Goal: Task Accomplishment & Management: Complete application form

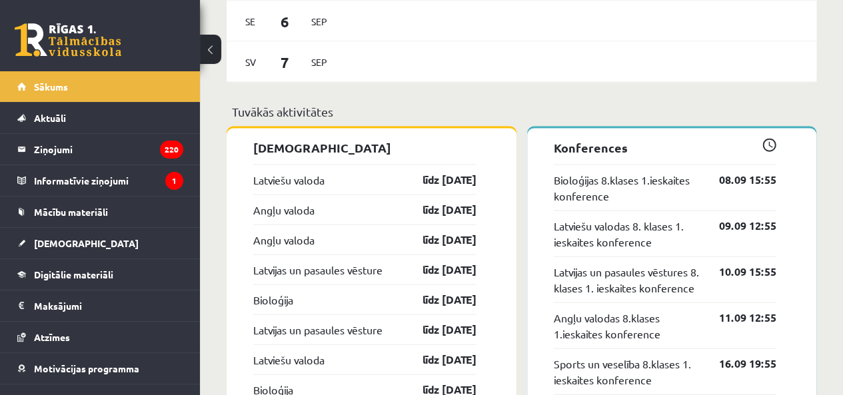
scroll to position [1333, 0]
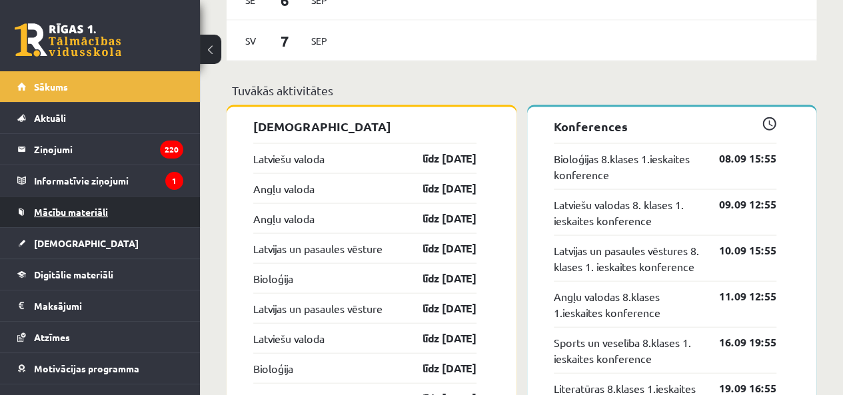
click at [155, 218] on link "Mācību materiāli" at bounding box center [100, 212] width 166 height 31
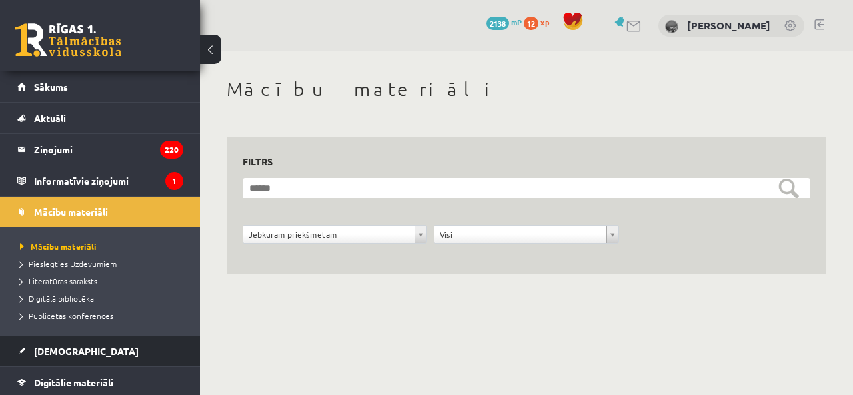
click at [141, 353] on link "[DEMOGRAPHIC_DATA]" at bounding box center [100, 351] width 166 height 31
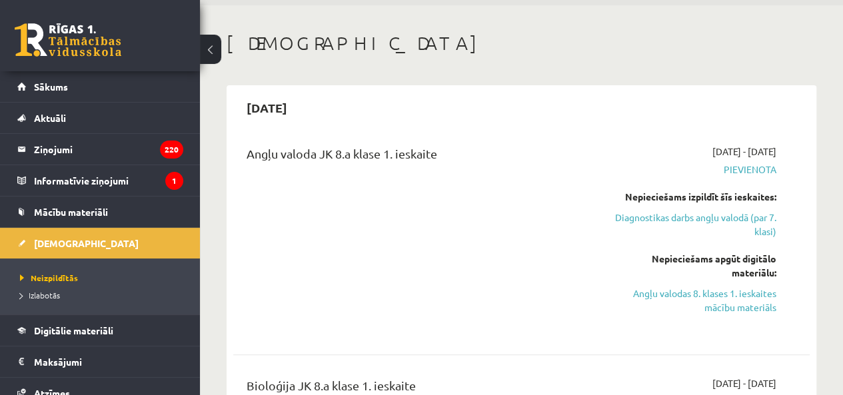
scroll to position [67, 0]
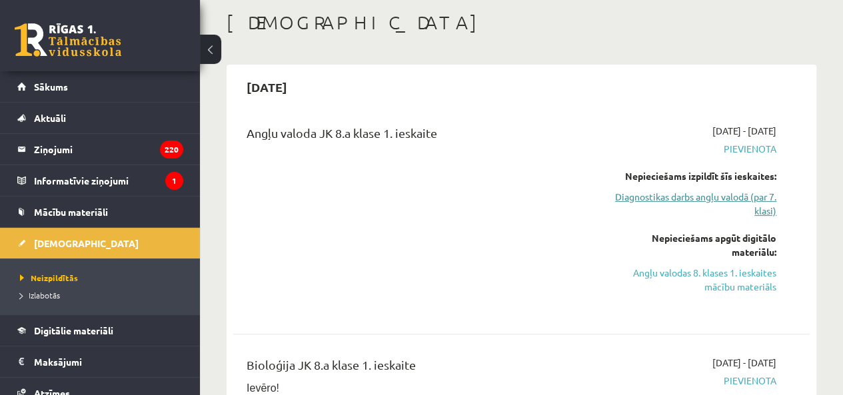
click at [765, 201] on link "Diagnostikas darbs angļu valodā (par 7. klasi)" at bounding box center [694, 204] width 163 height 28
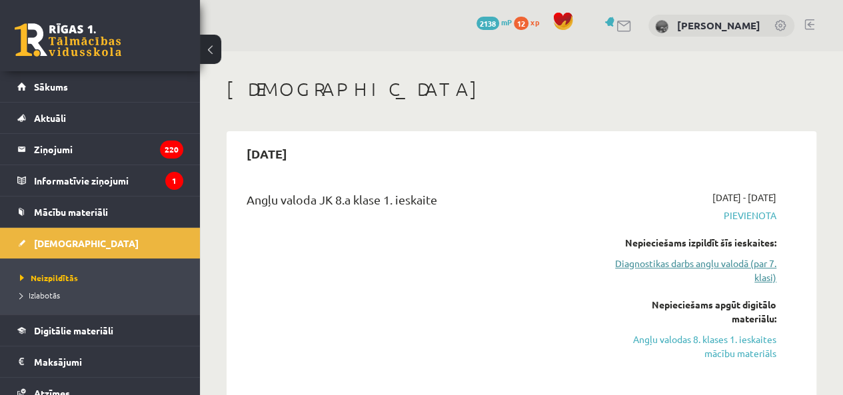
click at [745, 261] on link "Diagnostikas darbs angļu valodā (par 7. klasi)" at bounding box center [694, 271] width 163 height 28
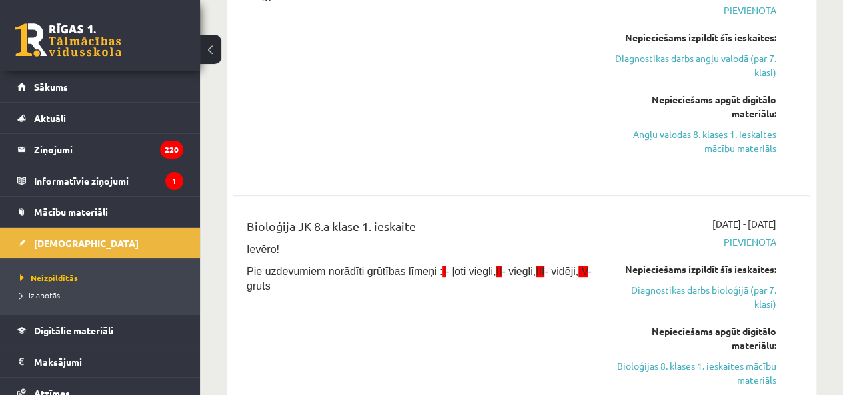
scroll to position [141, 0]
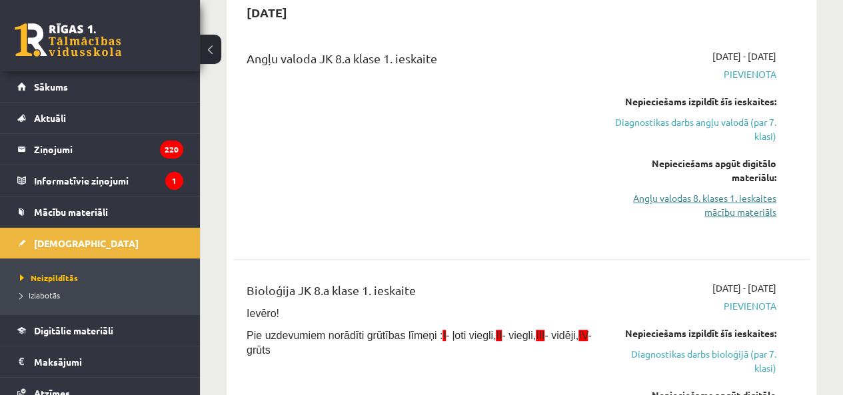
click at [726, 201] on link "Angļu valodas 8. klases 1. ieskaites mācību materiāls" at bounding box center [694, 205] width 163 height 28
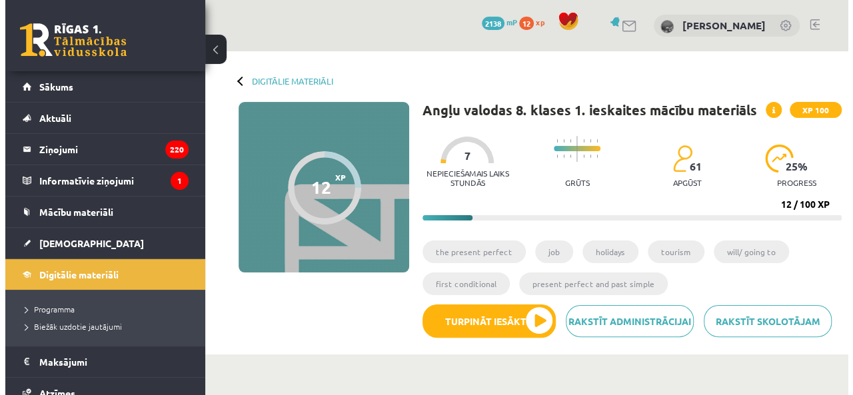
scroll to position [133, 0]
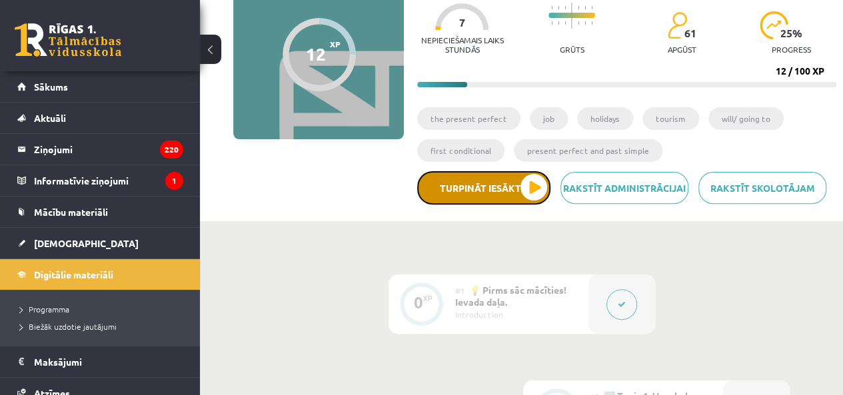
click at [537, 179] on button "Turpināt iesākto" at bounding box center [483, 187] width 133 height 33
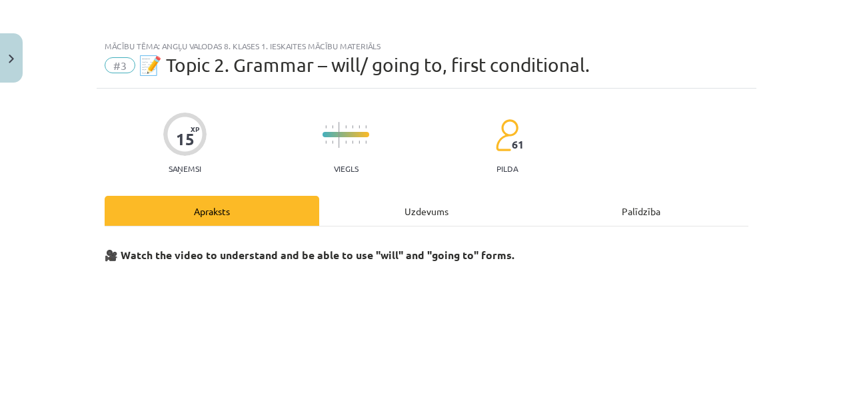
click at [443, 218] on div "Uzdevums" at bounding box center [426, 211] width 215 height 30
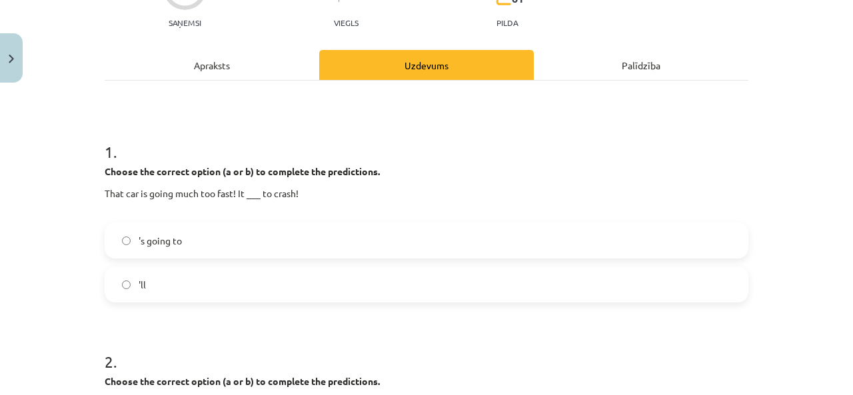
scroll to position [167, 0]
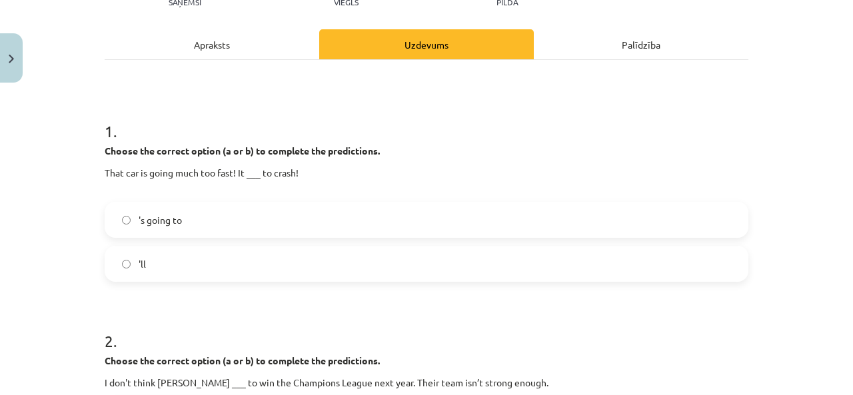
click at [298, 216] on label "'s going to" at bounding box center [426, 219] width 641 height 33
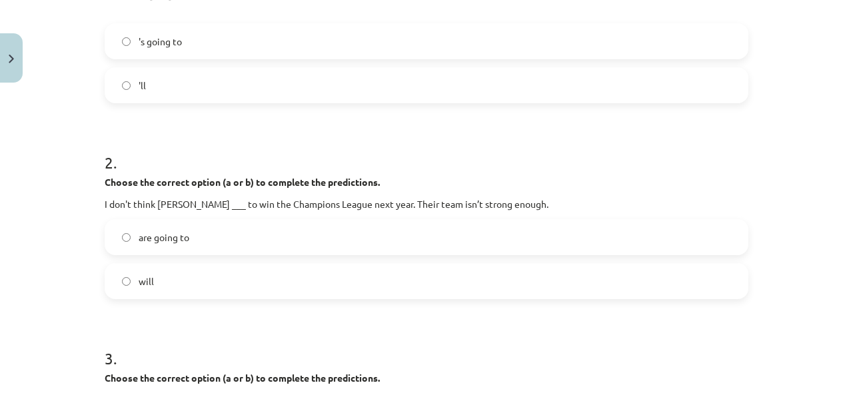
scroll to position [367, 0]
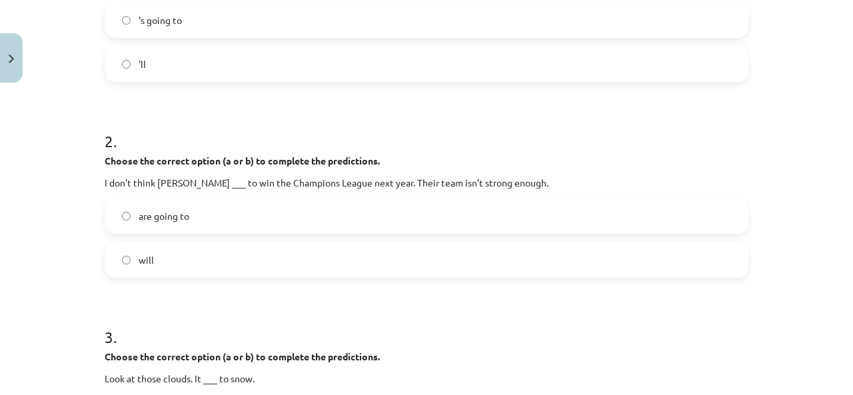
click at [253, 259] on label "will" at bounding box center [426, 259] width 641 height 33
click at [263, 219] on label "are going to" at bounding box center [426, 215] width 641 height 33
click at [228, 265] on label "will" at bounding box center [426, 259] width 641 height 33
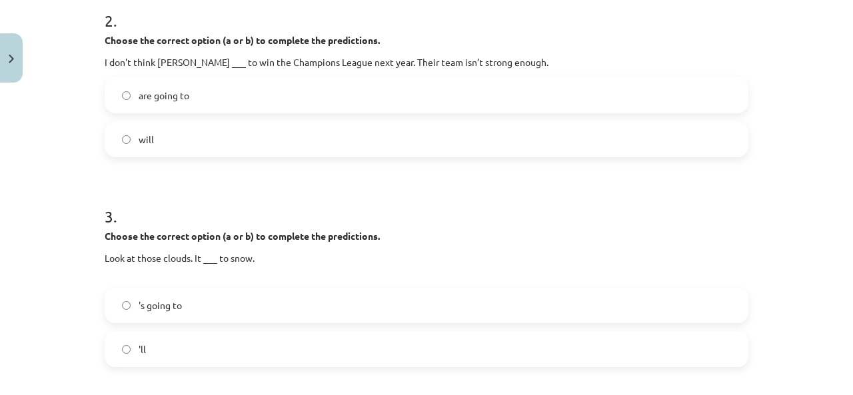
scroll to position [566, 0]
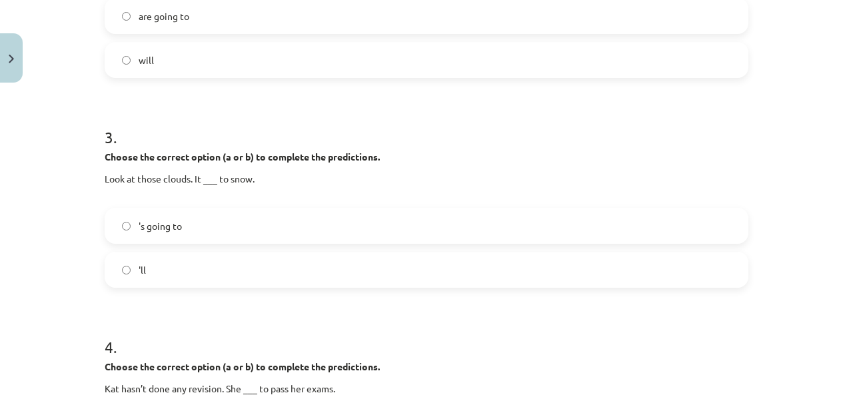
click at [219, 276] on label "'ll" at bounding box center [426, 269] width 641 height 33
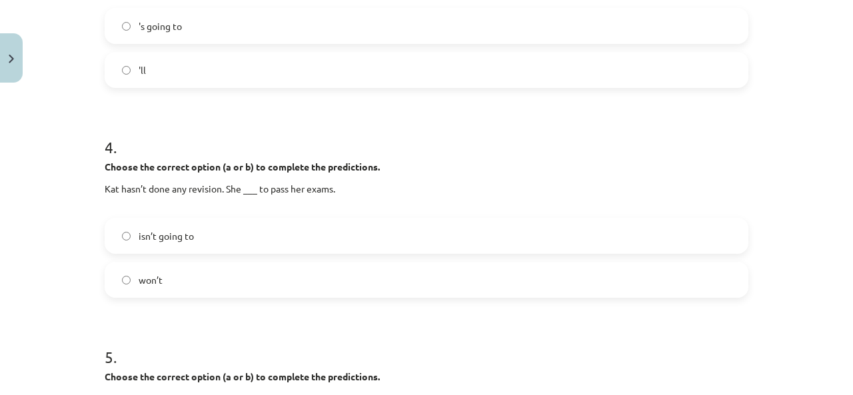
click at [215, 267] on label "won’t" at bounding box center [426, 279] width 641 height 33
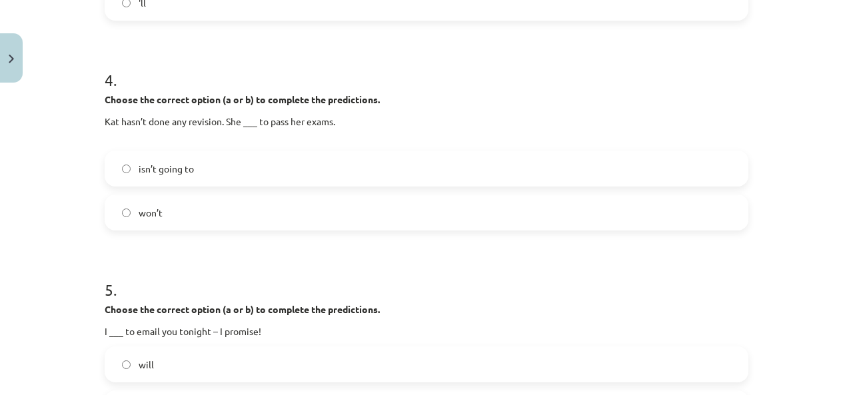
scroll to position [900, 0]
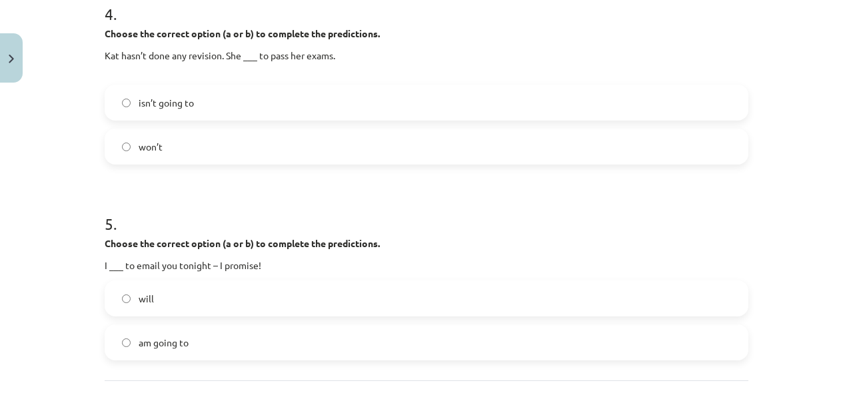
click at [258, 102] on label "isn’t going to" at bounding box center [426, 102] width 641 height 33
click at [253, 147] on label "won’t" at bounding box center [426, 146] width 641 height 33
click at [240, 104] on label "isn’t going to" at bounding box center [426, 102] width 641 height 33
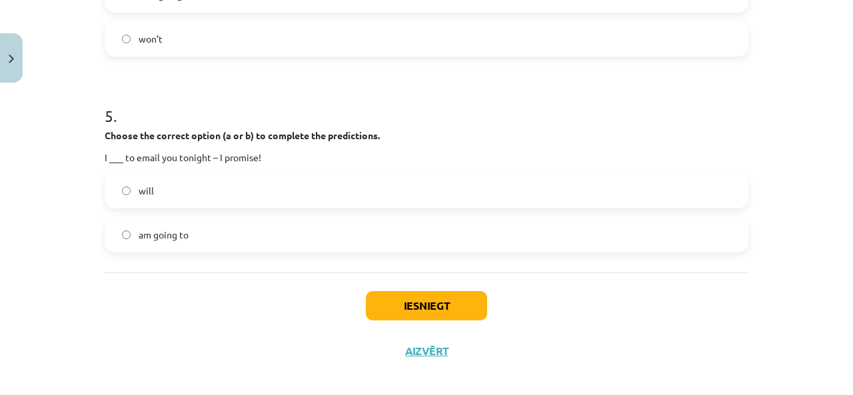
scroll to position [1018, 0]
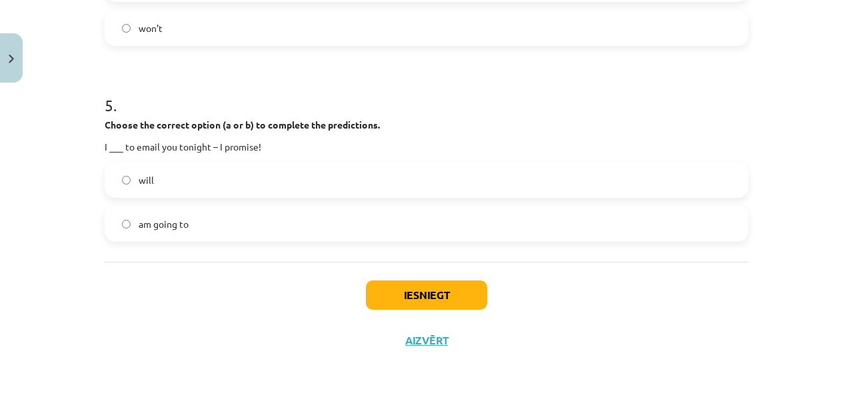
click at [232, 220] on label "am going to" at bounding box center [426, 223] width 641 height 33
click at [377, 293] on button "Iesniegt" at bounding box center [426, 295] width 121 height 29
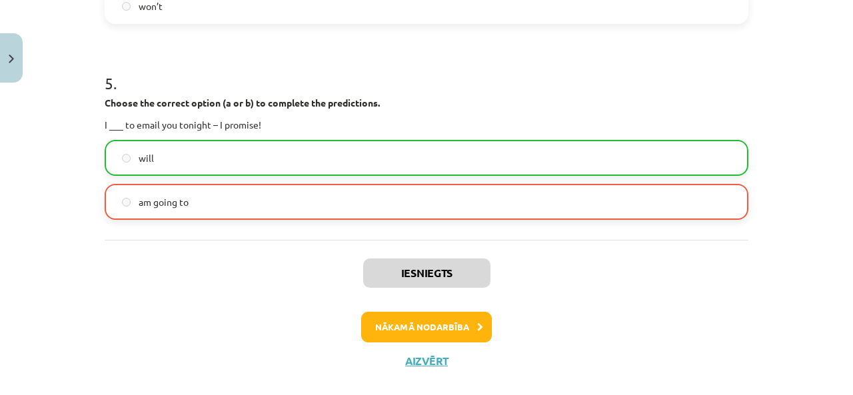
scroll to position [1060, 0]
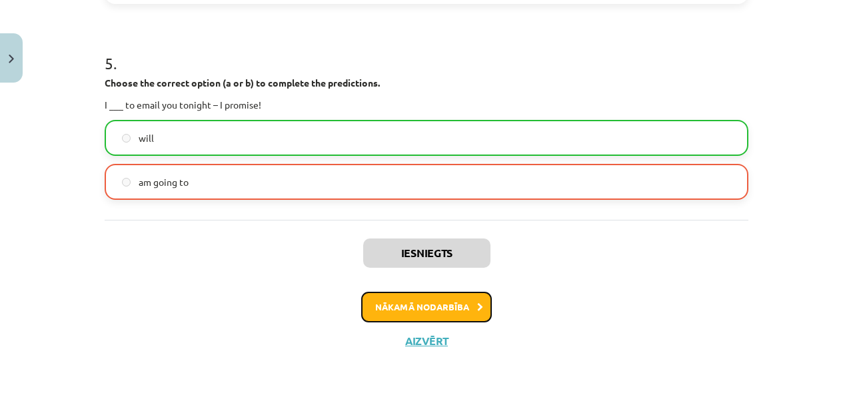
click at [423, 310] on button "Nākamā nodarbība" at bounding box center [426, 307] width 131 height 31
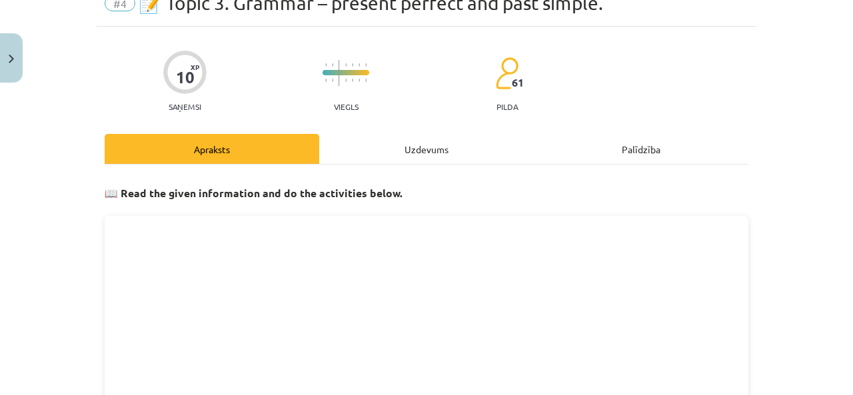
scroll to position [33, 0]
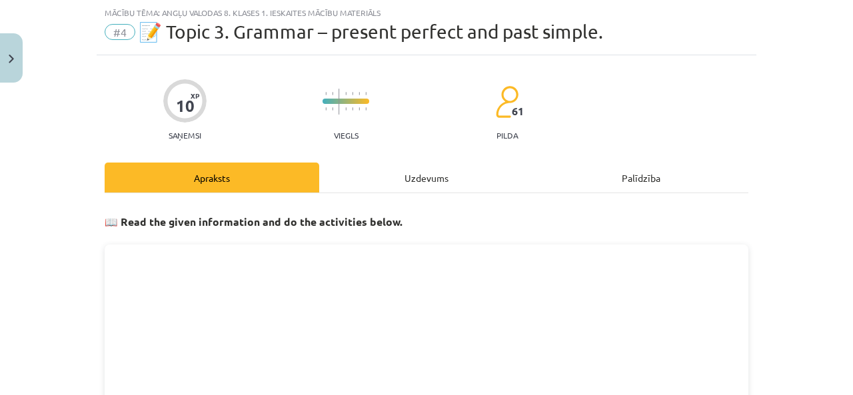
click at [394, 184] on div "Uzdevums" at bounding box center [426, 178] width 215 height 30
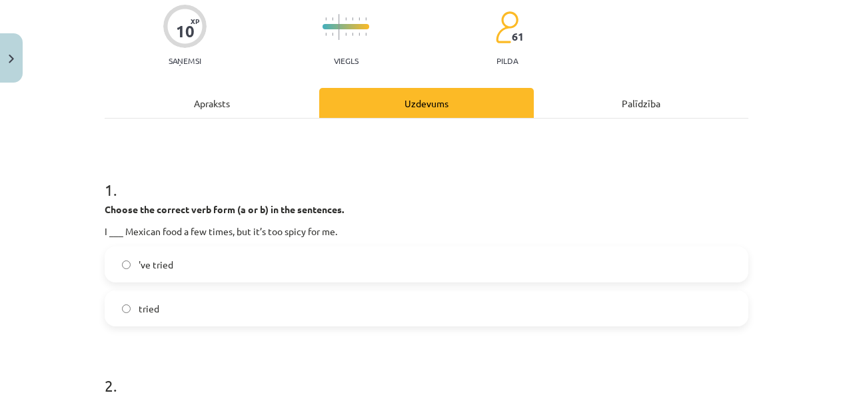
scroll to position [200, 0]
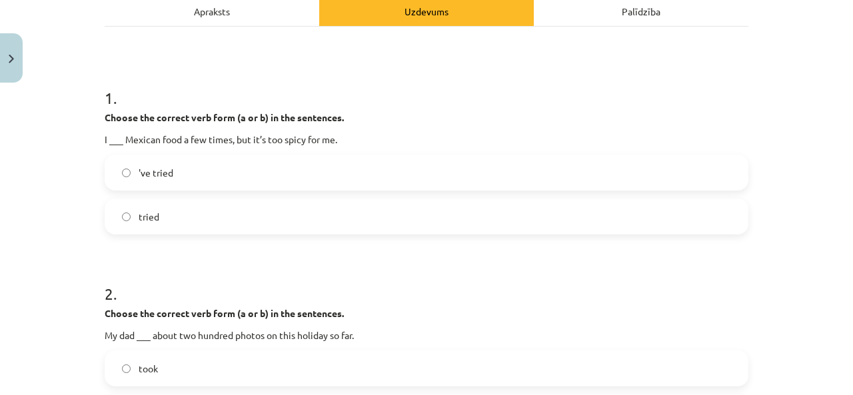
click at [232, 174] on label "'ve tried" at bounding box center [426, 172] width 641 height 33
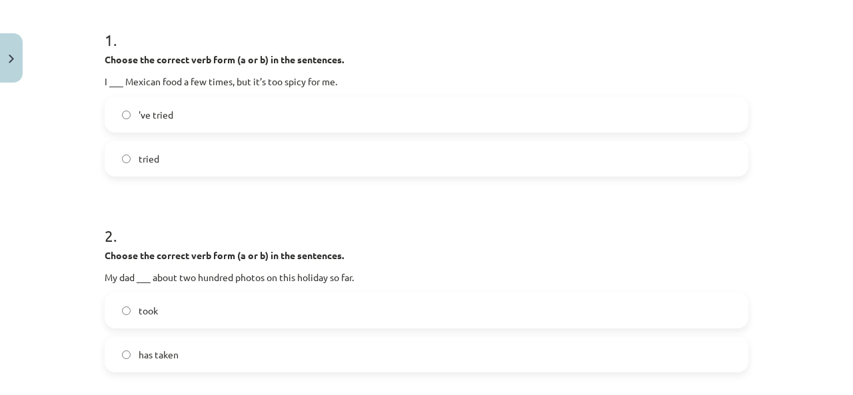
scroll to position [333, 0]
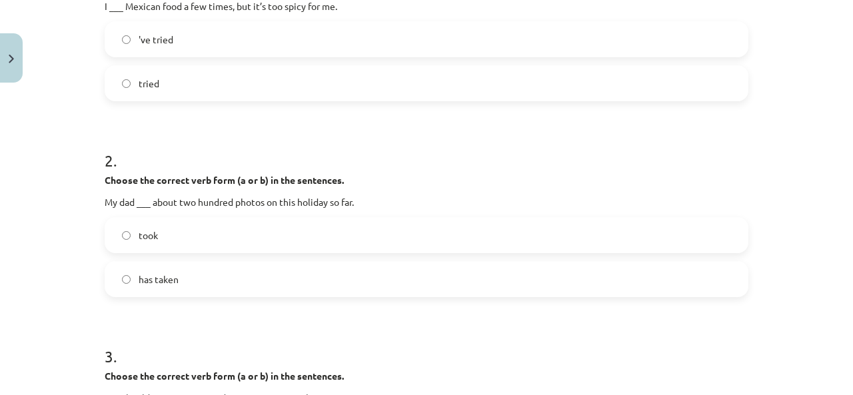
click at [253, 223] on label "took" at bounding box center [426, 235] width 641 height 33
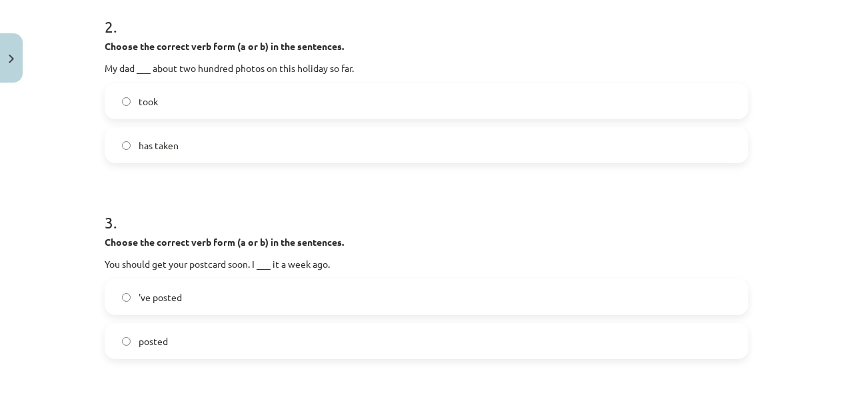
scroll to position [600, 0]
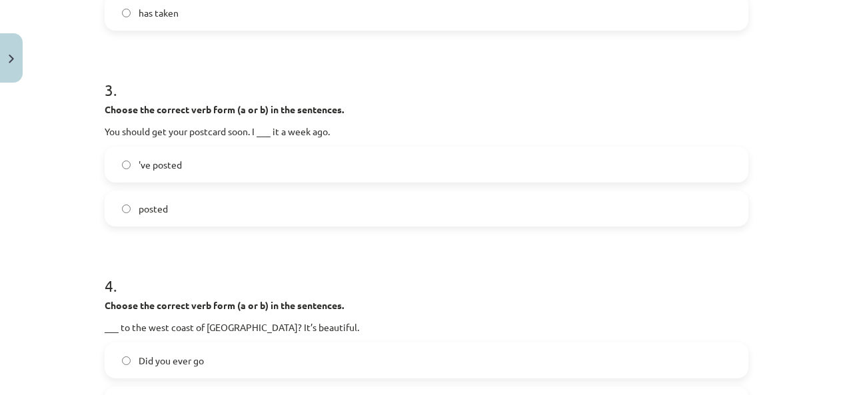
click at [249, 223] on label "posted" at bounding box center [426, 208] width 641 height 33
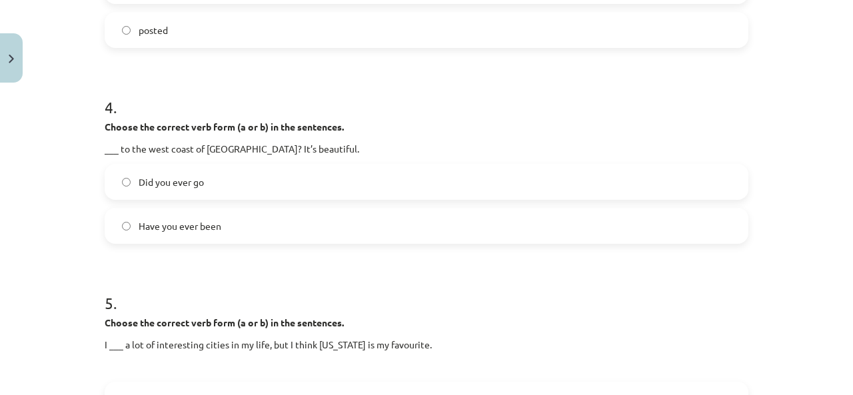
scroll to position [800, 0]
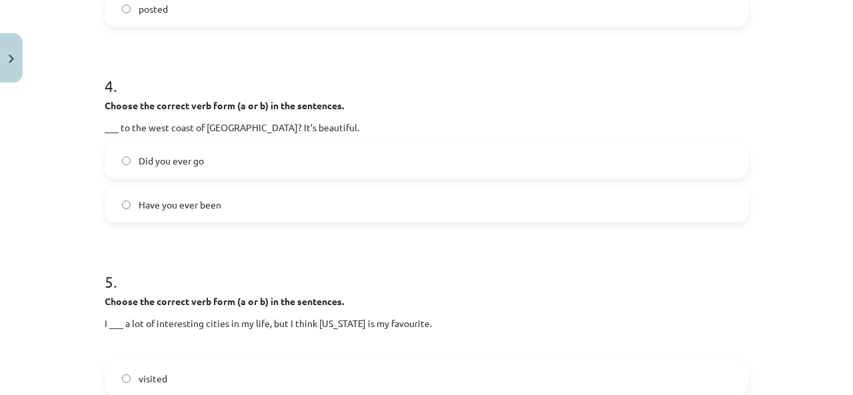
click at [235, 210] on label "Have you ever been" at bounding box center [426, 204] width 641 height 33
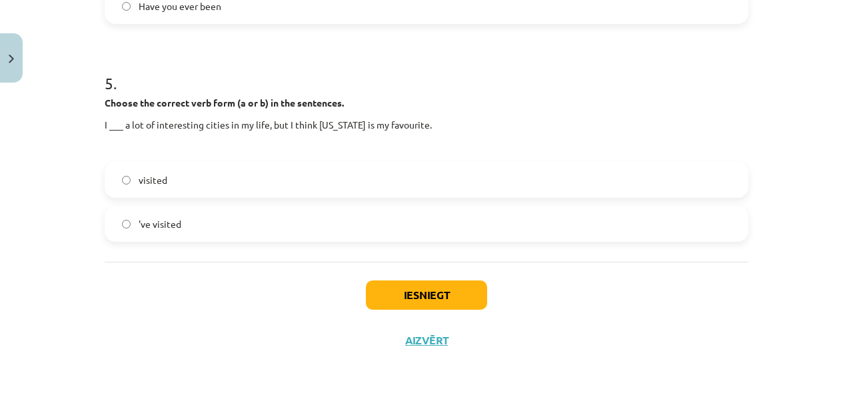
scroll to position [798, 0]
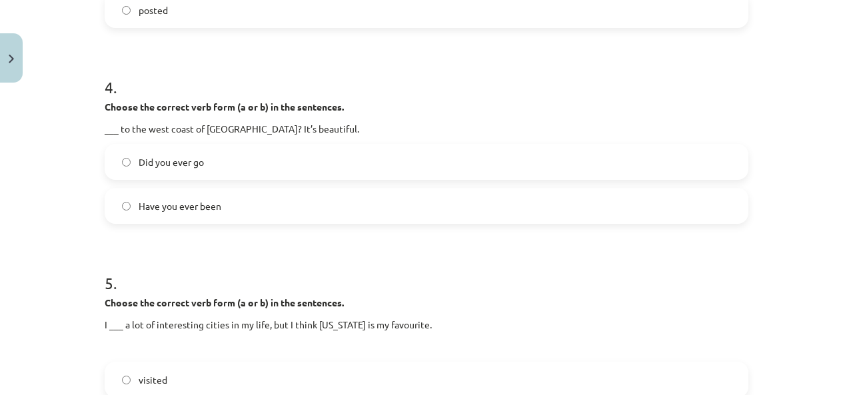
click at [249, 151] on label "Did you ever go" at bounding box center [426, 161] width 641 height 33
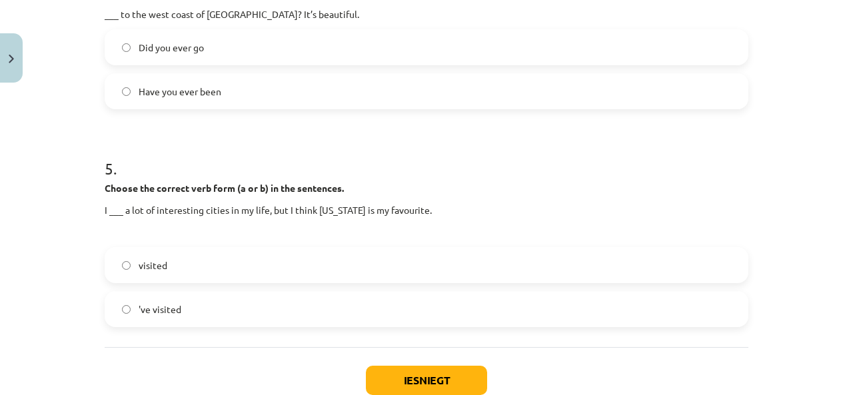
scroll to position [998, 0]
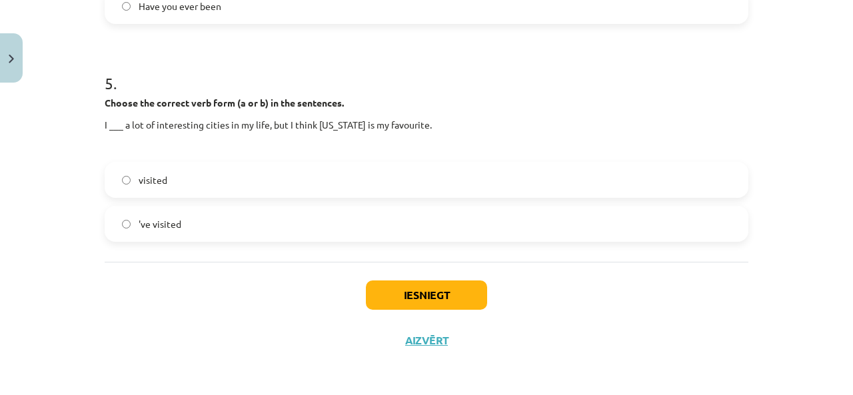
click at [241, 187] on label "visited" at bounding box center [426, 179] width 641 height 33
click at [400, 289] on button "Iesniegt" at bounding box center [426, 295] width 121 height 29
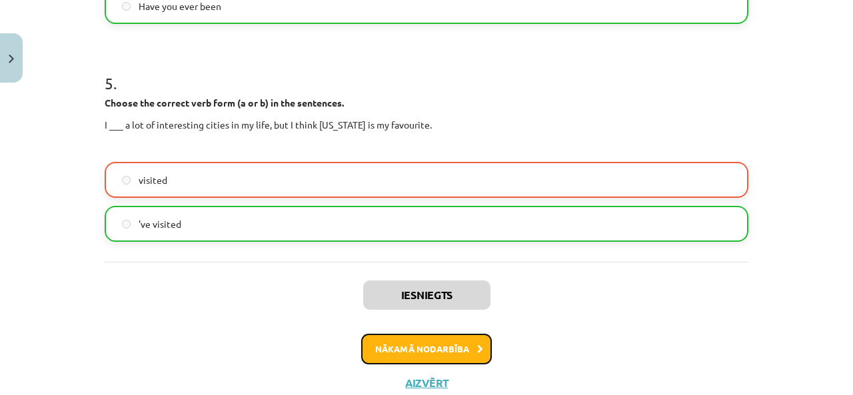
click at [437, 349] on button "Nākamā nodarbība" at bounding box center [426, 349] width 131 height 31
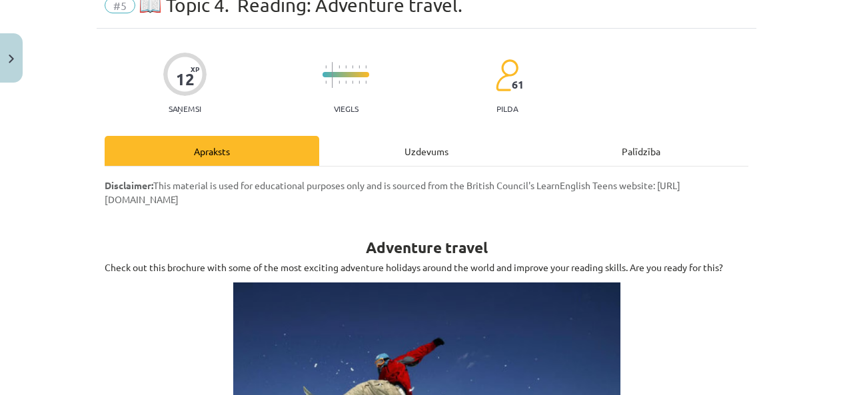
scroll to position [33, 0]
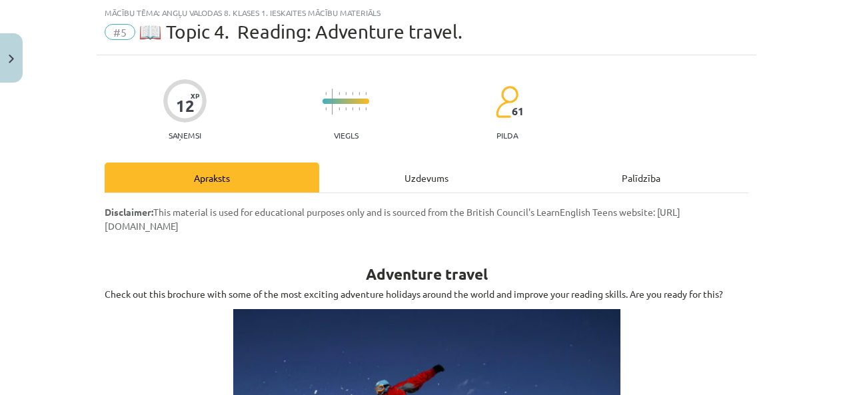
click at [385, 191] on div "Uzdevums" at bounding box center [426, 178] width 215 height 30
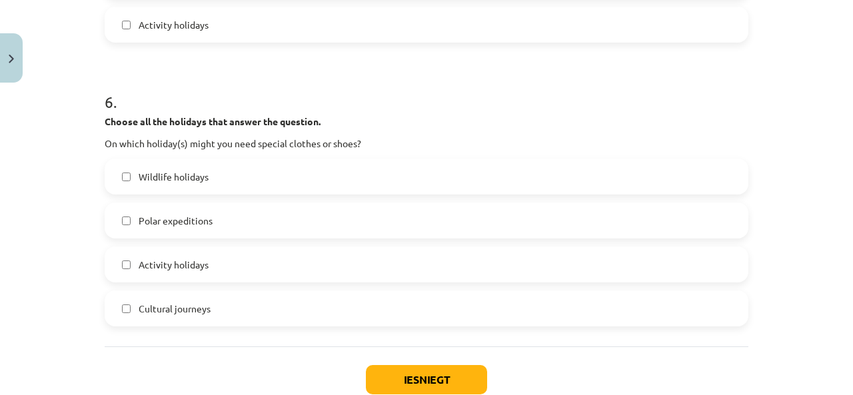
scroll to position [1877, 0]
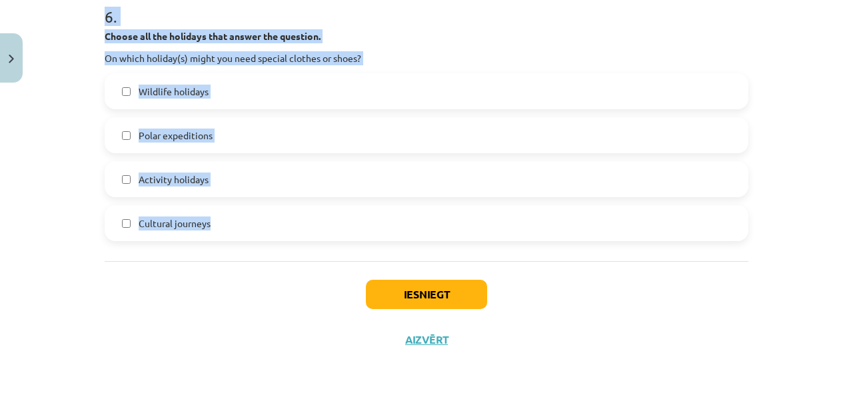
drag, startPoint x: 79, startPoint y: 113, endPoint x: 401, endPoint y: 225, distance: 340.6
click at [401, 225] on div "Mācību tēma: Angļu valodas 8. klases 1. ieskaites mācību materiāls #5 📖 Topic 4…" at bounding box center [426, 197] width 853 height 395
copy form "1 . Choose all the holidays that answer the question. On which holiday(s) can y…"
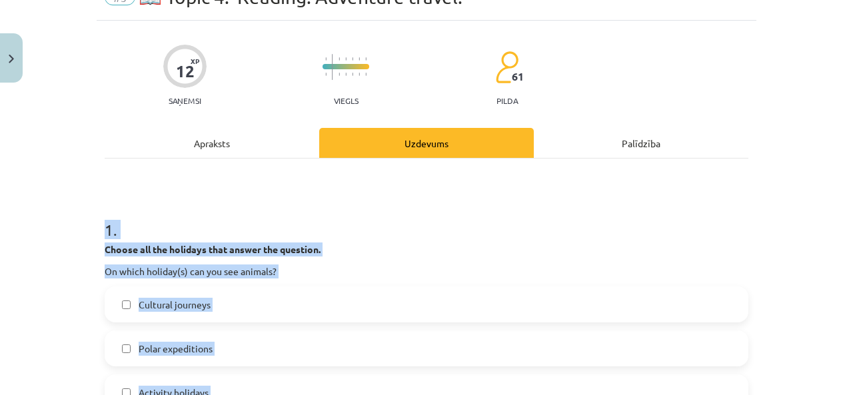
scroll to position [133, 0]
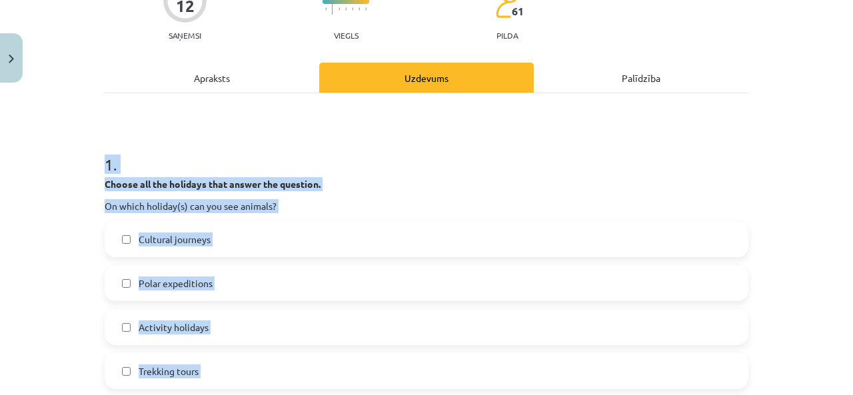
click at [364, 157] on h1 "1 ." at bounding box center [427, 152] width 644 height 41
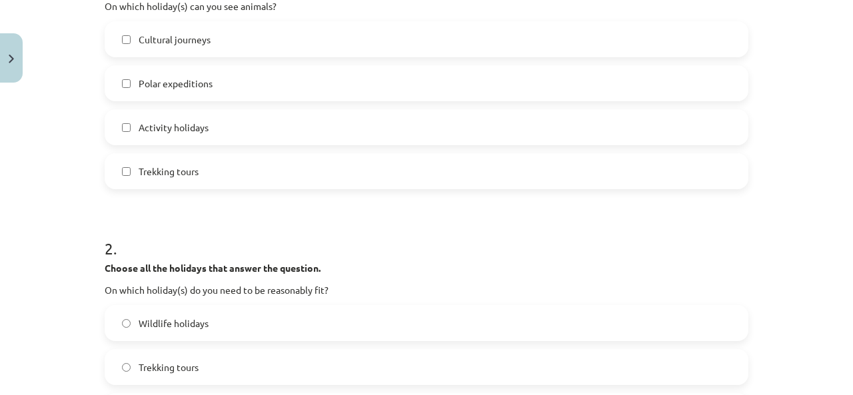
scroll to position [267, 0]
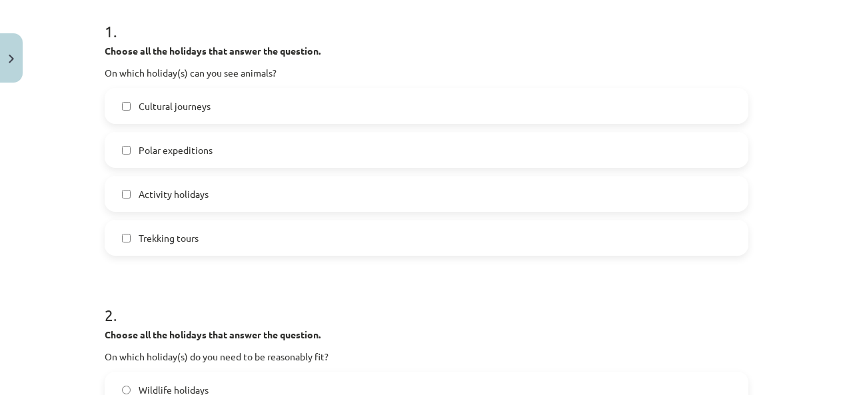
click at [245, 133] on label "Polar expeditions" at bounding box center [426, 149] width 641 height 33
click at [186, 386] on span "Wildlife holidays" at bounding box center [174, 390] width 70 height 14
click at [255, 233] on label "Trekking tours" at bounding box center [426, 237] width 641 height 33
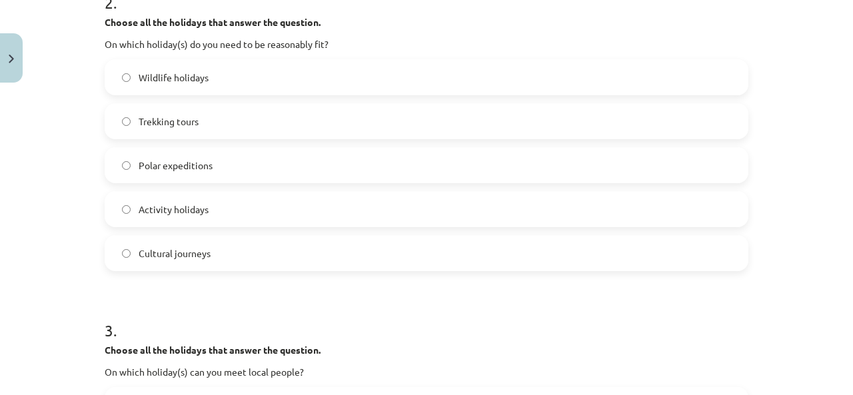
scroll to position [600, 0]
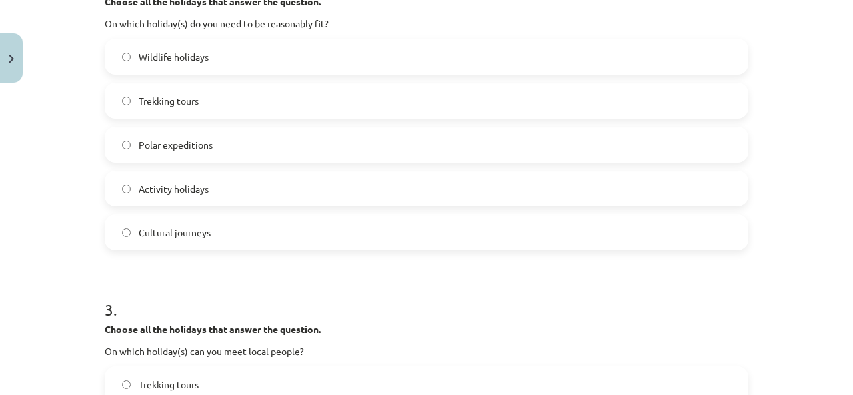
click at [219, 161] on div "Polar expeditions" at bounding box center [427, 145] width 644 height 36
click at [217, 129] on label "Polar expeditions" at bounding box center [426, 144] width 641 height 33
drag, startPoint x: 163, startPoint y: 188, endPoint x: 167, endPoint y: 181, distance: 8.4
click at [164, 188] on span "Activity holidays" at bounding box center [174, 189] width 70 height 14
click at [206, 53] on label "Wildlife holidays" at bounding box center [426, 56] width 641 height 33
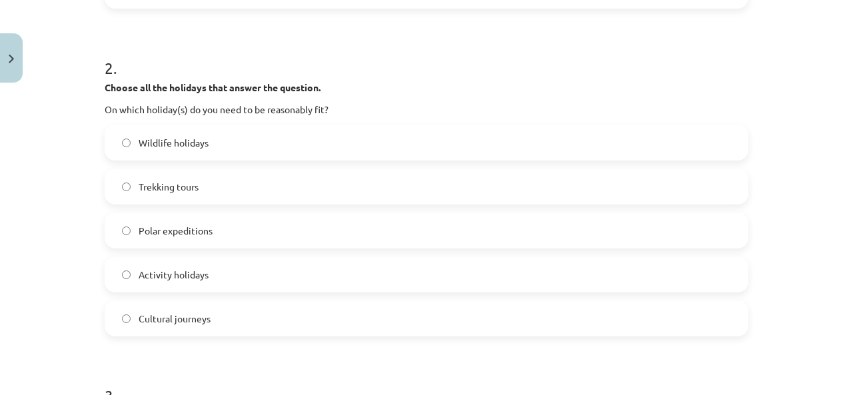
scroll to position [533, 0]
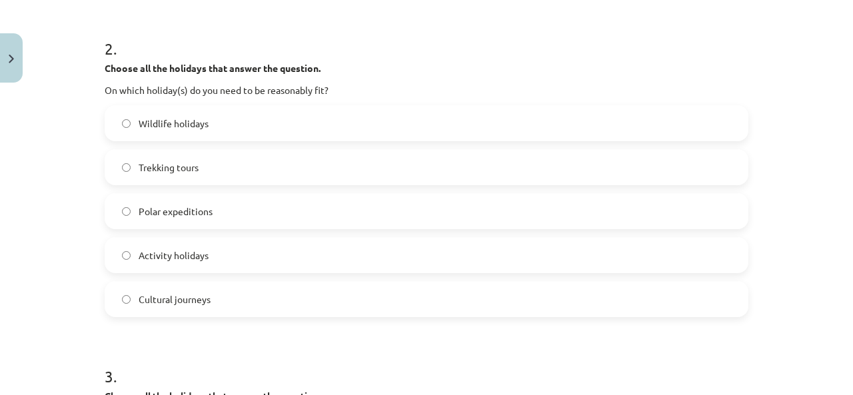
click at [262, 217] on label "Polar expeditions" at bounding box center [426, 211] width 641 height 33
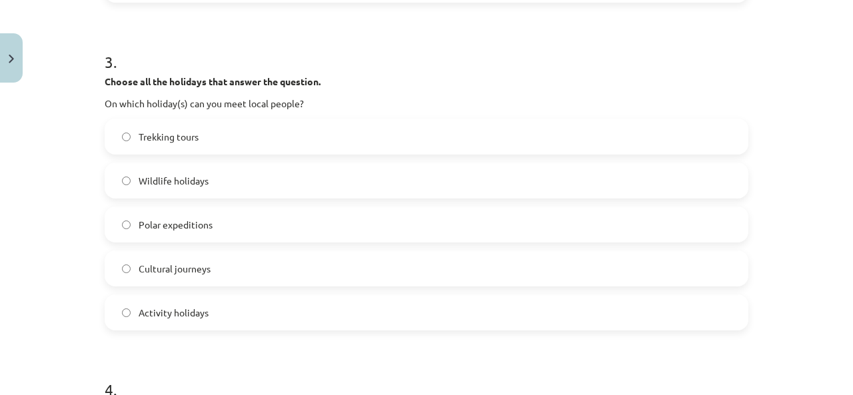
scroll to position [866, 0]
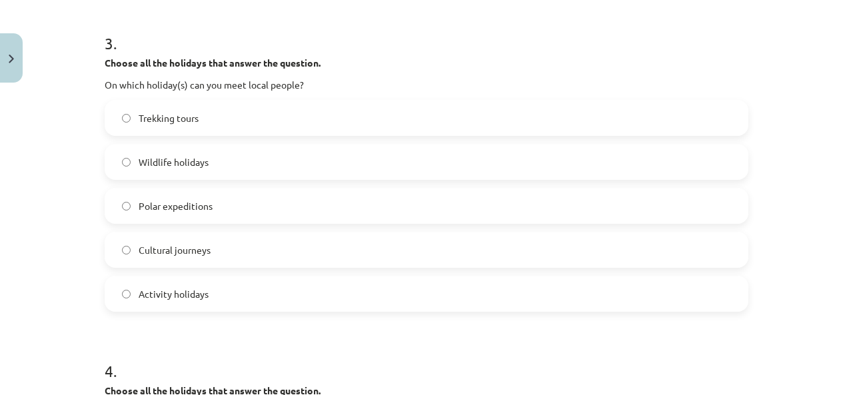
click at [240, 122] on label "Trekking tours" at bounding box center [426, 117] width 641 height 33
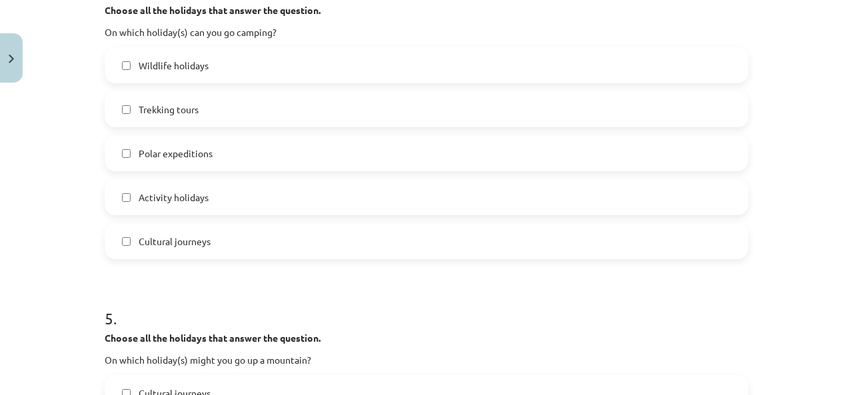
scroll to position [1200, 0]
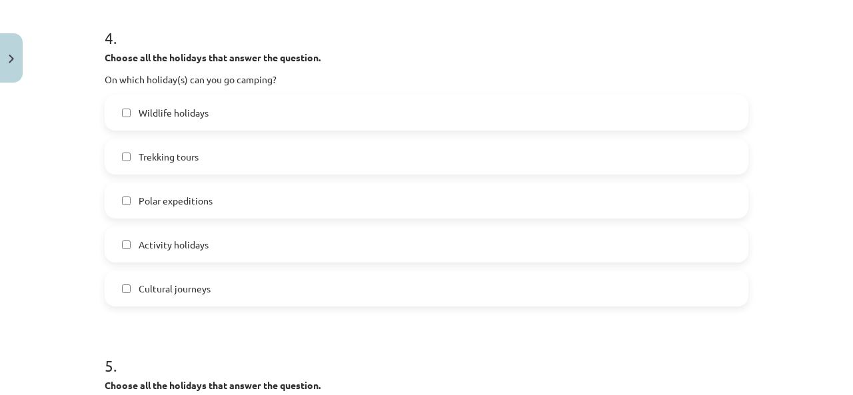
click at [224, 117] on label "Wildlife holidays" at bounding box center [426, 112] width 641 height 33
click at [212, 153] on label "Trekking tours" at bounding box center [426, 156] width 641 height 33
click at [239, 263] on div "Wildlife holidays Trekking tours Polar expeditions Activity holidays Cultural j…" at bounding box center [427, 201] width 644 height 212
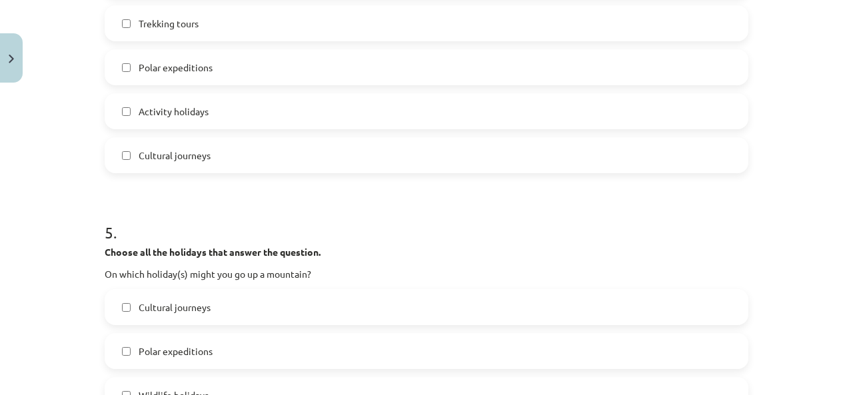
click at [313, 113] on label "Activity holidays" at bounding box center [426, 111] width 641 height 33
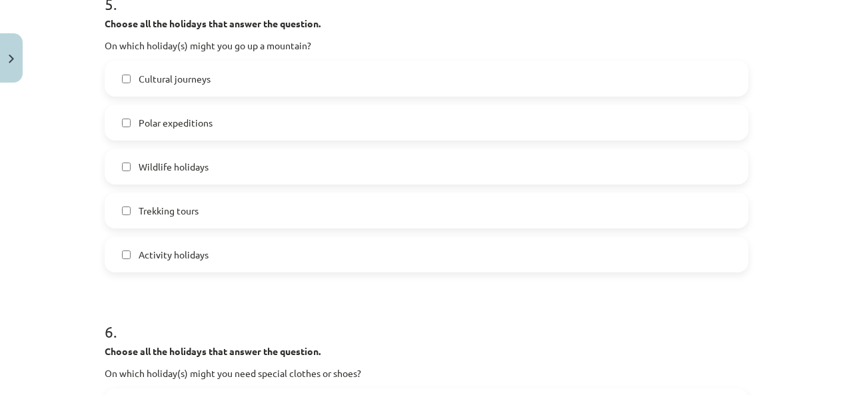
scroll to position [1533, 0]
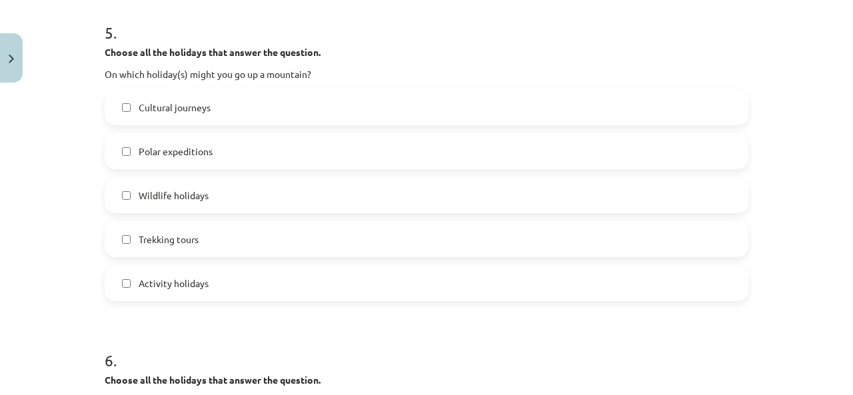
click at [188, 234] on span "Trekking tours" at bounding box center [169, 240] width 60 height 14
click at [200, 283] on span "Activity holidays" at bounding box center [174, 284] width 70 height 14
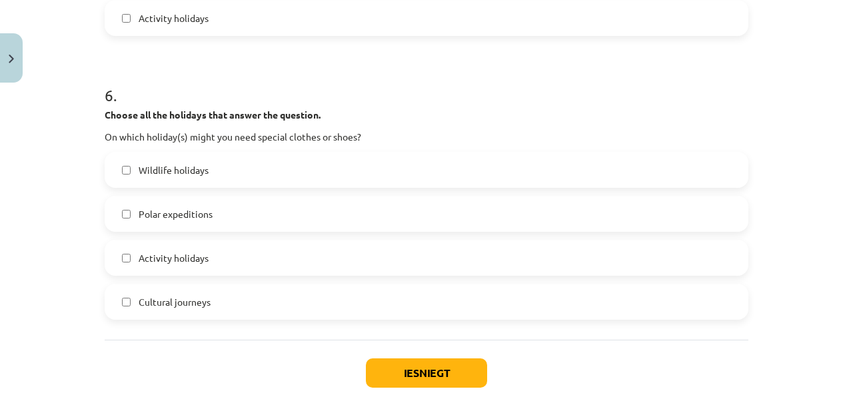
scroll to position [1799, 0]
click at [204, 181] on label "Wildlife holidays" at bounding box center [426, 168] width 641 height 33
click at [205, 214] on span "Polar expeditions" at bounding box center [176, 213] width 74 height 14
click at [211, 257] on label "Activity holidays" at bounding box center [426, 256] width 641 height 33
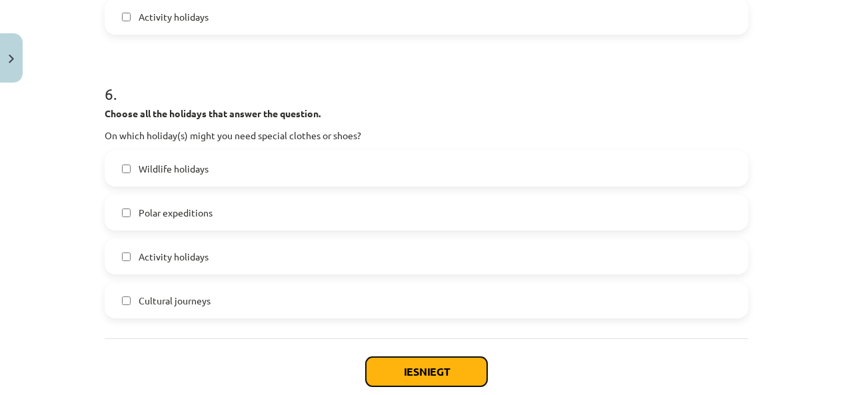
click at [439, 379] on button "Iesniegt" at bounding box center [426, 371] width 121 height 29
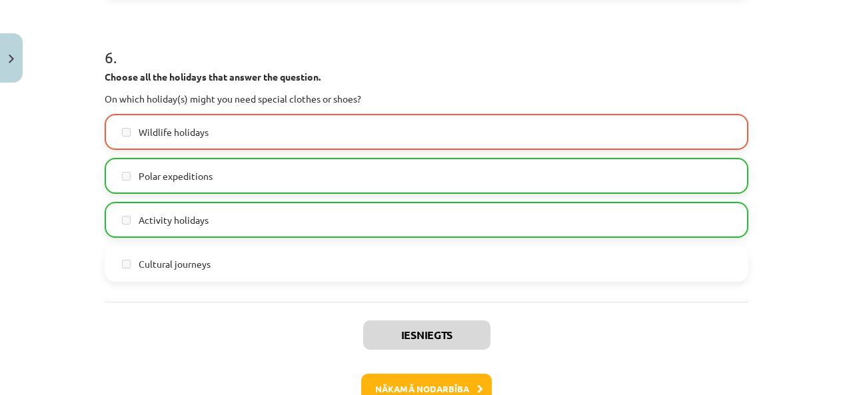
scroll to position [1918, 0]
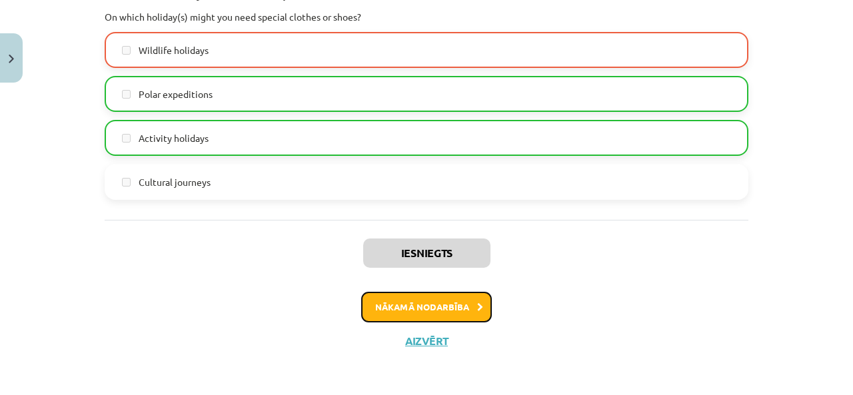
click at [441, 303] on button "Nākamā nodarbība" at bounding box center [426, 307] width 131 height 31
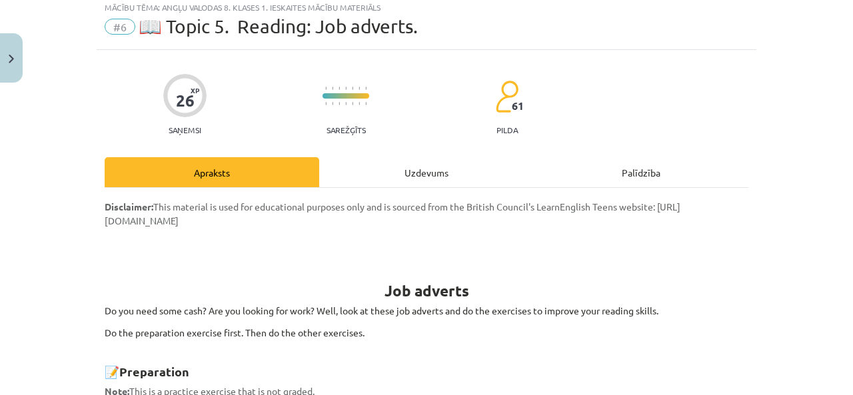
scroll to position [33, 0]
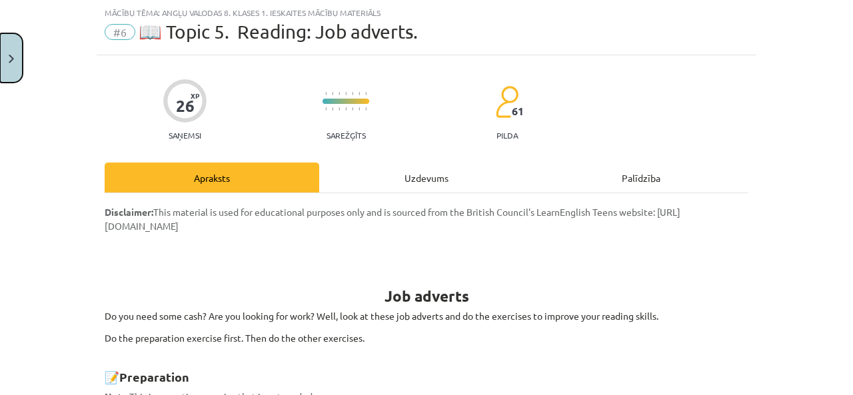
click at [4, 58] on button "Close" at bounding box center [11, 57] width 23 height 49
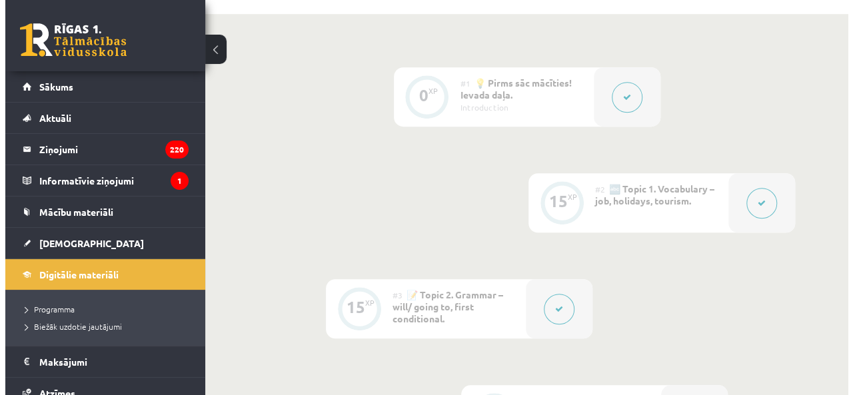
scroll to position [267, 0]
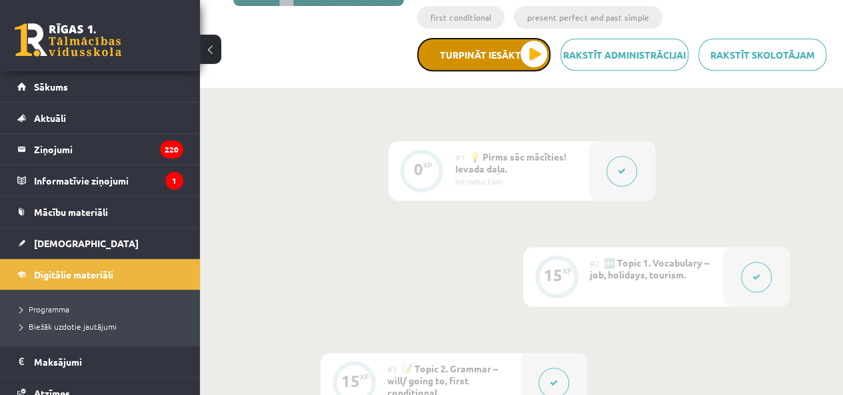
click at [543, 46] on button "Turpināt iesākto" at bounding box center [483, 54] width 133 height 33
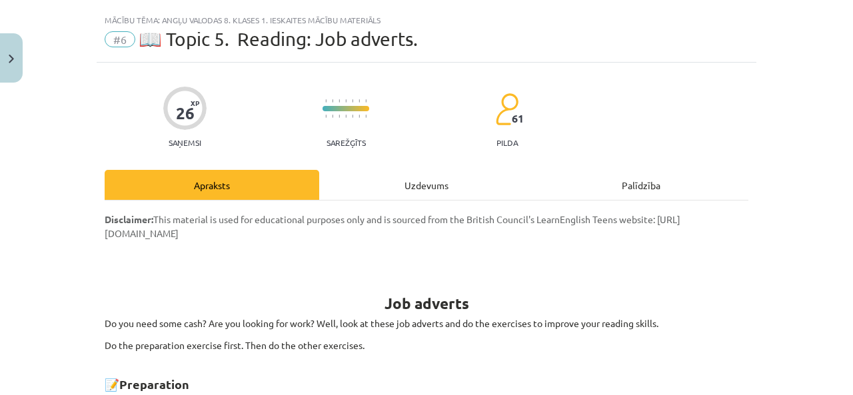
scroll to position [67, 0]
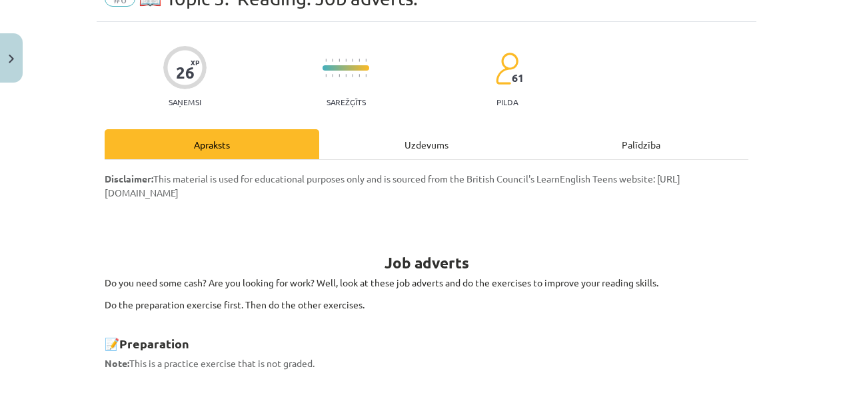
drag, startPoint x: 392, startPoint y: 114, endPoint x: 396, endPoint y: 121, distance: 8.4
click at [401, 135] on div "Uzdevums" at bounding box center [426, 144] width 215 height 30
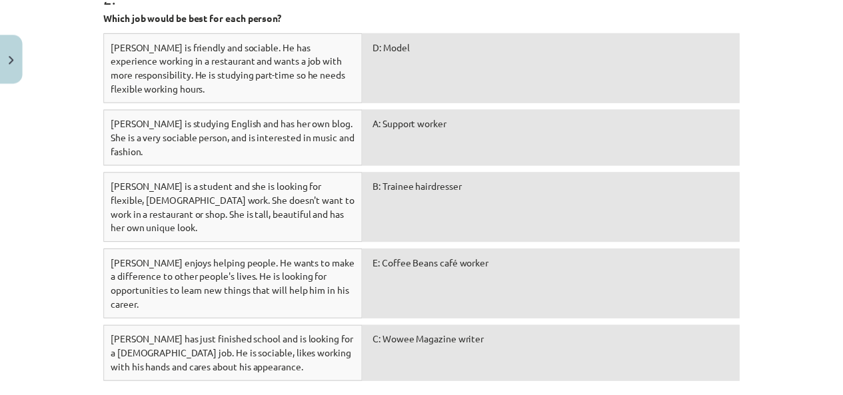
scroll to position [1033, 0]
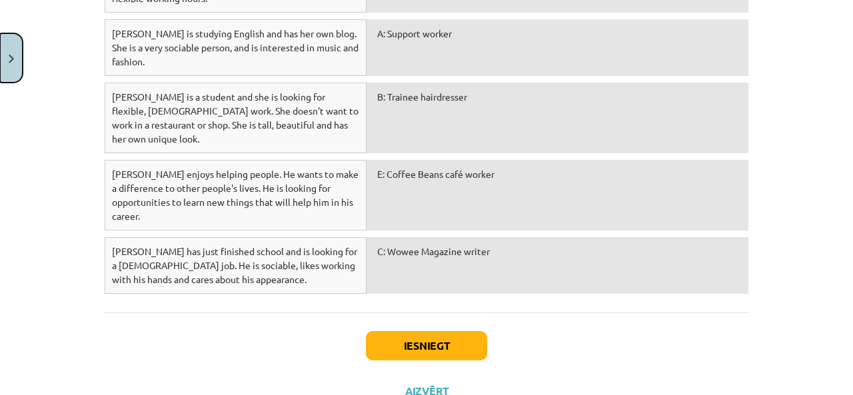
click at [5, 53] on button "Close" at bounding box center [11, 57] width 23 height 49
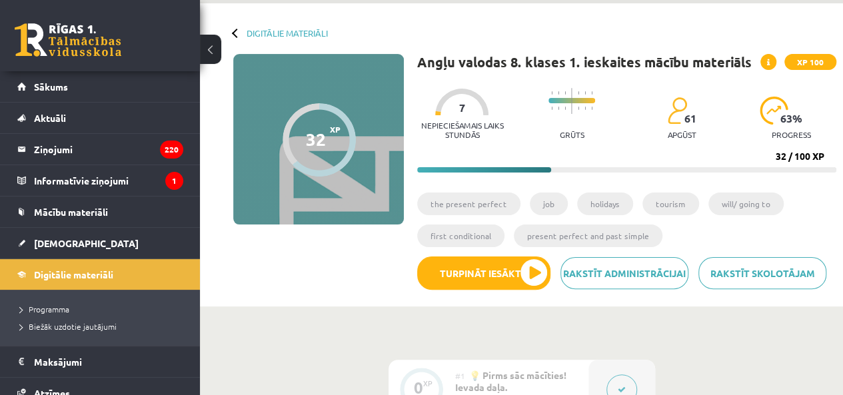
scroll to position [0, 0]
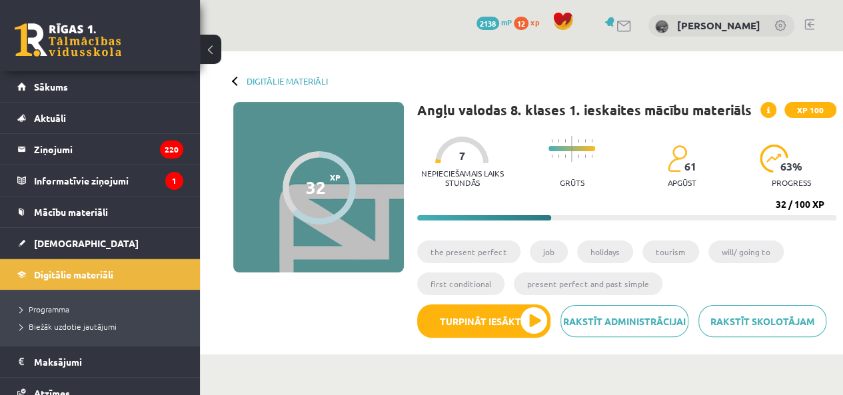
click at [235, 80] on div at bounding box center [236, 80] width 9 height 9
click at [109, 234] on link "[DEMOGRAPHIC_DATA]" at bounding box center [100, 243] width 166 height 31
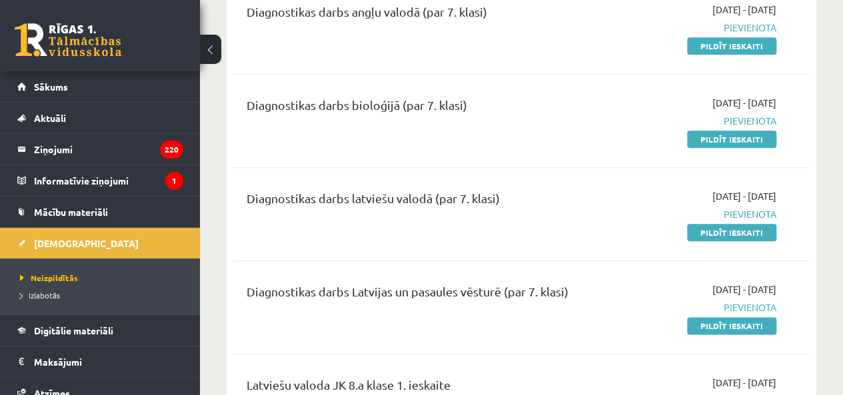
scroll to position [666, 0]
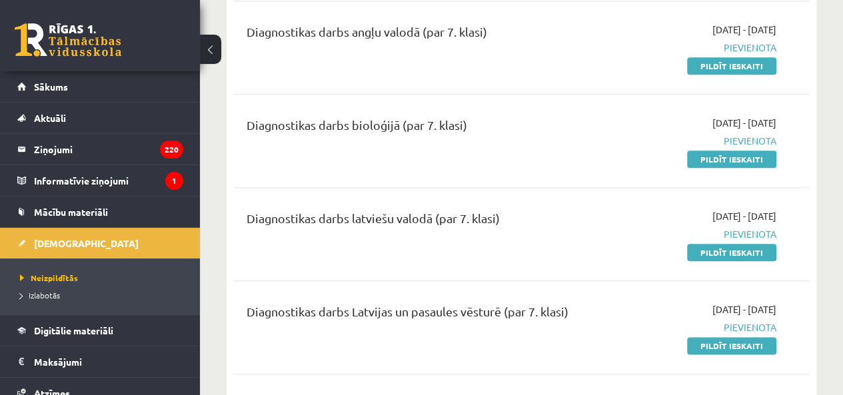
drag, startPoint x: 693, startPoint y: 157, endPoint x: 481, endPoint y: 73, distance: 228.2
click at [693, 156] on link "Pildīt ieskaiti" at bounding box center [731, 159] width 89 height 17
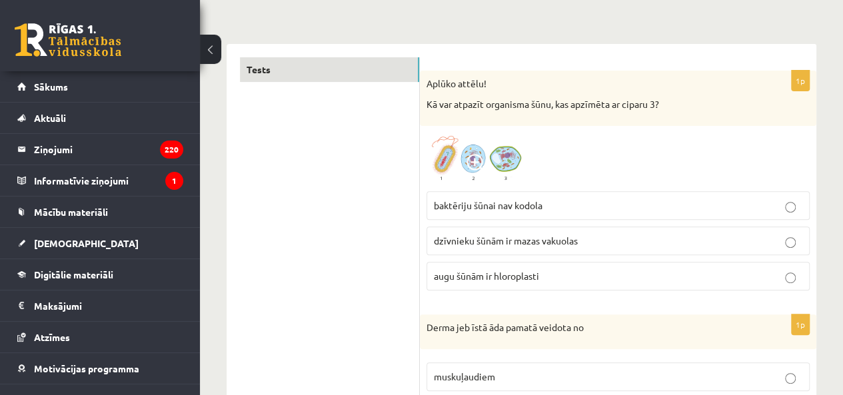
scroll to position [200, 0]
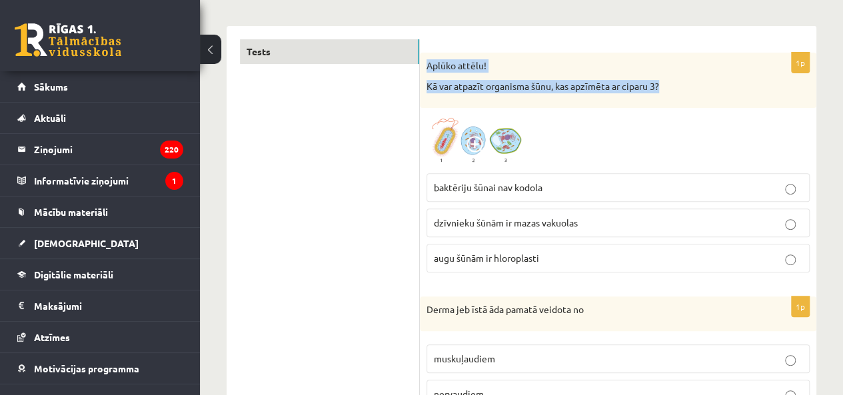
drag, startPoint x: 425, startPoint y: 64, endPoint x: 694, endPoint y: 87, distance: 270.2
click at [694, 88] on div "Aplūko attēlu! Kā var atpazīt organisma šūnu, kas apzīmēta ar ciparu 3?" at bounding box center [618, 80] width 397 height 55
copy div "Aplūko attēlu! Kā var atpazīt organisma šūnu, kas apzīmēta ar ciparu 3?"
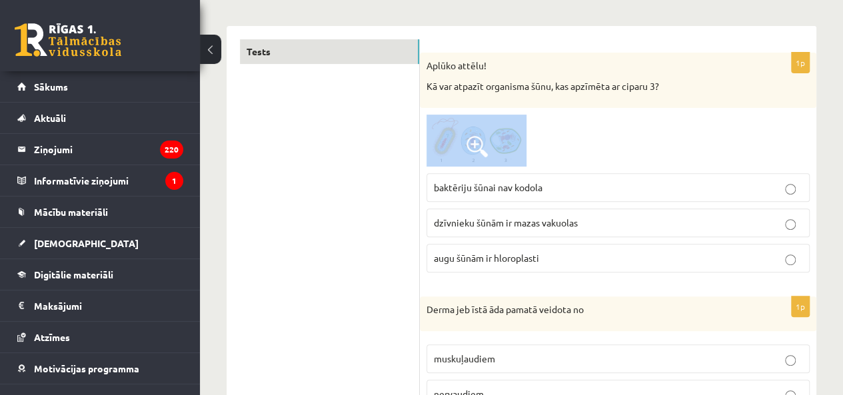
drag, startPoint x: 572, startPoint y: 146, endPoint x: 442, endPoint y: 149, distance: 130.0
click at [442, 149] on div at bounding box center [618, 141] width 383 height 52
drag, startPoint x: 396, startPoint y: 177, endPoint x: 618, endPoint y: 154, distance: 223.7
click at [626, 115] on div at bounding box center [618, 141] width 383 height 52
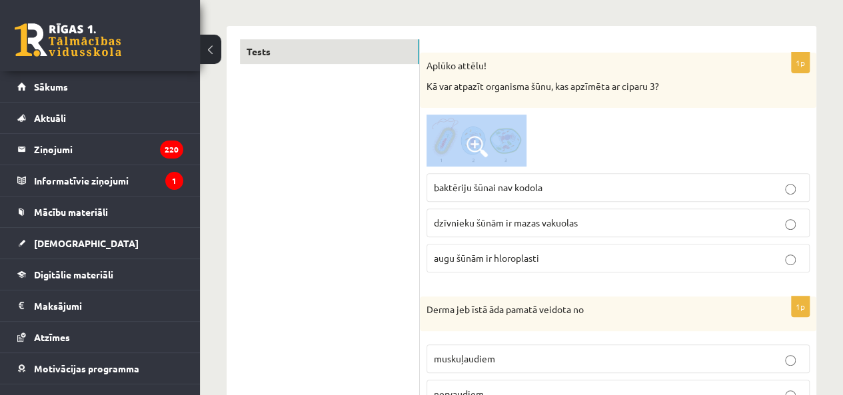
click at [692, 77] on div "Aplūko attēlu! Kā var atpazīt organisma šūnu, kas apzīmēta ar ciparu 3?" at bounding box center [618, 80] width 397 height 55
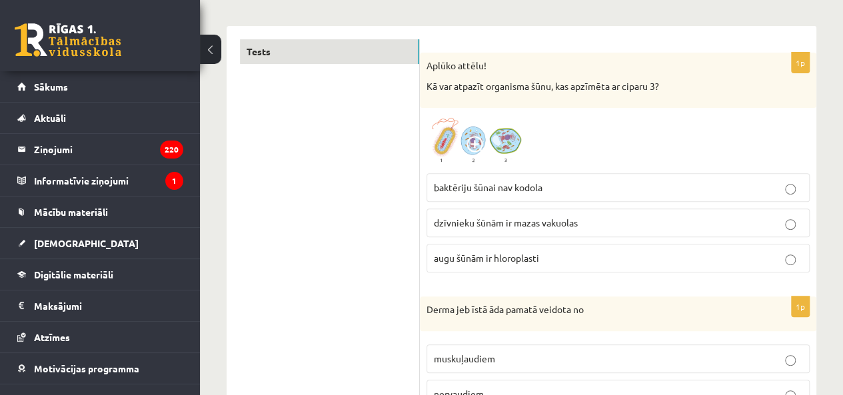
drag, startPoint x: 421, startPoint y: 187, endPoint x: 463, endPoint y: 197, distance: 42.5
click at [633, 125] on div at bounding box center [618, 141] width 383 height 52
drag, startPoint x: 585, startPoint y: 186, endPoint x: 585, endPoint y: 167, distance: 18.7
click at [577, 179] on label "baktēriju šūnai nav kodola" at bounding box center [618, 187] width 383 height 29
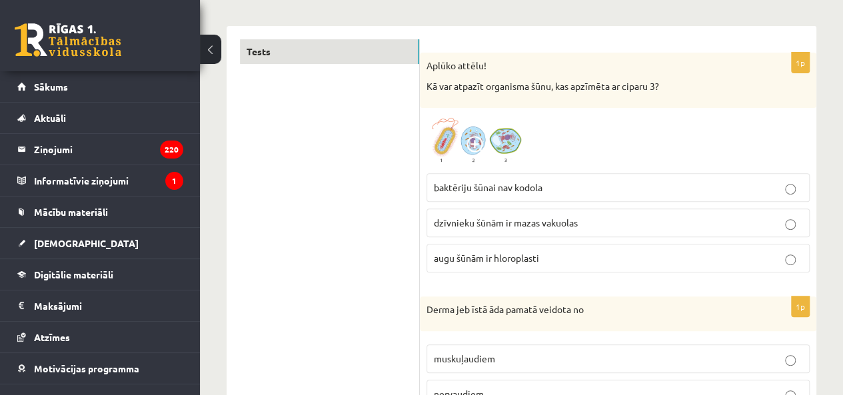
click at [625, 125] on div at bounding box center [618, 141] width 383 height 52
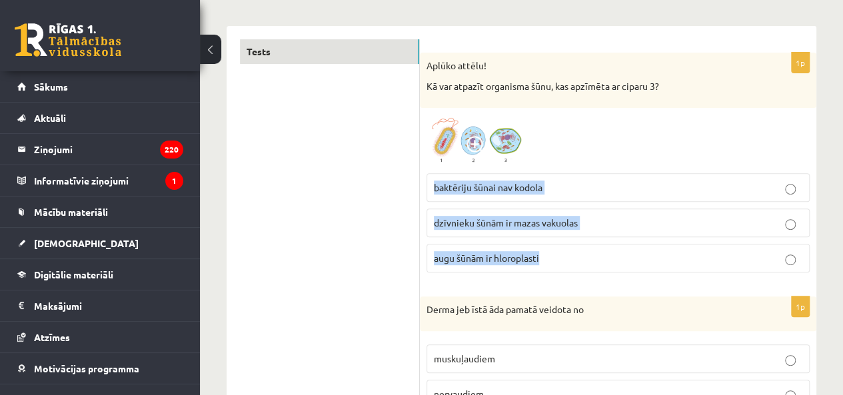
drag, startPoint x: 600, startPoint y: 261, endPoint x: 429, endPoint y: 178, distance: 189.6
click at [429, 178] on fieldset "baktēriju šūnai nav kodola dzīvnieku šūnām ir mazas vakuolas augu šūnām ir hlor…" at bounding box center [618, 222] width 383 height 110
copy fieldset "baktēriju šūnai nav kodola dzīvnieku šūnām ir mazas vakuolas augu šūnām ir hlor…"
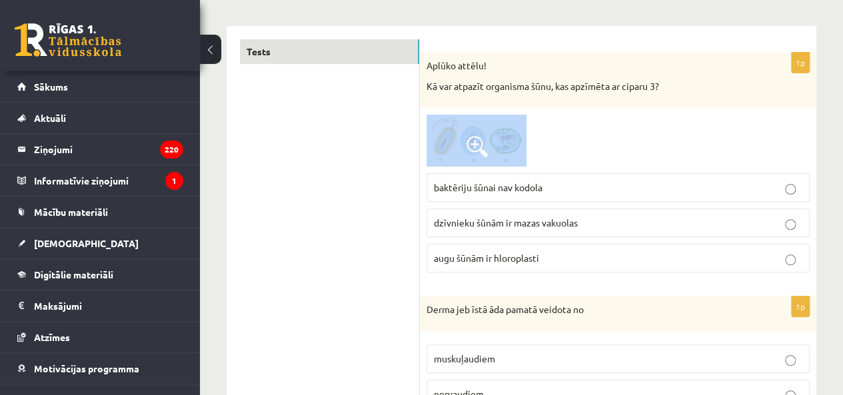
drag, startPoint x: 566, startPoint y: 153, endPoint x: 445, endPoint y: 141, distance: 121.9
click at [445, 141] on div at bounding box center [618, 141] width 383 height 52
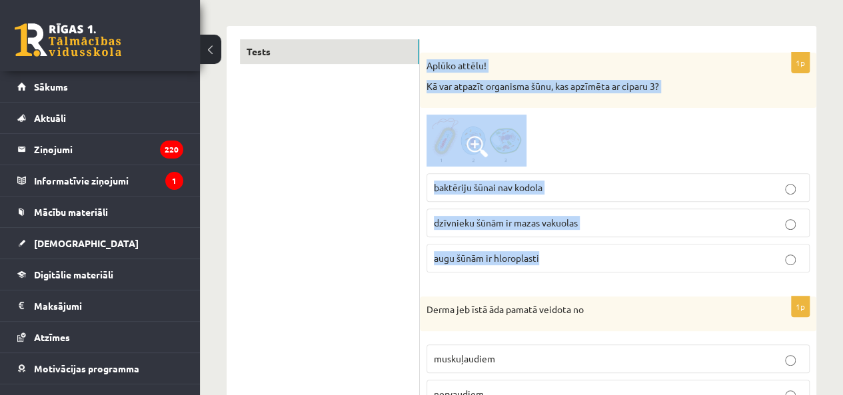
drag, startPoint x: 604, startPoint y: 275, endPoint x: 429, endPoint y: 60, distance: 277.2
click at [429, 60] on div "1p Aplūko attēlu! Kā var atpazīt organisma šūnu, kas apzīmēta ar ciparu 3? bakt…" at bounding box center [618, 168] width 397 height 231
copy div "Aplūko attēlu! Kā var atpazīt organisma šūnu, kas apzīmēta ar ciparu 3? baktēri…"
click at [589, 253] on p "augu šūnām ir hloroplasti" at bounding box center [618, 258] width 369 height 14
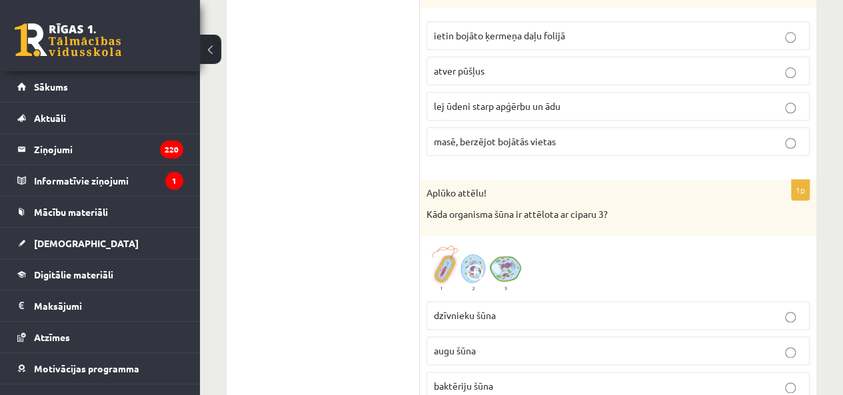
scroll to position [737, 0]
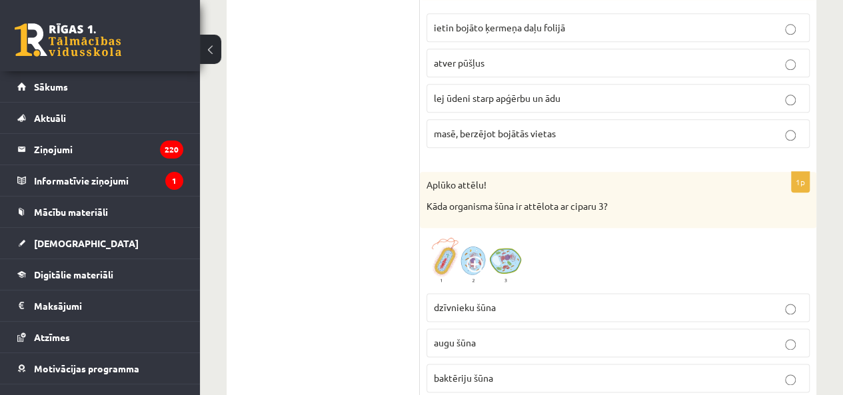
drag, startPoint x: 405, startPoint y: 48, endPoint x: 620, endPoint y: 131, distance: 230.0
copy div "1p Aplūko attēlu! Kā var atpazīt organisma šūnu, kas apzīmēta ar ciparu 3? bakt…"
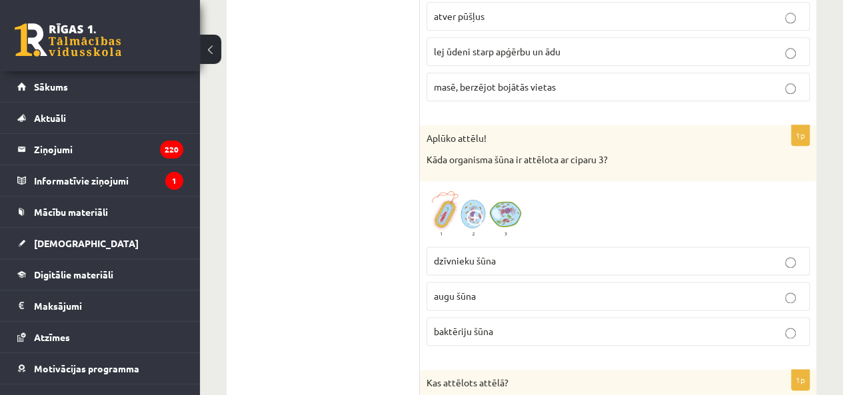
scroll to position [804, 0]
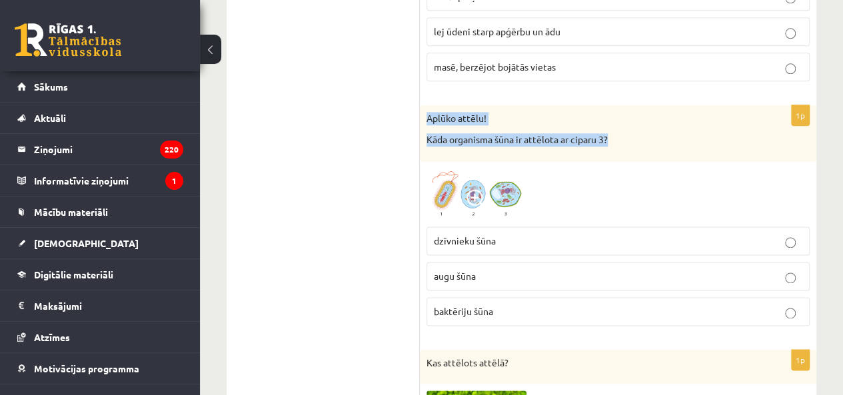
drag, startPoint x: 424, startPoint y: 115, endPoint x: 637, endPoint y: 151, distance: 216.4
click at [637, 151] on div "Aplūko attēlu! Kāda organisma šūna ir attēlota ar ciparu 3?" at bounding box center [618, 132] width 397 height 55
copy div "Aplūko attēlu! Kāda organisma šūna ir attēlota ar ciparu 3?"
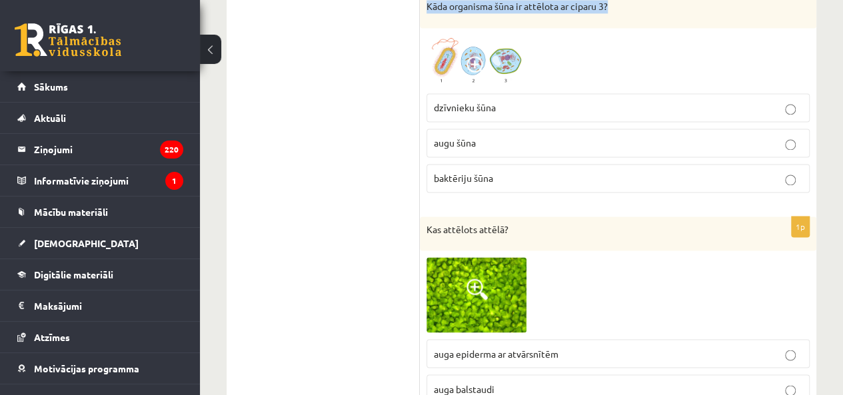
scroll to position [870, 0]
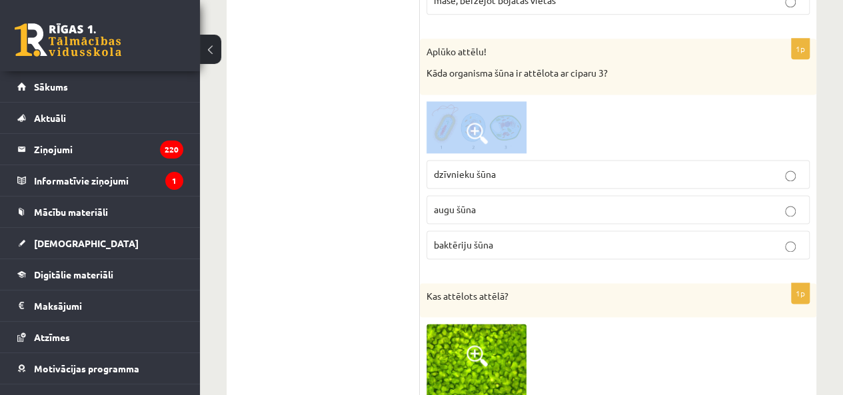
drag, startPoint x: 604, startPoint y: 135, endPoint x: 434, endPoint y: 127, distance: 170.8
click at [434, 127] on div at bounding box center [618, 127] width 383 height 52
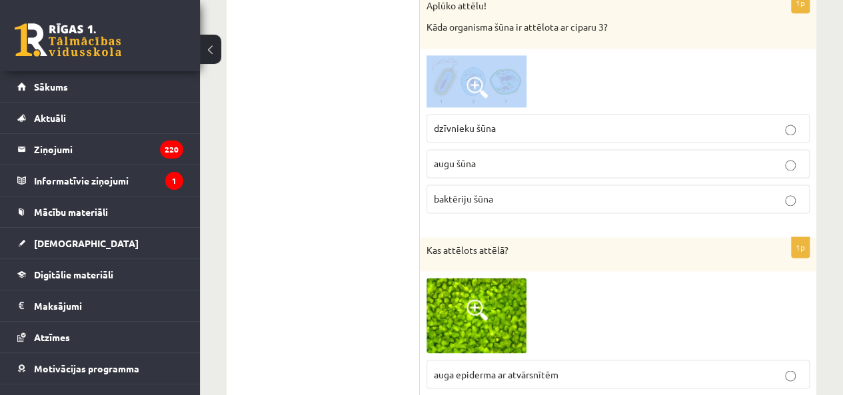
scroll to position [937, 0]
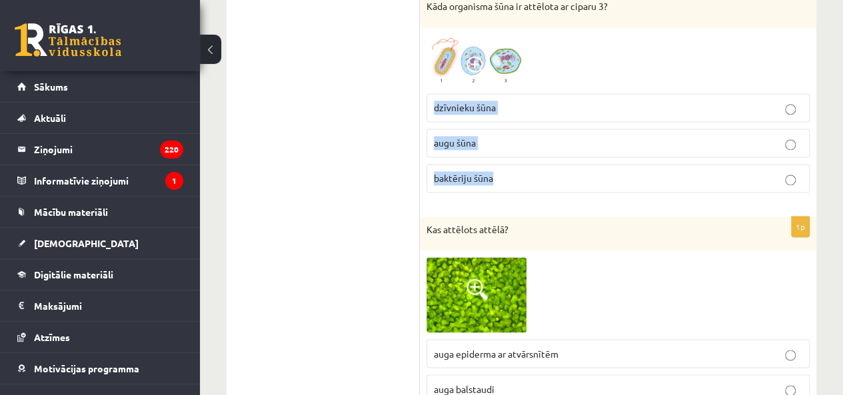
drag, startPoint x: 558, startPoint y: 183, endPoint x: 420, endPoint y: 93, distance: 165.3
click at [420, 93] on div "1p Aplūko attēlu! Kāda organisma šūna ir attēlota ar ciparu 3? dzīvnieku šūna a…" at bounding box center [618, 87] width 397 height 231
copy fieldset "dzīvnieku šūna augu šūna baktēriju šūna"
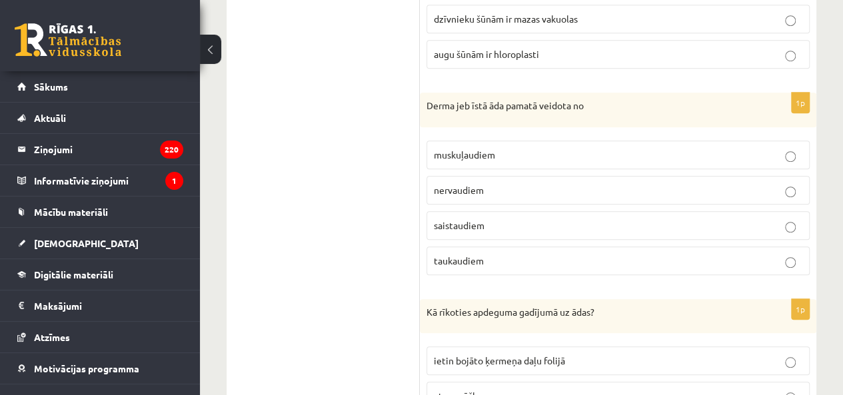
scroll to position [471, 0]
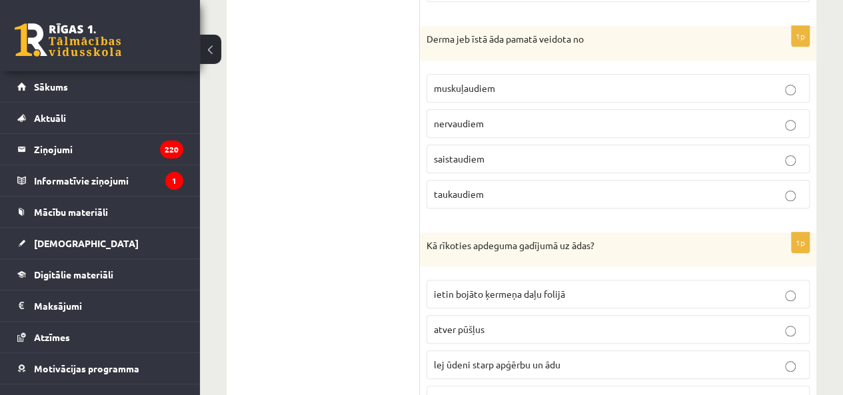
click at [485, 155] on p "saistaudiem" at bounding box center [618, 159] width 369 height 14
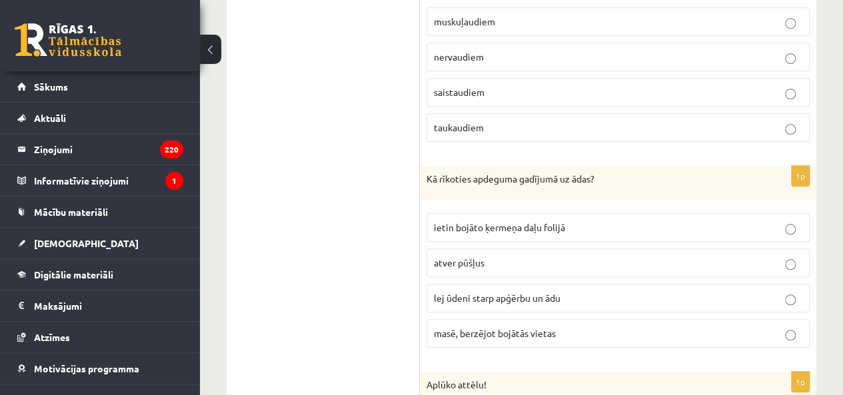
click at [505, 292] on span "lej ūdeni starp apģērbu un ādu" at bounding box center [497, 298] width 127 height 12
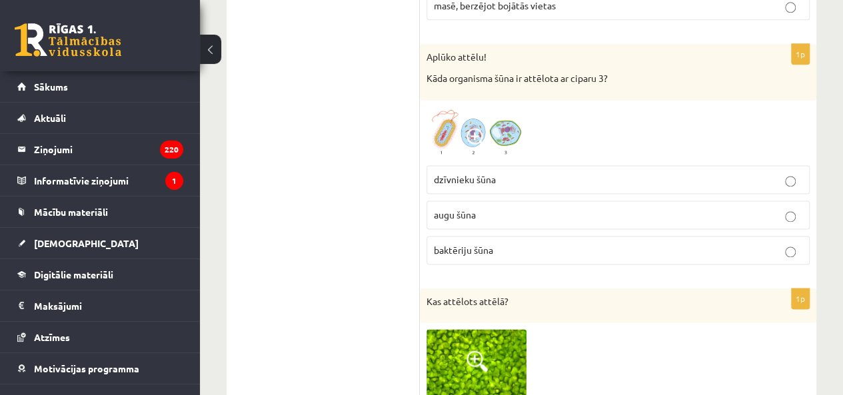
scroll to position [870, 0]
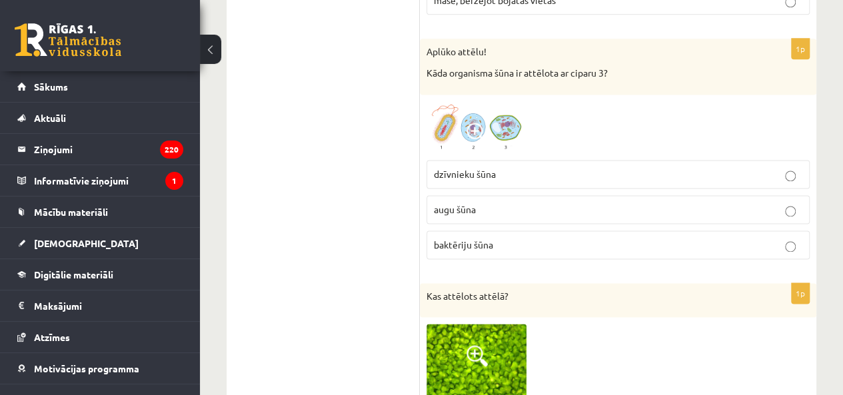
click at [495, 205] on p "augu šūna" at bounding box center [618, 210] width 369 height 14
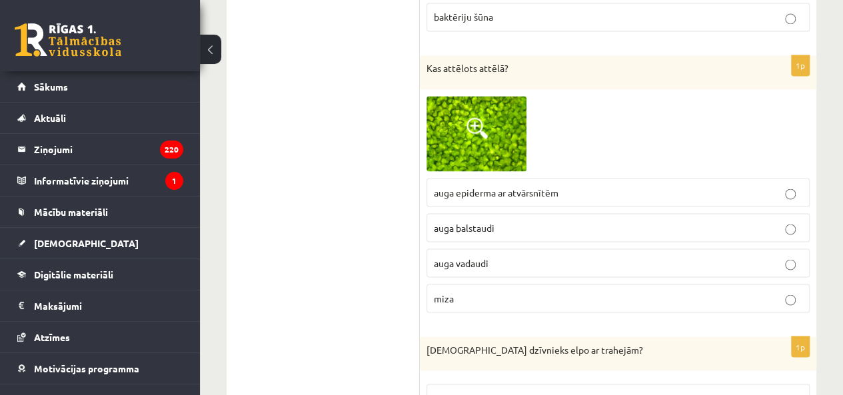
scroll to position [1070, 0]
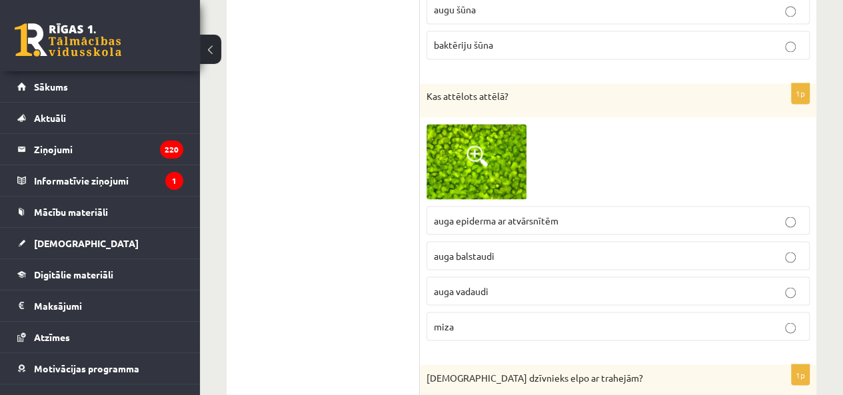
drag, startPoint x: 418, startPoint y: 81, endPoint x: 532, endPoint y: 89, distance: 114.2
click at [555, 108] on div "Kas attēlots attēlā?" at bounding box center [618, 100] width 397 height 35
drag, startPoint x: 595, startPoint y: 98, endPoint x: 429, endPoint y: 93, distance: 166.7
click at [429, 93] on div "Kas attēlots attēlā?" at bounding box center [618, 100] width 397 height 35
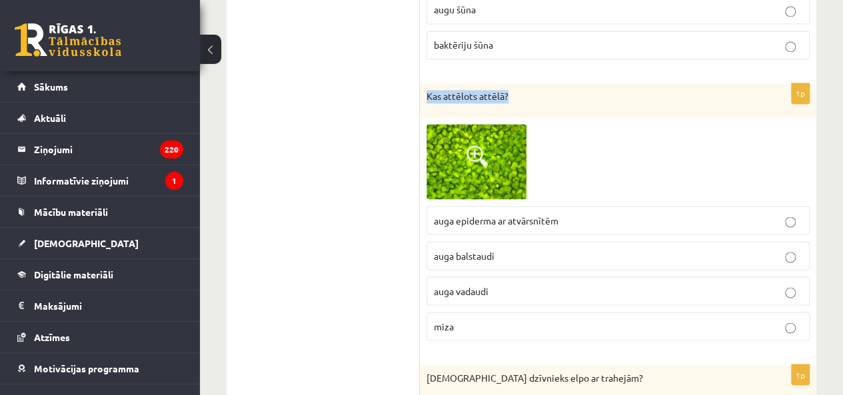
copy p "Kas attēlots attēlā?"
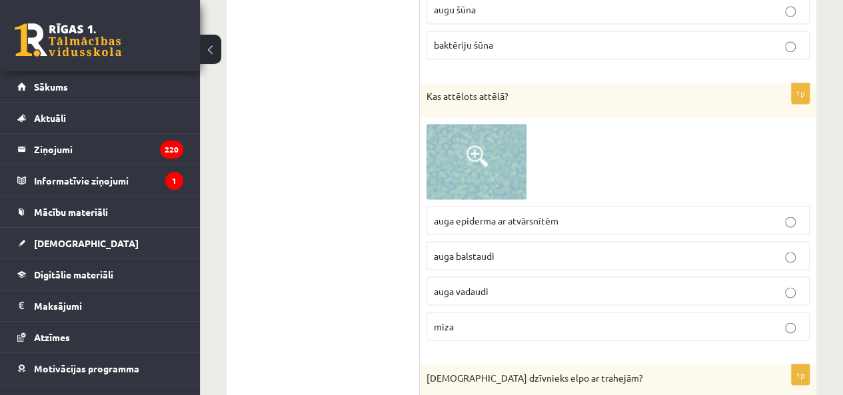
drag, startPoint x: 598, startPoint y: 165, endPoint x: 424, endPoint y: 153, distance: 175.0
click at [424, 153] on div "1p Kas attēlots attēlā? auga epiderma ar atvārsnītēm auga balstaudi auga vadaud…" at bounding box center [618, 217] width 397 height 268
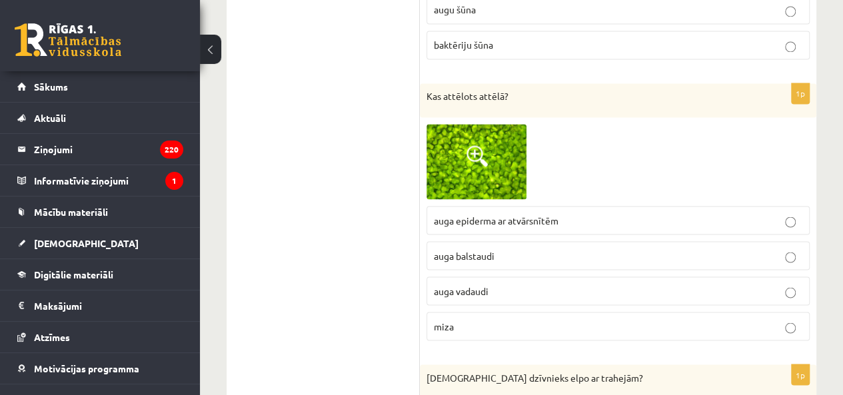
drag, startPoint x: 424, startPoint y: 153, endPoint x: 716, endPoint y: 165, distance: 292.2
click at [754, 166] on div at bounding box center [618, 161] width 383 height 75
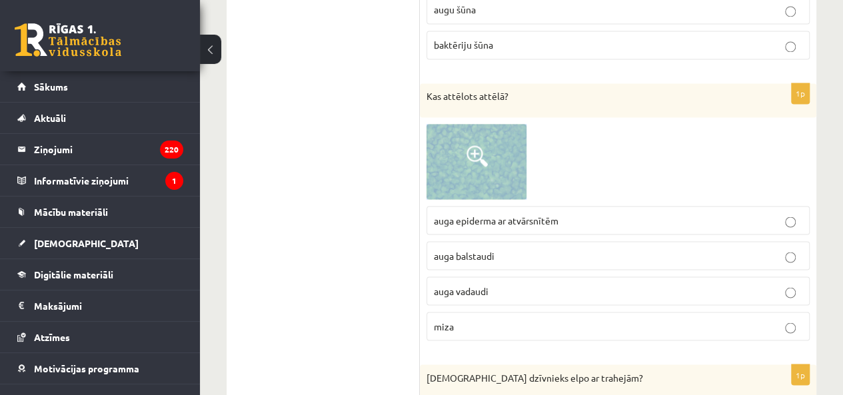
drag, startPoint x: 621, startPoint y: 158, endPoint x: 452, endPoint y: 163, distance: 169.4
click at [452, 163] on div at bounding box center [618, 161] width 383 height 75
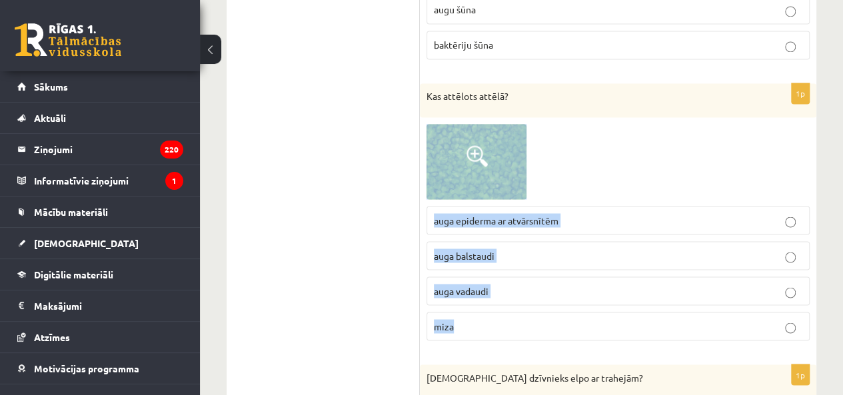
drag, startPoint x: 548, startPoint y: 84, endPoint x: 459, endPoint y: 309, distance: 242.6
click at [457, 311] on div "1p Kas attēlots attēlā? auga epiderma ar atvārsnītēm auga balstaudi auga vadaud…" at bounding box center [618, 217] width 397 height 268
click at [585, 113] on div "1p Kas attēlots attēlā? auga epiderma ar atvārsnītēm auga balstaudi auga vadaud…" at bounding box center [618, 217] width 397 height 268
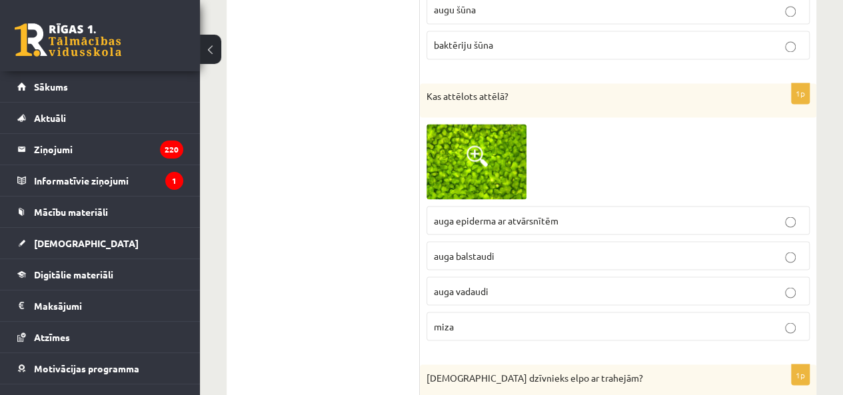
drag, startPoint x: 377, startPoint y: 93, endPoint x: 560, endPoint y: 201, distance: 211.8
click at [584, 169] on div at bounding box center [618, 161] width 383 height 75
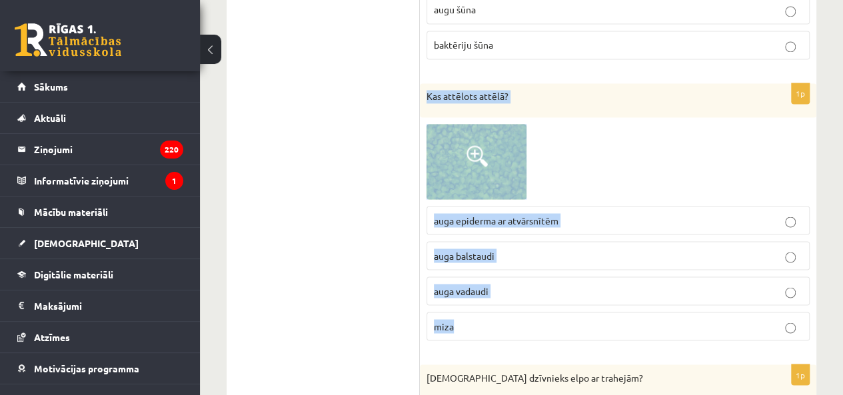
drag, startPoint x: 426, startPoint y: 87, endPoint x: 536, endPoint y: 315, distance: 253.7
click at [536, 315] on div "1p Kas attēlots attēlā? auga epiderma ar atvārsnītēm auga balstaudi auga vadaud…" at bounding box center [618, 217] width 397 height 268
copy div "Kas attēlots attēlā? auga epiderma ar atvārsnītēm auga balstaudi auga vadaudi m…"
click at [501, 285] on p "auga vadaudi" at bounding box center [618, 291] width 369 height 14
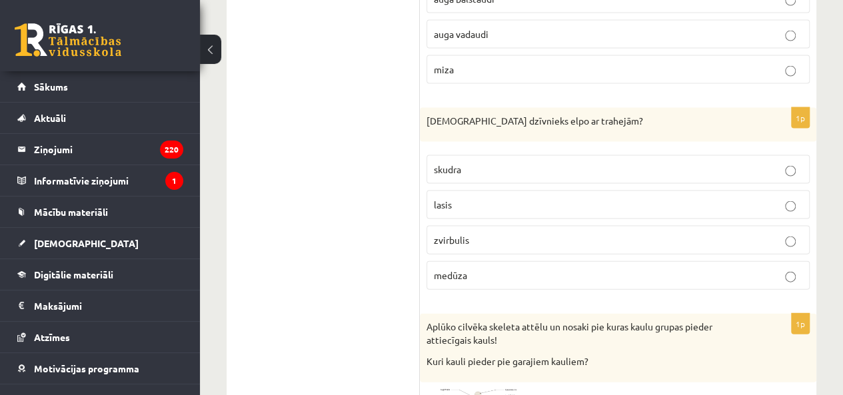
scroll to position [1337, 0]
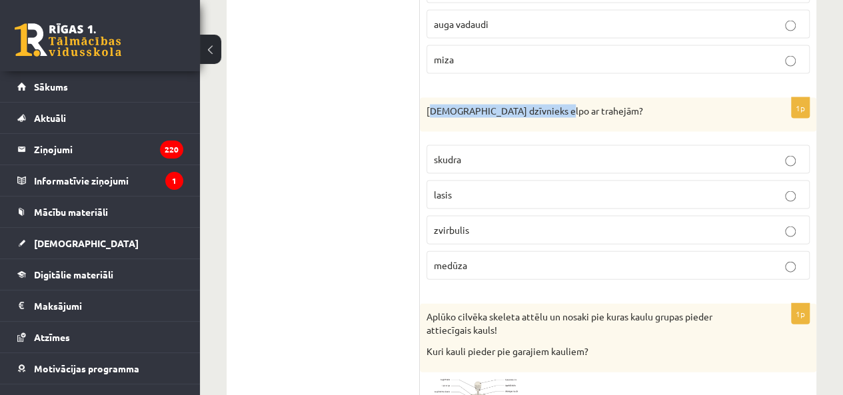
drag, startPoint x: 433, startPoint y: 94, endPoint x: 552, endPoint y: 97, distance: 118.7
click at [552, 98] on div "Kurš dzīvnieks elpo ar trahejām?" at bounding box center [618, 115] width 397 height 35
drag, startPoint x: 391, startPoint y: 105, endPoint x: 401, endPoint y: 100, distance: 11.6
drag, startPoint x: 419, startPoint y: 99, endPoint x: 536, endPoint y: 181, distance: 142.9
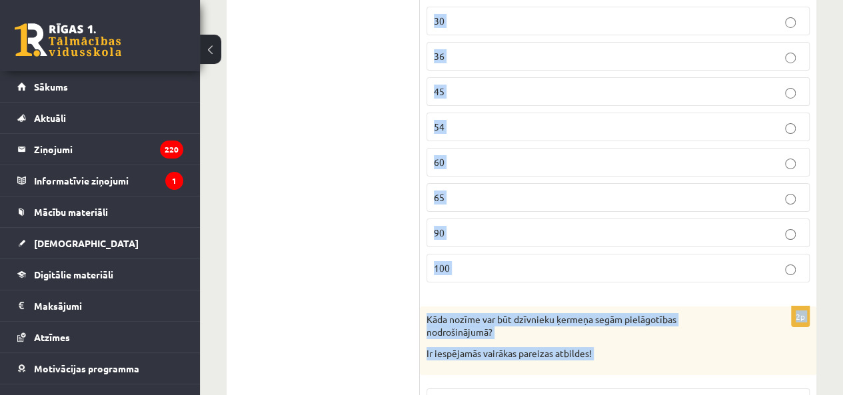
scroll to position [7516, 0]
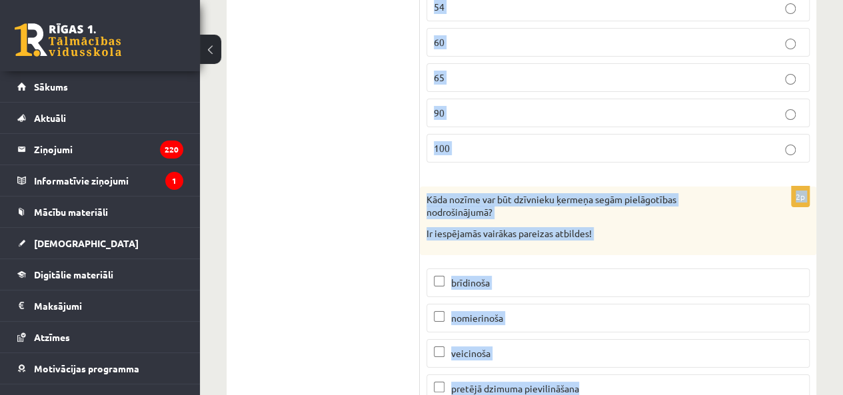
drag, startPoint x: 425, startPoint y: 105, endPoint x: 608, endPoint y: 343, distance: 300.9
copy form "Kurš dzīvnieks elpo ar trahejām? skudra lasis zvirbulis medūza 1p Aplūko cilvēk…"
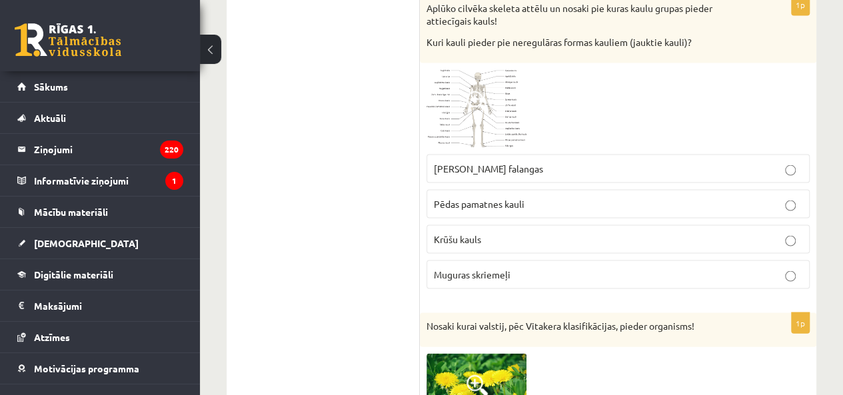
click at [292, 245] on ul "Tests" at bounding box center [330, 300] width 180 height 7691
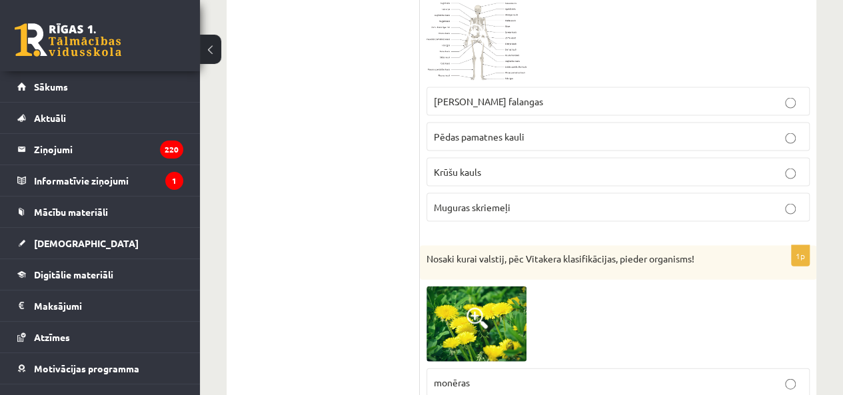
scroll to position [3784, 0]
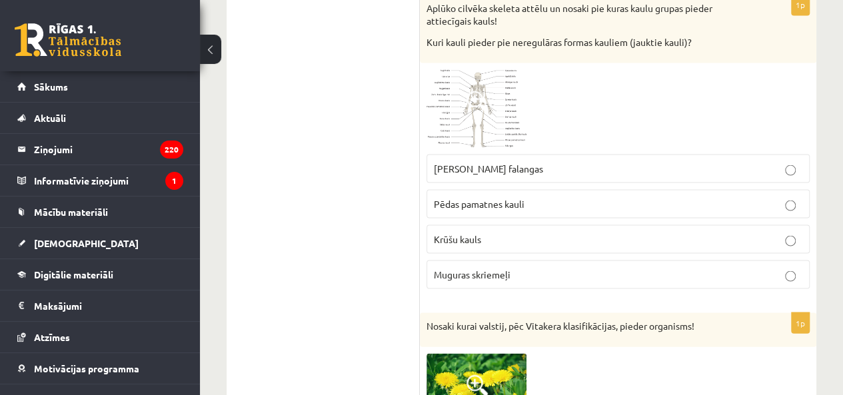
click at [517, 225] on label "Krūšu kauls" at bounding box center [618, 239] width 383 height 29
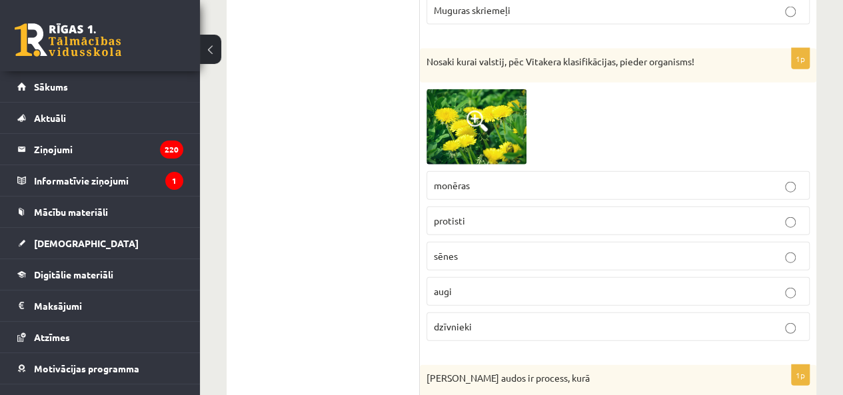
scroll to position [4051, 0]
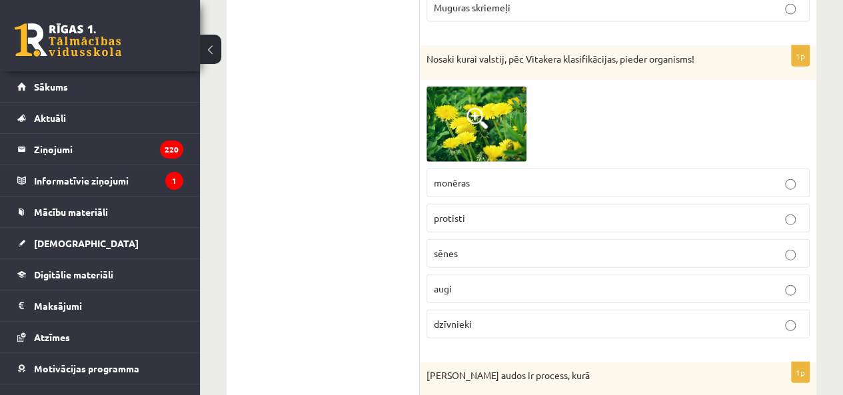
click at [527, 211] on p "protisti" at bounding box center [618, 218] width 369 height 14
click at [521, 176] on p "monēras" at bounding box center [618, 183] width 369 height 14
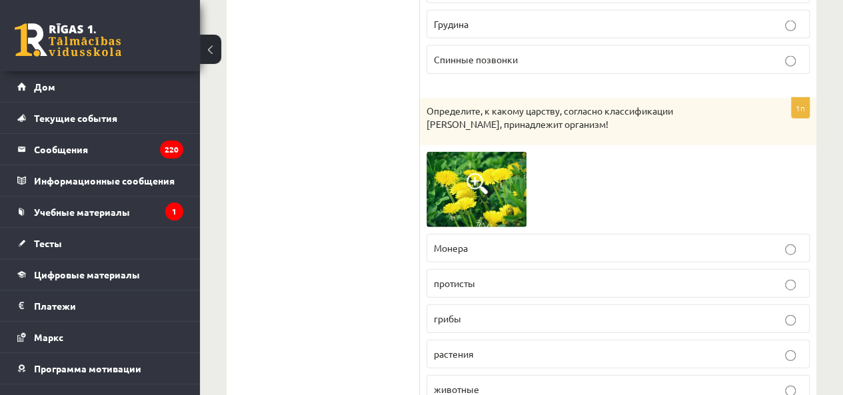
click at [557, 347] on p "растения" at bounding box center [618, 354] width 369 height 14
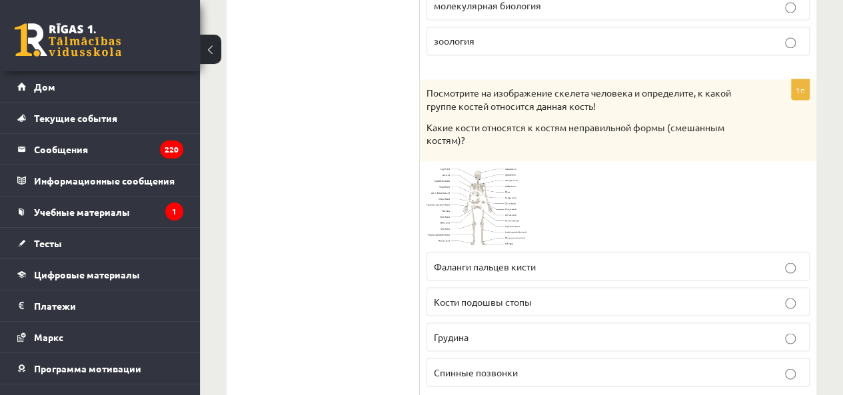
scroll to position [3718, 0]
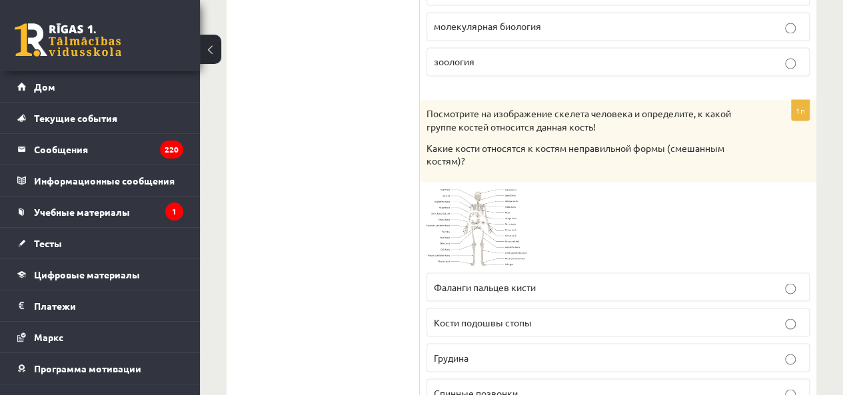
click at [503, 210] on img at bounding box center [477, 227] width 100 height 77
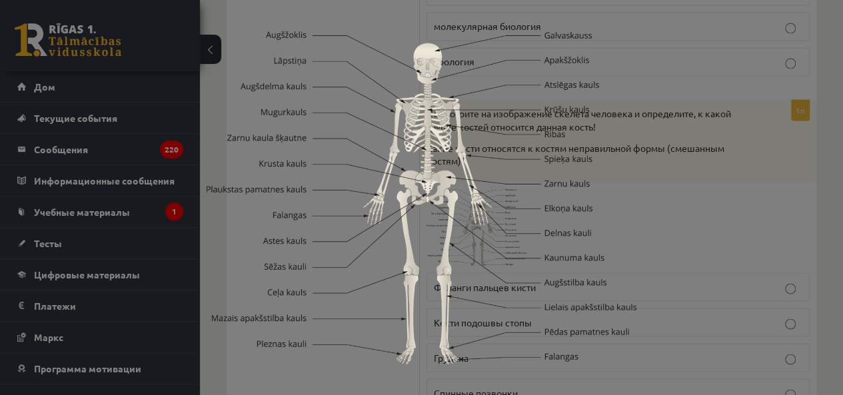
click at [698, 189] on div at bounding box center [421, 197] width 843 height 395
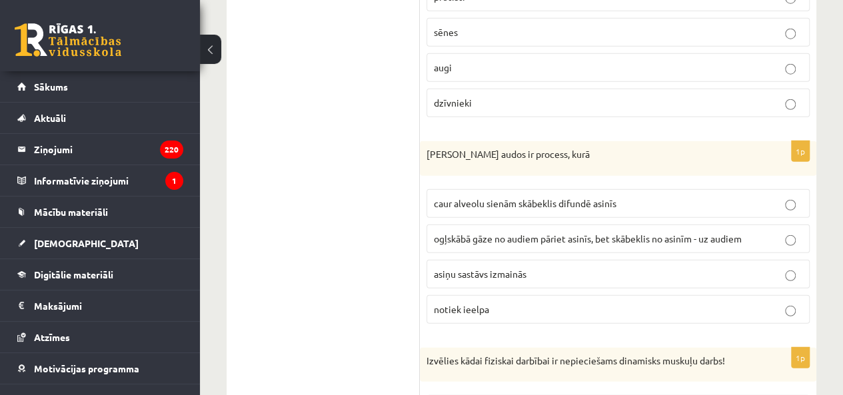
scroll to position [4251, 0]
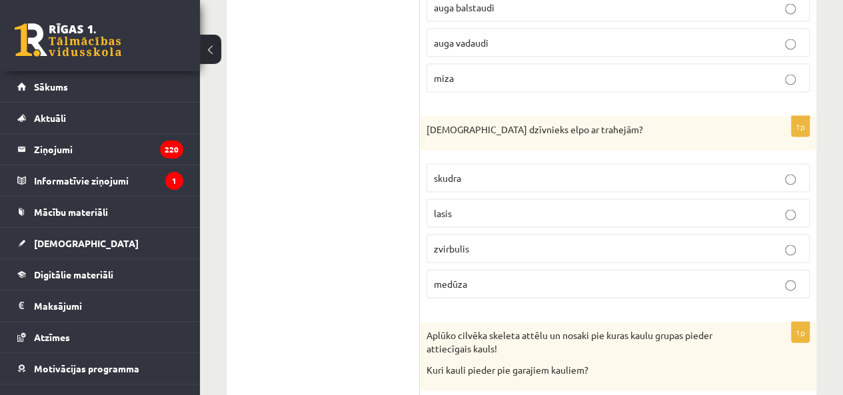
click at [504, 175] on label "skudra" at bounding box center [618, 178] width 383 height 29
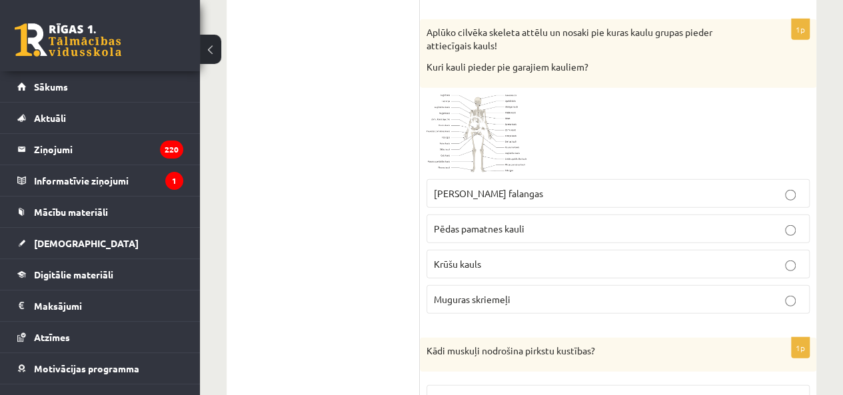
scroll to position [1651, 0]
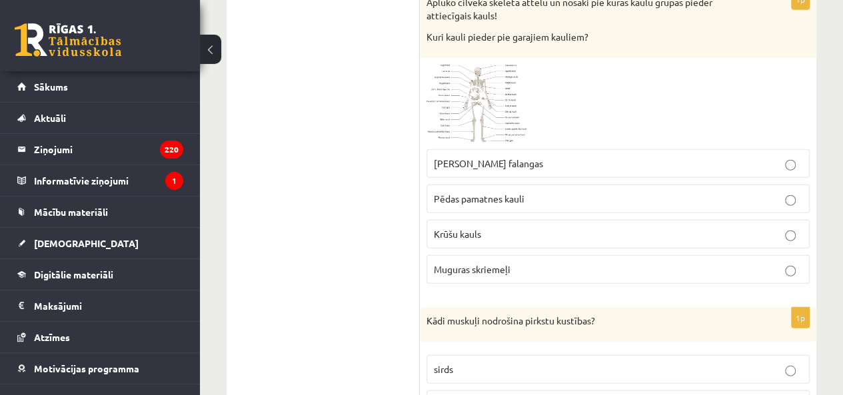
click at [526, 163] on label "Rokas pirkstu falangas" at bounding box center [618, 163] width 383 height 29
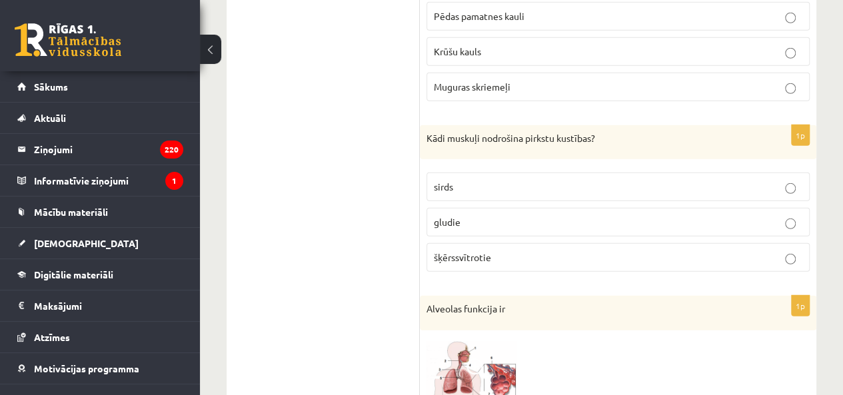
scroll to position [1851, 0]
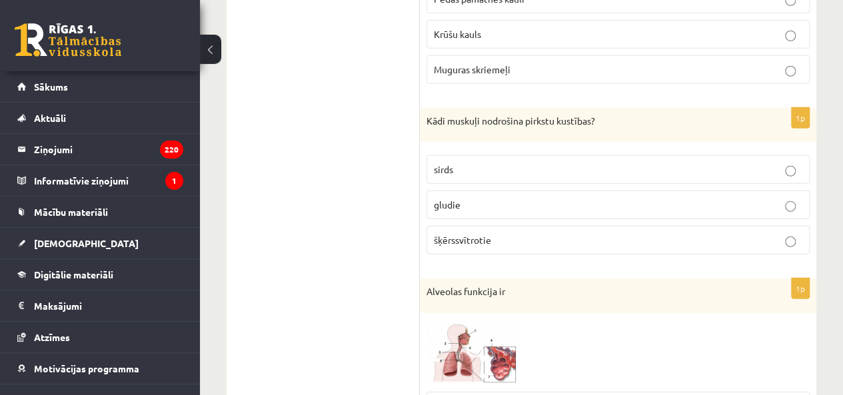
click at [504, 233] on p "šķērssvītrotie" at bounding box center [618, 240] width 369 height 14
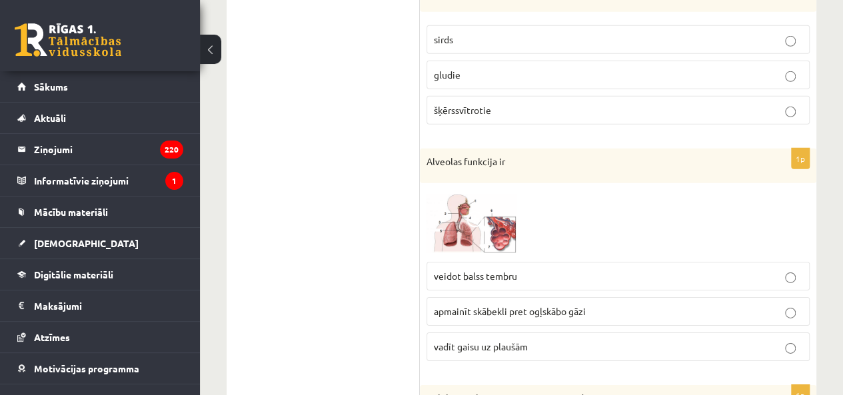
scroll to position [2051, 0]
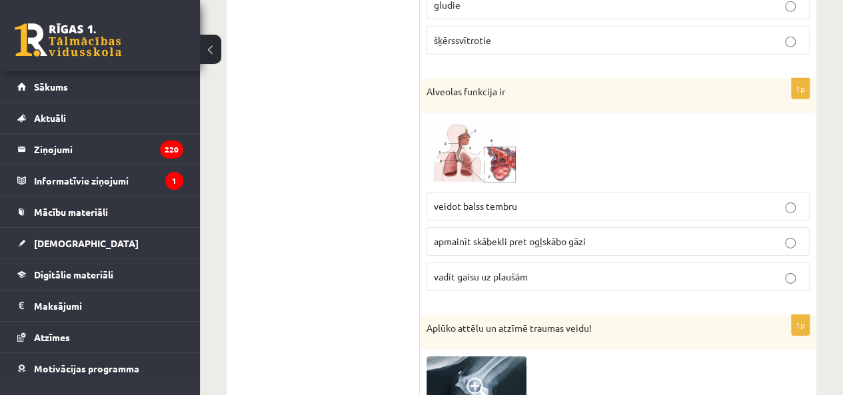
click at [485, 235] on p "apmainīt skābekli pret ogļskābo gāzi" at bounding box center [618, 242] width 369 height 14
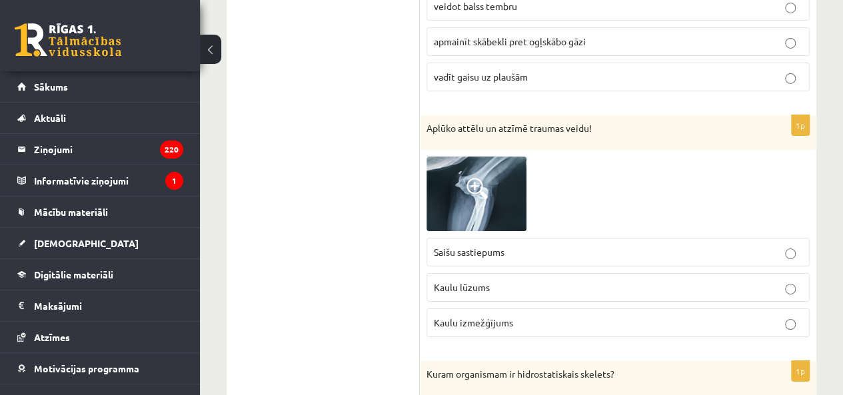
scroll to position [2251, 0]
click at [498, 281] on p "Kaulu lūzums" at bounding box center [618, 288] width 369 height 14
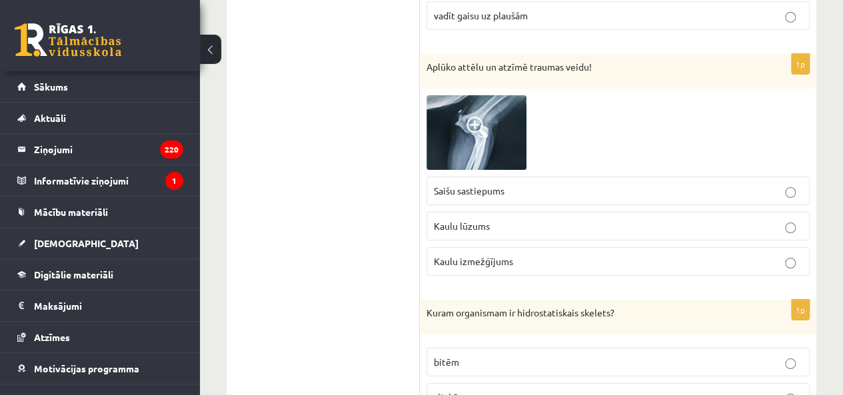
scroll to position [2518, 0]
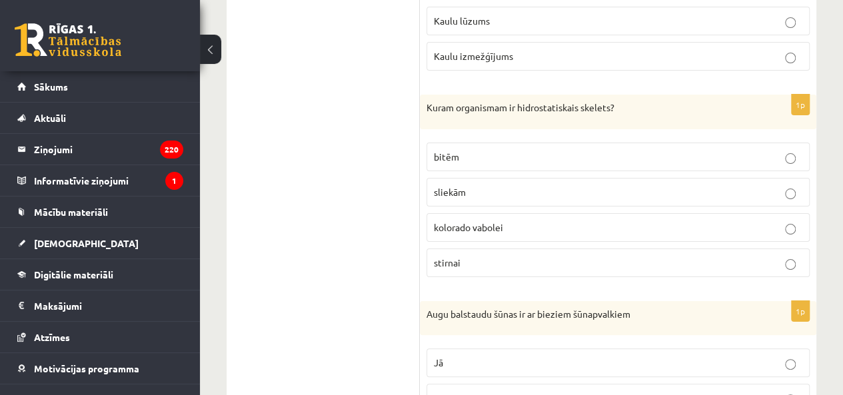
click at [503, 185] on p "sliekām" at bounding box center [618, 192] width 369 height 14
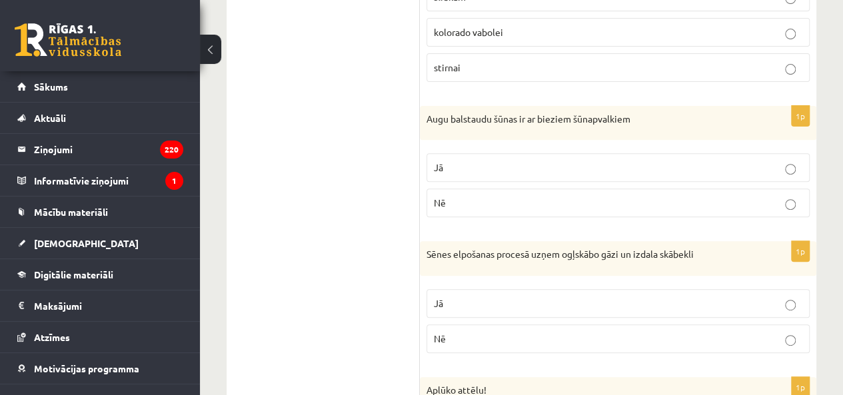
scroll to position [2718, 0]
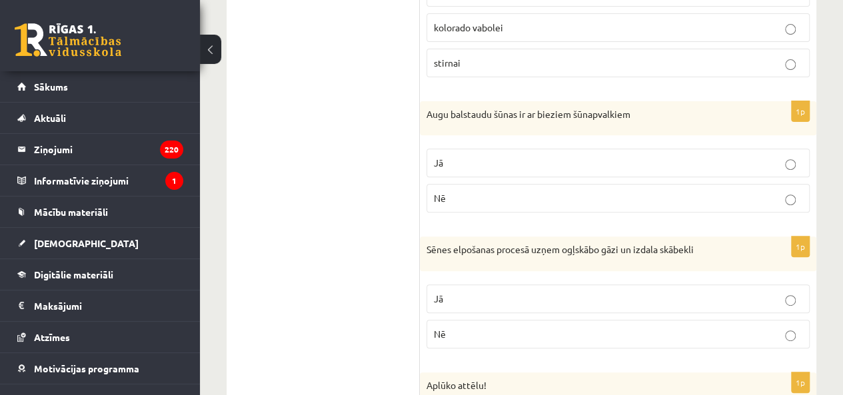
click at [511, 156] on label "Jā" at bounding box center [618, 163] width 383 height 29
click at [508, 327] on p "Nē" at bounding box center [618, 334] width 369 height 14
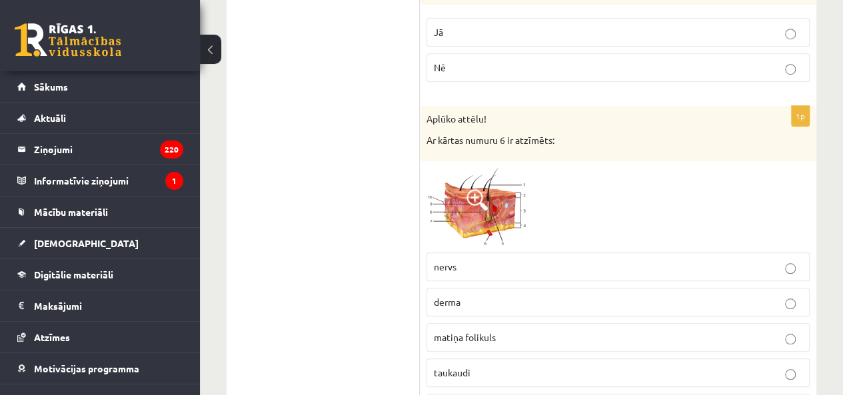
scroll to position [3051, 0]
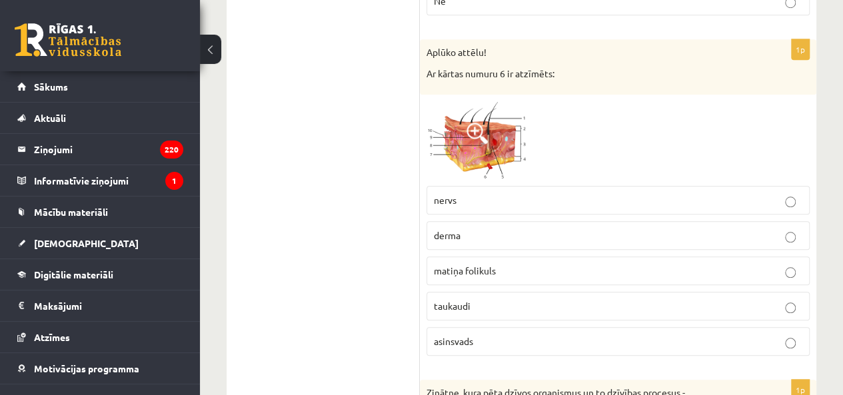
click at [472, 335] on span "asinsvads" at bounding box center [453, 341] width 39 height 12
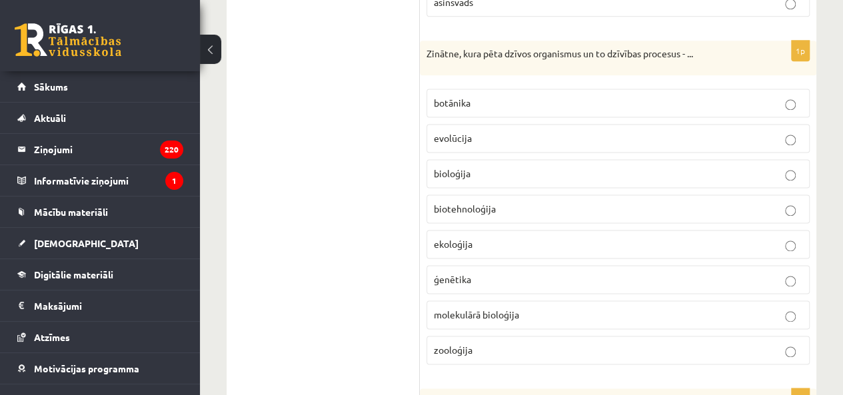
scroll to position [3384, 0]
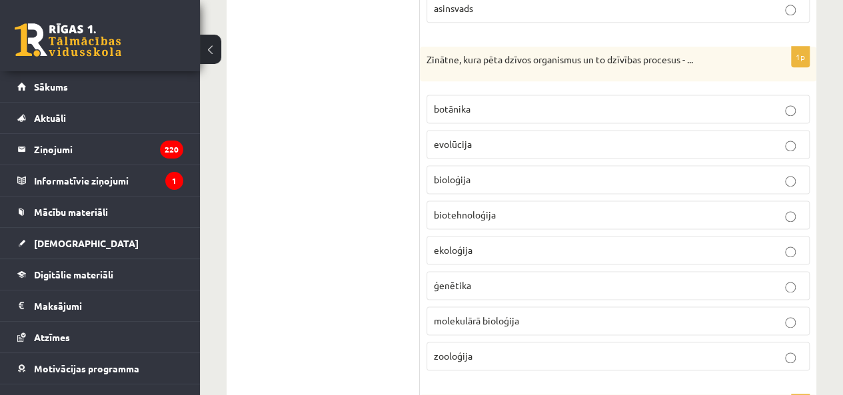
click at [473, 307] on label "molekulārā bioloģija" at bounding box center [618, 321] width 383 height 29
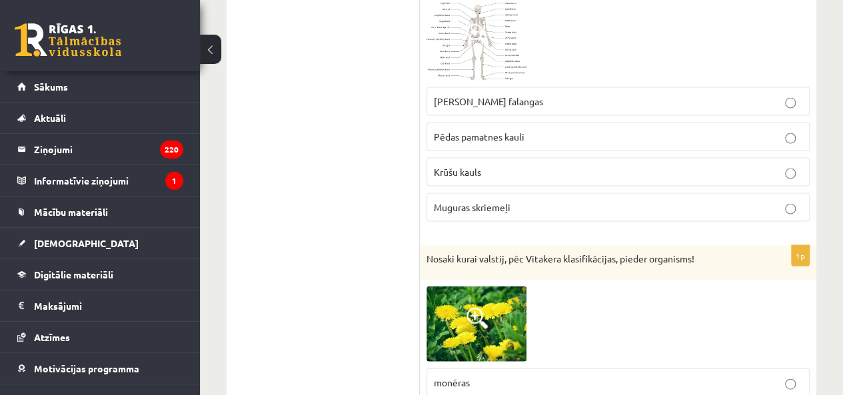
scroll to position [3784, 0]
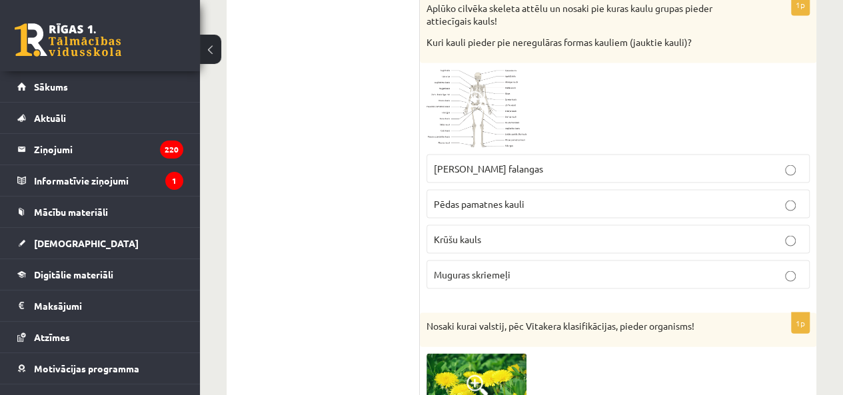
click at [528, 260] on label "Muguras skriemeļi" at bounding box center [618, 274] width 383 height 29
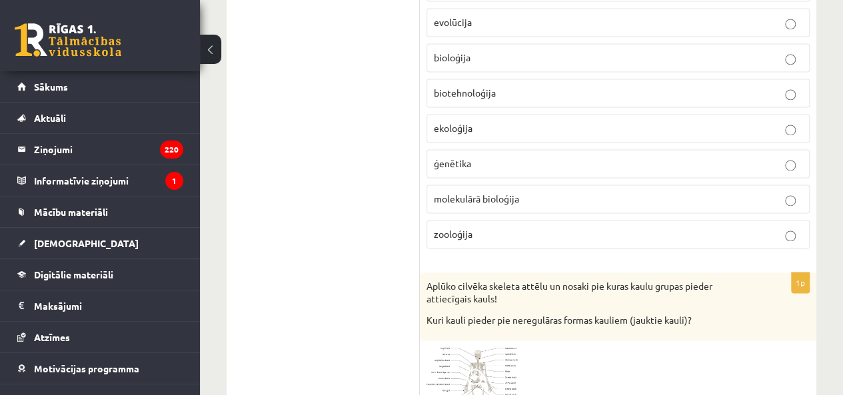
scroll to position [3451, 0]
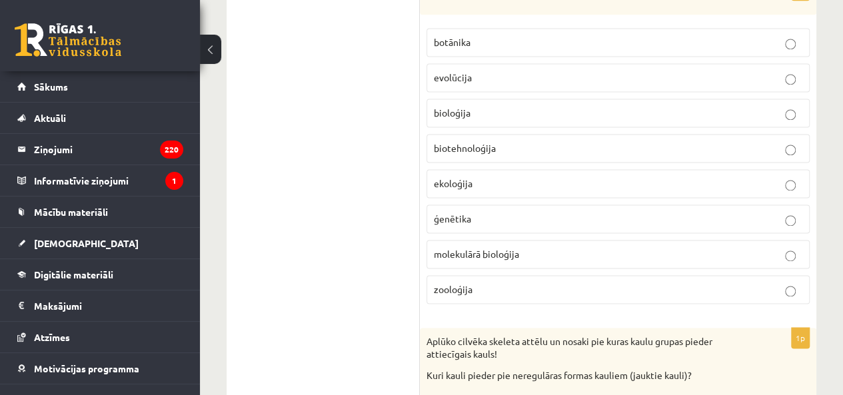
click at [507, 75] on fieldset "botānika evolūcija bioloģija biotehnoloģija ekoloģija ģenētika molekulārā biolo…" at bounding box center [618, 164] width 383 height 287
click at [507, 99] on label "bioloģija" at bounding box center [618, 113] width 383 height 29
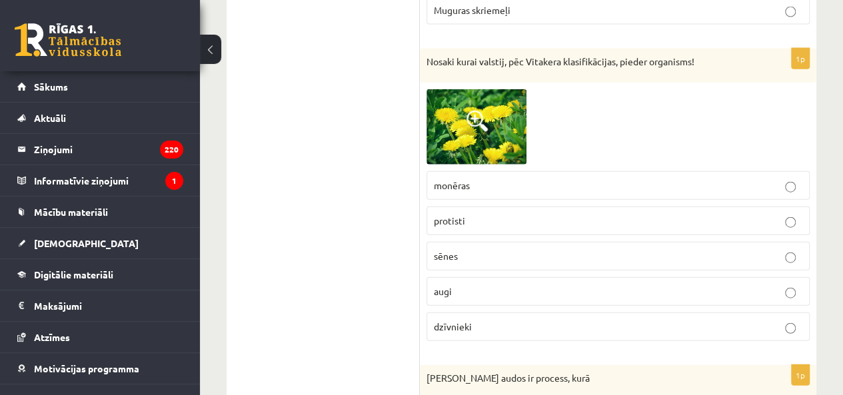
scroll to position [4051, 0]
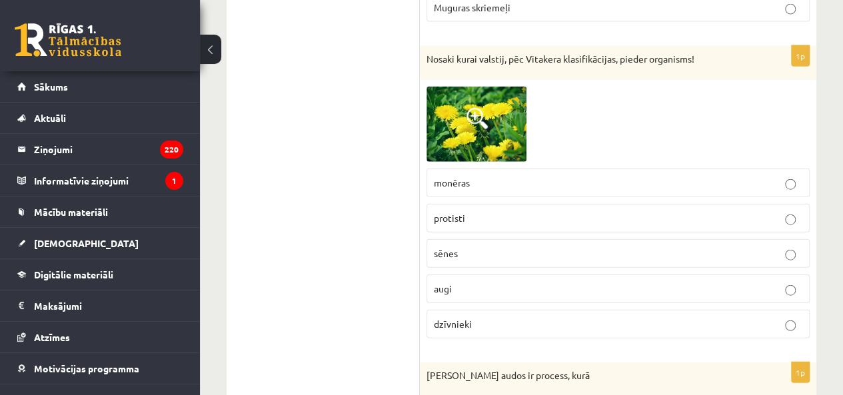
click at [498, 239] on label "sēnes" at bounding box center [618, 253] width 383 height 29
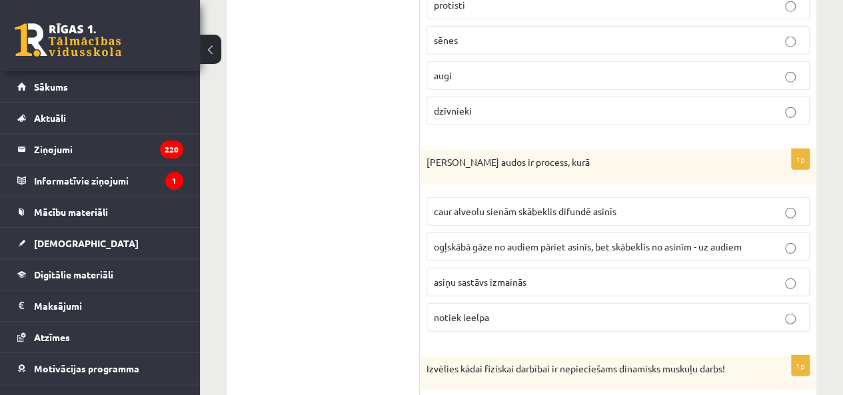
scroll to position [4184, 0]
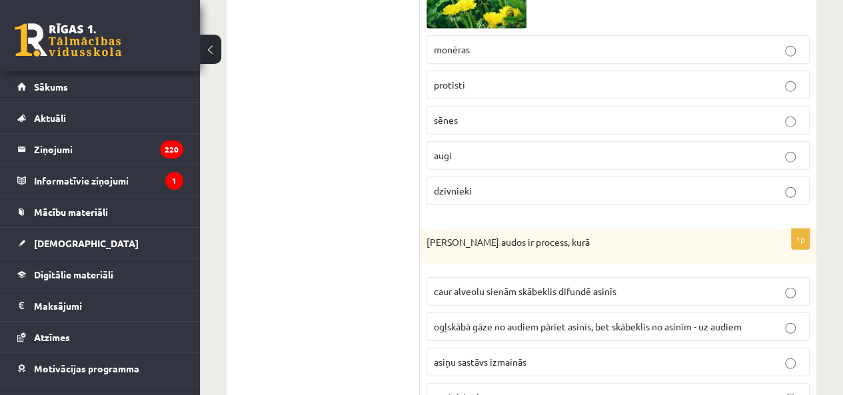
click at [541, 149] on p "augi" at bounding box center [618, 156] width 369 height 14
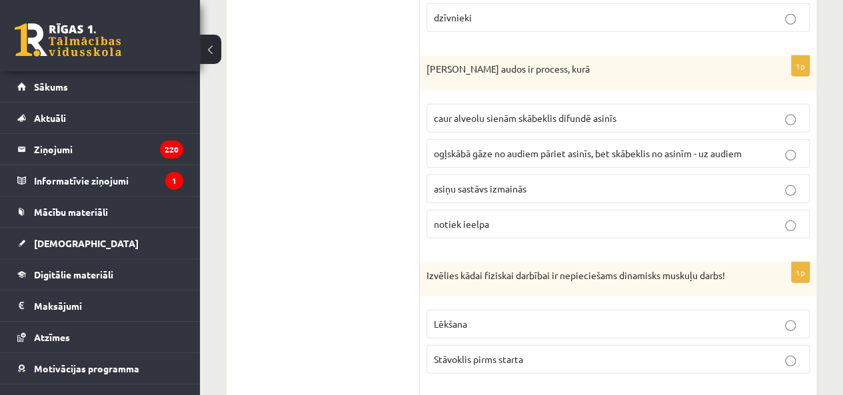
scroll to position [4384, 0]
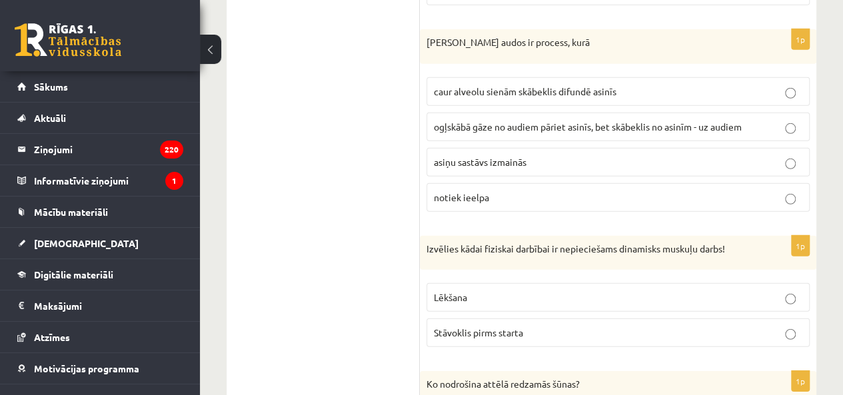
drag, startPoint x: 538, startPoint y: 99, endPoint x: 535, endPoint y: 111, distance: 11.8
click at [538, 121] on span "ogļskābā gāze no audiem pāriet asinīs, bet skābeklis no asinīm - uz audiem" at bounding box center [588, 127] width 308 height 12
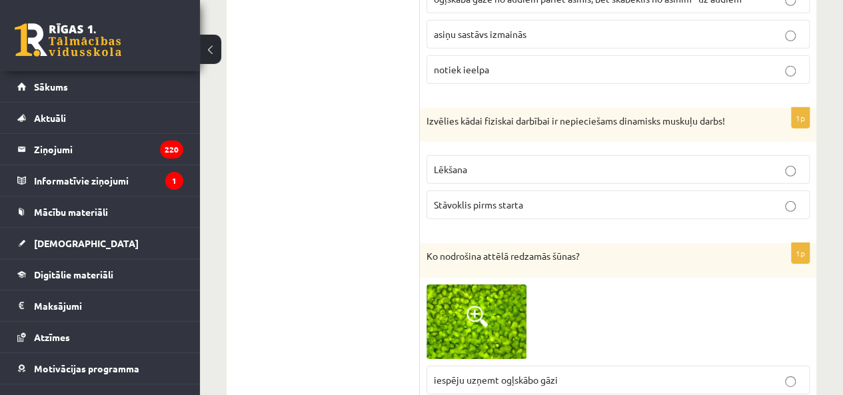
scroll to position [4517, 0]
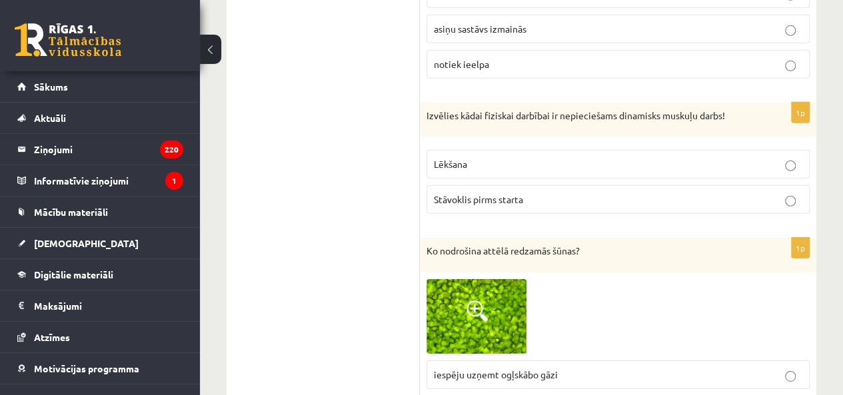
click at [497, 157] on p "Lēkšana" at bounding box center [618, 164] width 369 height 14
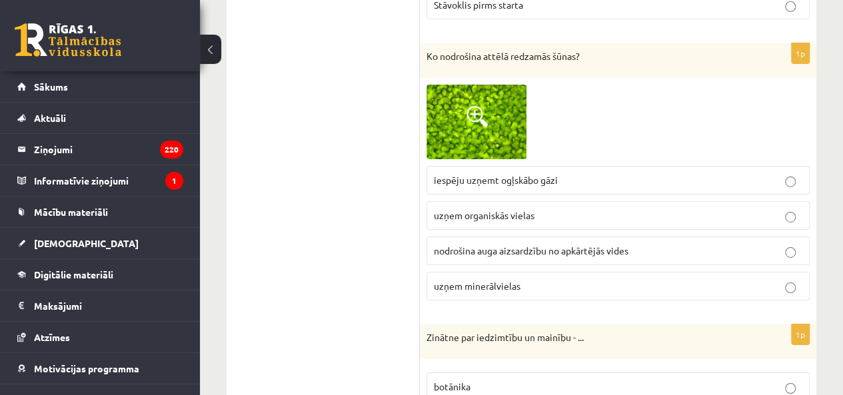
scroll to position [4717, 0]
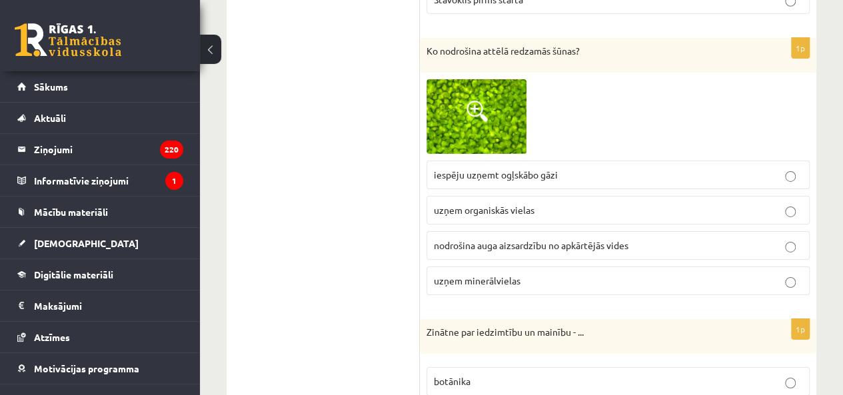
click at [503, 196] on label "uzņem organiskās vielas" at bounding box center [618, 210] width 383 height 29
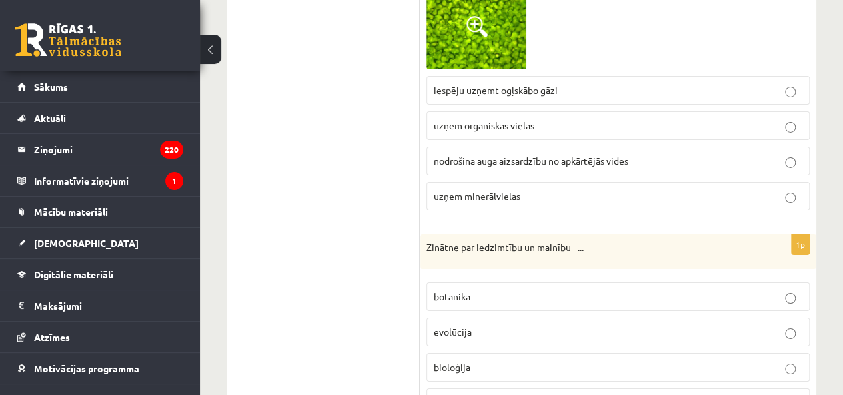
scroll to position [4784, 0]
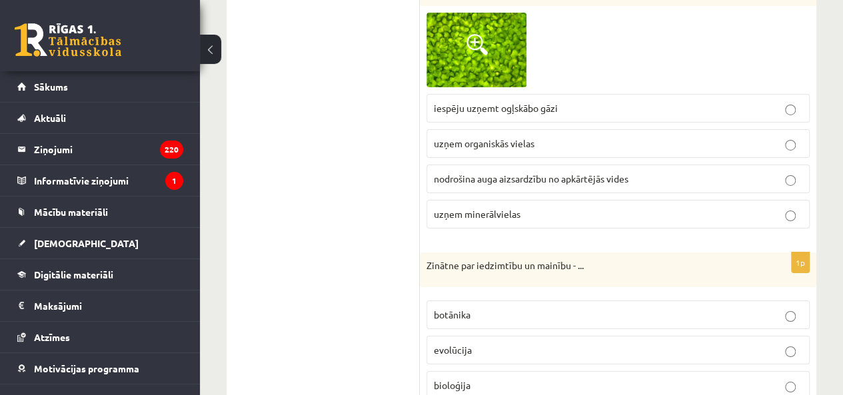
click at [517, 200] on label "uzņem minerālvielas" at bounding box center [618, 214] width 383 height 29
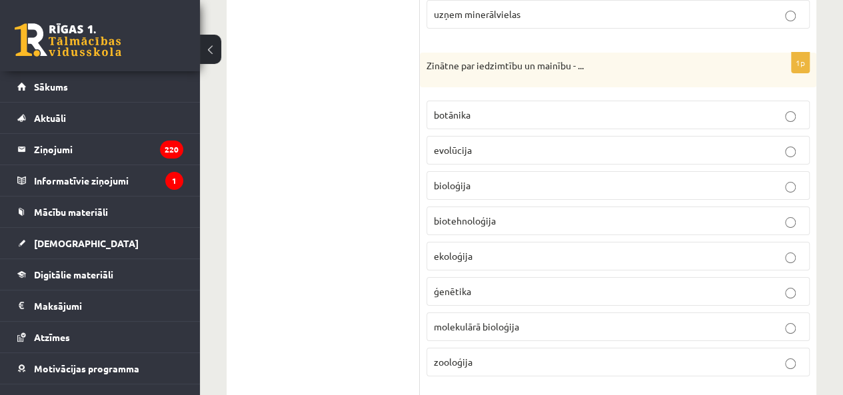
scroll to position [4984, 0]
click at [477, 285] on p "ģenētika" at bounding box center [618, 292] width 369 height 14
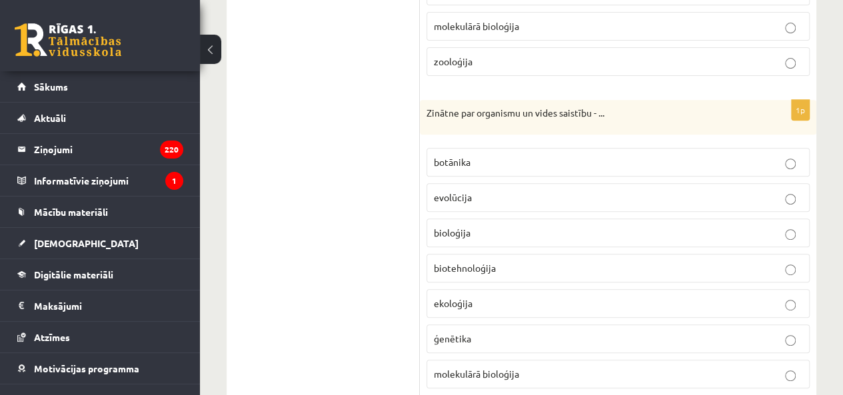
scroll to position [5317, 0]
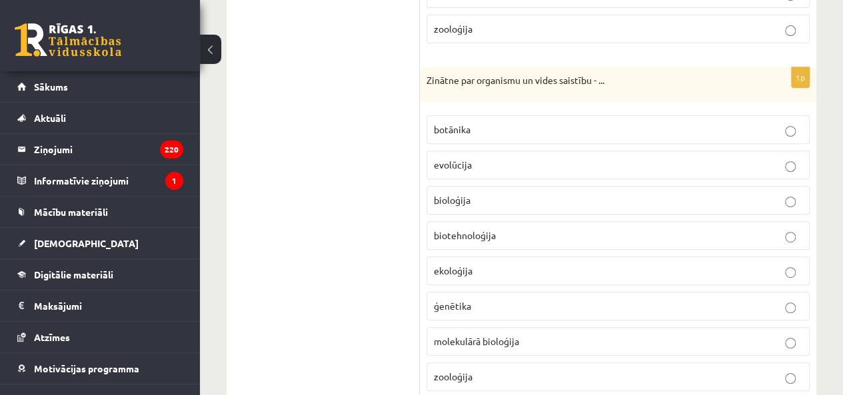
click at [476, 264] on p "ekoloģija" at bounding box center [618, 271] width 369 height 14
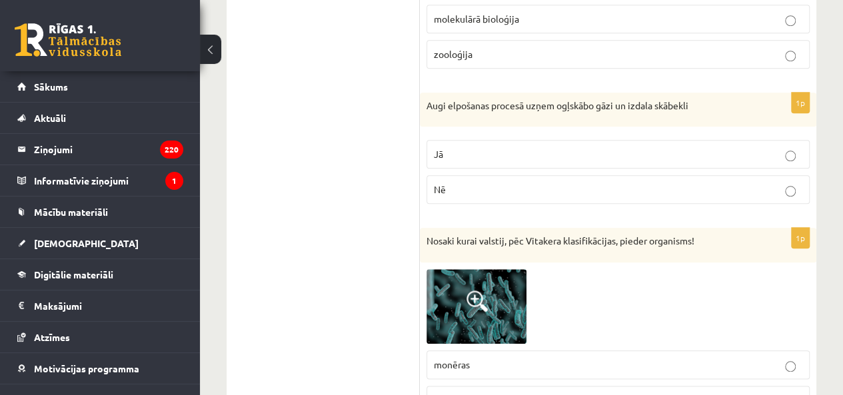
scroll to position [5650, 0]
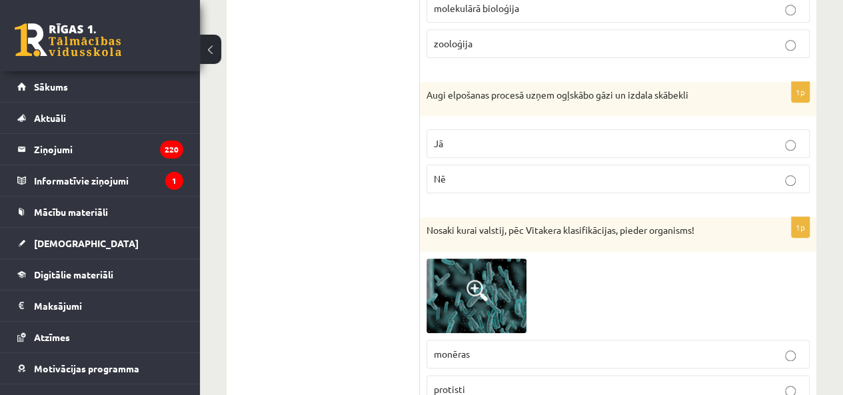
click at [513, 172] on p "Nē" at bounding box center [618, 179] width 369 height 14
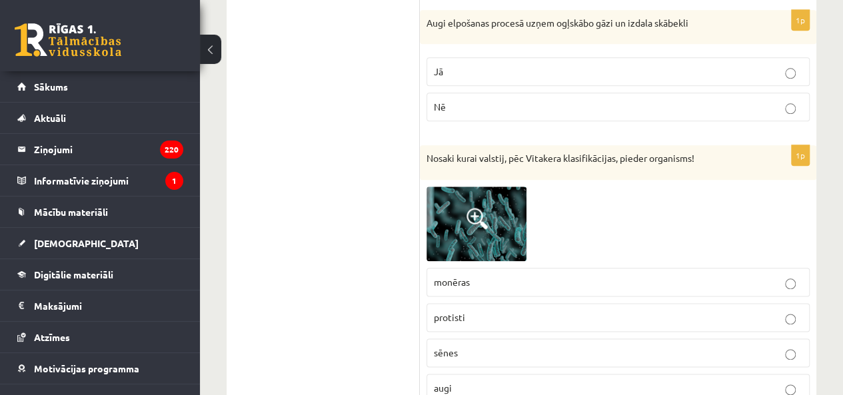
scroll to position [5784, 0]
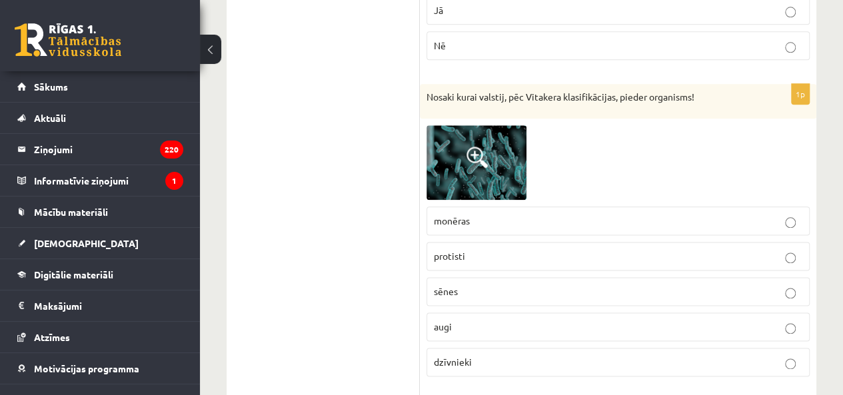
click at [478, 348] on label "dzīvnieki" at bounding box center [618, 362] width 383 height 29
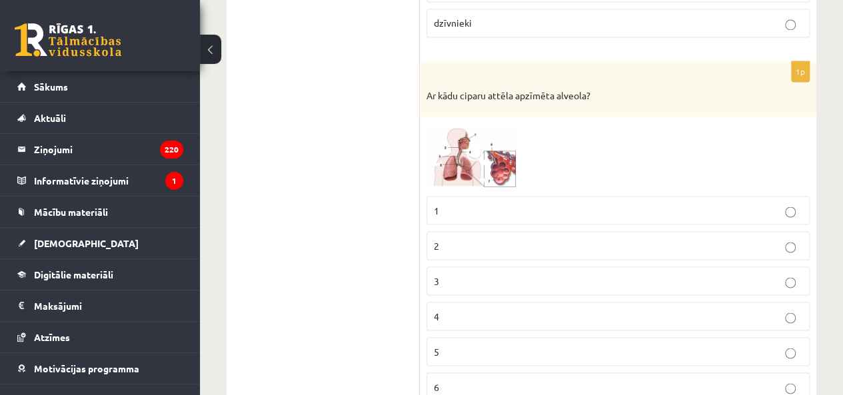
scroll to position [6183, 0]
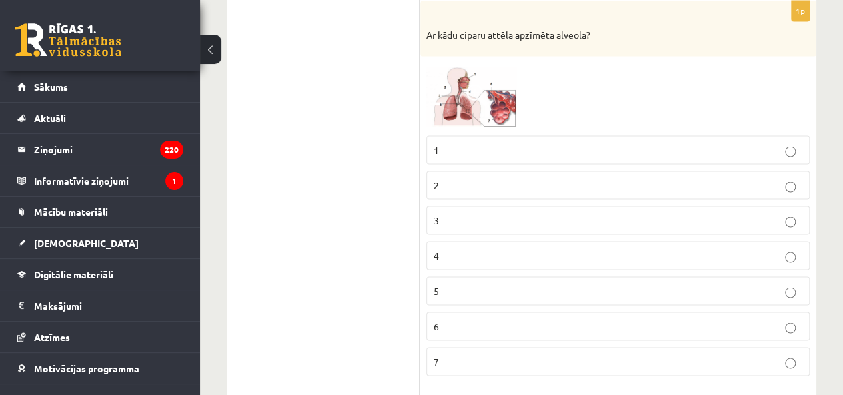
click at [443, 355] on p "7" at bounding box center [618, 362] width 369 height 14
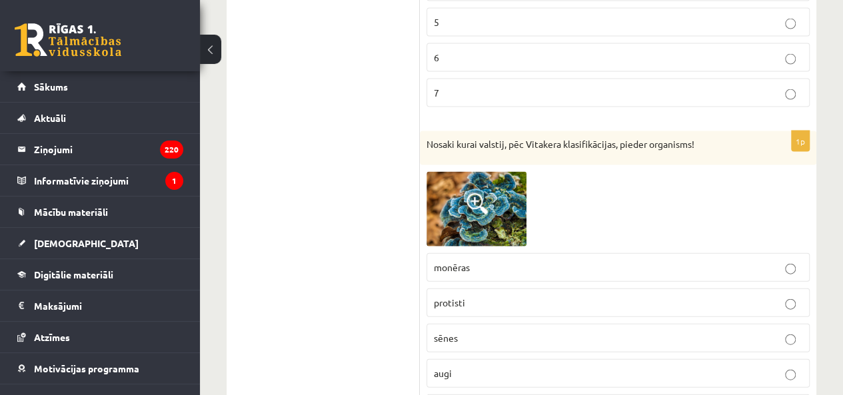
scroll to position [6517, 0]
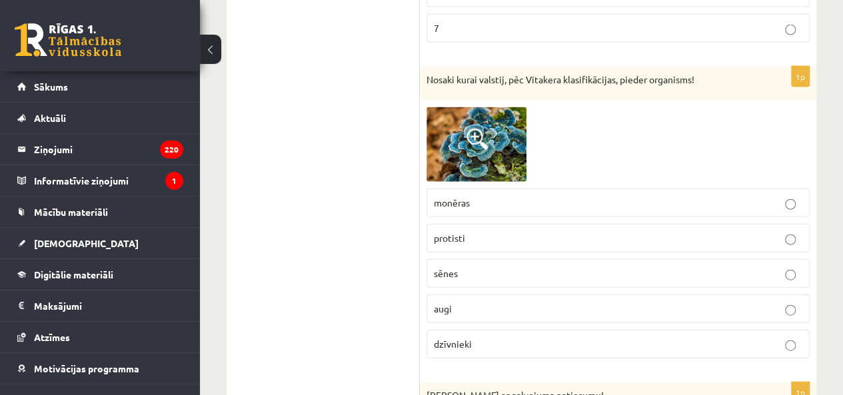
click at [498, 267] on p "sēnes" at bounding box center [618, 274] width 369 height 14
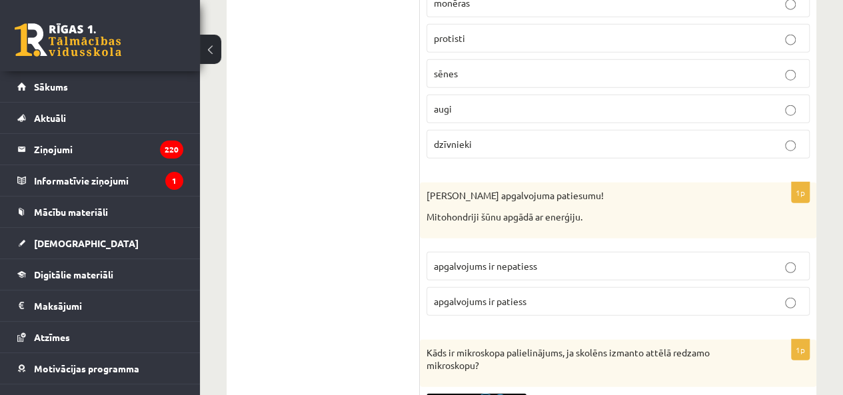
scroll to position [6783, 0]
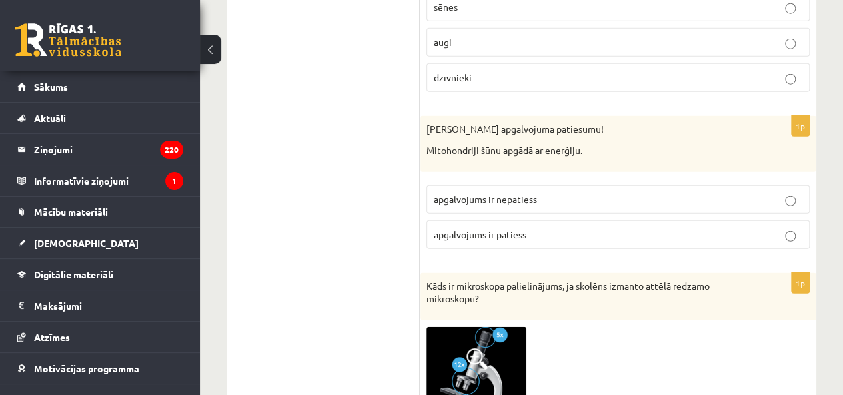
click at [538, 228] on p "apgalvojums ir patiess" at bounding box center [618, 235] width 369 height 14
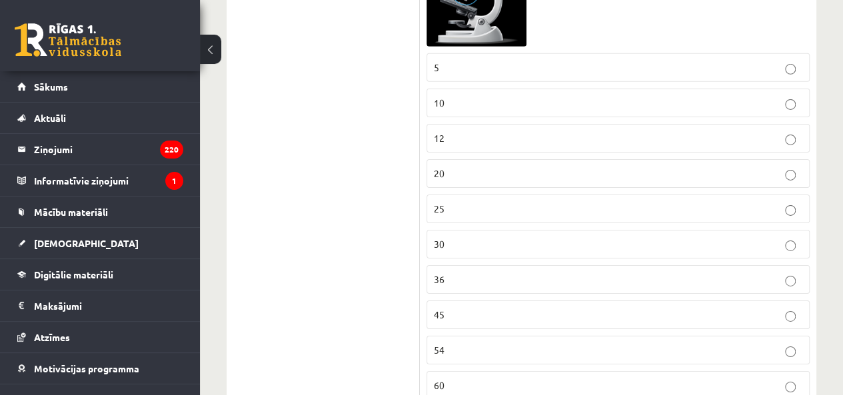
scroll to position [7116, 0]
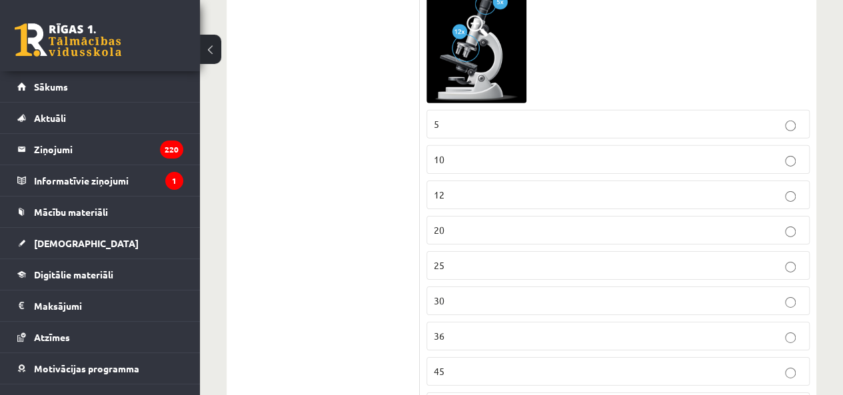
drag, startPoint x: 502, startPoint y: 101, endPoint x: 501, endPoint y: 154, distance: 52.7
click at [502, 153] on p "10" at bounding box center [618, 160] width 369 height 14
click at [495, 197] on fieldset "5 10 12 20 25 30 36 45 54 60 65 90 100" at bounding box center [618, 334] width 383 height 463
click at [493, 227] on fieldset "5 10 12 20 25 30 36 45 54 60 65 90 100" at bounding box center [618, 334] width 383 height 463
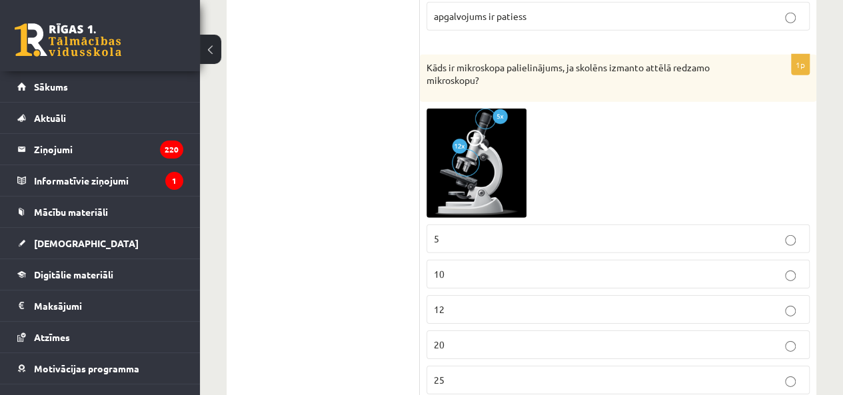
scroll to position [6917, 0]
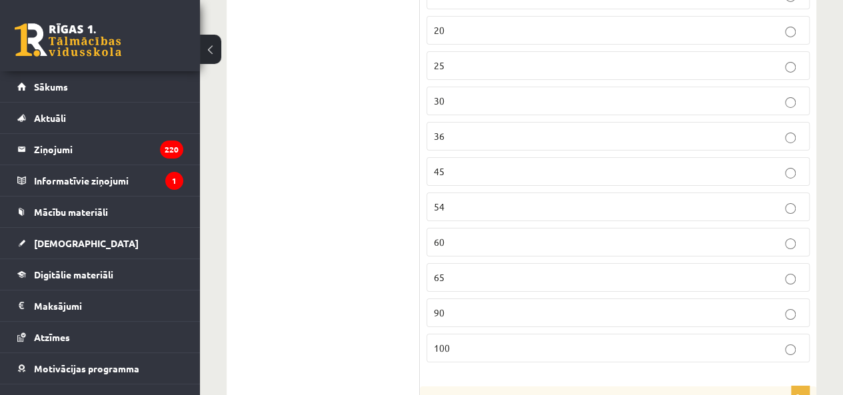
click at [493, 334] on label "100" at bounding box center [618, 348] width 383 height 29
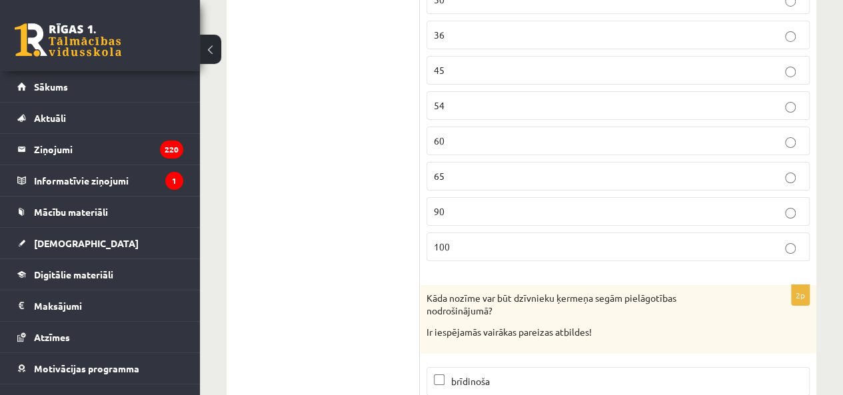
scroll to position [7516, 0]
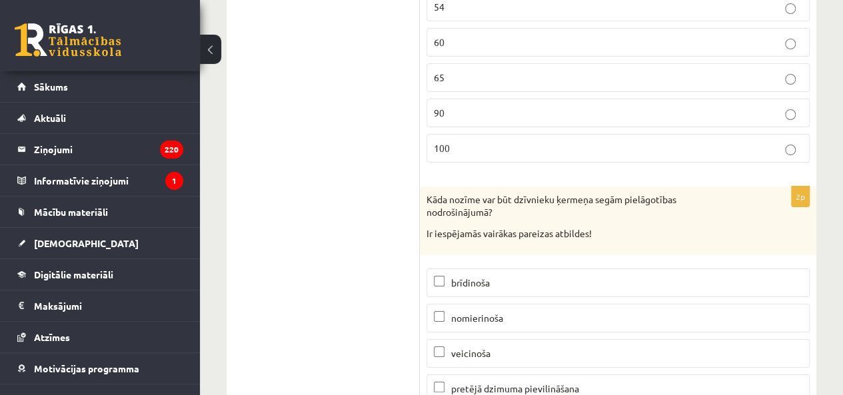
click at [486, 276] on p "brīdinoša" at bounding box center [618, 283] width 369 height 14
click at [501, 383] on span "pretējā dzimuma pievilināšana" at bounding box center [515, 389] width 128 height 12
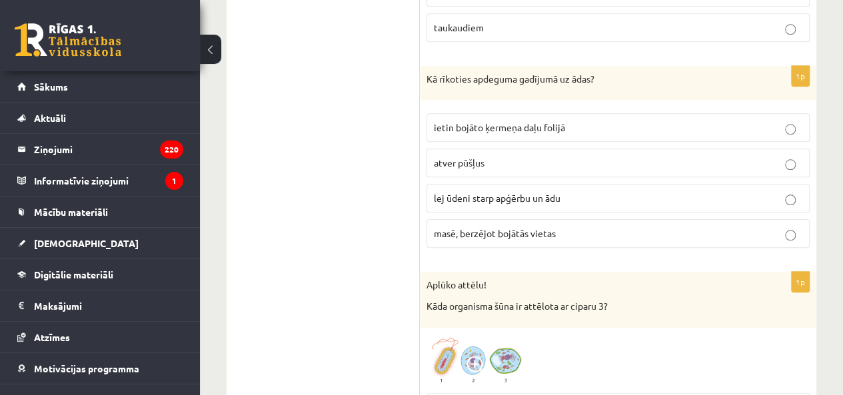
scroll to position [0, 0]
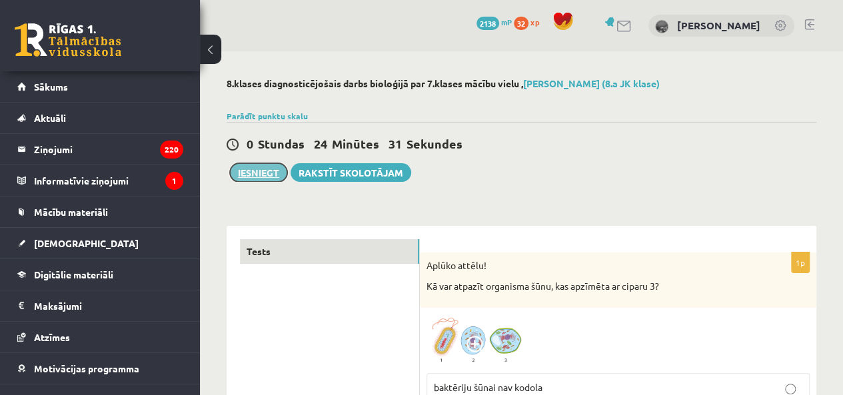
click at [269, 179] on button "Iesniegt" at bounding box center [258, 172] width 57 height 19
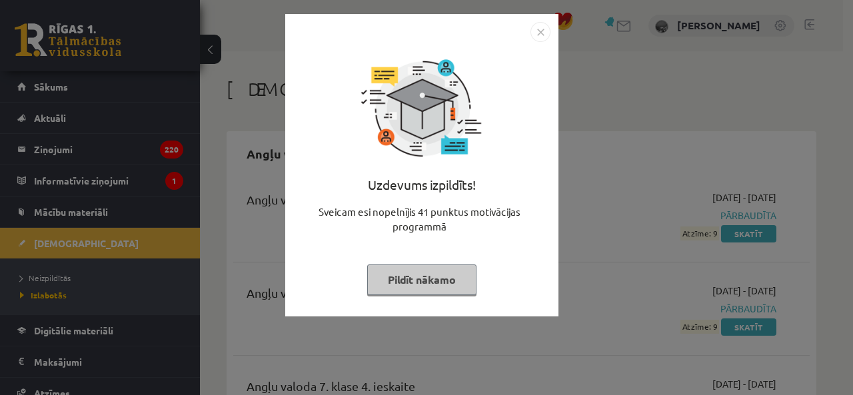
click at [537, 35] on img "Close" at bounding box center [541, 32] width 20 height 20
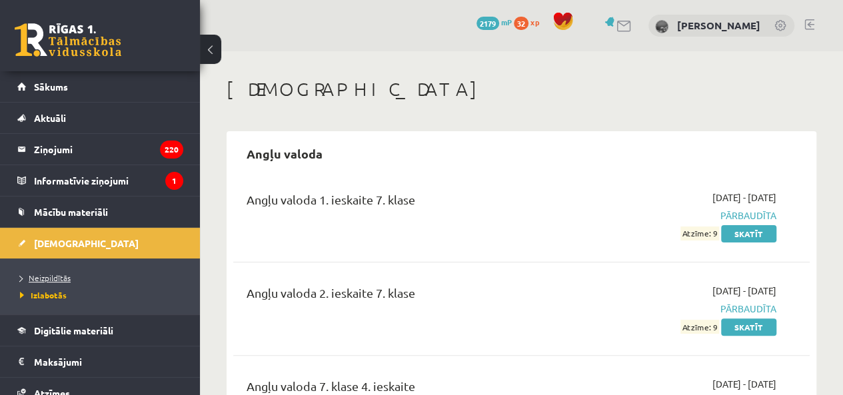
click at [81, 281] on link "Neizpildītās" at bounding box center [103, 278] width 167 height 12
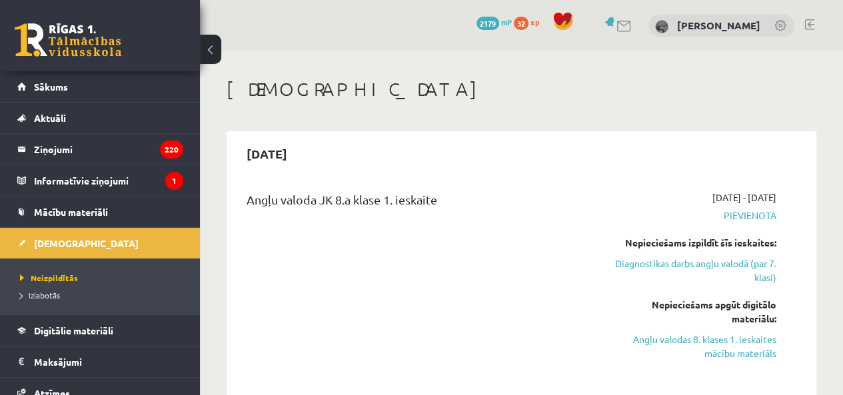
drag, startPoint x: 272, startPoint y: 213, endPoint x: 365, endPoint y: 178, distance: 99.5
click at [283, 203] on div "Angļu valoda JK 8.a klase 1. ieskaite" at bounding box center [420, 203] width 347 height 25
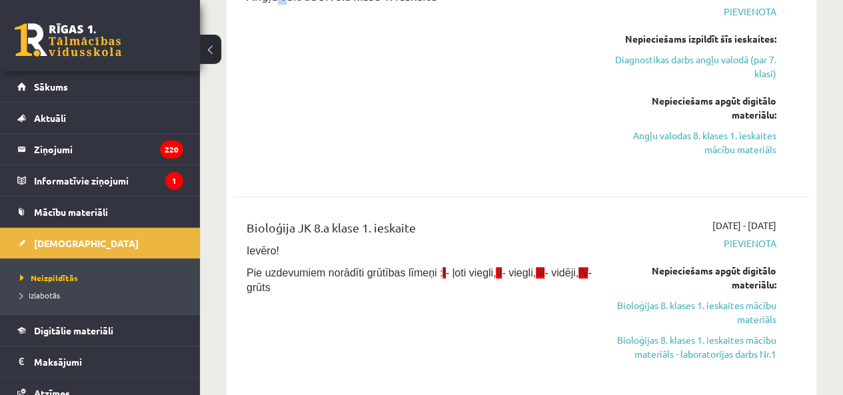
scroll to position [267, 0]
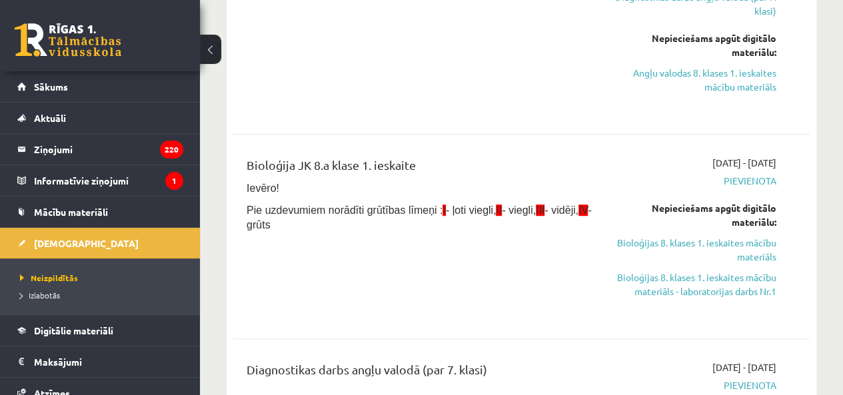
click at [491, 111] on div "Angļu valoda JK 8.a klase 1. ieskaite" at bounding box center [420, 18] width 367 height 189
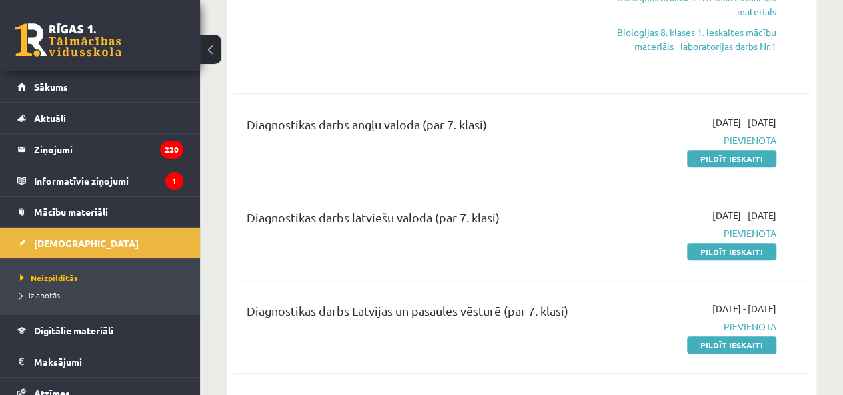
scroll to position [533, 0]
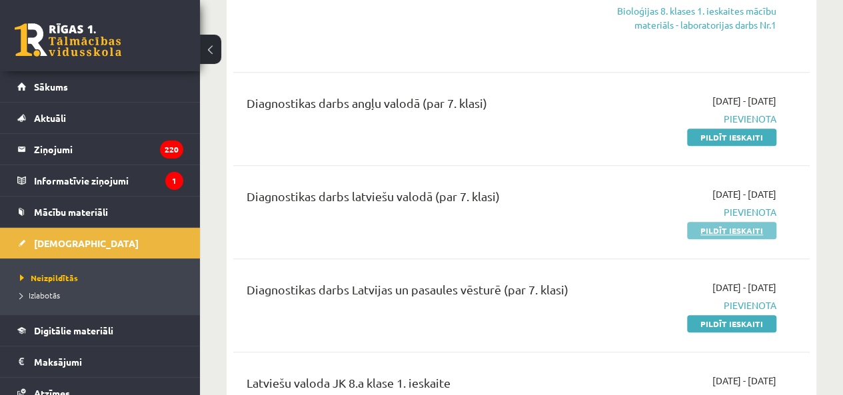
click at [697, 235] on link "Pildīt ieskaiti" at bounding box center [731, 230] width 89 height 17
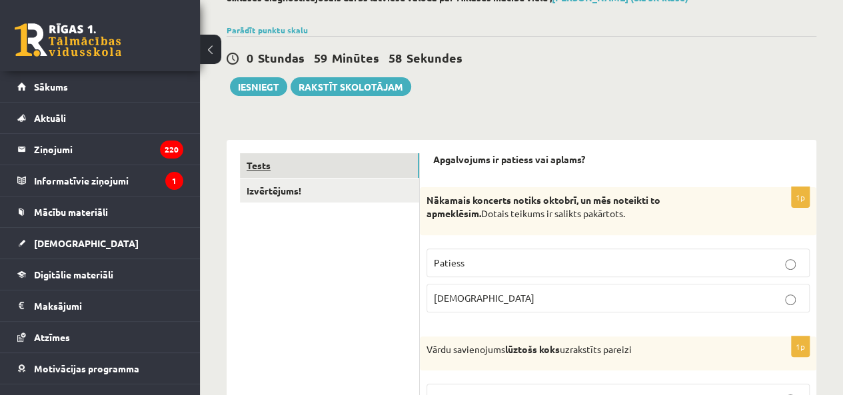
scroll to position [67, 0]
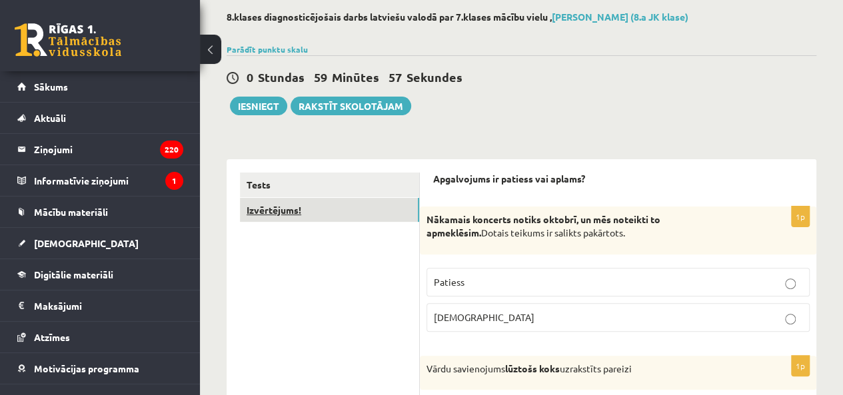
click at [361, 210] on link "Izvērtējums!" at bounding box center [329, 210] width 179 height 25
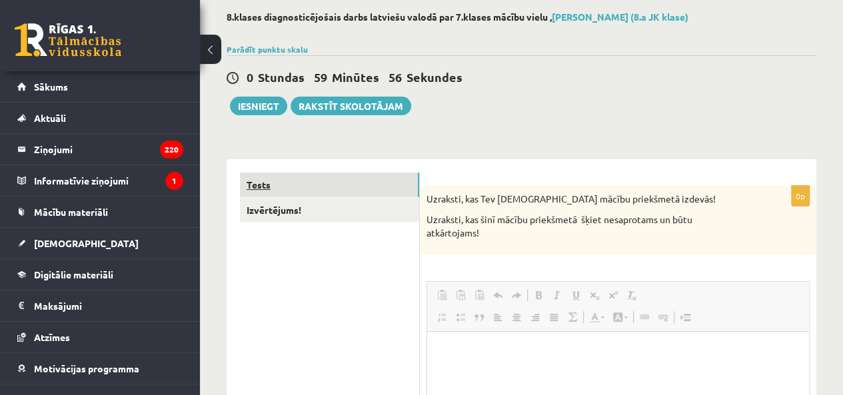
click at [365, 182] on link "Tests" at bounding box center [329, 185] width 179 height 25
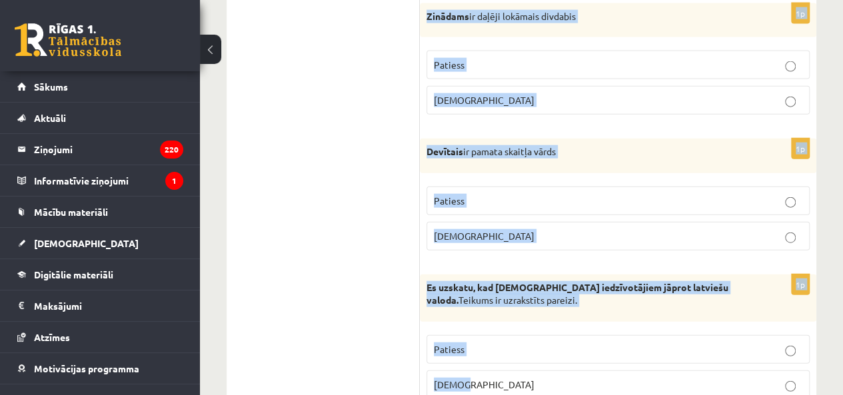
scroll to position [4053, 0]
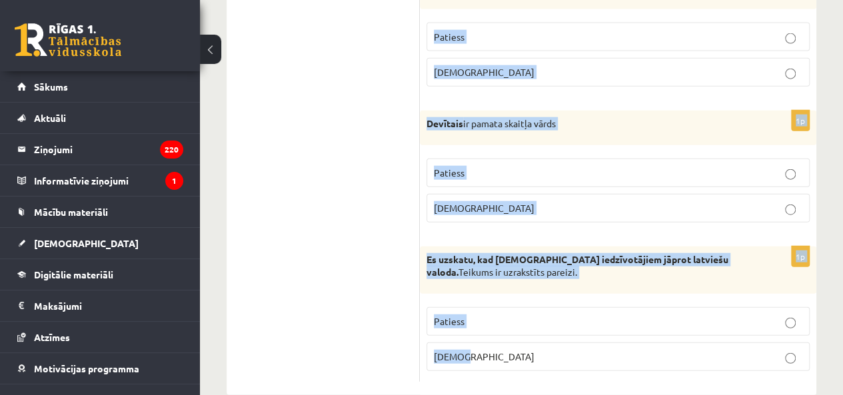
drag, startPoint x: 420, startPoint y: 83, endPoint x: 585, endPoint y: 341, distance: 305.8
copy form "Loremips dolorsit ametco adipisc, el sed doeiusmo te incididunt. Utlabo etdolor…"
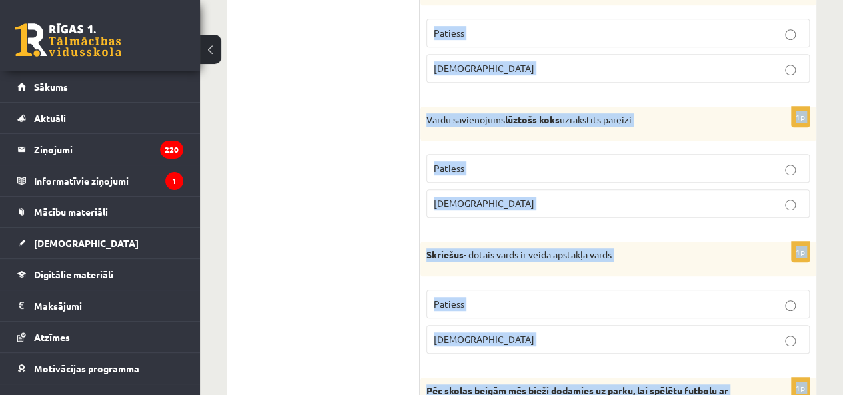
scroll to position [116, 0]
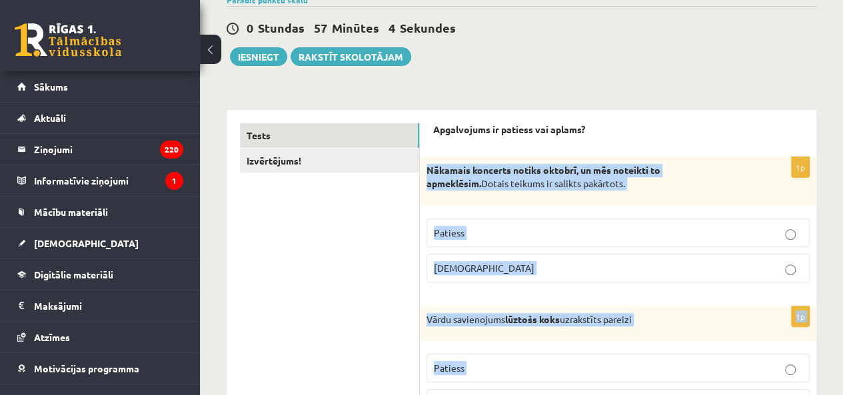
click at [521, 268] on p "[DEMOGRAPHIC_DATA]" at bounding box center [618, 268] width 369 height 14
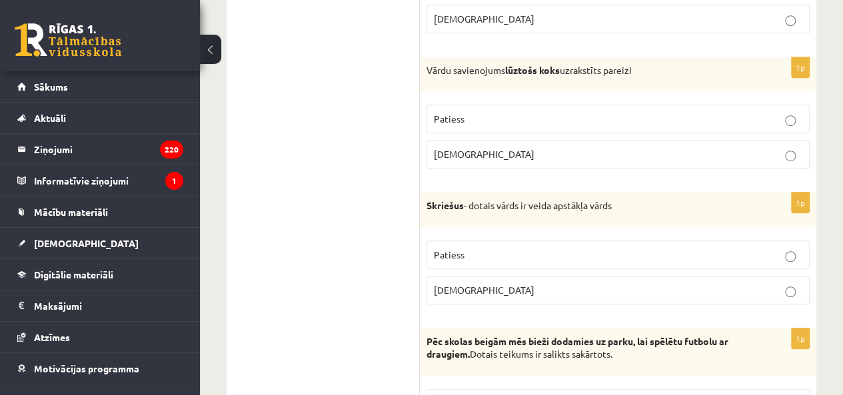
scroll to position [383, 0]
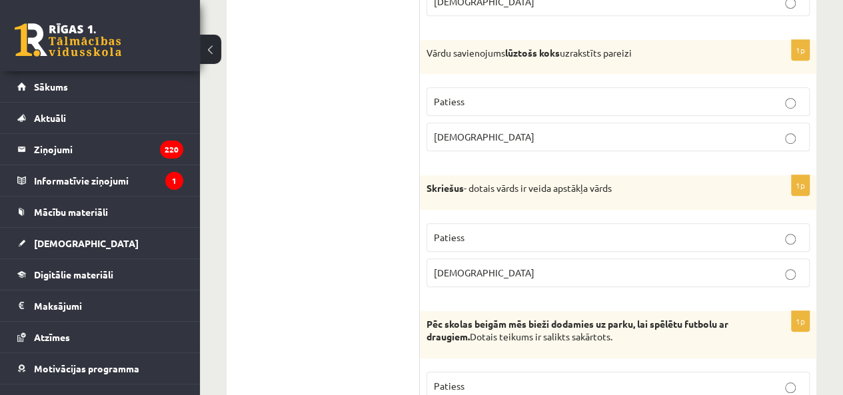
click at [464, 105] on p "Patiess" at bounding box center [618, 102] width 369 height 14
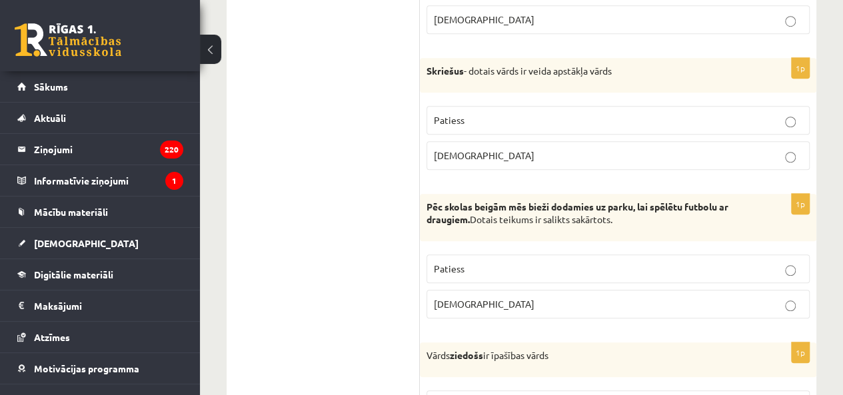
scroll to position [516, 0]
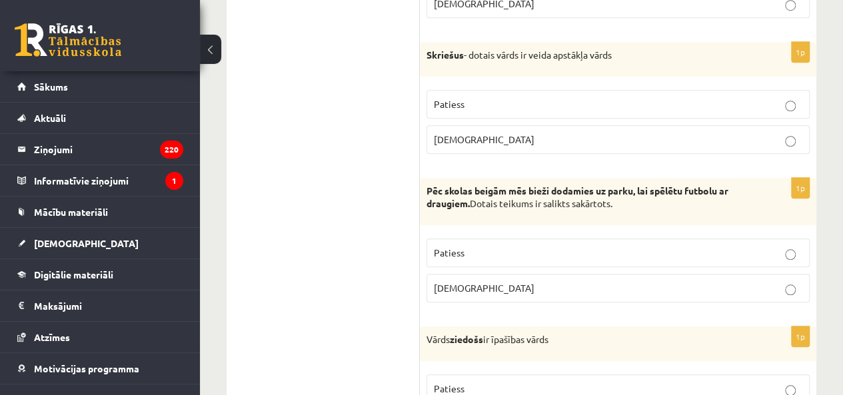
click at [471, 145] on label "[DEMOGRAPHIC_DATA]" at bounding box center [618, 139] width 383 height 29
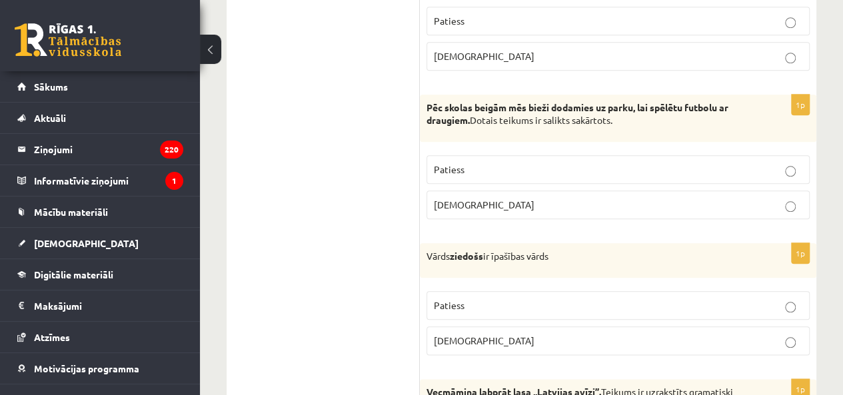
scroll to position [649, 0]
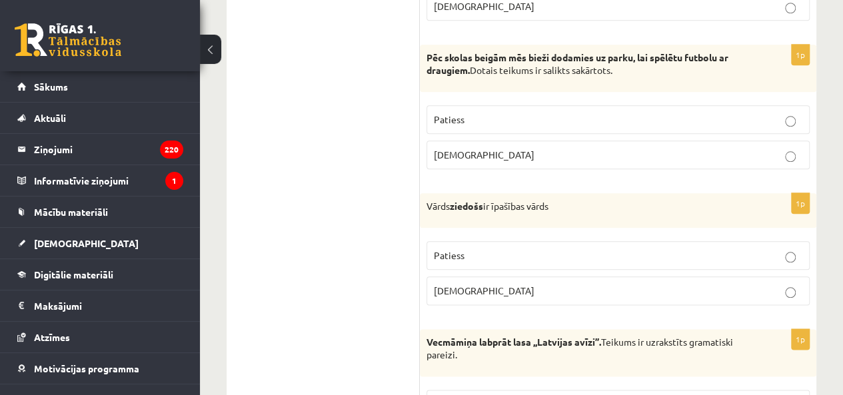
click at [468, 151] on p "[DEMOGRAPHIC_DATA]" at bounding box center [618, 155] width 369 height 14
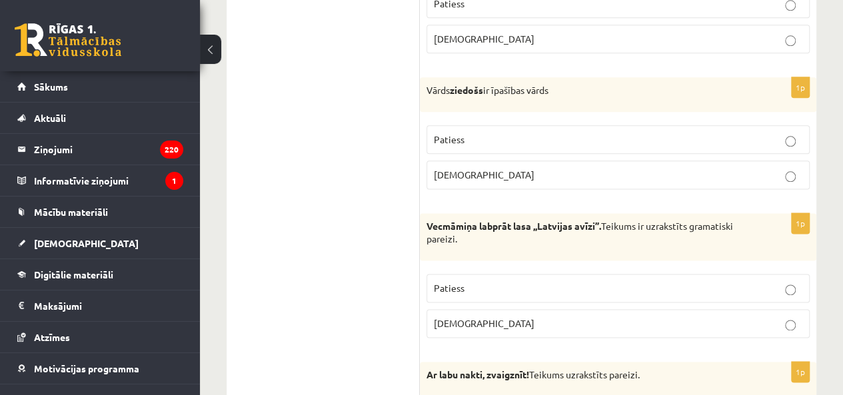
scroll to position [782, 0]
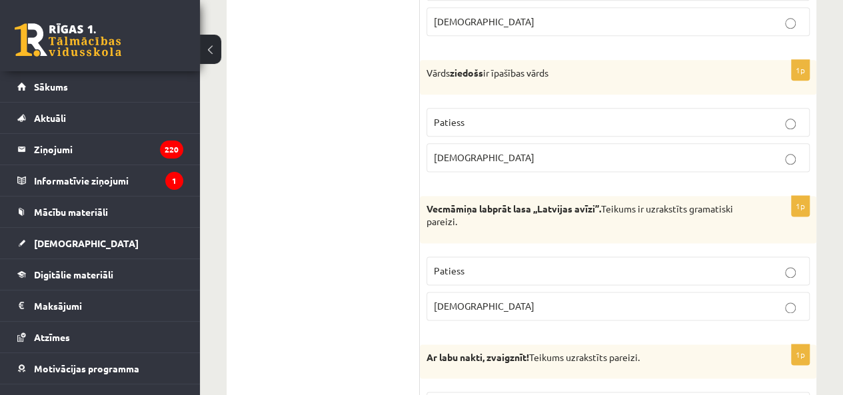
click at [488, 164] on label "[DEMOGRAPHIC_DATA]" at bounding box center [618, 157] width 383 height 29
click at [453, 271] on span "Patiess" at bounding box center [449, 271] width 31 height 12
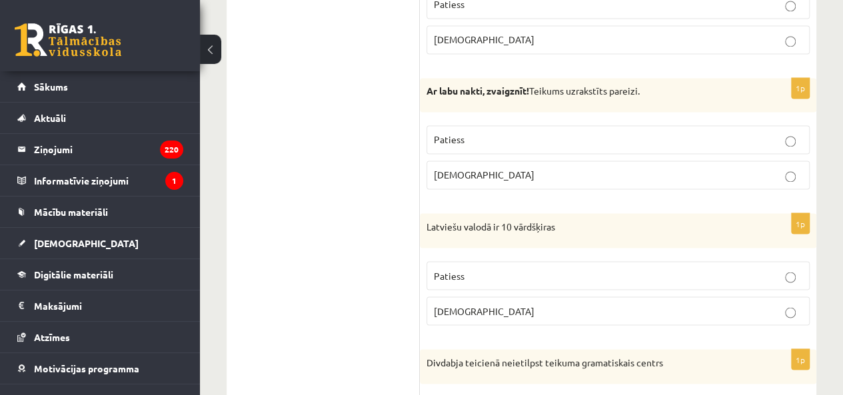
scroll to position [1116, 0]
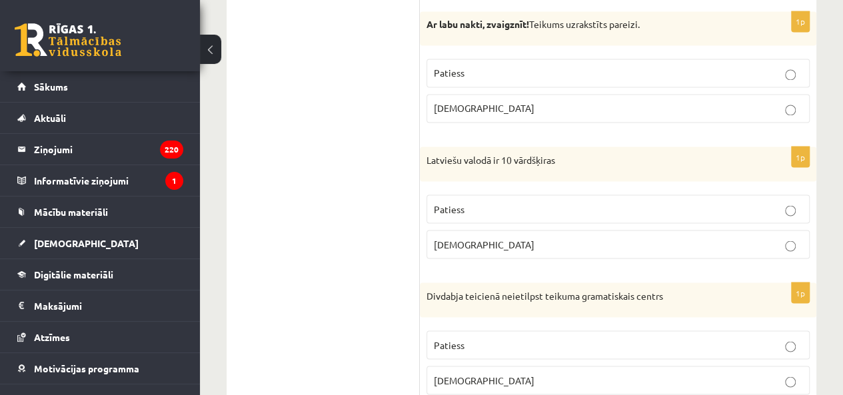
click at [513, 114] on label "[DEMOGRAPHIC_DATA]" at bounding box center [618, 108] width 383 height 29
click at [483, 202] on p "Patiess" at bounding box center [618, 209] width 369 height 14
click at [447, 339] on span "Patiess" at bounding box center [449, 345] width 31 height 12
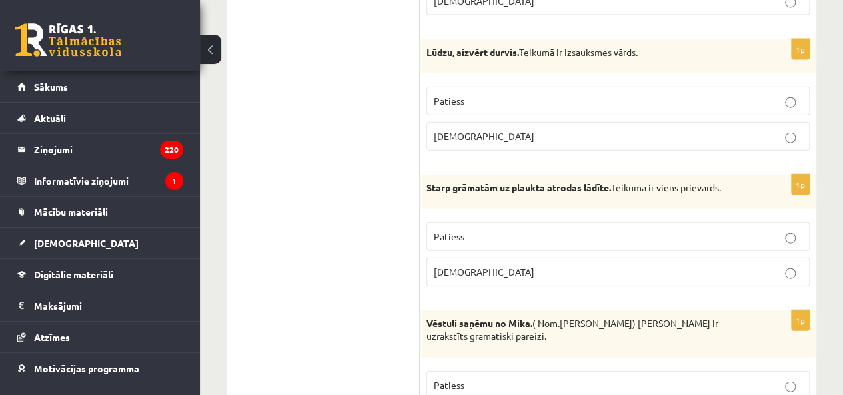
scroll to position [1516, 0]
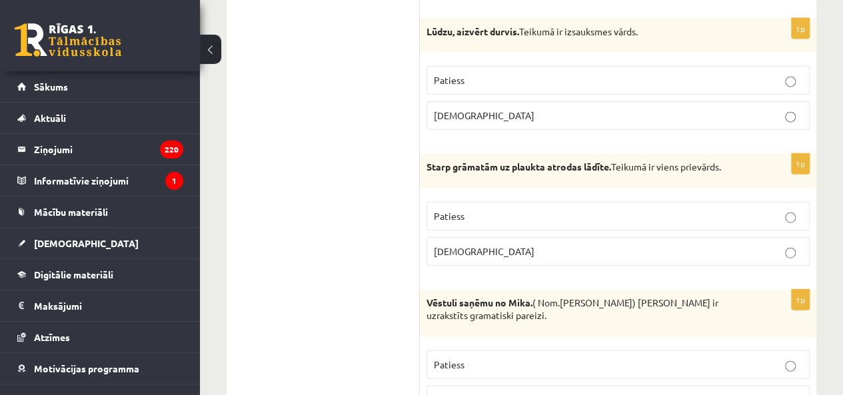
click at [471, 209] on p "Patiess" at bounding box center [618, 216] width 369 height 14
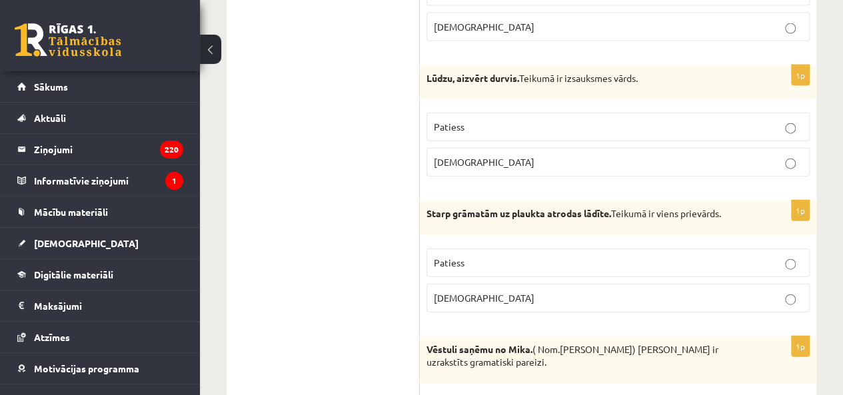
scroll to position [1449, 0]
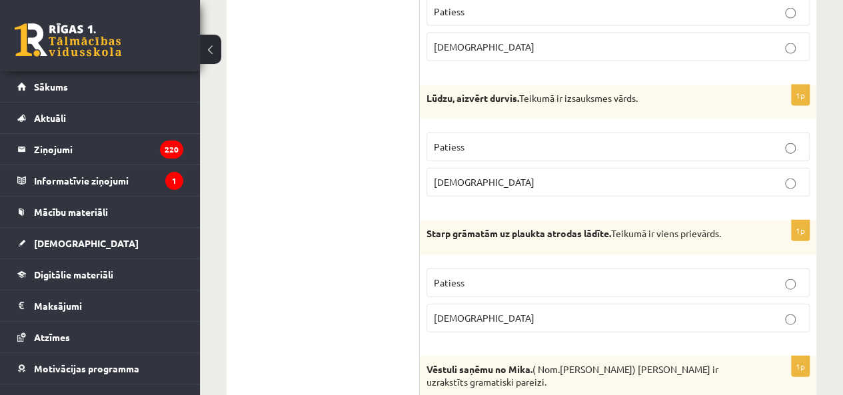
click at [493, 140] on p "Patiess" at bounding box center [618, 147] width 369 height 14
click at [491, 311] on p "Aplams" at bounding box center [618, 318] width 369 height 14
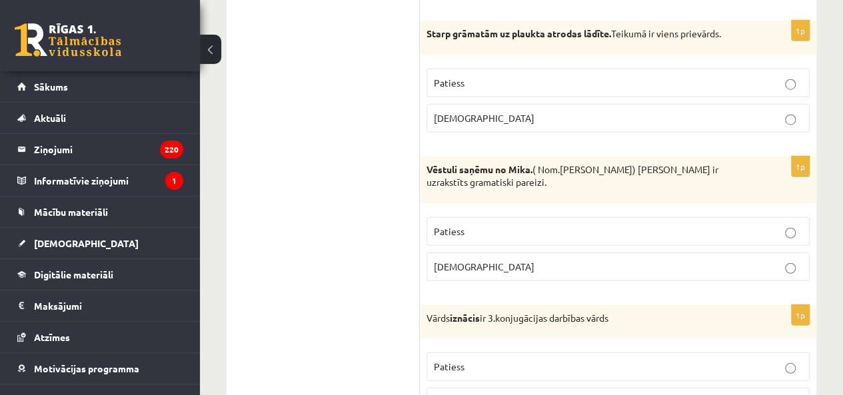
click at [472, 260] on p "Aplams" at bounding box center [618, 267] width 369 height 14
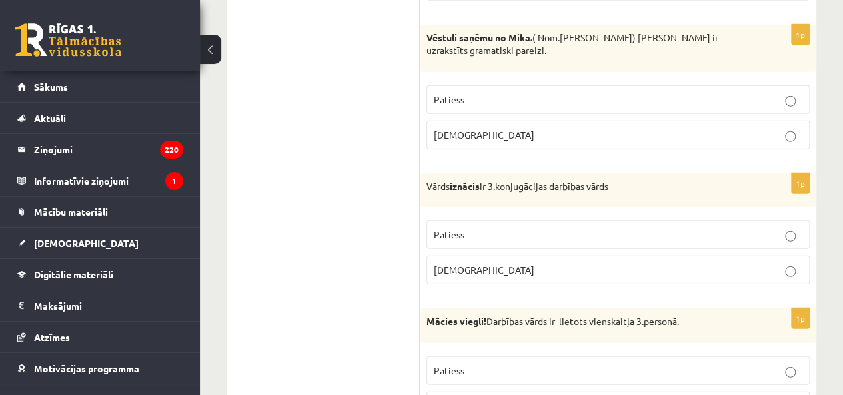
scroll to position [1849, 0]
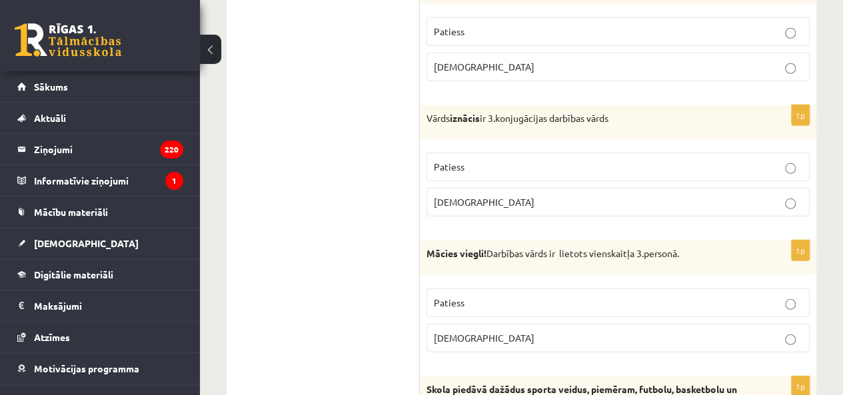
click at [457, 332] on span "Aplams" at bounding box center [484, 338] width 101 height 12
click at [495, 188] on label "Aplams" at bounding box center [618, 202] width 383 height 29
click at [425, 287] on div "1p Mācies viegli! Darbības vārds ir lietots vienskaitļa 3.personā. Patiess Apla…" at bounding box center [618, 302] width 397 height 123
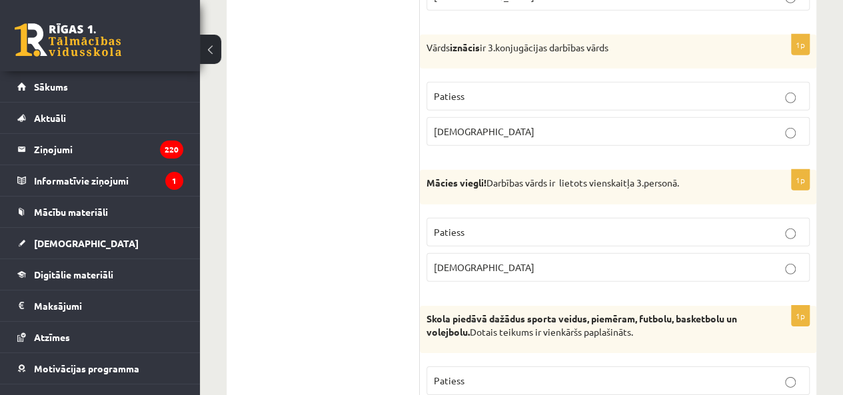
scroll to position [1982, 0]
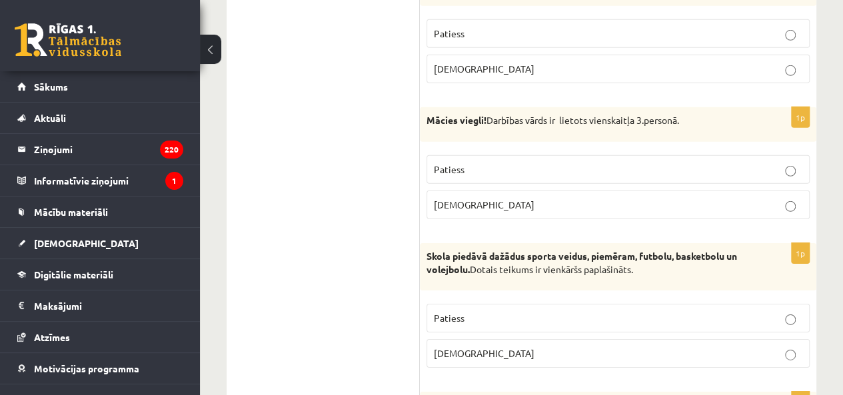
click at [560, 167] on label "Patiess" at bounding box center [618, 169] width 383 height 29
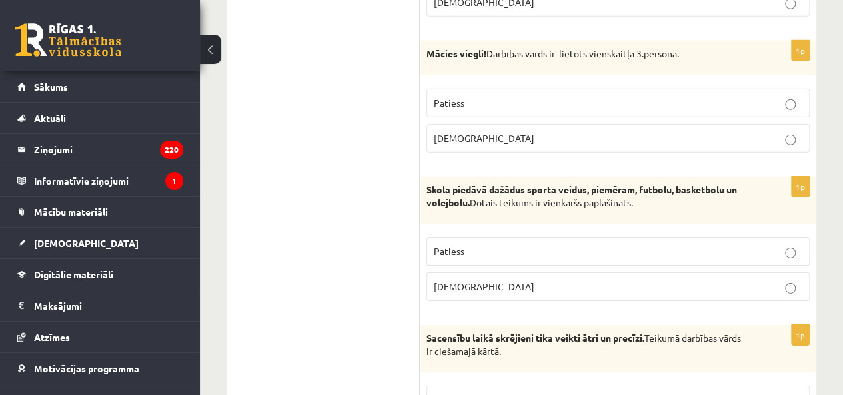
click at [509, 131] on p "Aplams" at bounding box center [618, 138] width 369 height 14
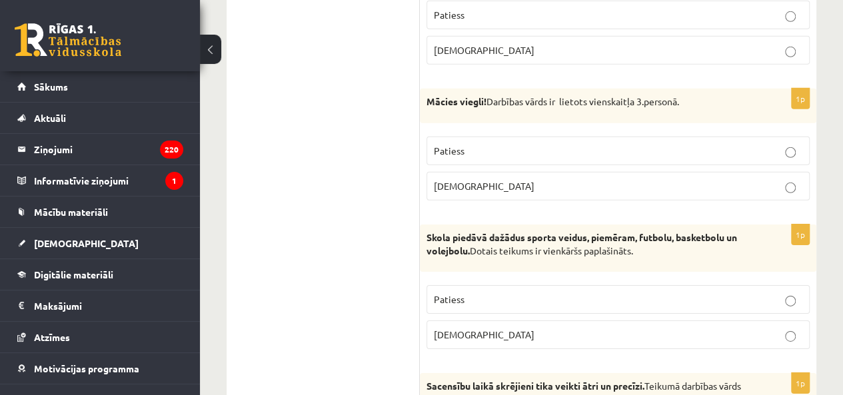
scroll to position [1982, 0]
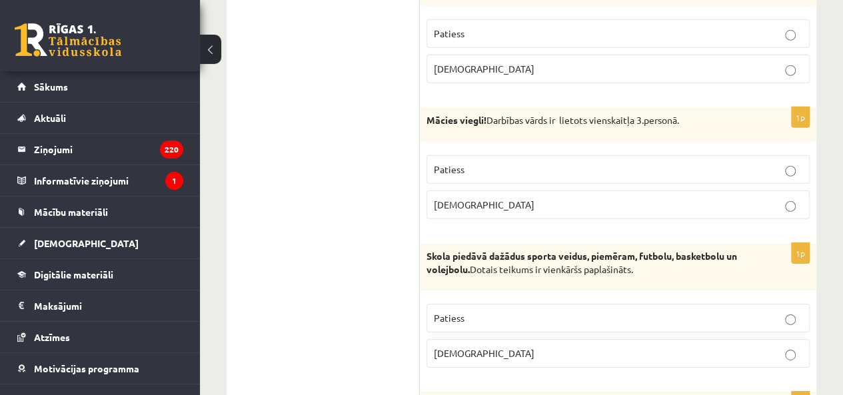
click at [539, 27] on p "Patiess" at bounding box center [618, 34] width 369 height 14
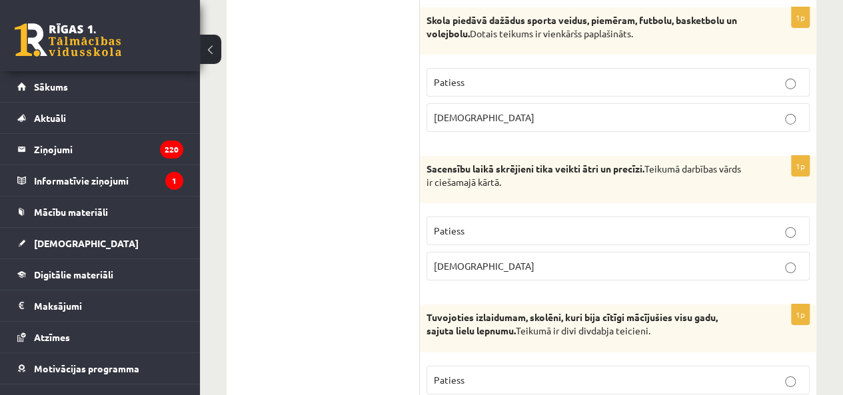
scroll to position [2249, 0]
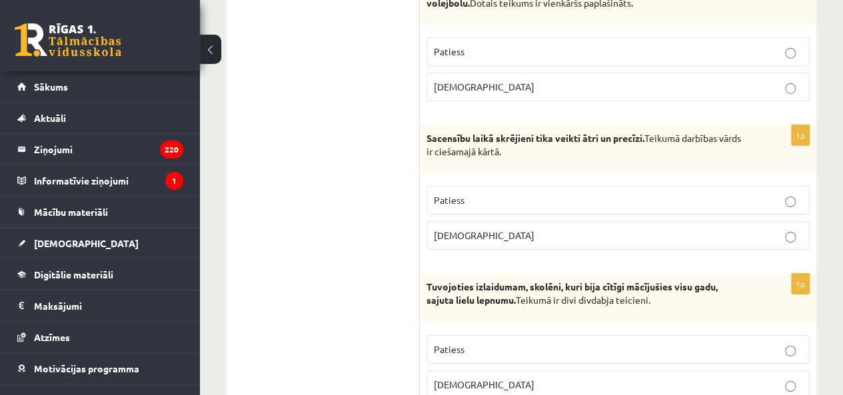
click at [538, 45] on p "Patiess" at bounding box center [618, 52] width 369 height 14
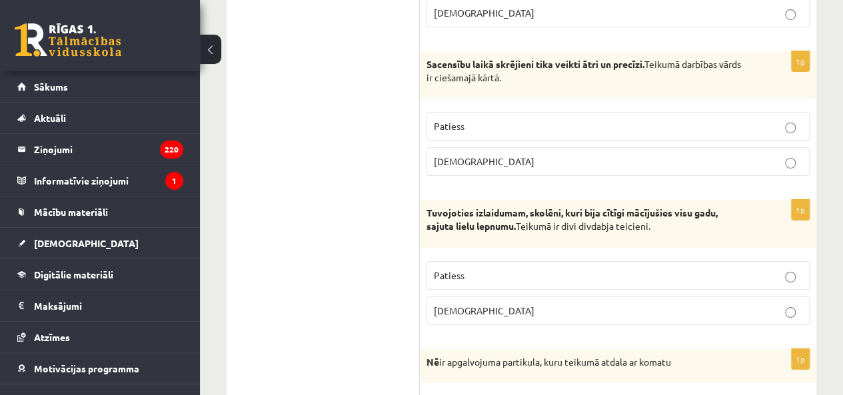
scroll to position [2382, 0]
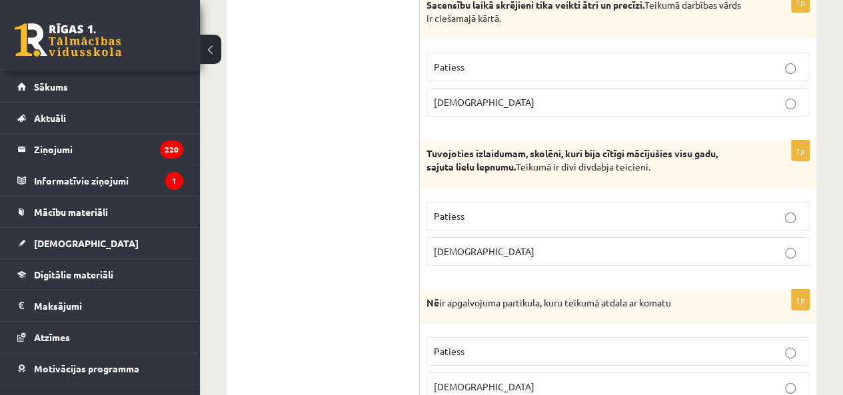
click at [476, 60] on p "Patiess" at bounding box center [618, 67] width 369 height 14
click at [436, 245] on span "Aplams" at bounding box center [484, 251] width 101 height 12
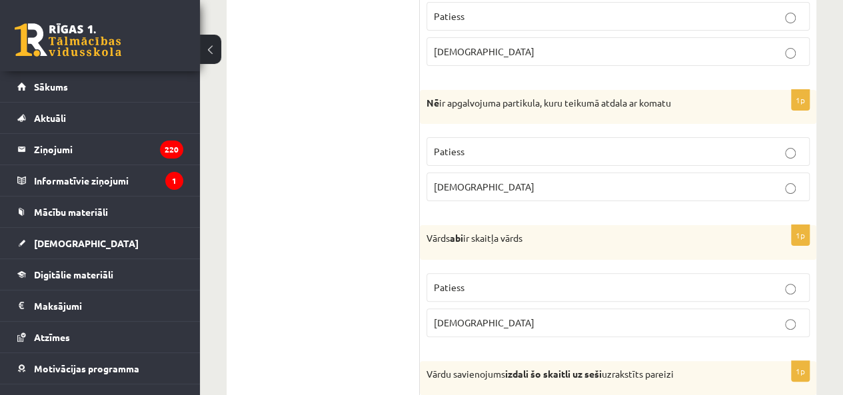
scroll to position [2649, 0]
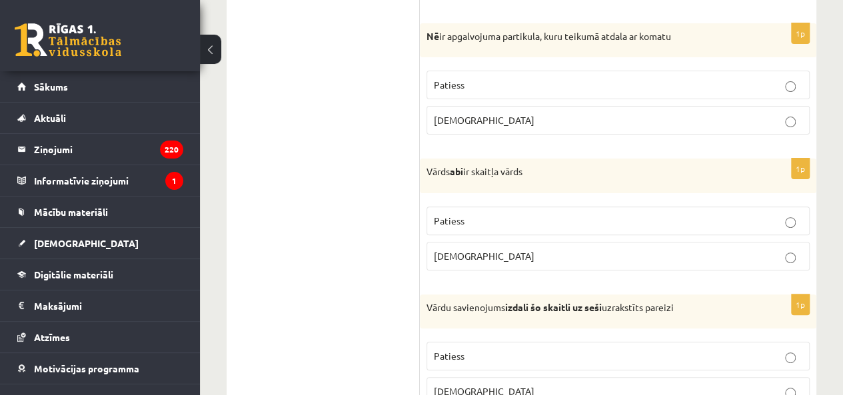
click at [485, 113] on p "Aplams" at bounding box center [618, 120] width 369 height 14
click at [439, 214] on p "Patiess" at bounding box center [618, 221] width 369 height 14
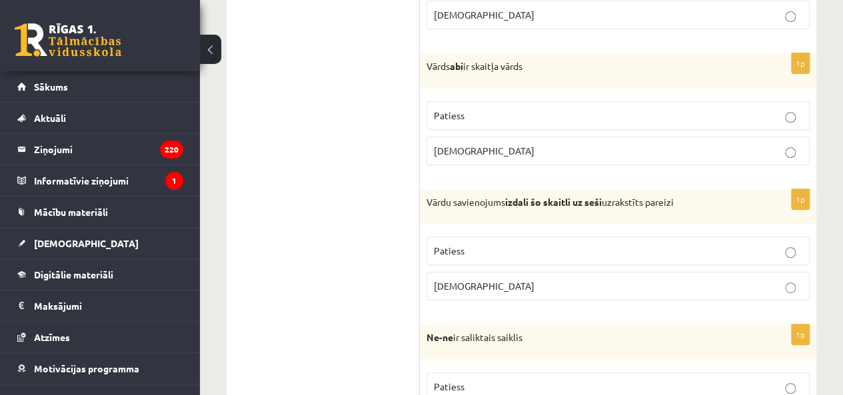
scroll to position [2782, 0]
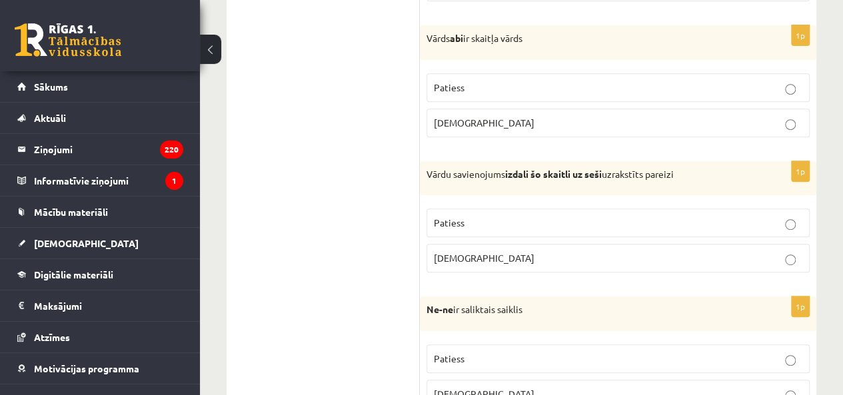
click at [468, 251] on p "Aplams" at bounding box center [618, 258] width 369 height 14
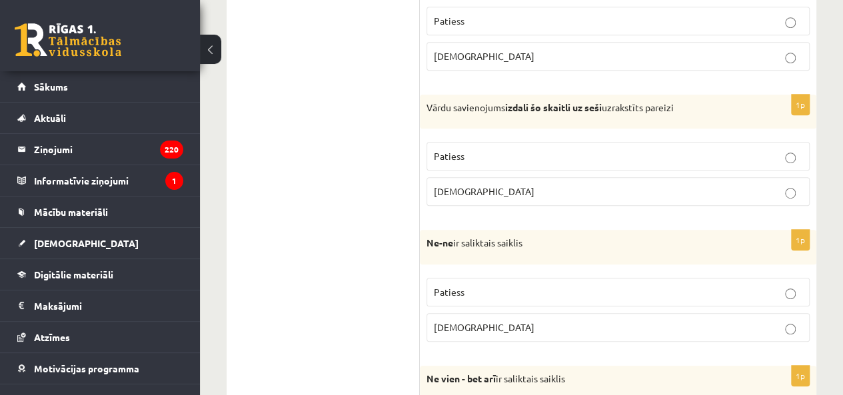
scroll to position [2915, 0]
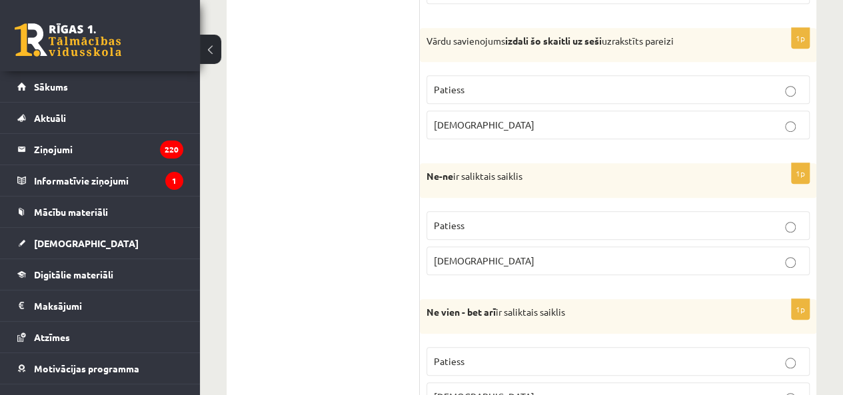
click at [487, 351] on label "Patiess" at bounding box center [618, 361] width 383 height 29
click at [463, 219] on p "Patiess" at bounding box center [618, 226] width 369 height 14
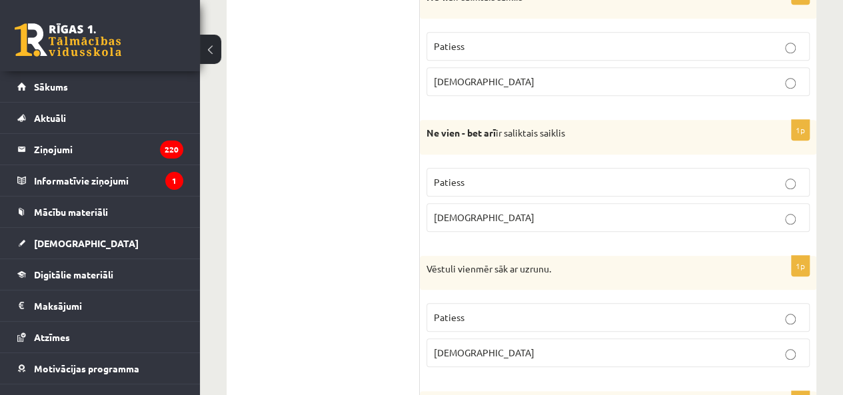
scroll to position [3115, 0]
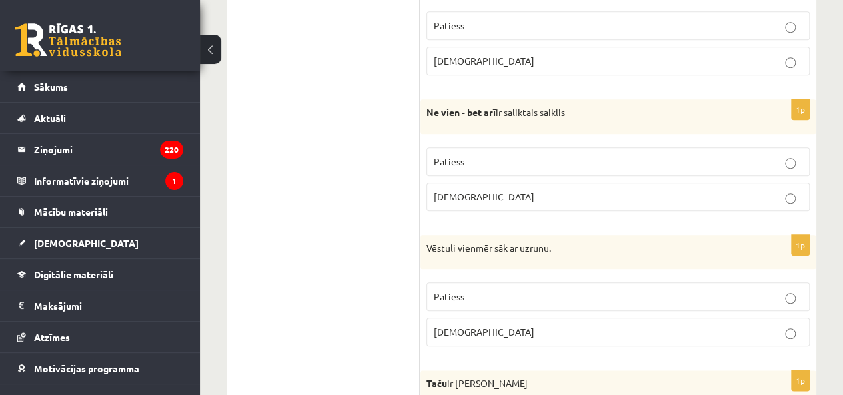
click at [433, 284] on label "Patiess" at bounding box center [618, 297] width 383 height 29
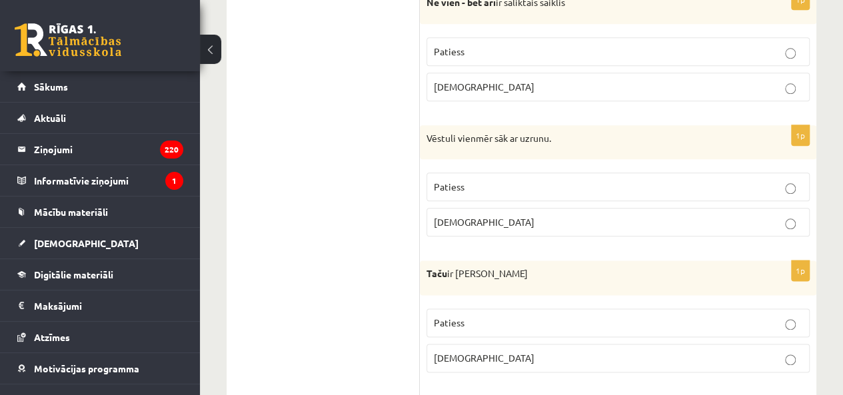
scroll to position [3315, 0]
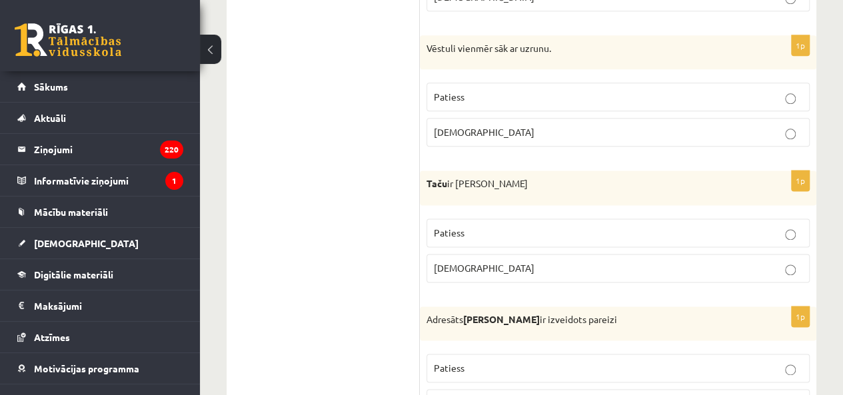
drag, startPoint x: 489, startPoint y: 245, endPoint x: 509, endPoint y: 155, distance: 91.7
click at [489, 261] on p "Aplams" at bounding box center [618, 268] width 369 height 14
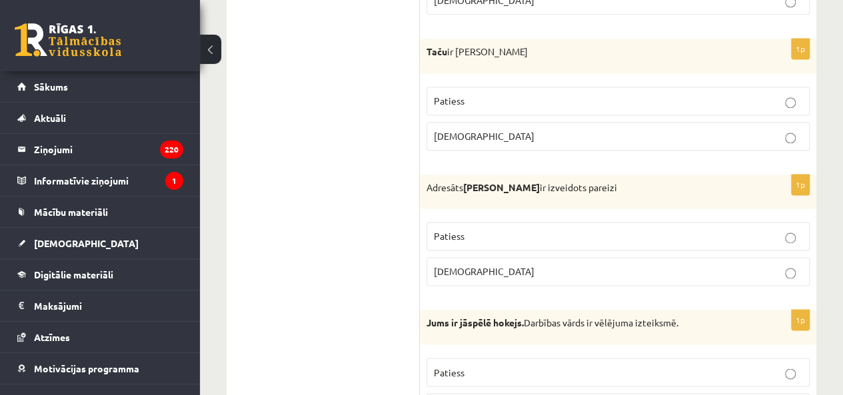
scroll to position [3448, 0]
click at [499, 263] on p "Aplams" at bounding box center [618, 270] width 369 height 14
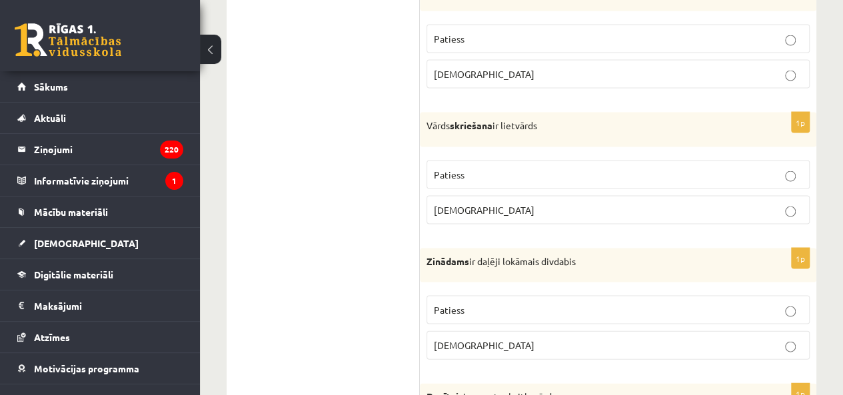
scroll to position [3781, 0]
click at [495, 167] on p "Patiess" at bounding box center [618, 174] width 369 height 14
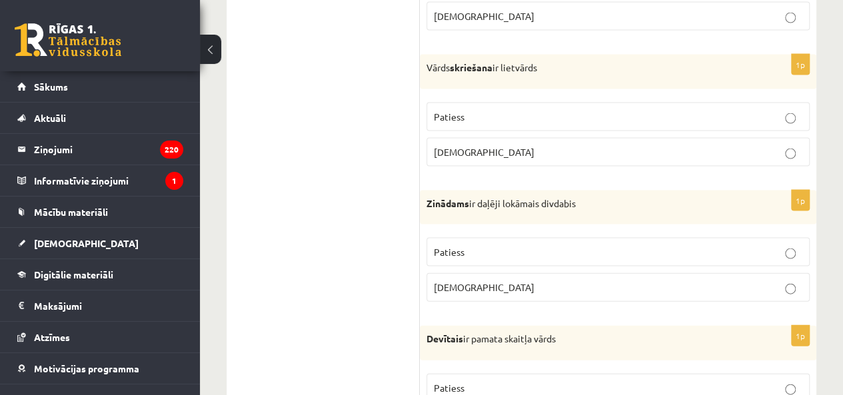
scroll to position [3915, 0]
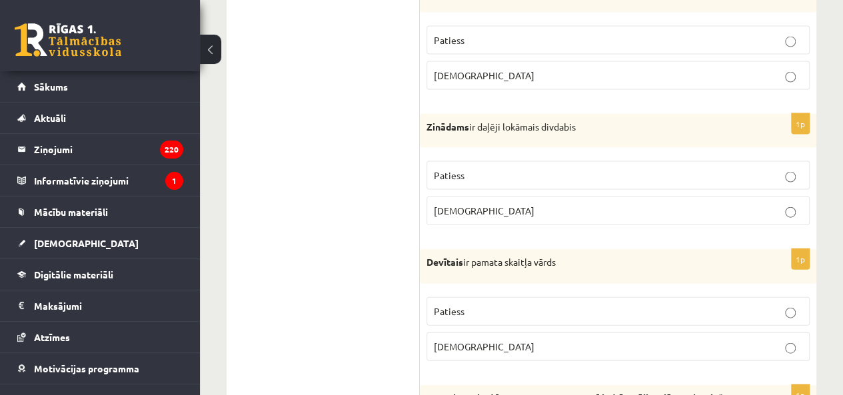
click at [496, 161] on label "Patiess" at bounding box center [618, 175] width 383 height 29
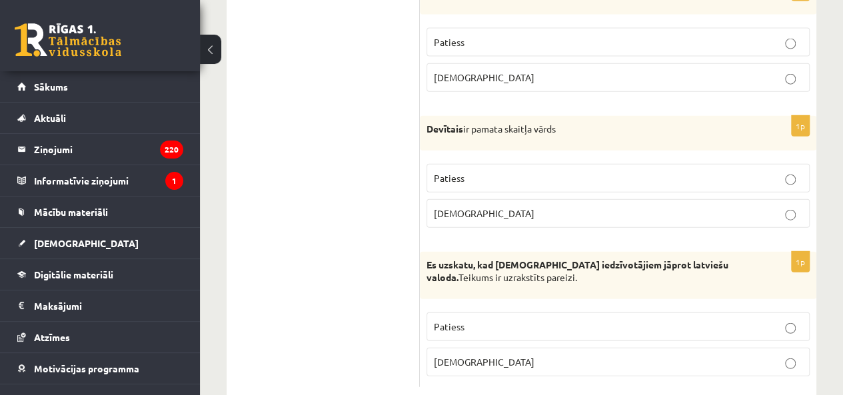
click at [482, 164] on label "Patiess" at bounding box center [618, 178] width 383 height 29
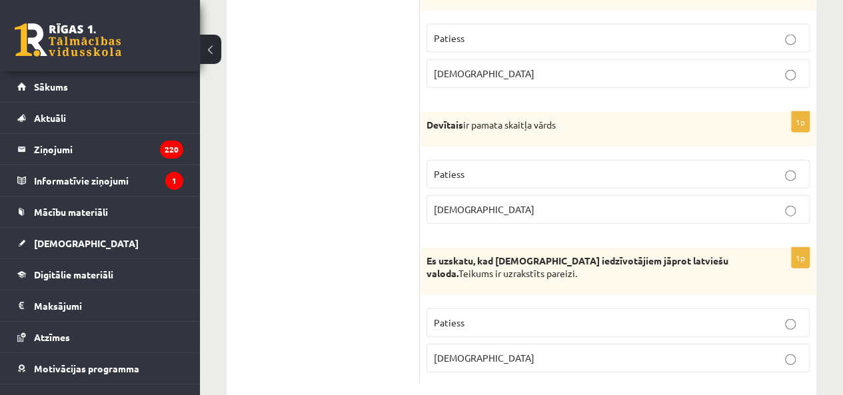
scroll to position [4053, 0]
click at [446, 351] on span "Aplams" at bounding box center [484, 357] width 101 height 12
click at [449, 194] on label "Aplams" at bounding box center [618, 208] width 383 height 29
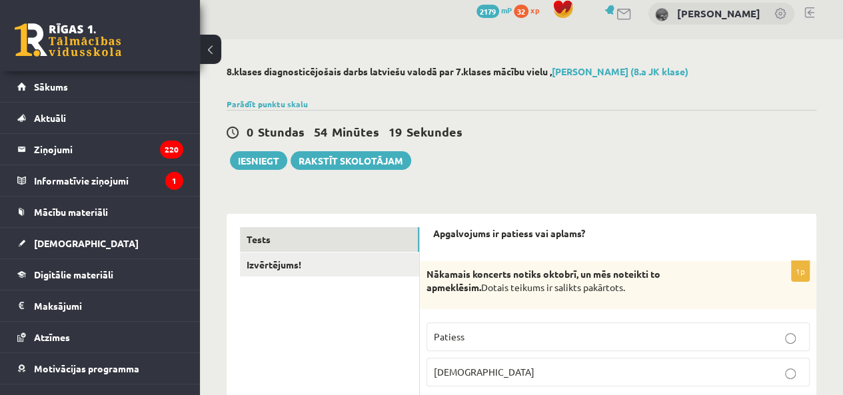
scroll to position [0, 0]
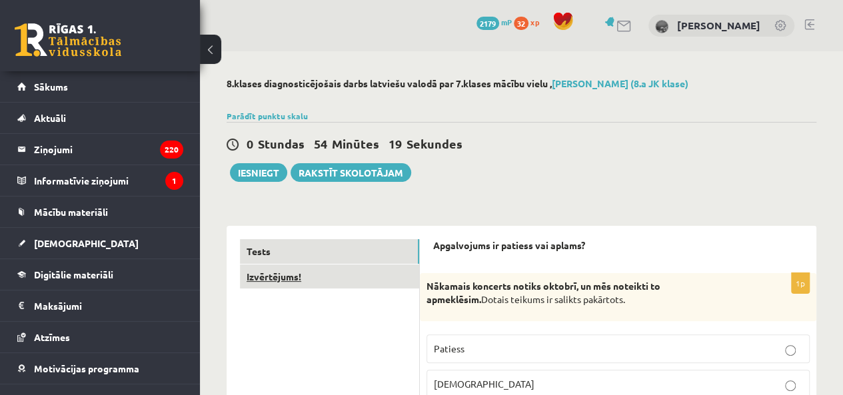
click at [353, 278] on link "Izvērtējums!" at bounding box center [329, 277] width 179 height 25
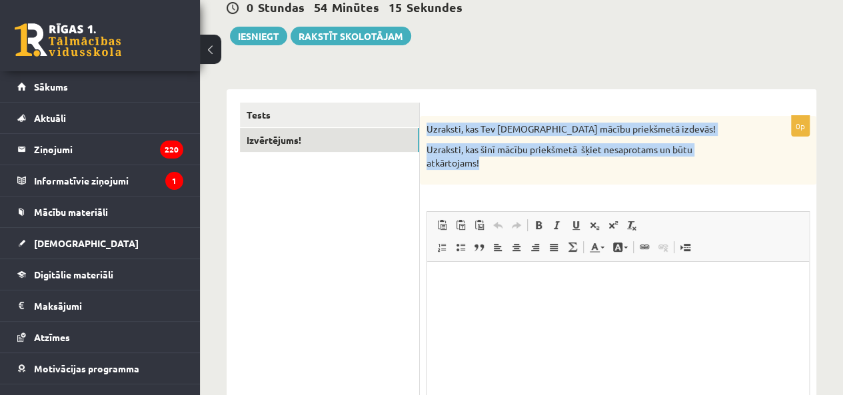
drag, startPoint x: 429, startPoint y: 133, endPoint x: 581, endPoint y: 163, distance: 155.7
click at [581, 163] on div "Uzraksti, kas Tev šinī mācību priekšmetā izdevās! Uzraksti, kas šinī mācību pri…" at bounding box center [618, 150] width 397 height 69
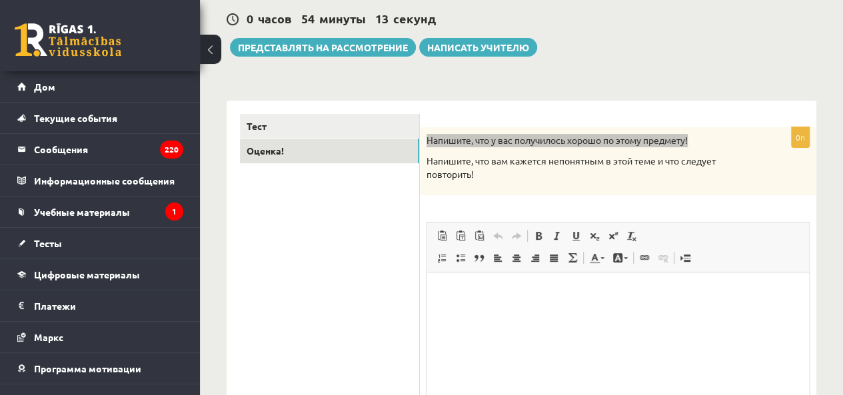
scroll to position [148, 0]
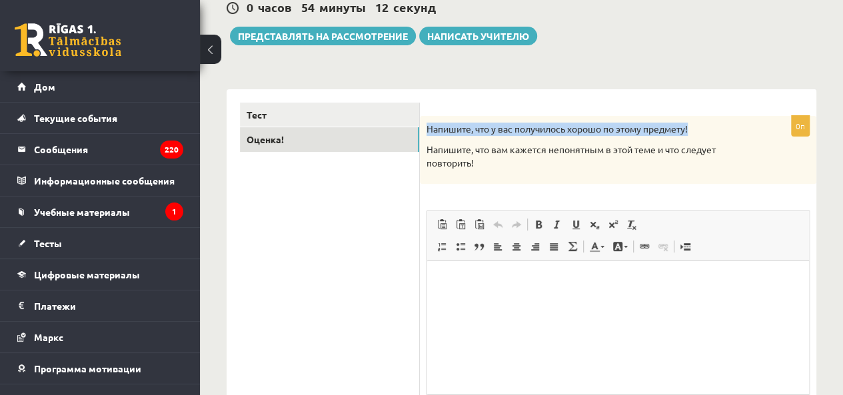
click at [501, 163] on p "Напишите, что вам кажется непонятным в этой теме и что следует повторить!" at bounding box center [585, 156] width 317 height 26
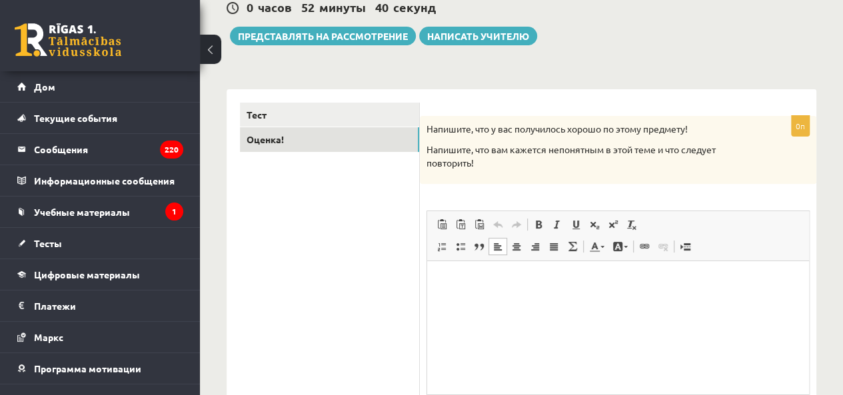
click at [473, 302] on html at bounding box center [618, 281] width 382 height 41
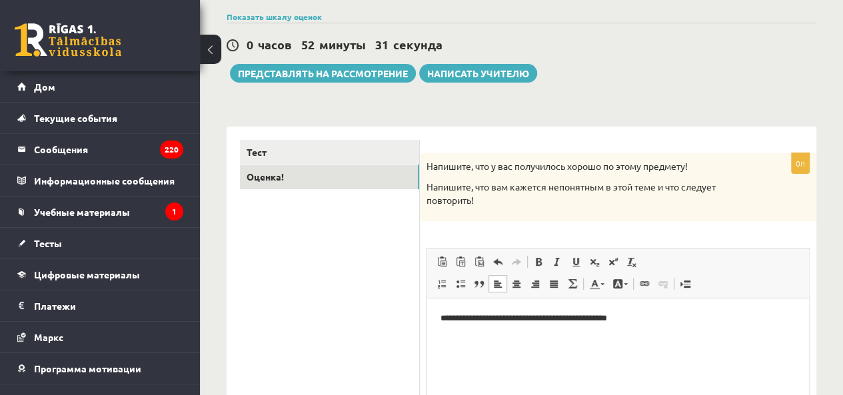
scroll to position [81, 0]
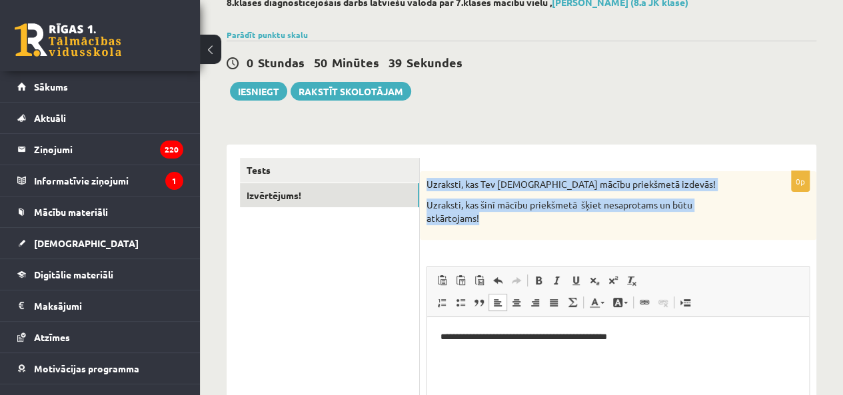
drag, startPoint x: 429, startPoint y: 183, endPoint x: 553, endPoint y: 215, distance: 127.9
click at [553, 215] on div "Uzraksti, kas Tev šinī mācību priekšmetā izdevās! Uzraksti, kas šinī mācību pri…" at bounding box center [618, 205] width 397 height 69
copy div "Uzraksti, kas Tev šinī mācību priekšmetā izdevās! Uzraksti, kas šinī mācību pri…"
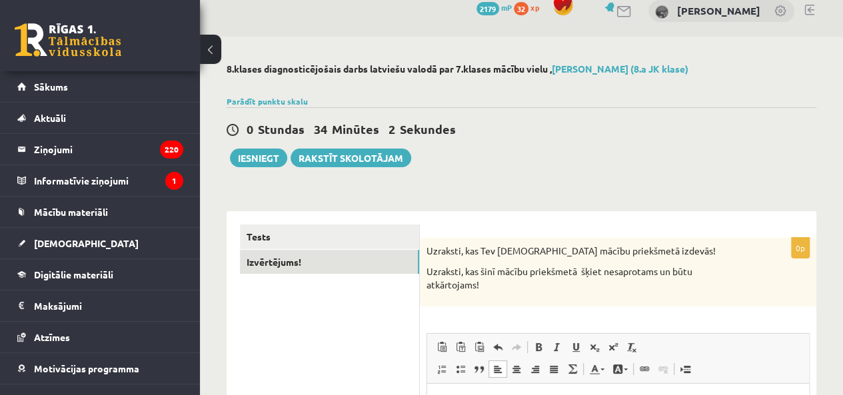
click at [492, 118] on div "0 Stundas 34 Minūtes 2 Sekundes Ieskaite saglabāta! Iesniegt Rakstīt skolotājam" at bounding box center [522, 137] width 590 height 60
drag, startPoint x: 304, startPoint y: 131, endPoint x: 391, endPoint y: 131, distance: 86.6
click at [391, 131] on span "0 Stundas 33 Minūtes 52 Sekundes" at bounding box center [359, 128] width 225 height 15
click at [509, 191] on div "8.klases diagnosticējošais darbs latviešu valodā par 7.klases mācību vielu , El…" at bounding box center [521, 344] width 643 height 614
click at [260, 159] on button "Iesniegt" at bounding box center [258, 158] width 57 height 19
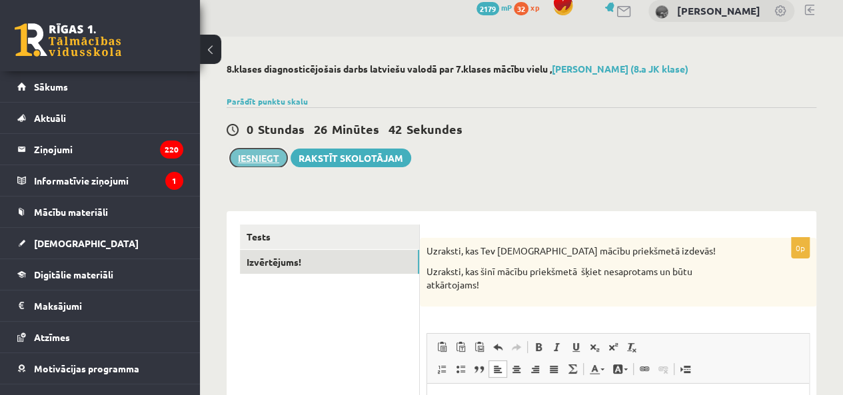
click at [238, 164] on button "Iesniegt" at bounding box center [258, 158] width 57 height 19
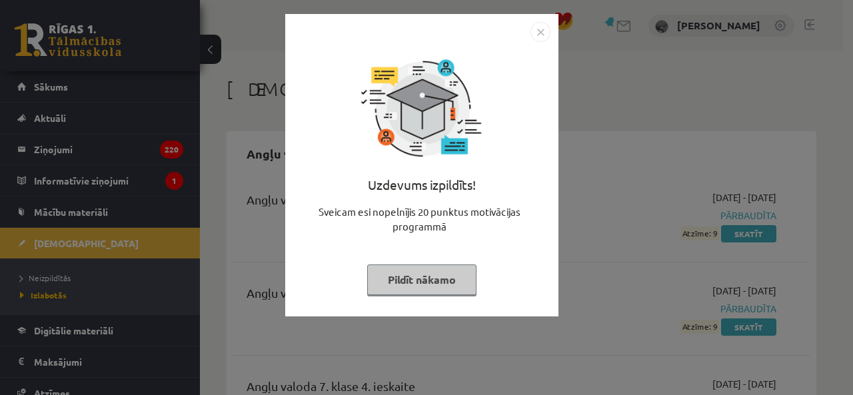
click at [538, 33] on img "Close" at bounding box center [541, 32] width 20 height 20
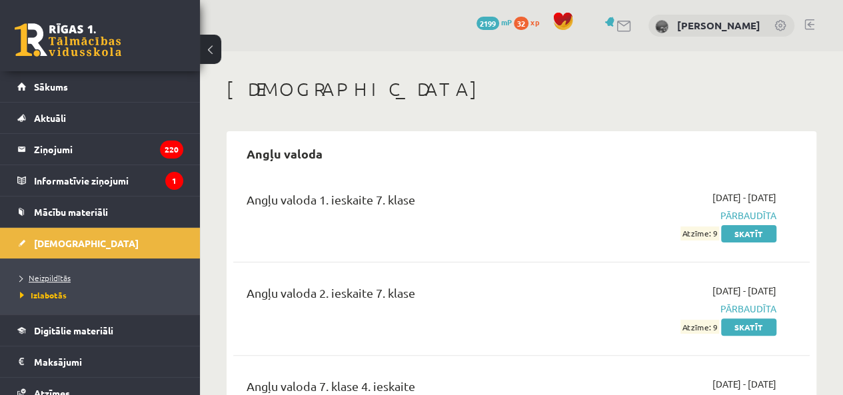
click at [40, 275] on span "Neizpildītās" at bounding box center [45, 278] width 51 height 11
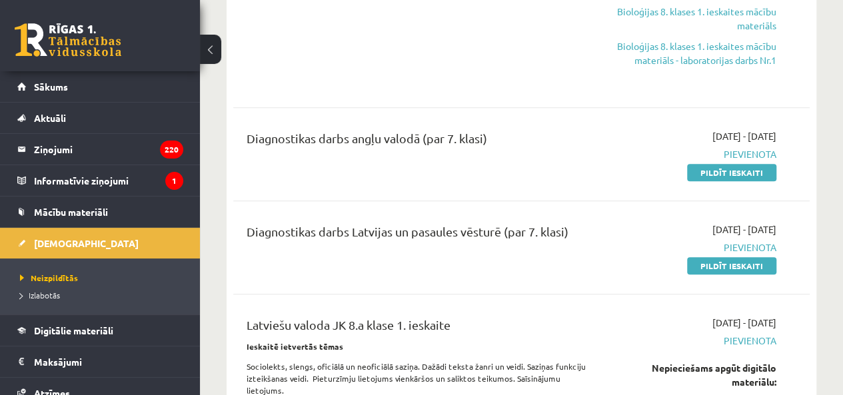
scroll to position [533, 0]
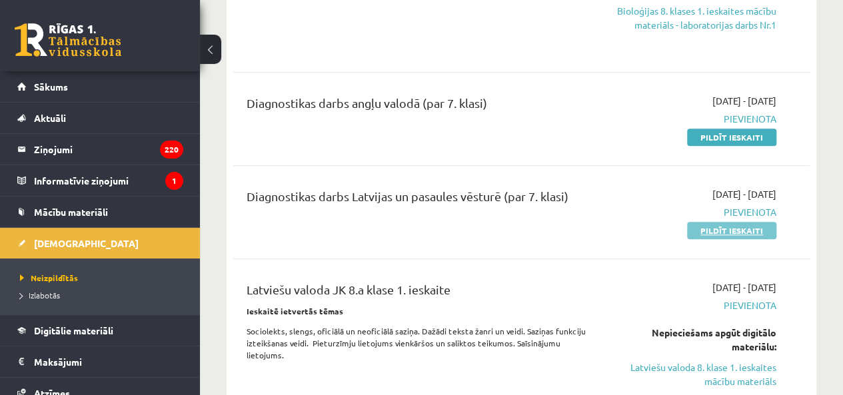
click at [730, 233] on link "Pildīt ieskaiti" at bounding box center [731, 230] width 89 height 17
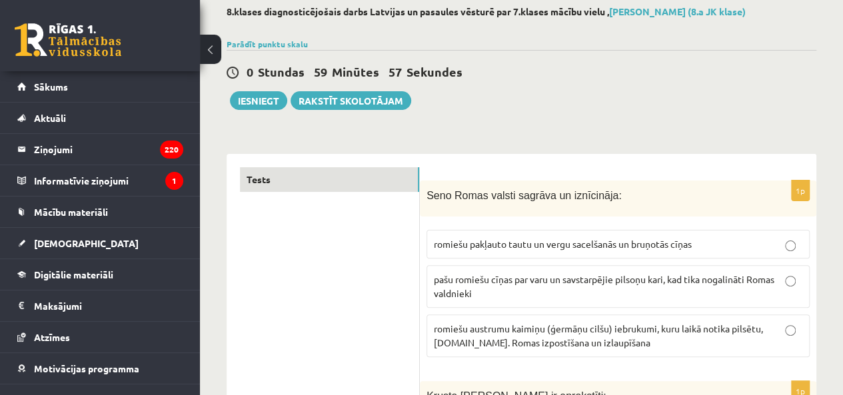
scroll to position [133, 0]
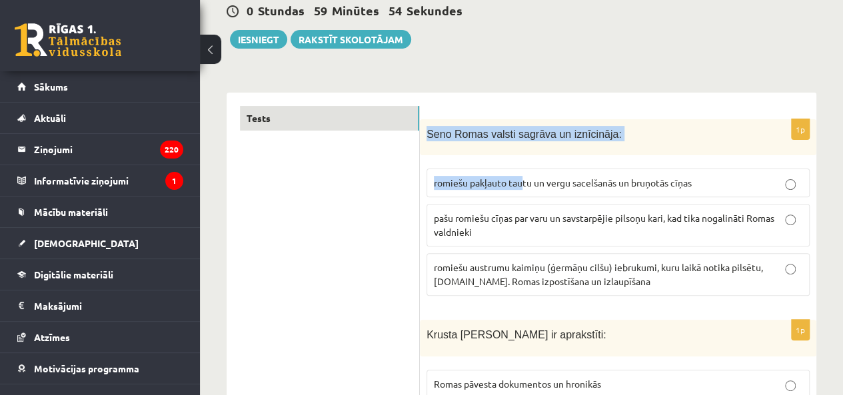
drag, startPoint x: 428, startPoint y: 135, endPoint x: 525, endPoint y: 155, distance: 98.7
click at [525, 155] on div "1p Seno Romas valsti sagrāva un iznīcināja: romiešu pakļauto tautu un vergu sac…" at bounding box center [618, 213] width 397 height 188
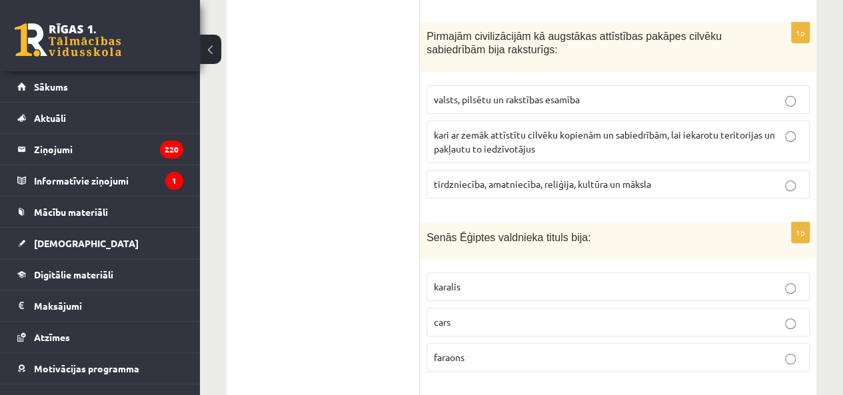
scroll to position [5325, 0]
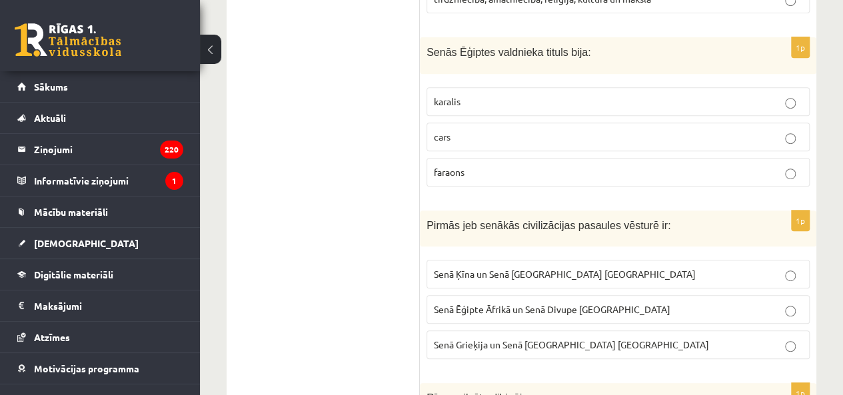
drag, startPoint x: 446, startPoint y: 142, endPoint x: 685, endPoint y: 325, distance: 301.0
copy div "1l Ipsu Dolor sitame consect ad elitseddoe: tempori utlabore etdol ma aliqu eni…"
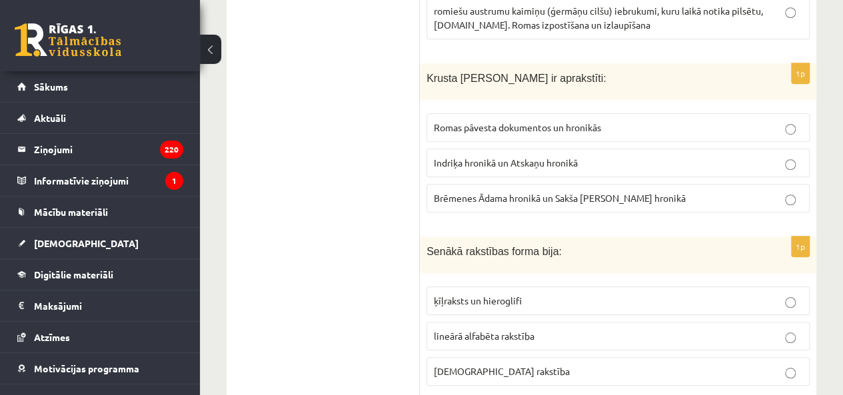
scroll to position [48, 0]
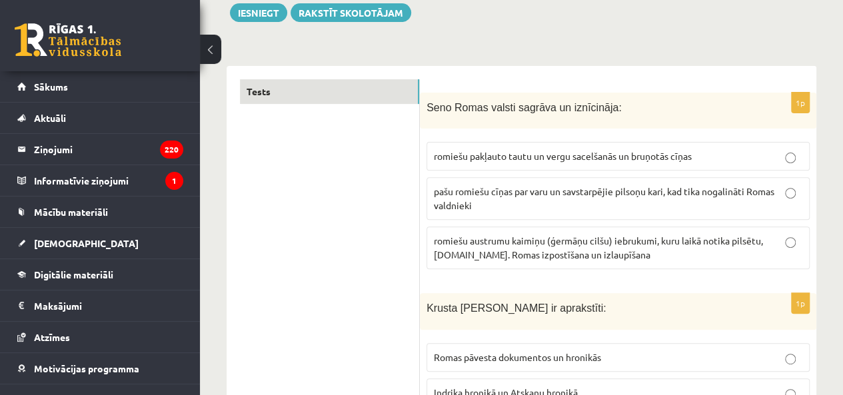
scroll to position [181, 0]
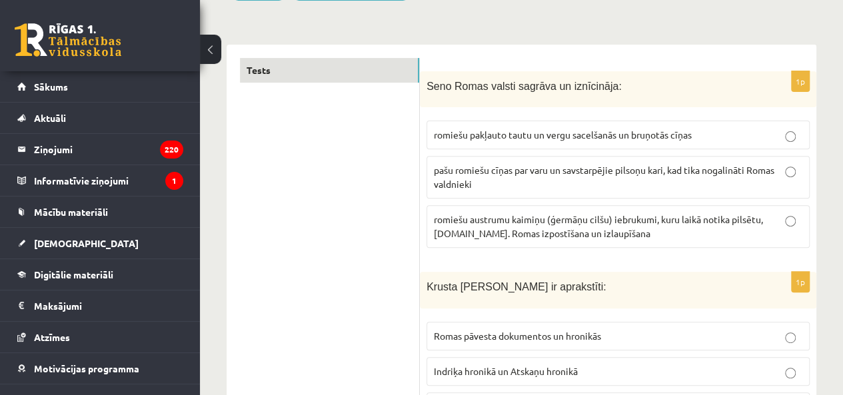
click at [489, 219] on span "romiešu austrumu kaimiņu (ģermāņu cilšu) iebrukumi, kuru laikā notika pilsētu, …" at bounding box center [598, 226] width 329 height 26
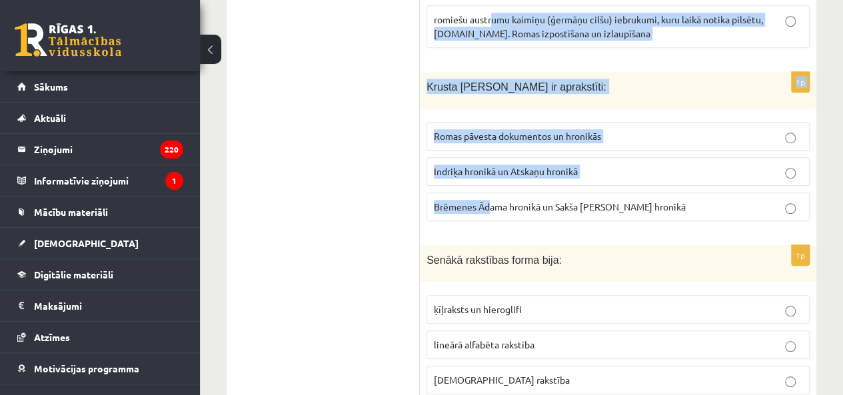
drag, startPoint x: 489, startPoint y: 213, endPoint x: 493, endPoint y: -19, distance: 232.0
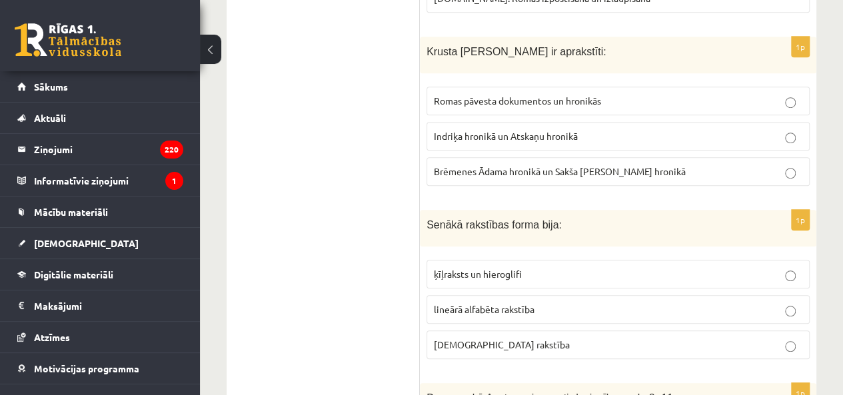
click at [513, 141] on label "Indriķa hronikā un Atskaņu hronikā" at bounding box center [618, 136] width 383 height 29
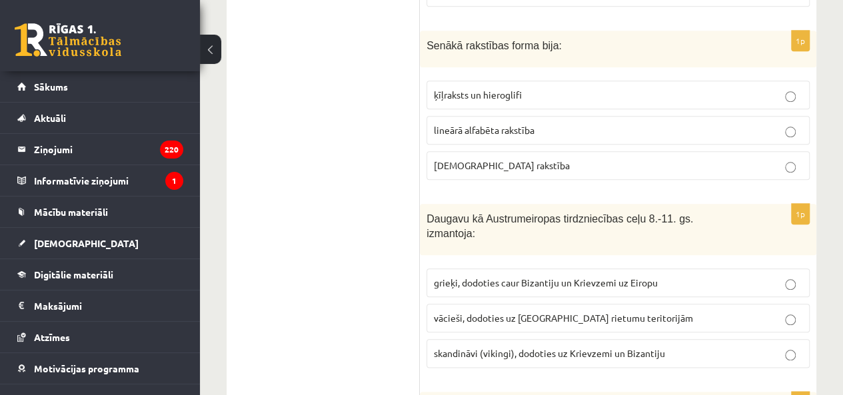
scroll to position [616, 0]
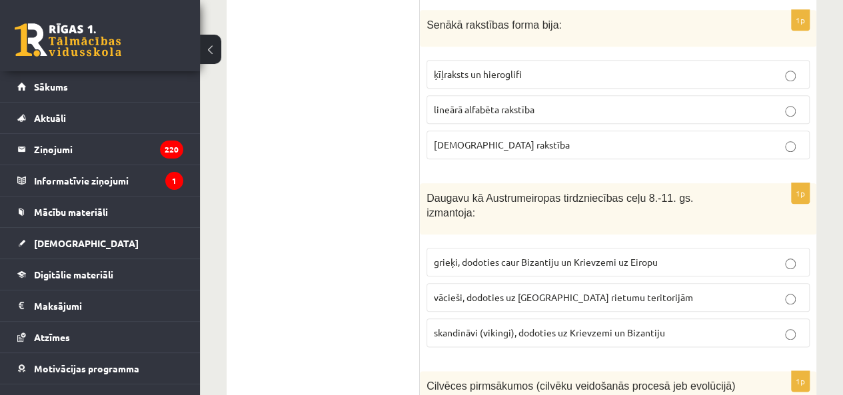
click at [536, 75] on p "ķīļraksts un hieroglifi" at bounding box center [618, 74] width 369 height 14
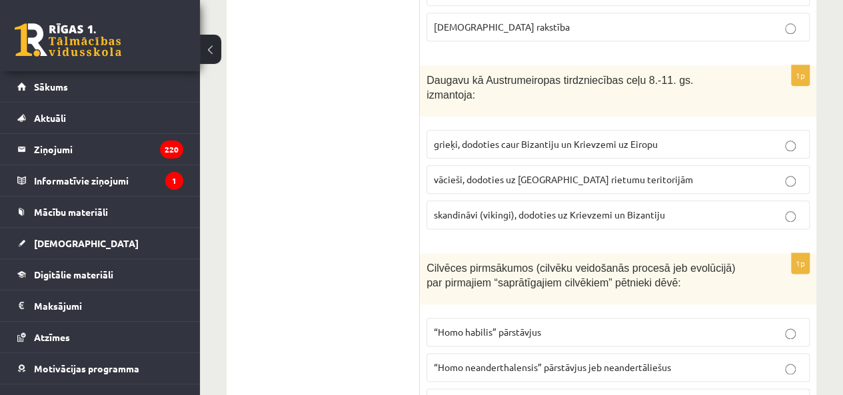
scroll to position [750, 0]
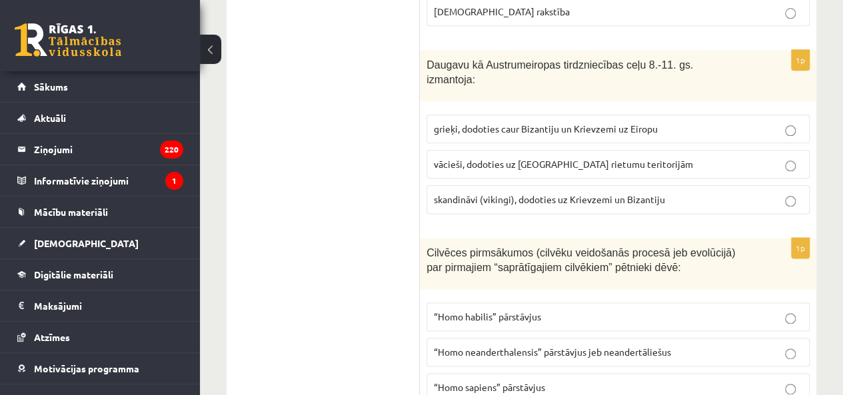
click at [491, 193] on span "skandināvi (vikingi), dodoties uz Krievzemi un Bizantiju" at bounding box center [549, 199] width 231 height 12
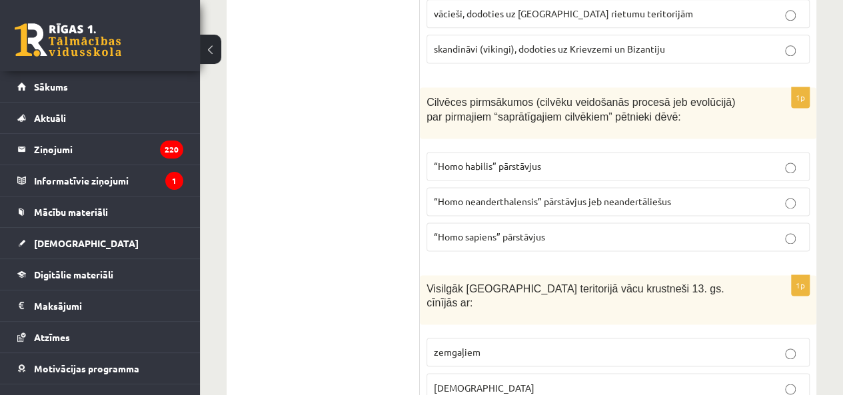
scroll to position [950, 0]
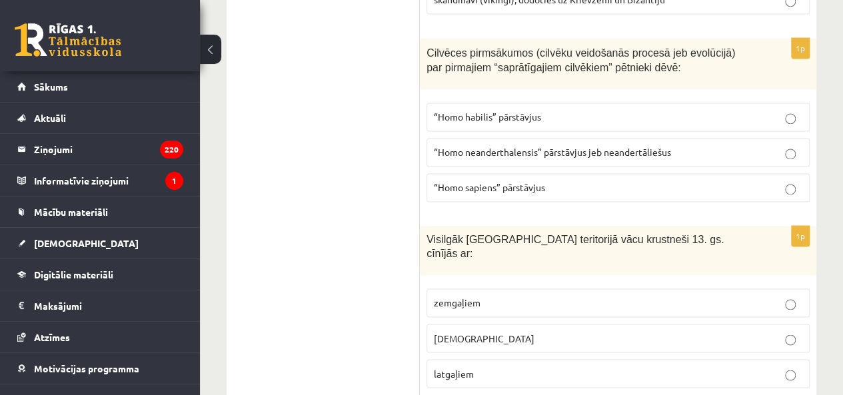
click at [503, 111] on span "“Homo habilis” pārstāvjus" at bounding box center [487, 117] width 107 height 12
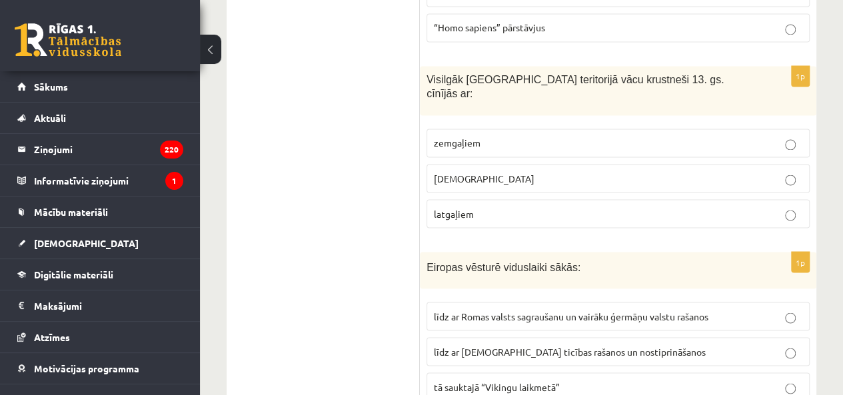
scroll to position [1150, 0]
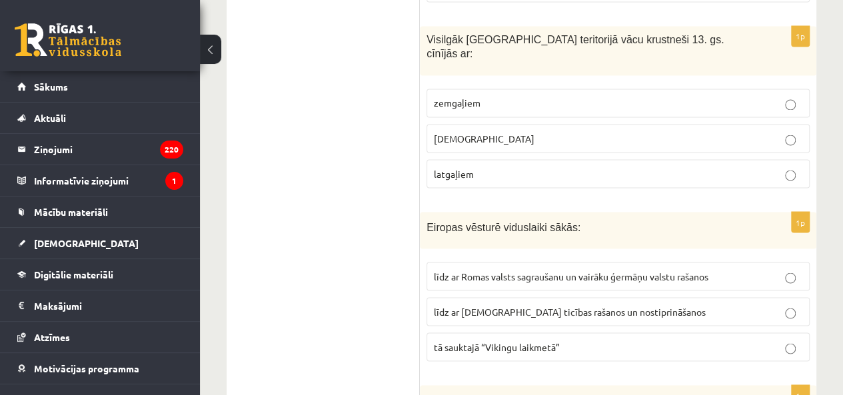
click at [471, 96] on p "zemgaļiem" at bounding box center [618, 103] width 369 height 14
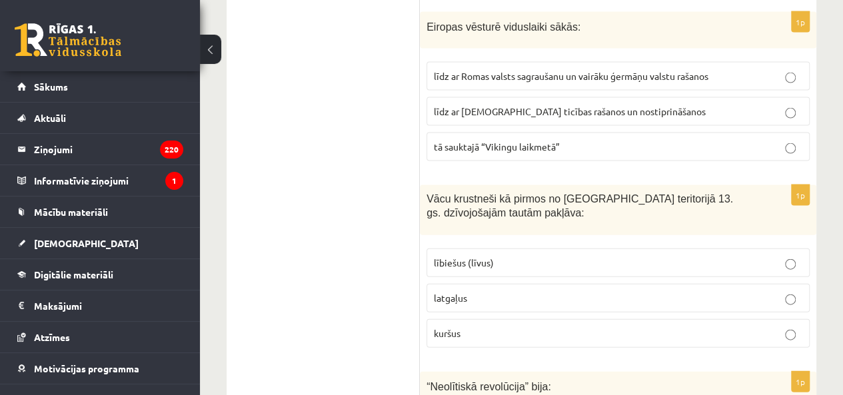
scroll to position [1283, 0]
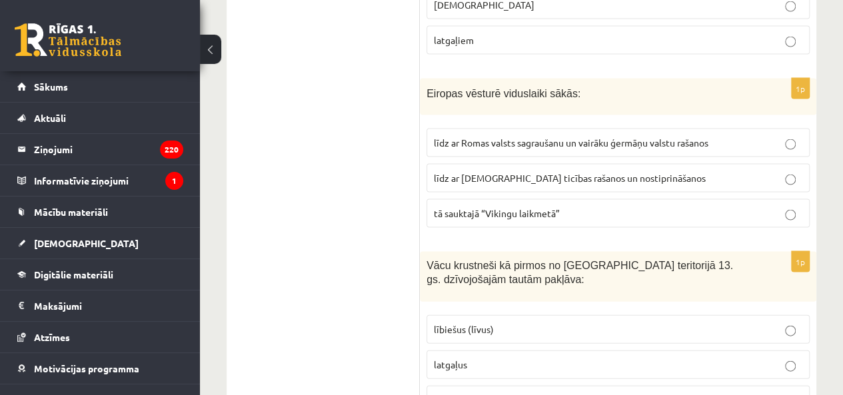
click at [491, 137] on span "līdz ar Romas valsts sagraušanu un vairāku ģermāņu valstu rašanos" at bounding box center [571, 143] width 275 height 12
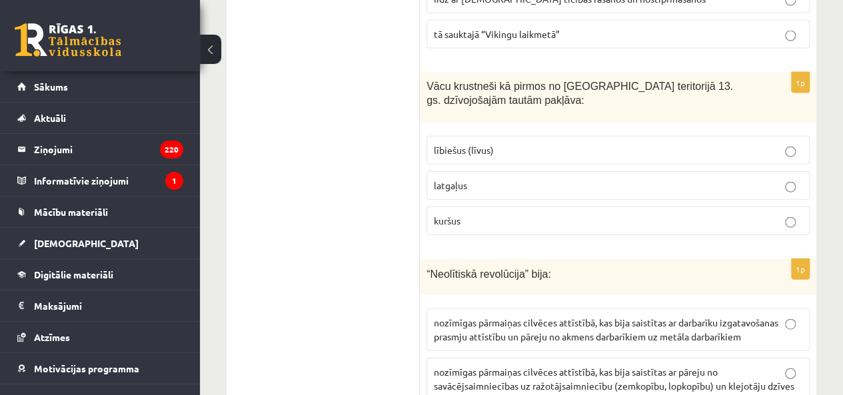
scroll to position [1483, 0]
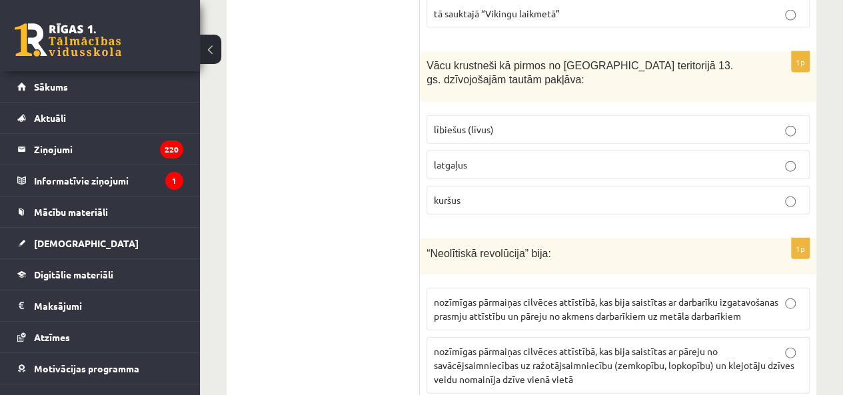
click at [495, 123] on p "lībiešus (līvus)" at bounding box center [618, 130] width 369 height 14
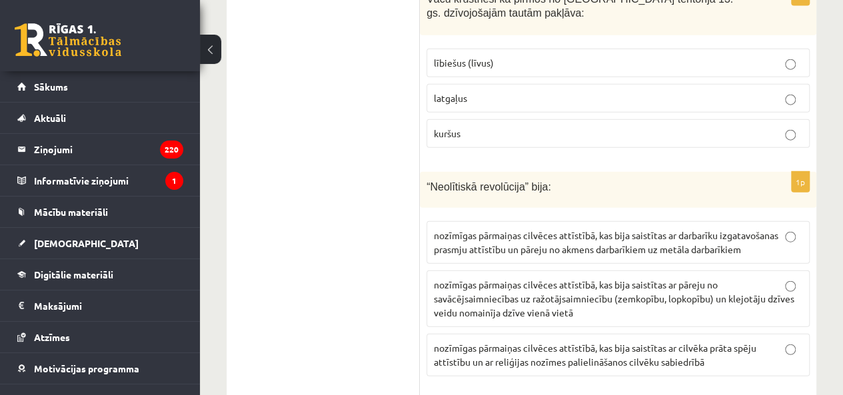
scroll to position [1616, 0]
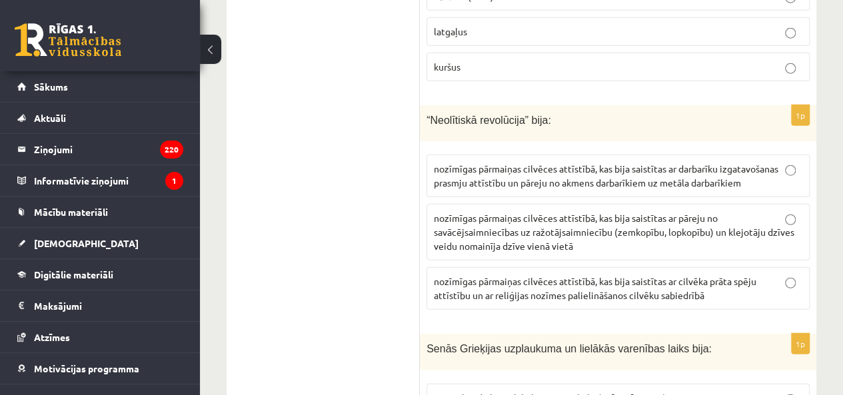
click at [501, 211] on p "nozīmīgas pārmaiņas cilvēces attīstībā, kas bija saistītas ar pāreju no savācēj…" at bounding box center [618, 232] width 369 height 42
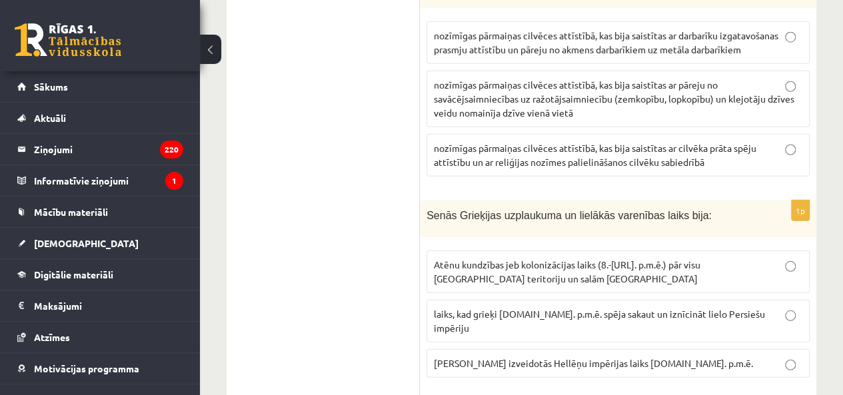
scroll to position [1816, 0]
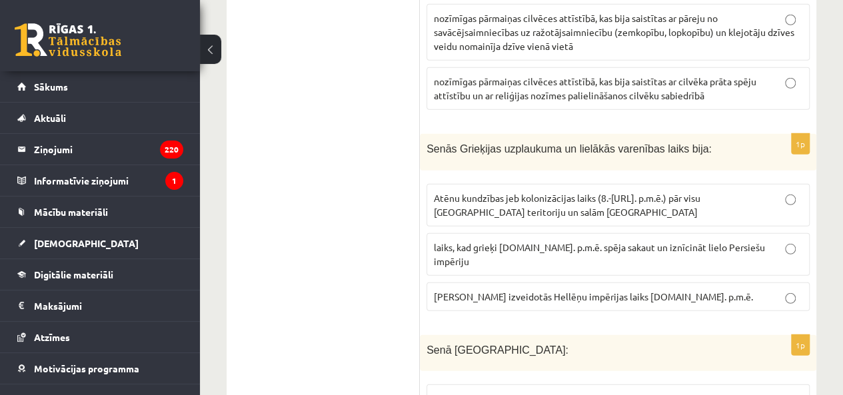
click at [479, 233] on label "laiks, kad grieķi [DOMAIN_NAME]. p.m.ē. spēja sakaut un iznīcināt lielo Persieš…" at bounding box center [618, 254] width 383 height 43
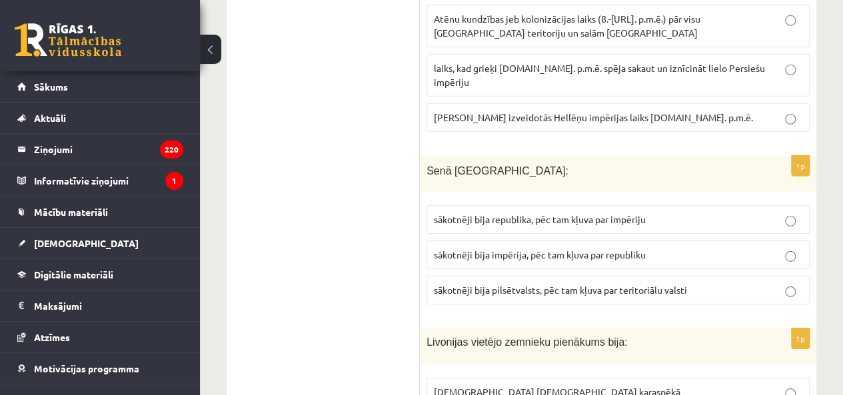
scroll to position [2016, 0]
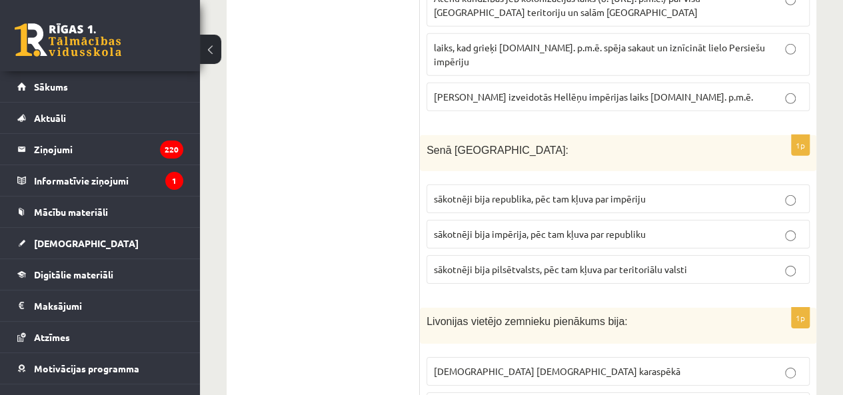
click at [563, 263] on span "sākotnēji bija pilsētvalsts, pēc tam kļuva par teritoriālu valsti" at bounding box center [560, 269] width 253 height 12
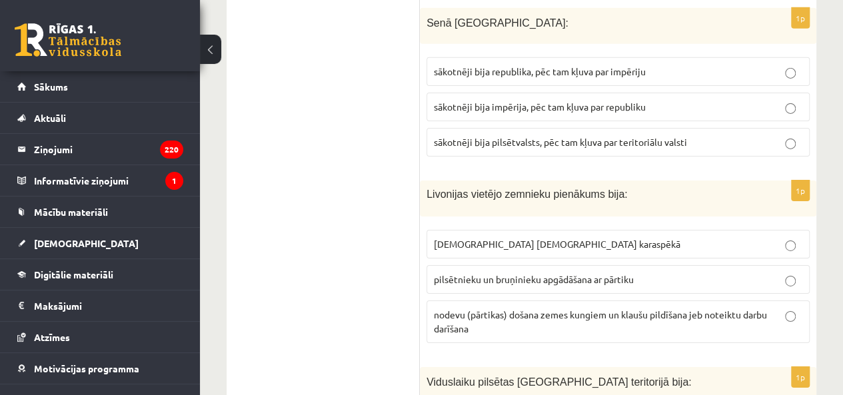
scroll to position [2216, 0]
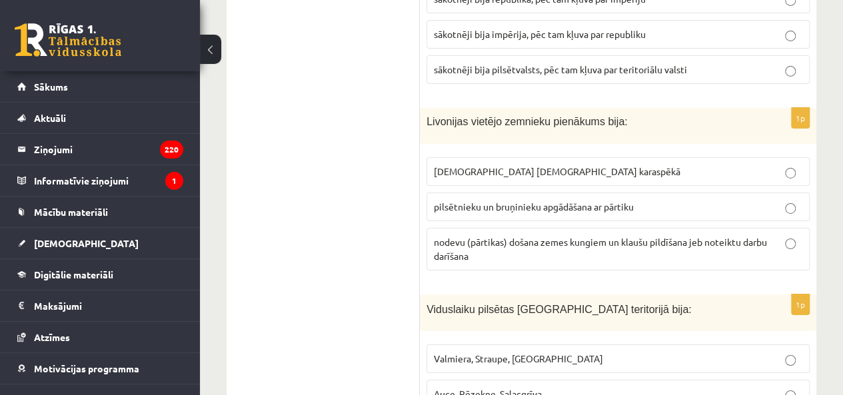
click at [521, 235] on p "nodevu (pārtikas) došana zemes kungiem un klaušu pildīšana jeb noteiktu darbu d…" at bounding box center [618, 249] width 369 height 28
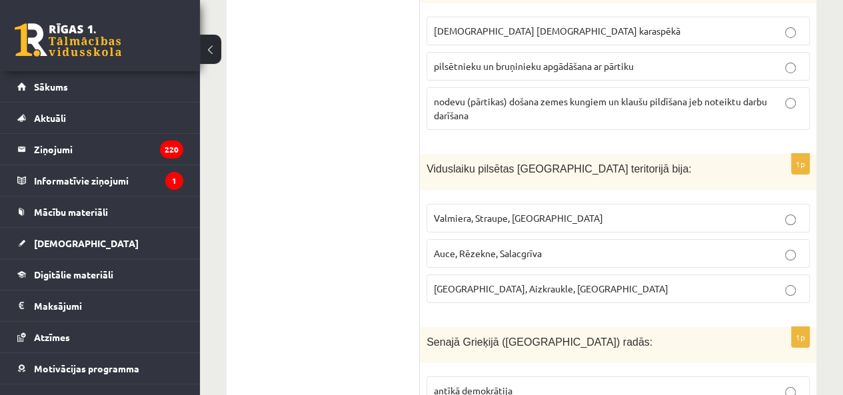
scroll to position [2416, 0]
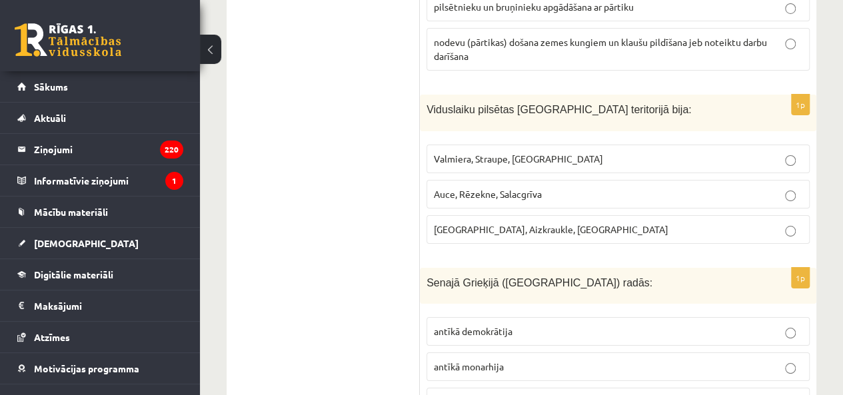
click at [487, 223] on span "[GEOGRAPHIC_DATA], Aizkraukle, [GEOGRAPHIC_DATA]" at bounding box center [551, 229] width 235 height 12
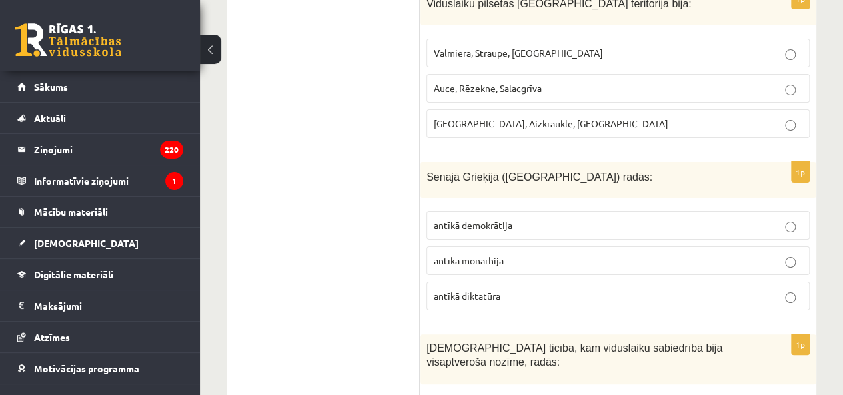
scroll to position [2549, 0]
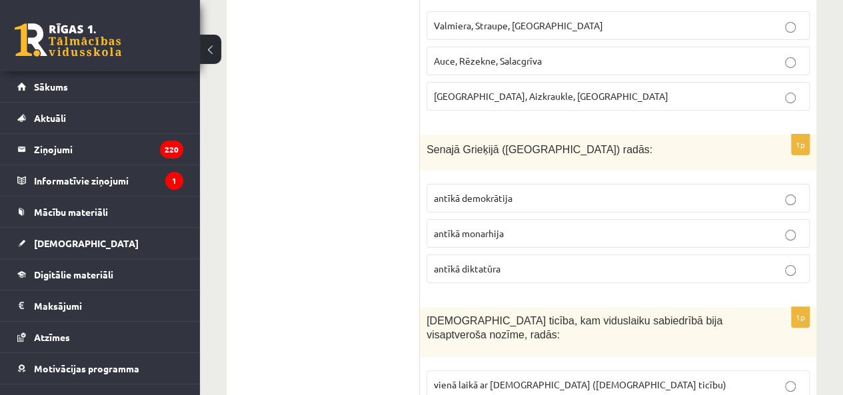
click at [515, 191] on p "antīkā demokrātija" at bounding box center [618, 198] width 369 height 14
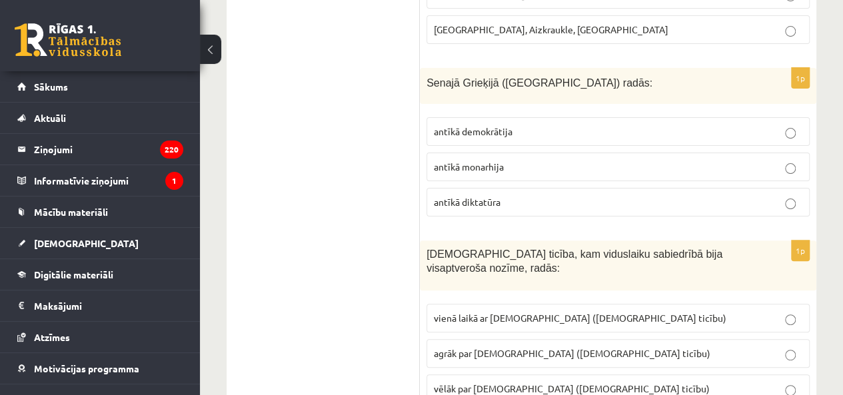
scroll to position [2749, 0]
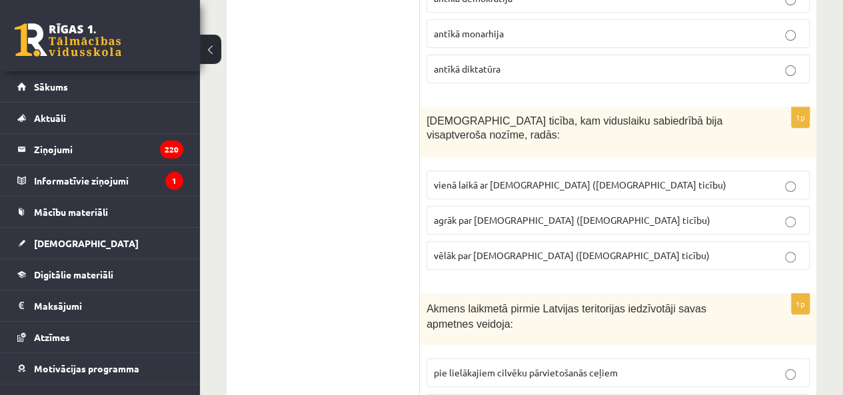
click at [492, 206] on label "agrāk par [DEMOGRAPHIC_DATA] ([DEMOGRAPHIC_DATA] ticību)" at bounding box center [618, 220] width 383 height 29
click at [491, 213] on p "agrāk par [DEMOGRAPHIC_DATA] ([DEMOGRAPHIC_DATA] ticību)" at bounding box center [618, 220] width 369 height 14
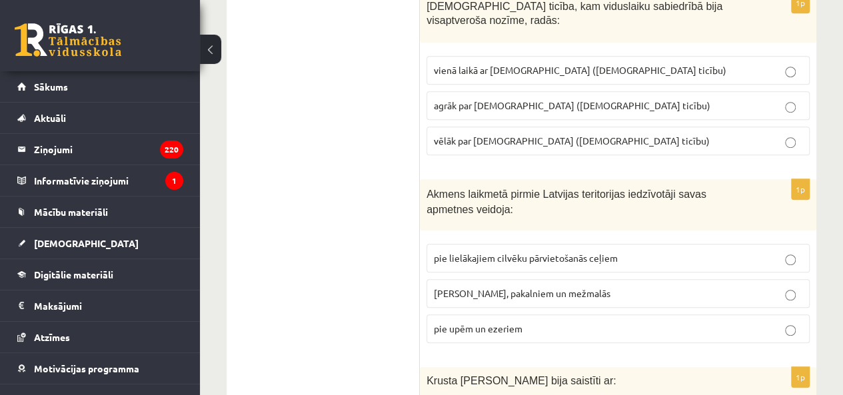
scroll to position [2882, 0]
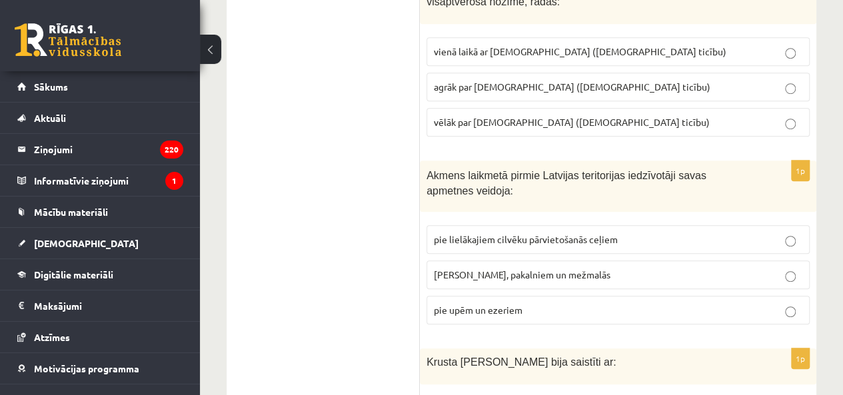
click at [455, 304] on span "pie upēm un ezeriem" at bounding box center [478, 310] width 89 height 12
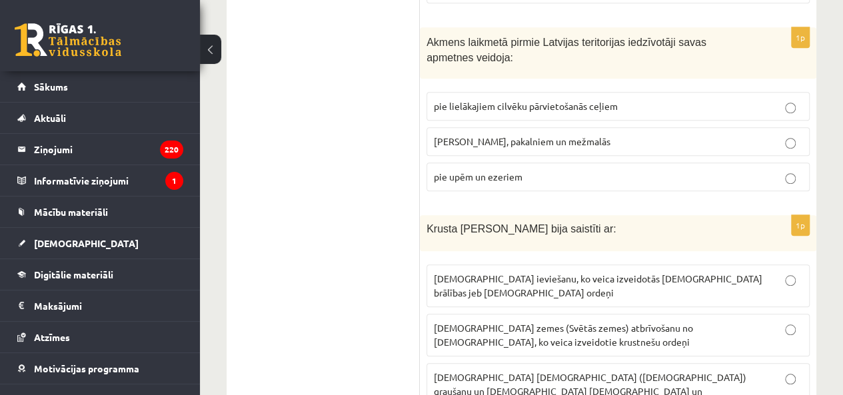
scroll to position [3082, 0]
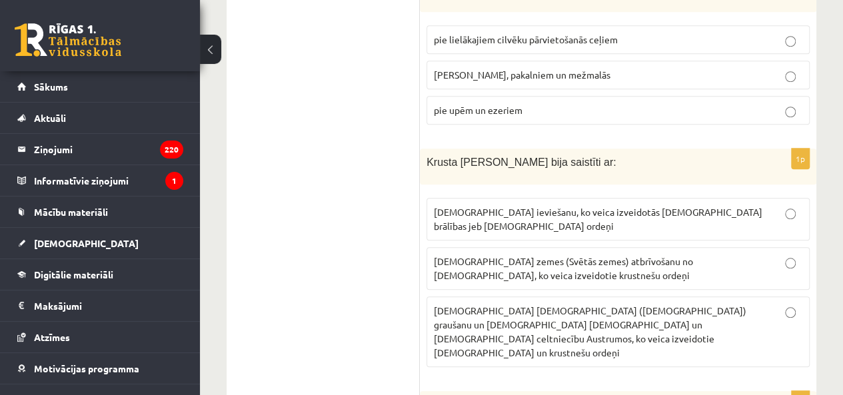
click at [517, 255] on p "[DEMOGRAPHIC_DATA] zemes (Svētās zemes) atbrīvošanu no [DEMOGRAPHIC_DATA], ko v…" at bounding box center [618, 269] width 369 height 28
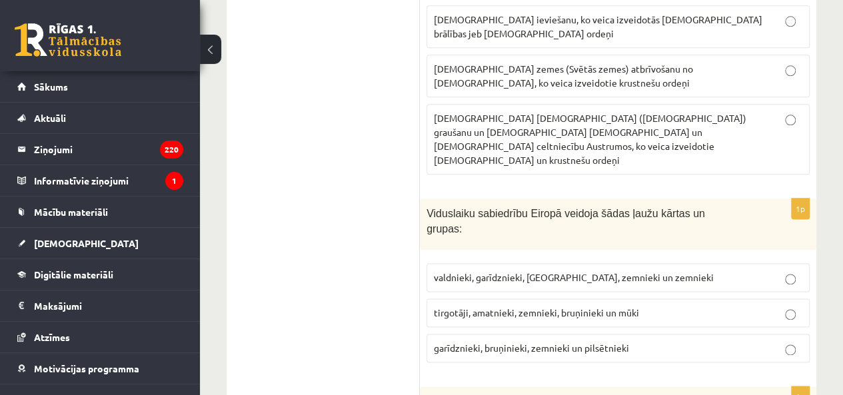
scroll to position [3282, 0]
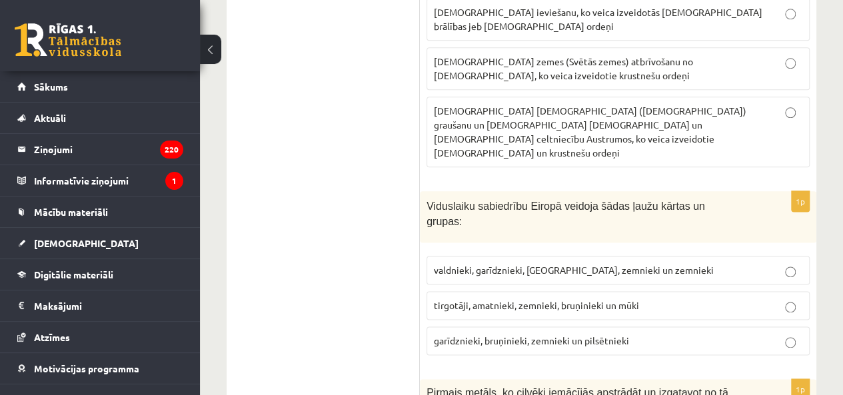
click at [485, 334] on p "garīdznieki, bruņinieki, zemnieki un pilsētnieki" at bounding box center [618, 341] width 369 height 14
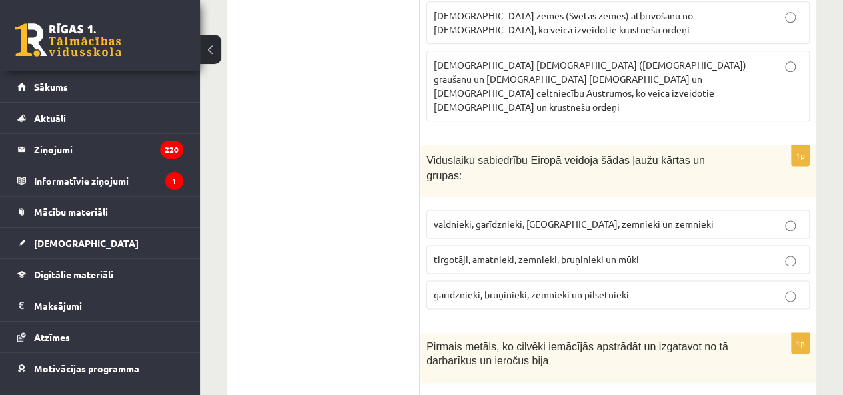
scroll to position [3349, 0]
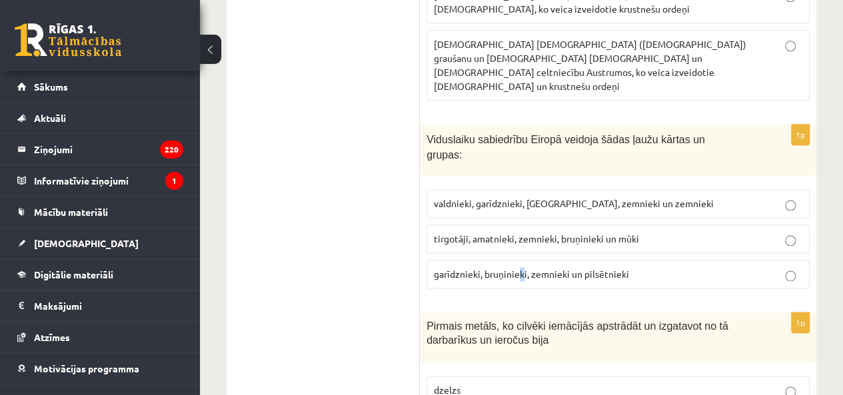
click at [523, 260] on label "garīdznieki, bruņinieki, zemnieki un pilsētnieki" at bounding box center [618, 274] width 383 height 29
click at [549, 183] on fieldset "valdnieki, garīdznieki, [GEOGRAPHIC_DATA], zemnieki un zemnieki tirgotāji, amat…" at bounding box center [618, 238] width 383 height 110
click at [549, 260] on label "garīdznieki, bruņinieki, zemnieki un pilsētnieki" at bounding box center [618, 274] width 383 height 29
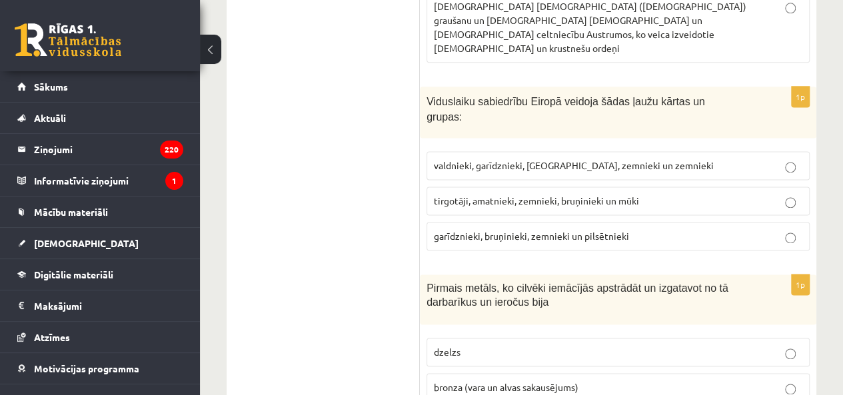
scroll to position [3416, 0]
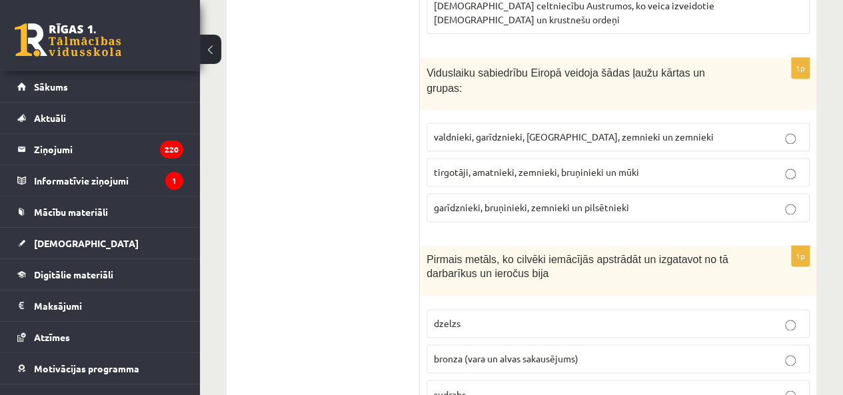
click at [489, 353] on span "bronza (vara un alvas sakausējums)" at bounding box center [506, 359] width 145 height 12
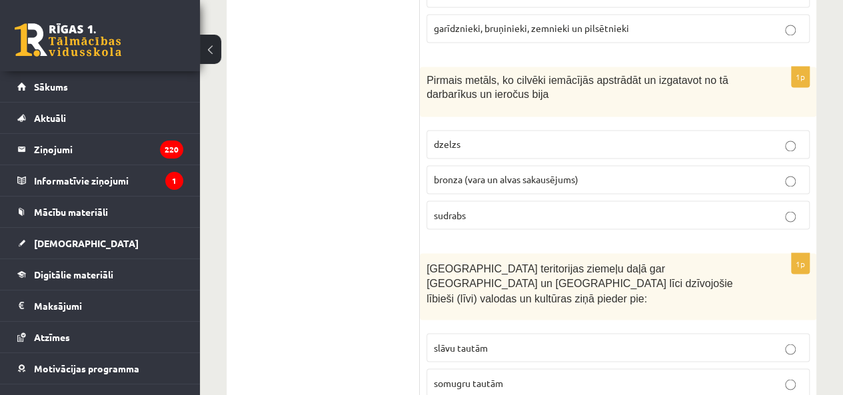
scroll to position [3616, 0]
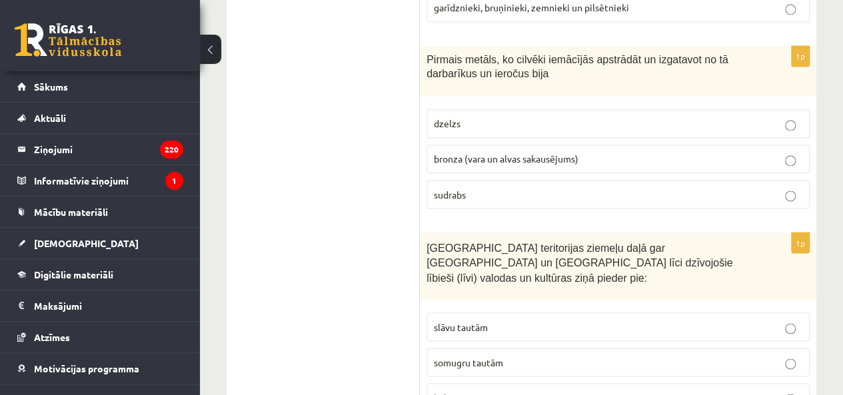
click at [521, 355] on p "somugru tautām" at bounding box center [618, 362] width 369 height 14
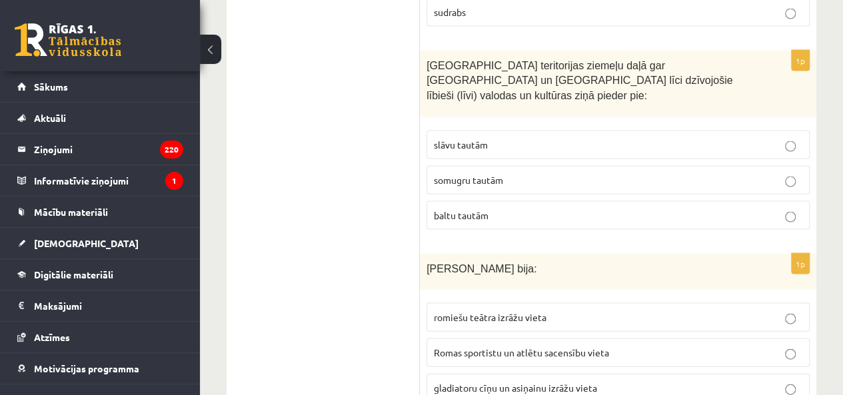
scroll to position [3827, 0]
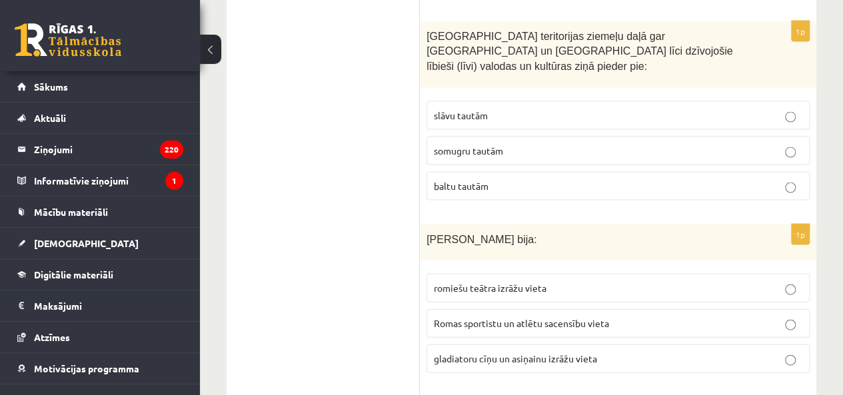
click at [550, 345] on label "gladiatoru cīņu un asiņainu izrāžu vieta" at bounding box center [618, 359] width 383 height 29
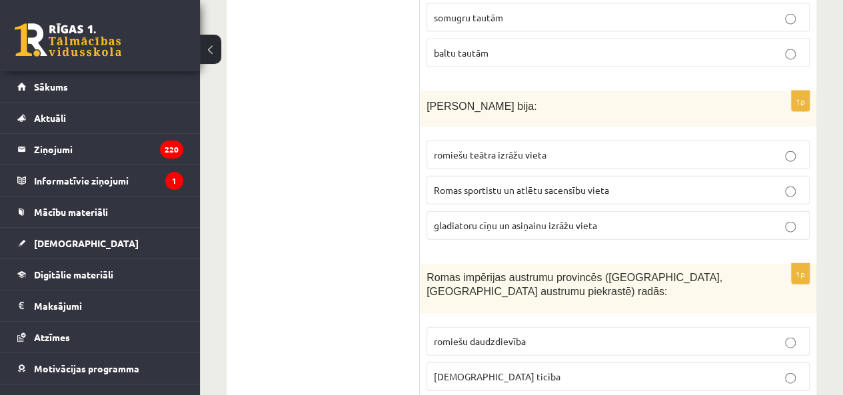
scroll to position [4027, 0]
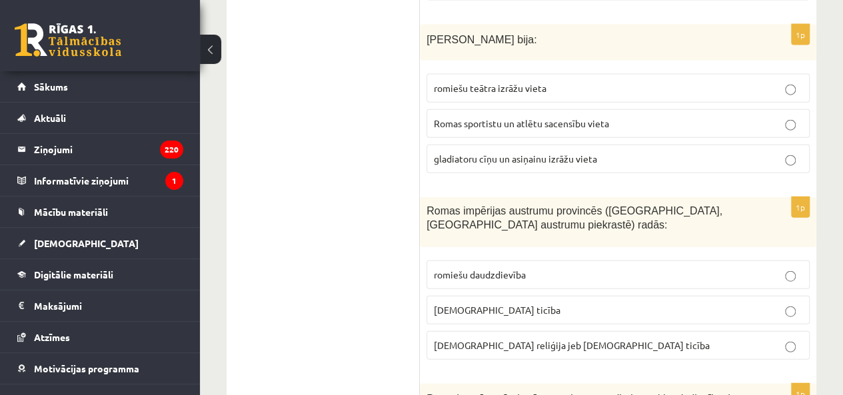
click at [442, 304] on span "[DEMOGRAPHIC_DATA] ticība" at bounding box center [497, 310] width 127 height 12
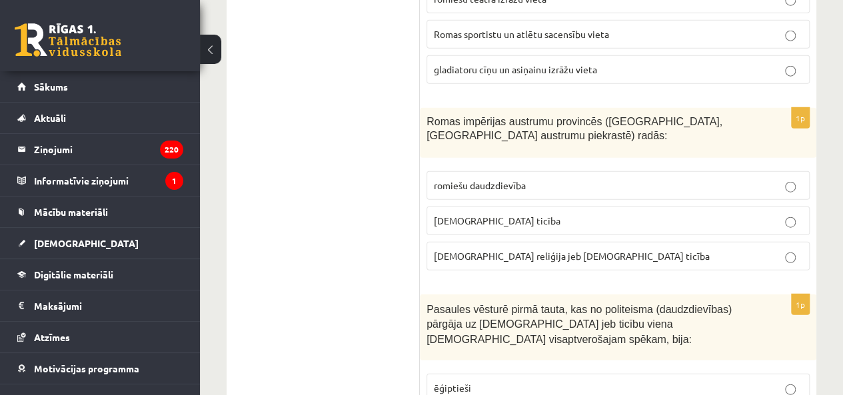
scroll to position [4160, 0]
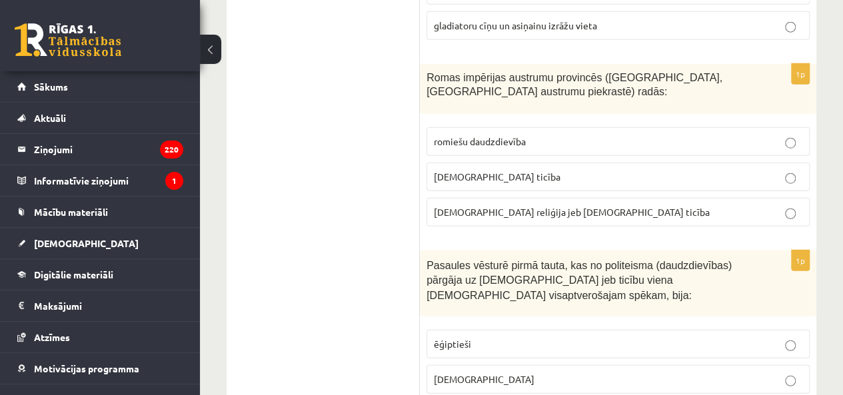
click at [488, 323] on fieldset "ēģiptieši [DEMOGRAPHIC_DATA] romieši" at bounding box center [618, 378] width 383 height 110
click at [480, 365] on label "[DEMOGRAPHIC_DATA]" at bounding box center [618, 379] width 383 height 29
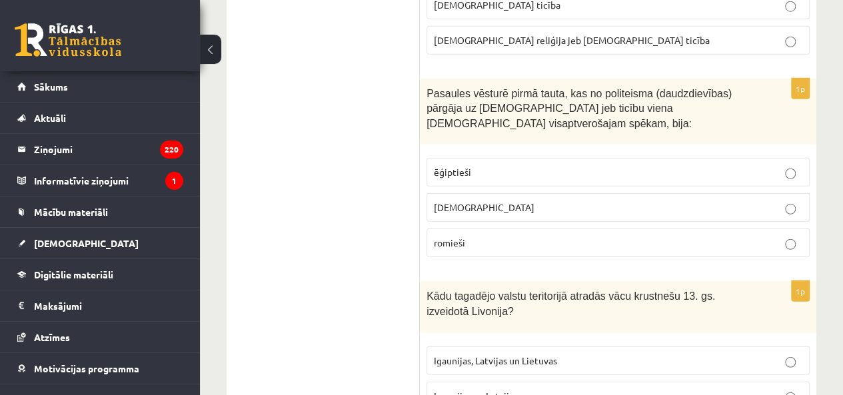
scroll to position [4427, 0]
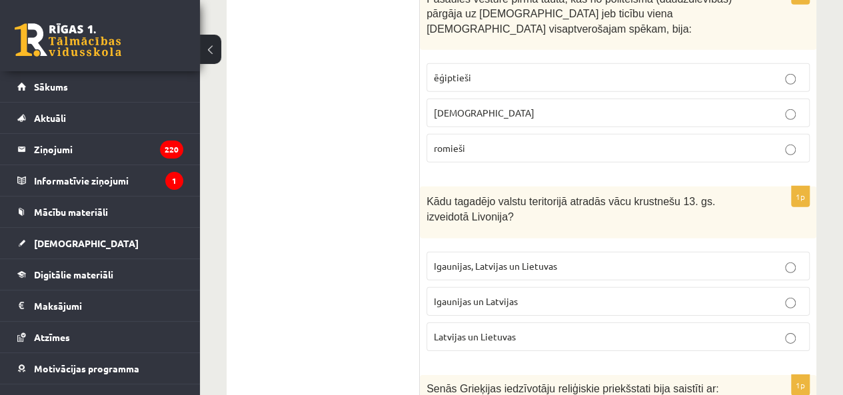
click at [489, 295] on span "Igaunijas un Latvijas" at bounding box center [476, 301] width 84 height 12
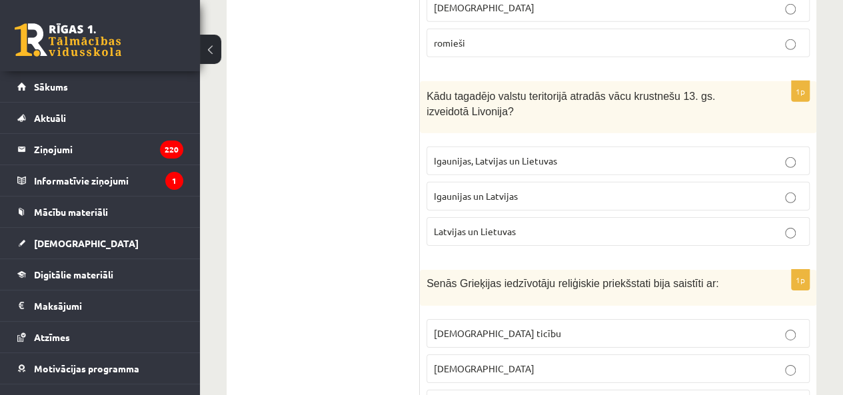
scroll to position [4560, 0]
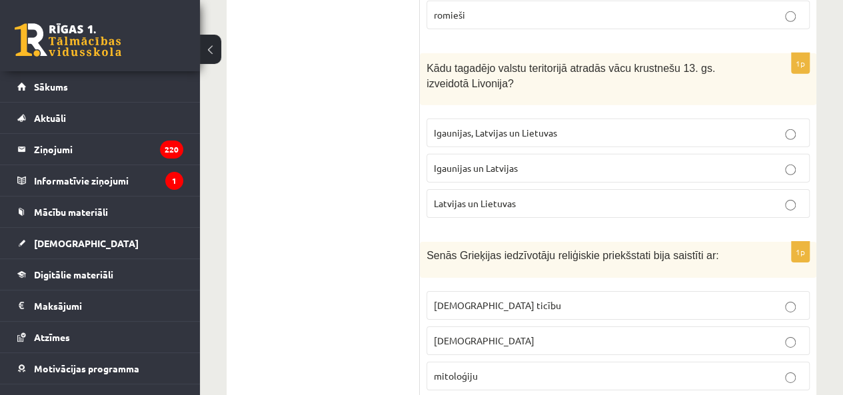
click at [523, 369] on p "mitoloģiju" at bounding box center [618, 376] width 369 height 14
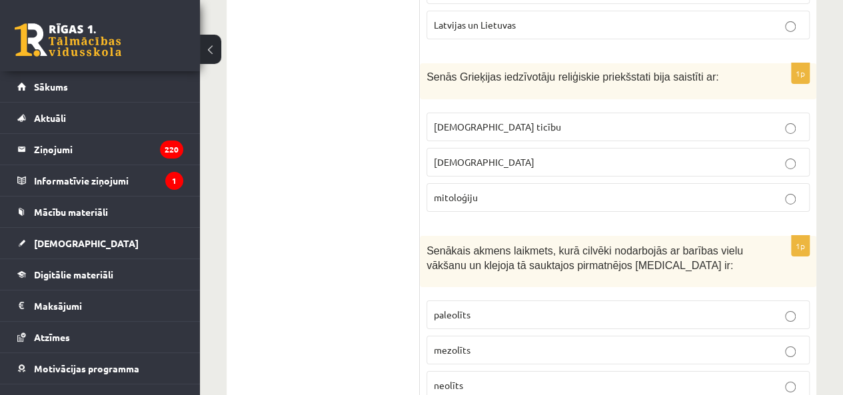
scroll to position [4760, 0]
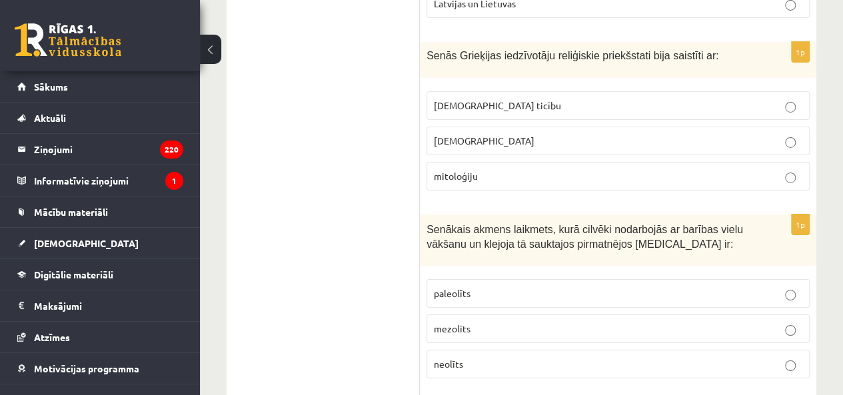
click at [480, 279] on label "paleolīts" at bounding box center [618, 293] width 383 height 29
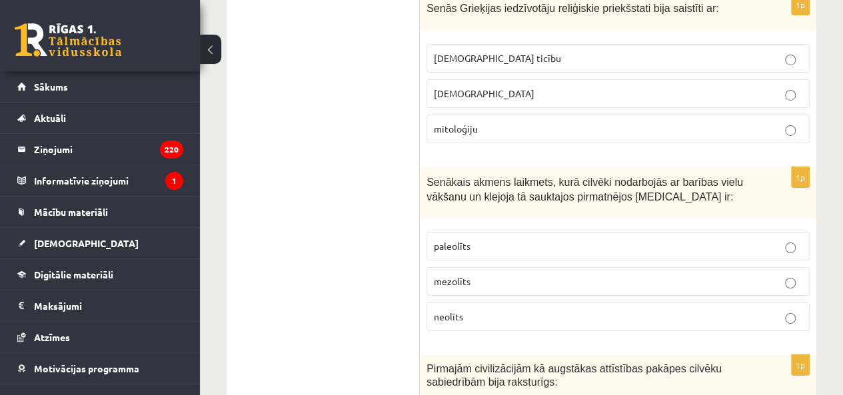
scroll to position [4827, 0]
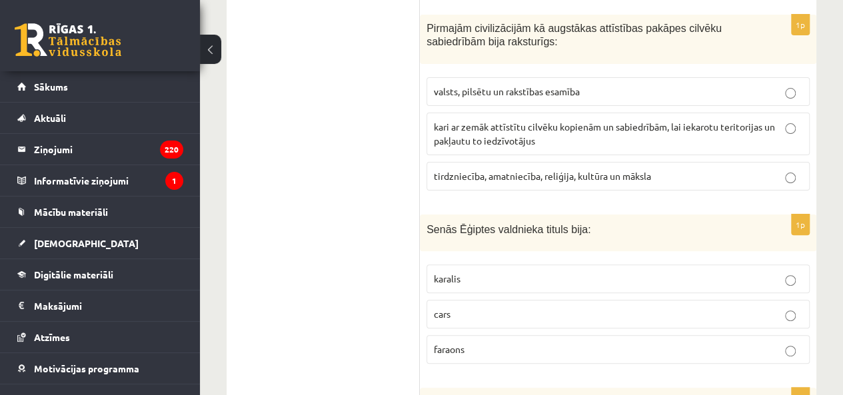
scroll to position [5160, 0]
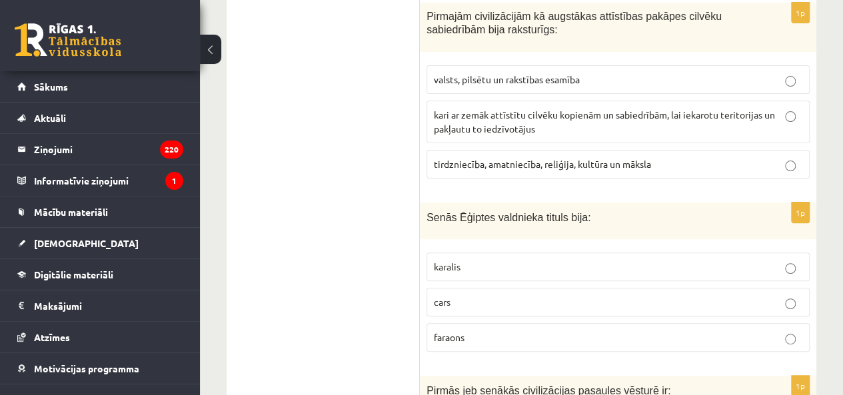
click at [452, 331] on span "faraons" at bounding box center [449, 337] width 31 height 12
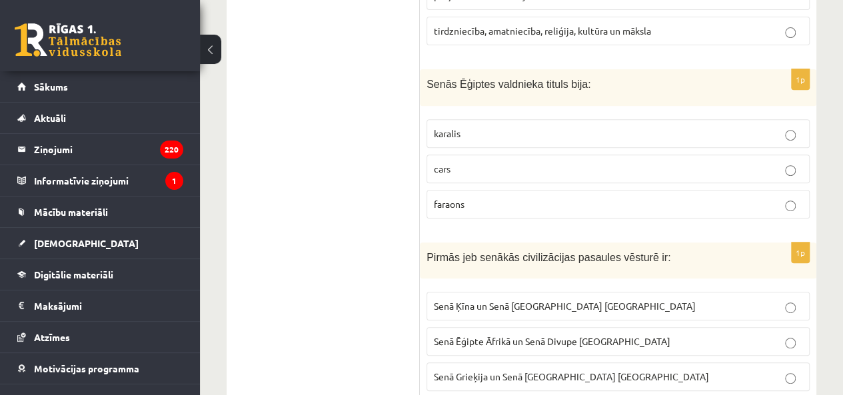
scroll to position [5325, 0]
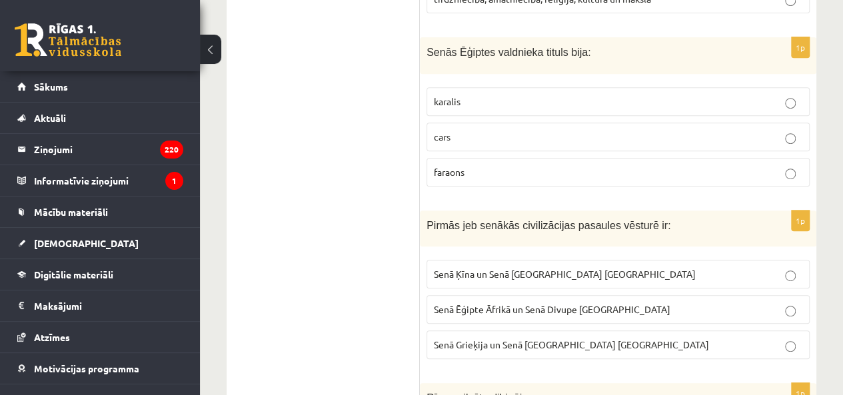
click at [561, 303] on p "Senā Ēģipte Āfrikā un Senā Divupe Āzijā" at bounding box center [618, 310] width 369 height 14
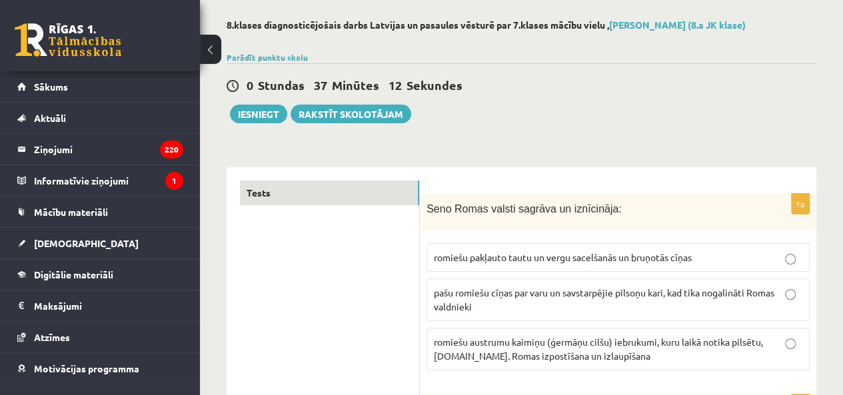
scroll to position [0, 0]
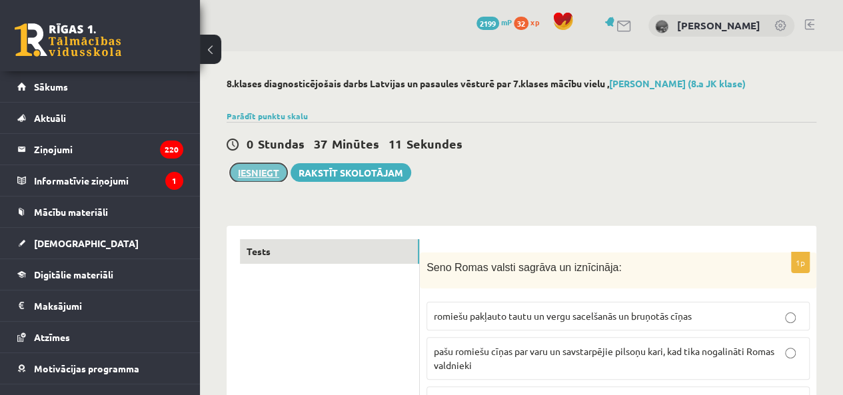
click at [284, 169] on button "Iesniegt" at bounding box center [258, 172] width 57 height 19
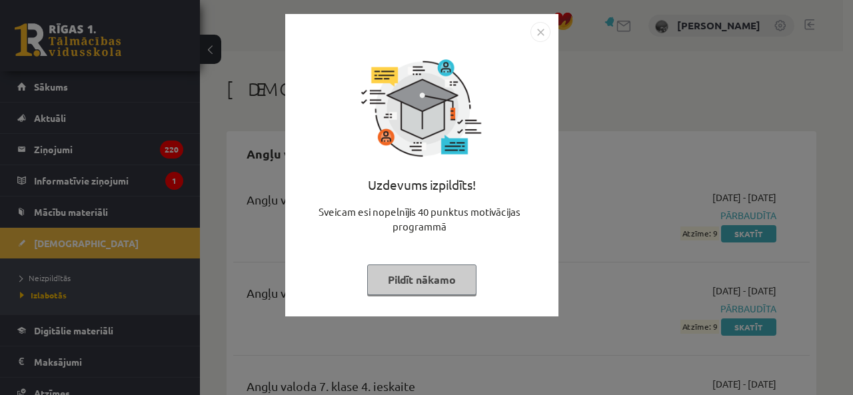
click at [543, 35] on img "Close" at bounding box center [541, 32] width 20 height 20
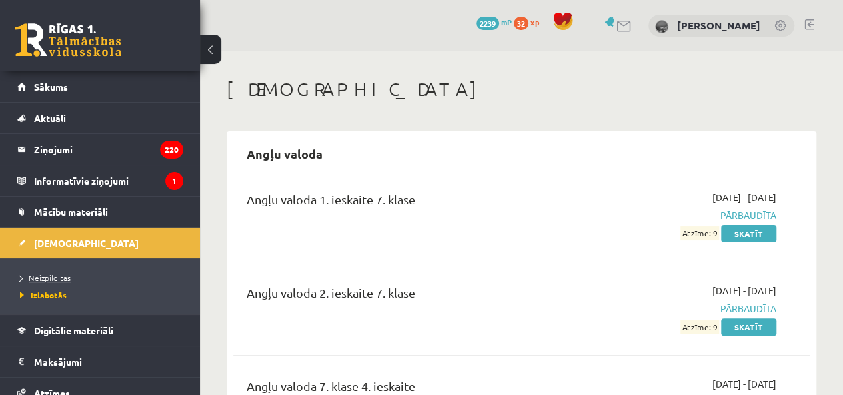
click at [44, 275] on span "Neizpildītās" at bounding box center [45, 278] width 51 height 11
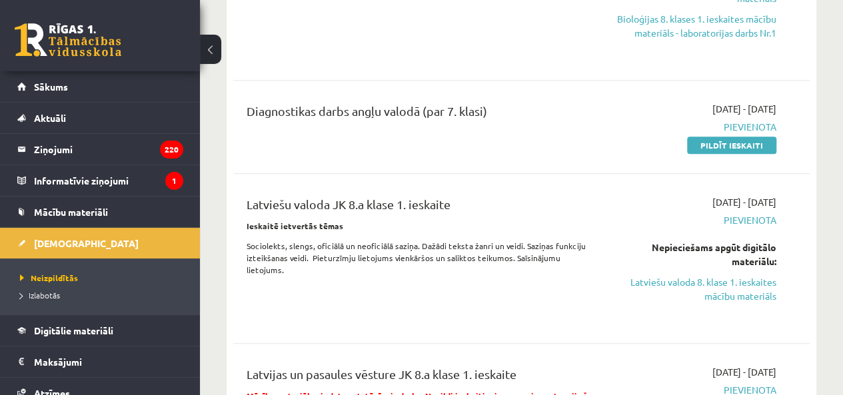
scroll to position [467, 0]
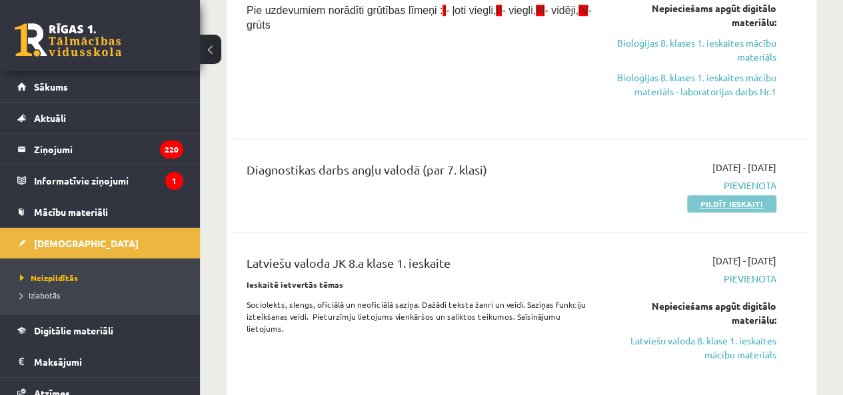
click at [705, 199] on link "Pildīt ieskaiti" at bounding box center [731, 203] width 89 height 17
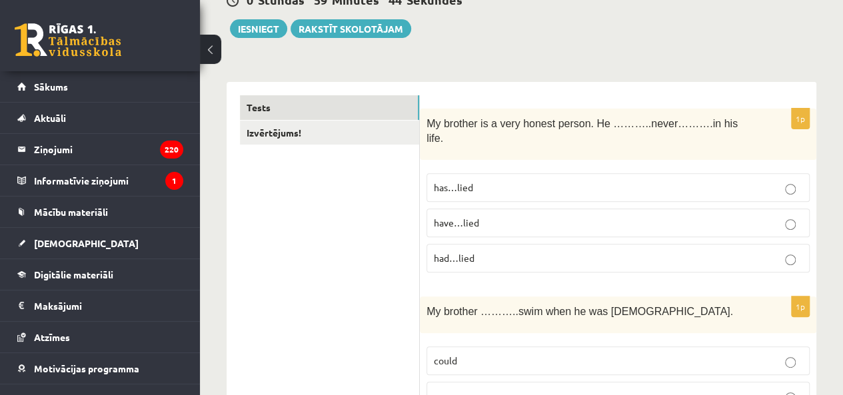
scroll to position [133, 0]
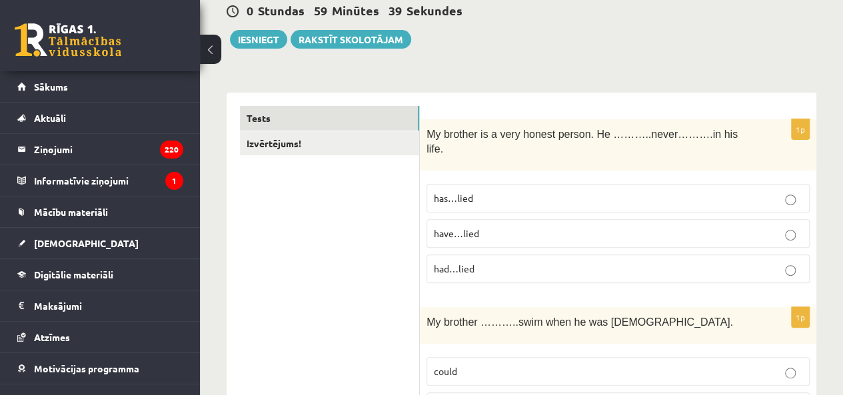
click at [488, 192] on label "has…lied" at bounding box center [618, 198] width 383 height 29
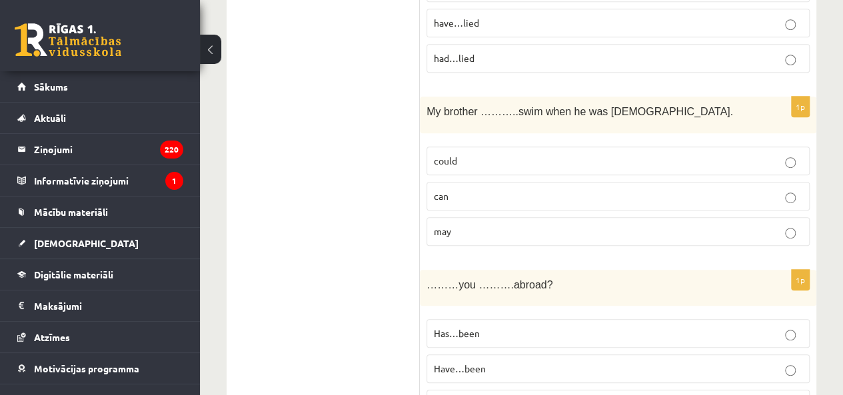
scroll to position [333, 0]
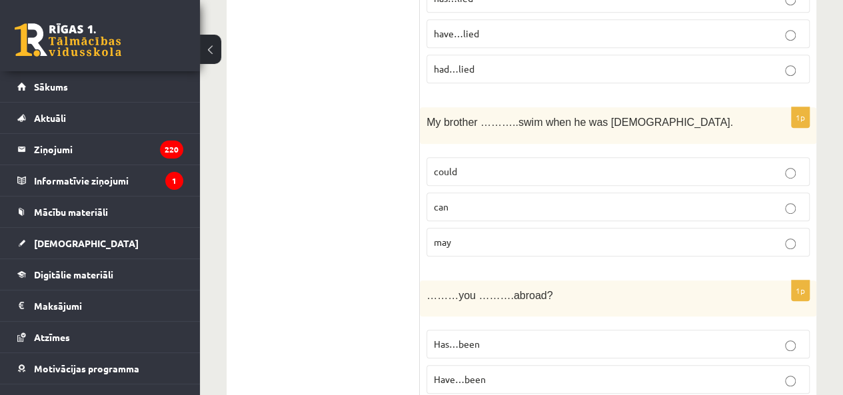
click at [485, 165] on p "could" at bounding box center [618, 172] width 369 height 14
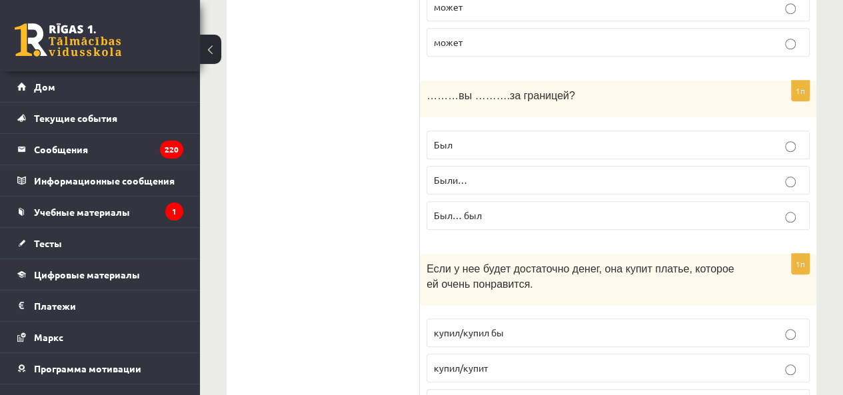
scroll to position [533, 0]
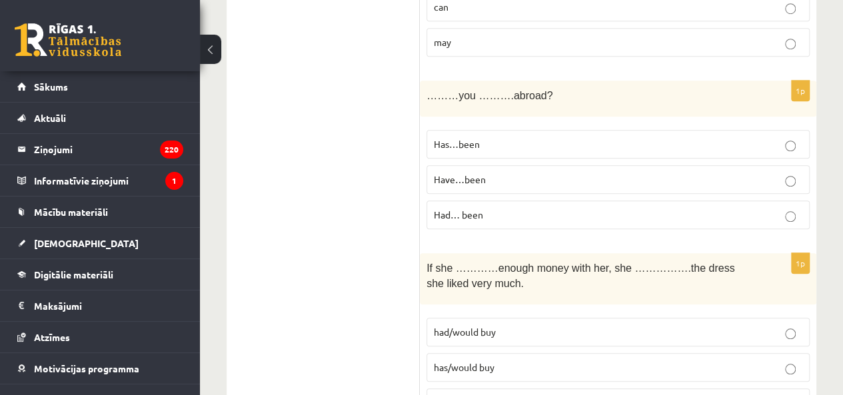
click at [508, 173] on p "Have…been" at bounding box center [618, 180] width 369 height 14
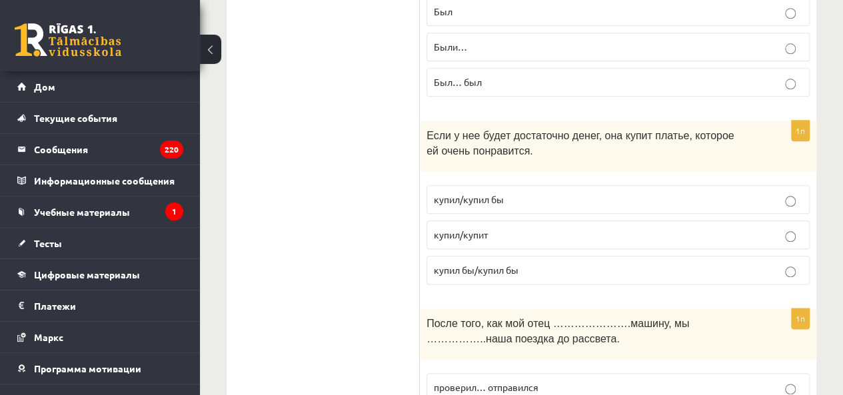
scroll to position [666, 0]
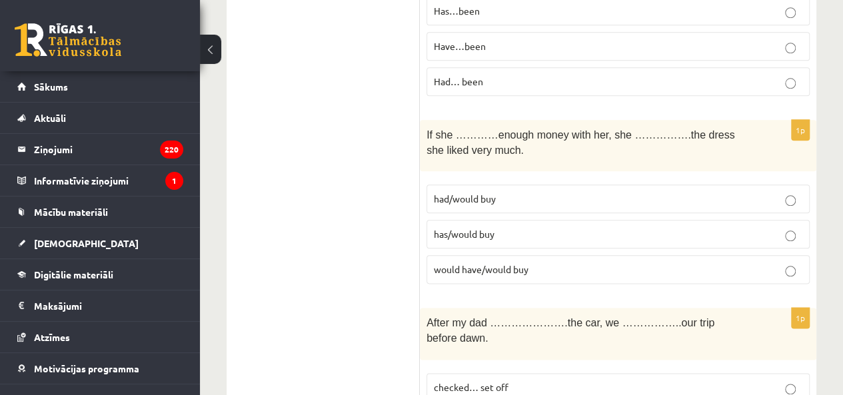
click at [507, 192] on p "had/would buy" at bounding box center [618, 199] width 369 height 14
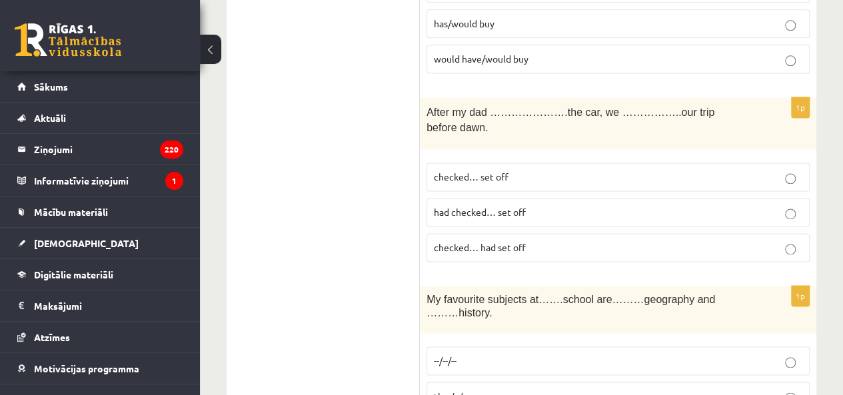
scroll to position [866, 0]
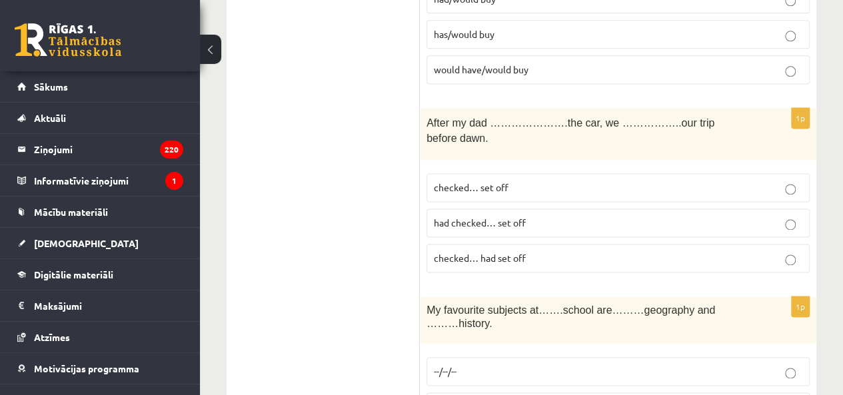
click at [548, 181] on p "checked… set off" at bounding box center [618, 188] width 369 height 14
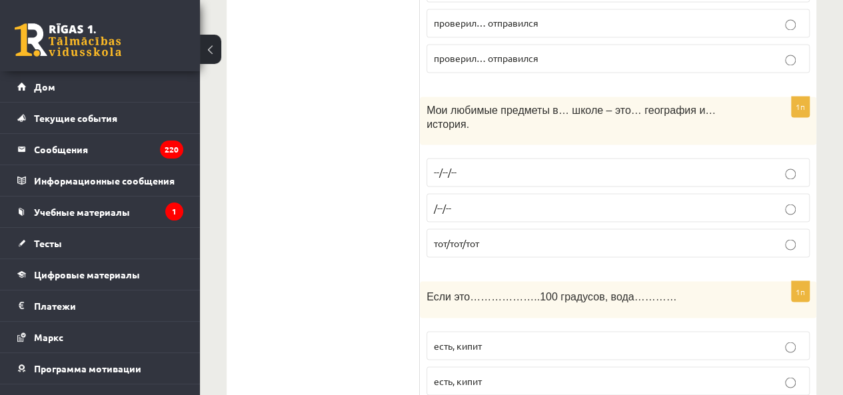
scroll to position [1066, 0]
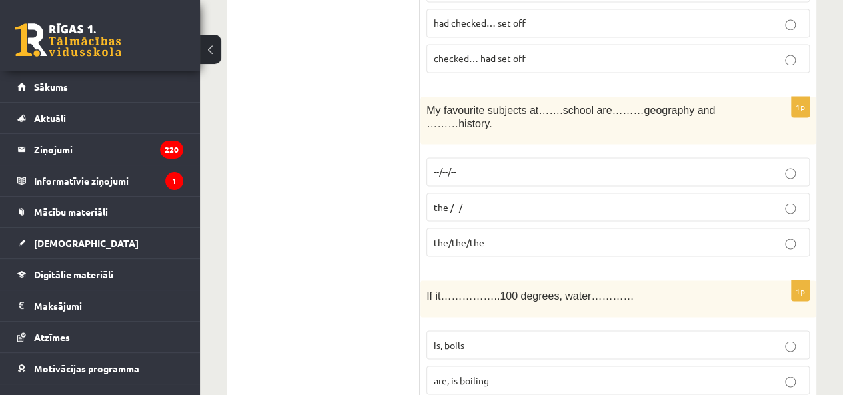
click at [485, 165] on p "--/--/--" at bounding box center [618, 172] width 369 height 14
drag, startPoint x: 724, startPoint y: 29, endPoint x: 239, endPoint y: 186, distance: 509.4
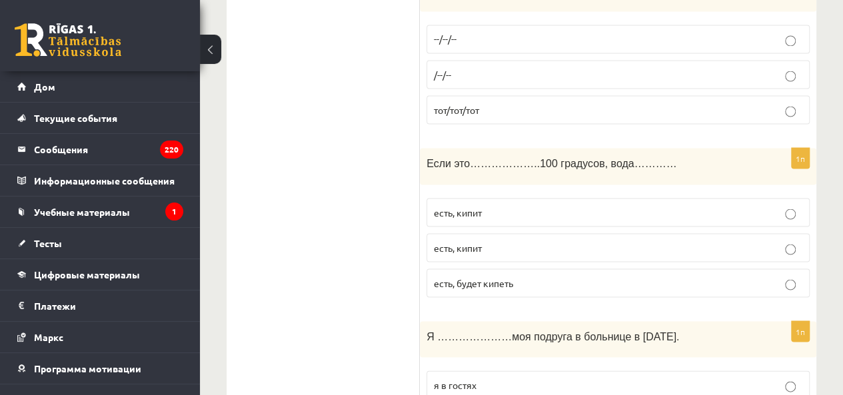
scroll to position [1200, 0]
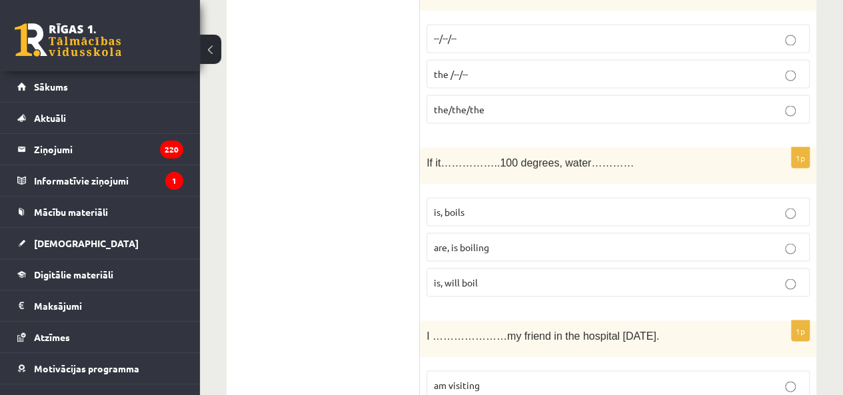
click at [512, 275] on p "is, will boil" at bounding box center [618, 282] width 369 height 14
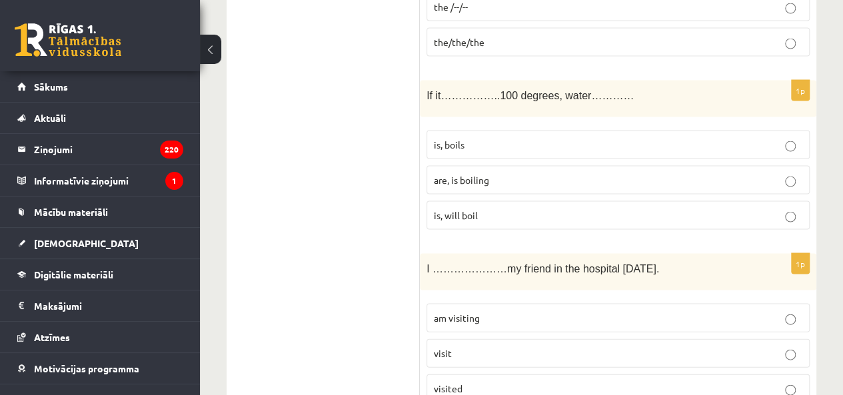
scroll to position [1333, 0]
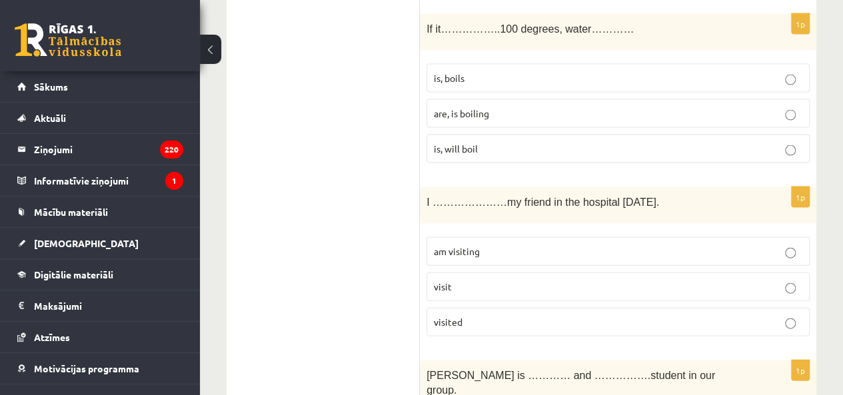
drag, startPoint x: 417, startPoint y: 147, endPoint x: 584, endPoint y: 231, distance: 186.6
drag, startPoint x: 337, startPoint y: 152, endPoint x: 345, endPoint y: 145, distance: 10.8
drag, startPoint x: 345, startPoint y: 145, endPoint x: 345, endPoint y: 136, distance: 8.7
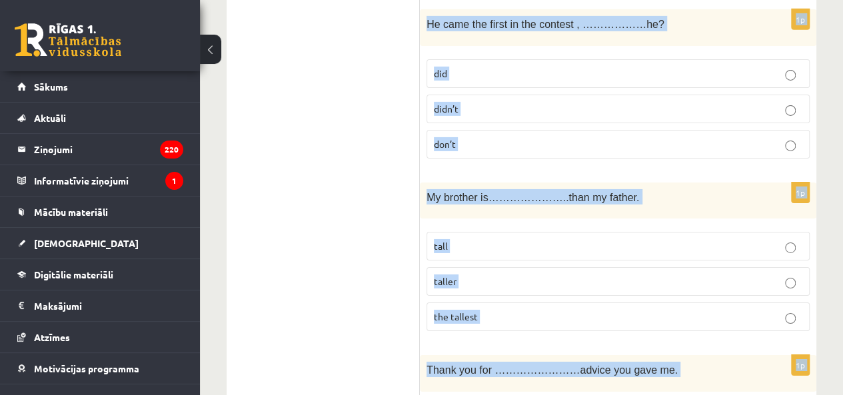
scroll to position [4894, 0]
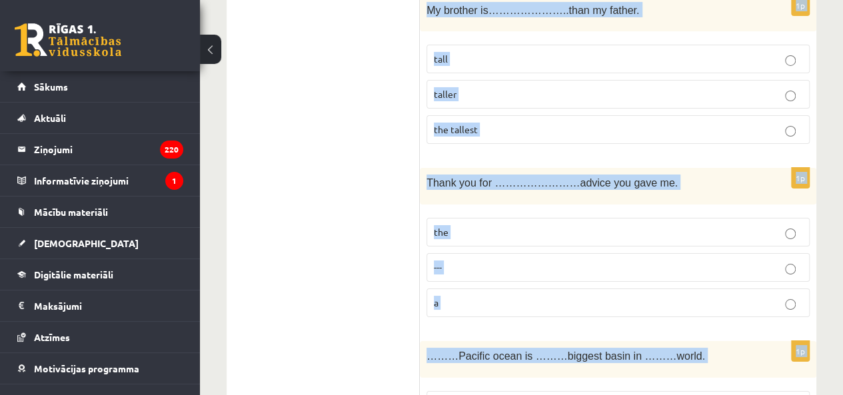
drag, startPoint x: 424, startPoint y: 147, endPoint x: 638, endPoint y: 318, distance: 274.2
copy form "L …………………ip dolors am con adipisci el Seddoe. te incididu utlab etdolor 0m Aliq…"
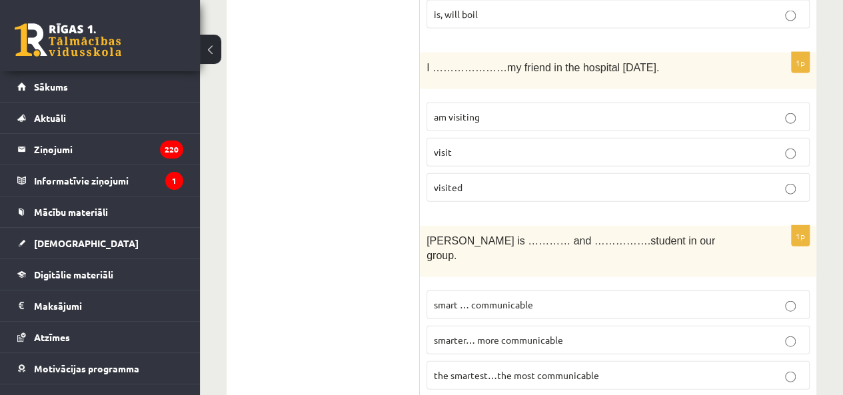
scroll to position [1496, 0]
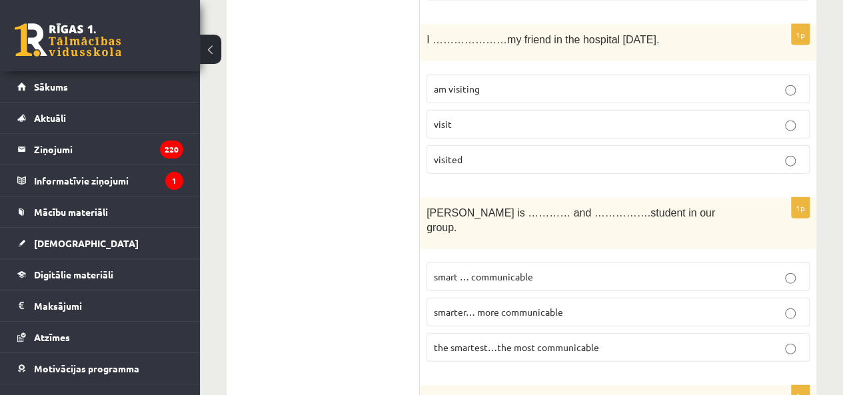
click at [468, 153] on p "visited" at bounding box center [618, 160] width 369 height 14
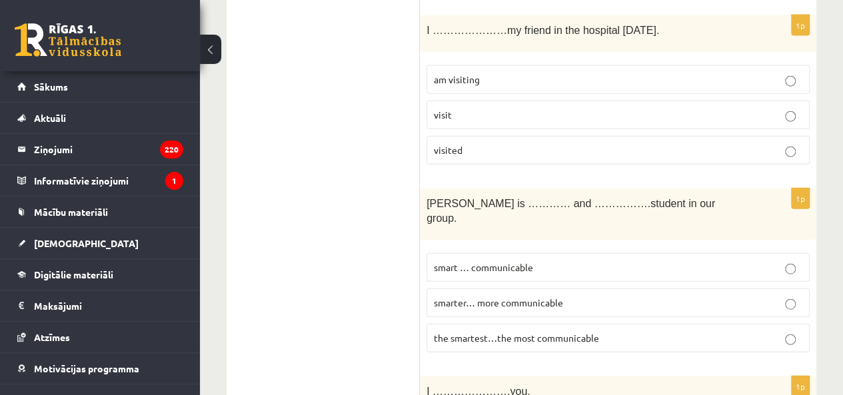
scroll to position [1562, 0]
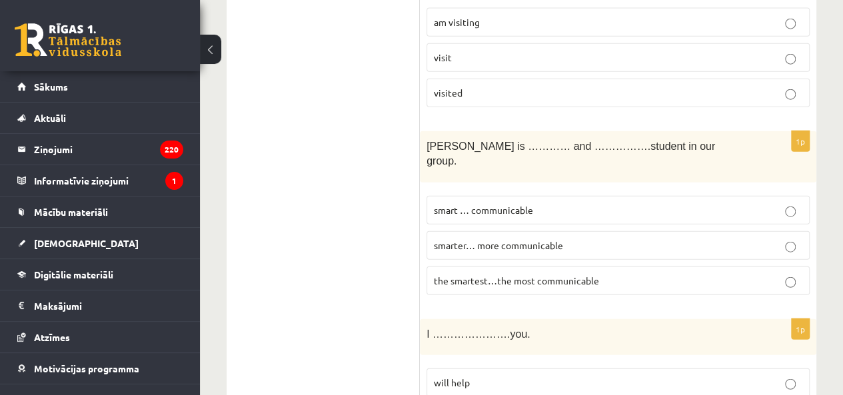
click at [495, 275] on span "the smartest…the most communicable" at bounding box center [516, 281] width 165 height 12
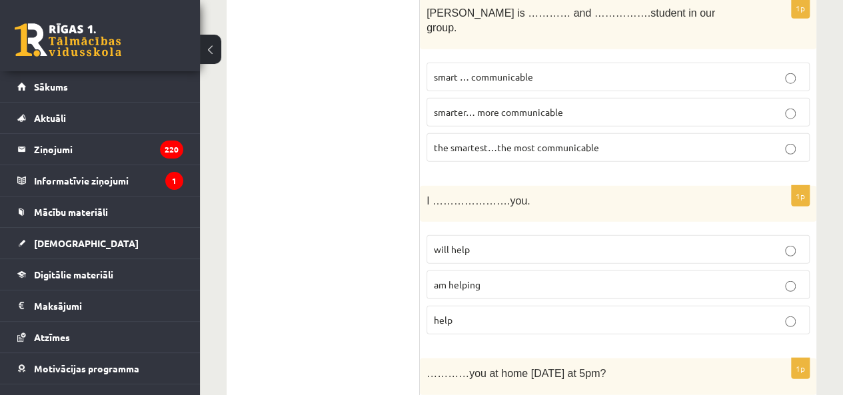
scroll to position [1762, 0]
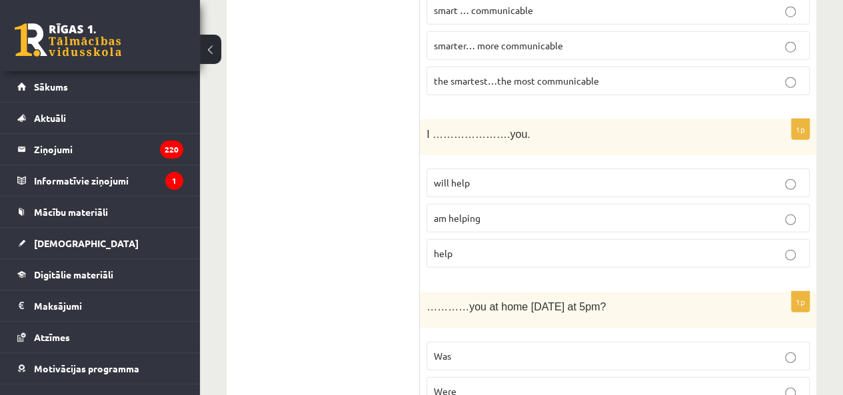
click at [467, 177] on span "will help" at bounding box center [452, 183] width 36 height 12
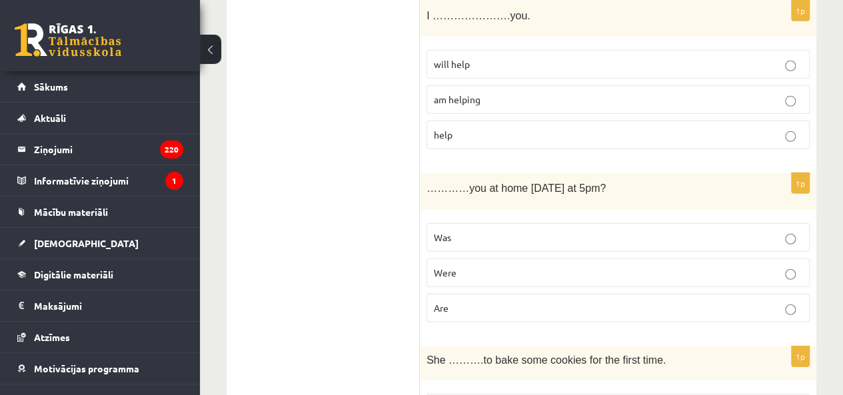
scroll to position [1895, 0]
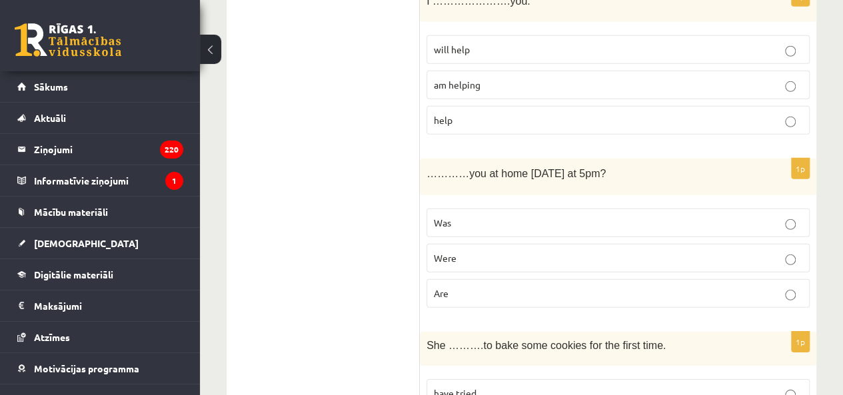
click at [451, 252] on span "Were" at bounding box center [445, 258] width 23 height 12
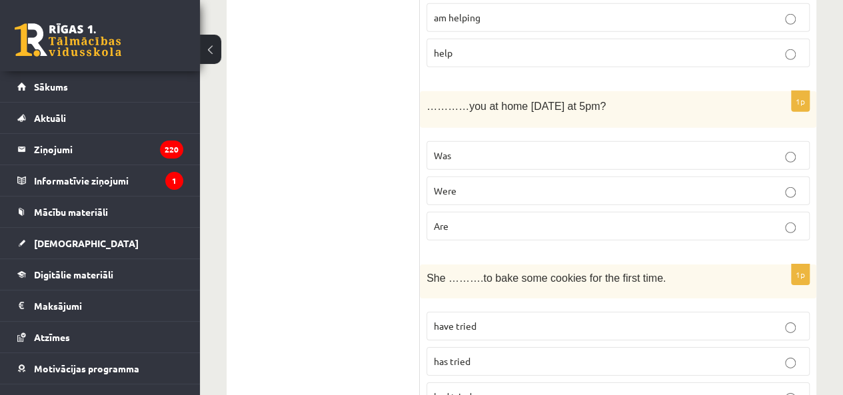
scroll to position [2095, 0]
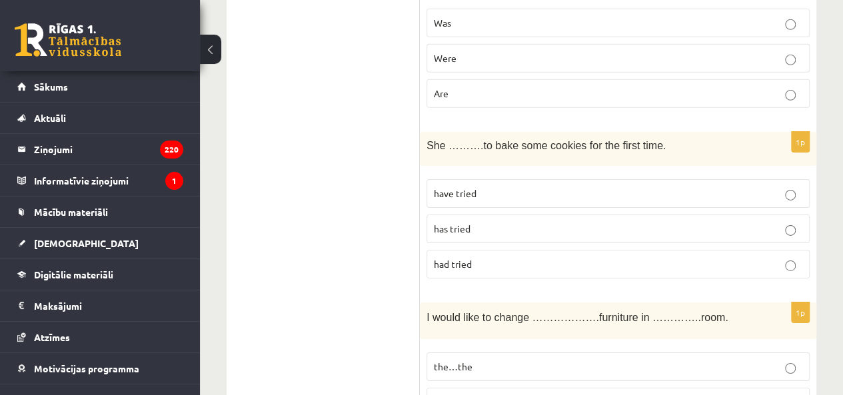
click at [491, 222] on p "has tried" at bounding box center [618, 229] width 369 height 14
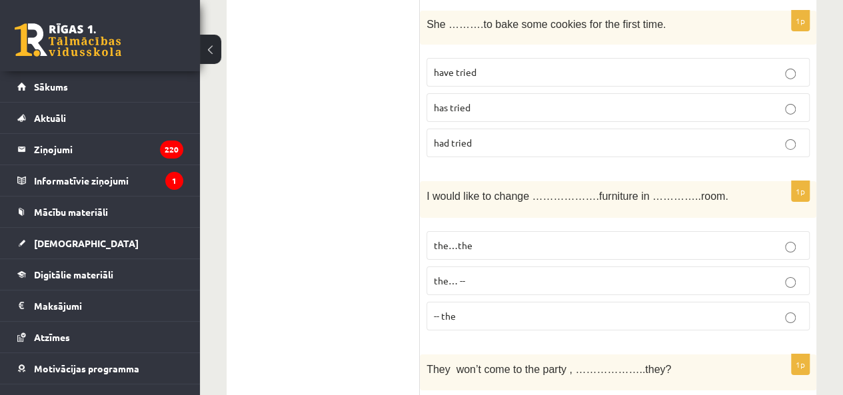
scroll to position [2295, 0]
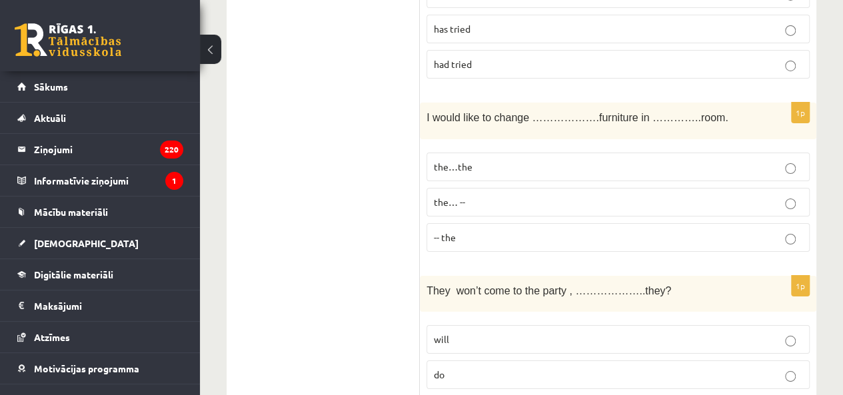
click at [505, 160] on p "the…the" at bounding box center [618, 167] width 369 height 14
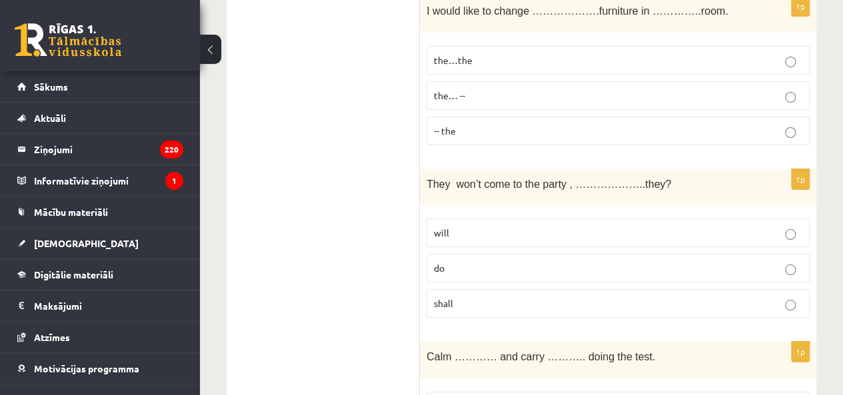
scroll to position [2429, 0]
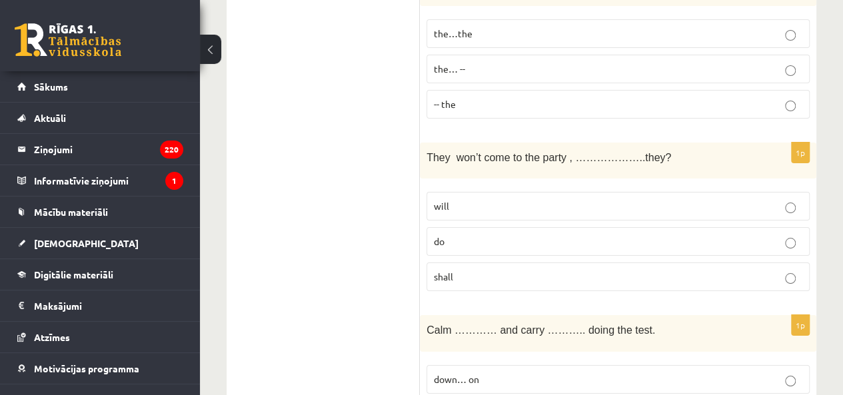
click at [509, 199] on p "will" at bounding box center [618, 206] width 369 height 14
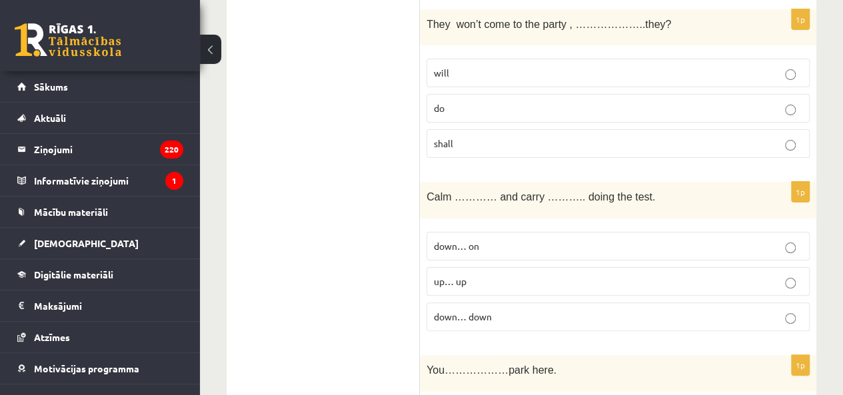
scroll to position [2629, 0]
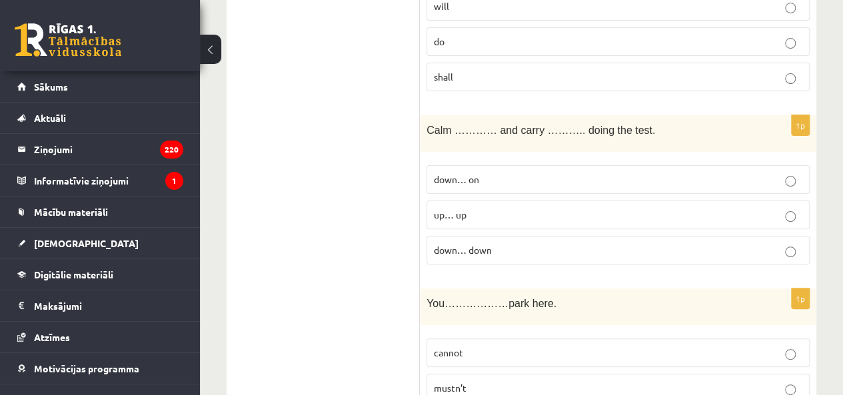
click at [489, 173] on p "down… on" at bounding box center [618, 180] width 369 height 14
click at [477, 374] on label "mustn’t" at bounding box center [618, 388] width 383 height 29
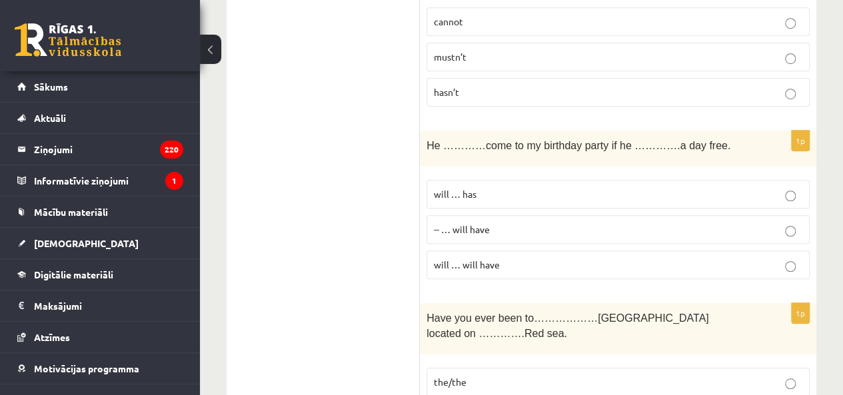
scroll to position [2962, 0]
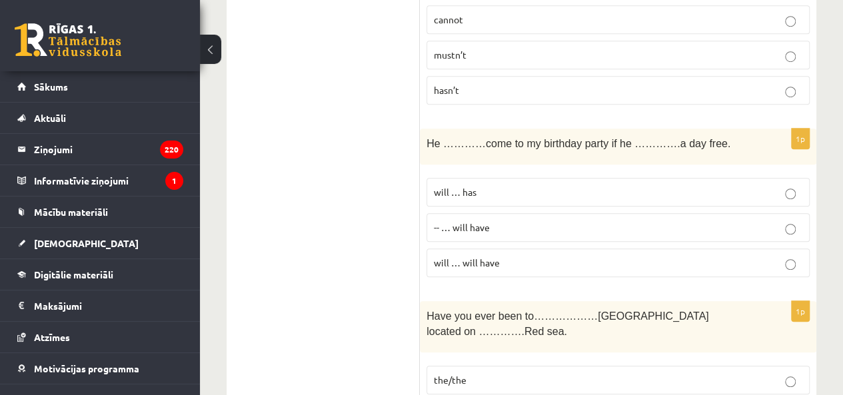
click at [475, 178] on label "will … has" at bounding box center [618, 192] width 383 height 29
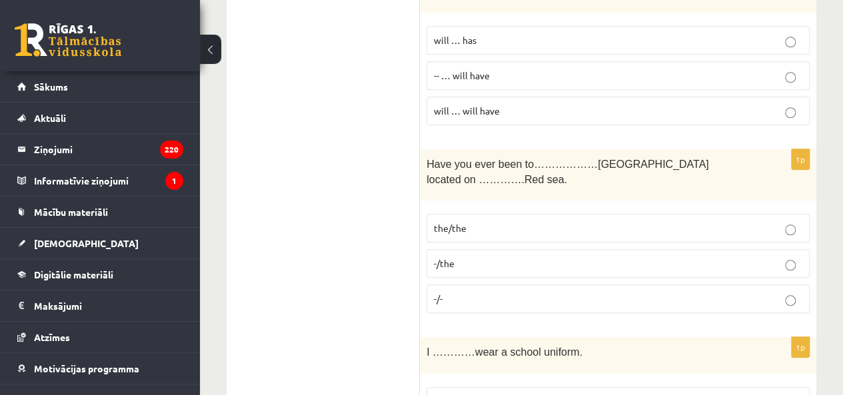
scroll to position [3162, 0]
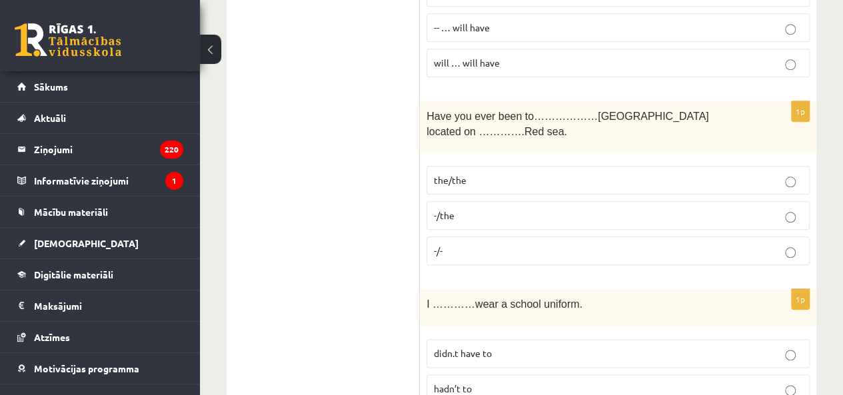
click at [458, 209] on p "-/the" at bounding box center [618, 216] width 369 height 14
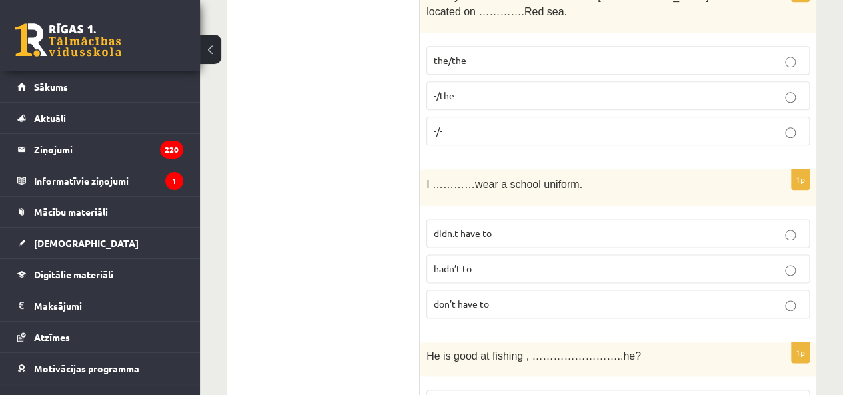
scroll to position [3295, 0]
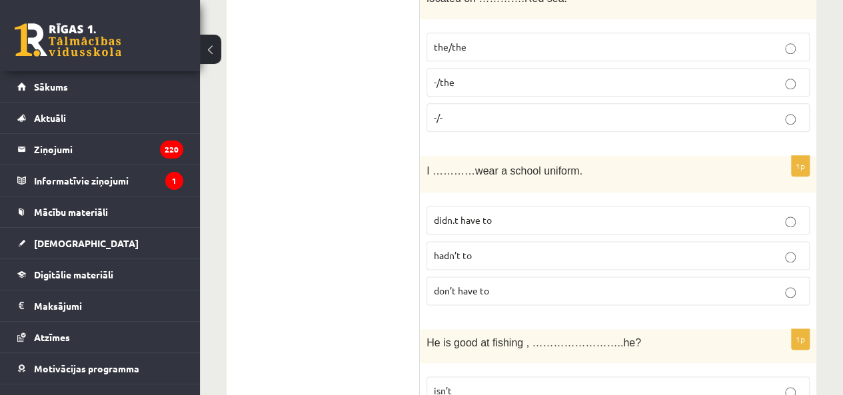
click at [513, 277] on label "don’t have to" at bounding box center [618, 291] width 383 height 29
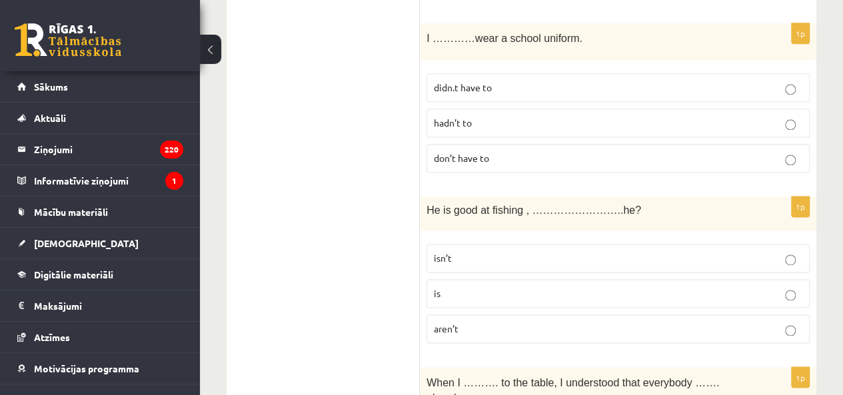
scroll to position [3428, 0]
click at [497, 251] on p "isn’t" at bounding box center [618, 258] width 369 height 14
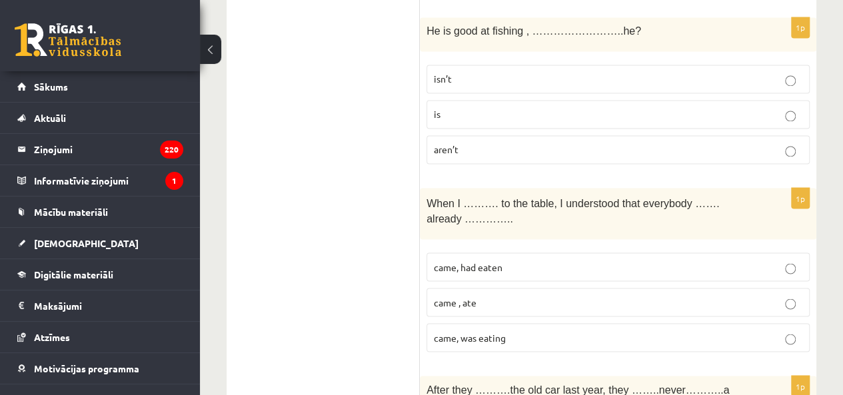
scroll to position [3628, 0]
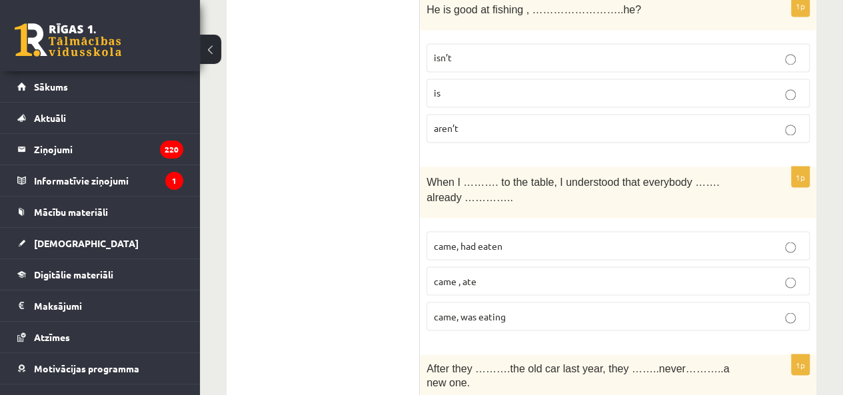
click at [475, 302] on label "came, was eating" at bounding box center [618, 316] width 383 height 29
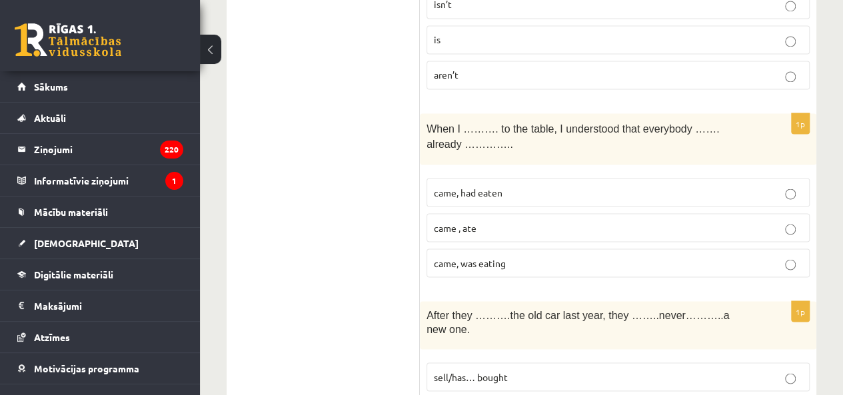
scroll to position [3762, 0]
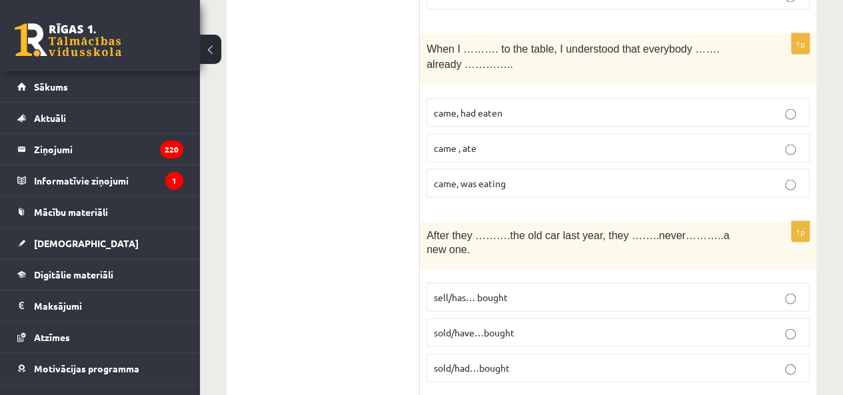
click at [483, 325] on p "sold/have…bought" at bounding box center [618, 332] width 369 height 14
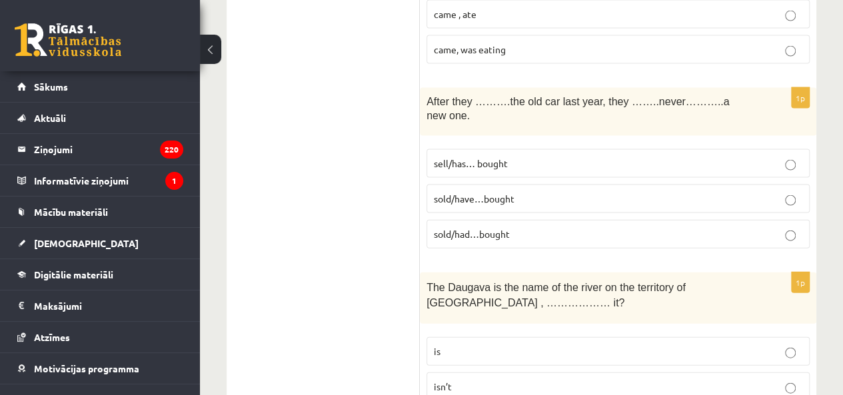
scroll to position [3961, 0]
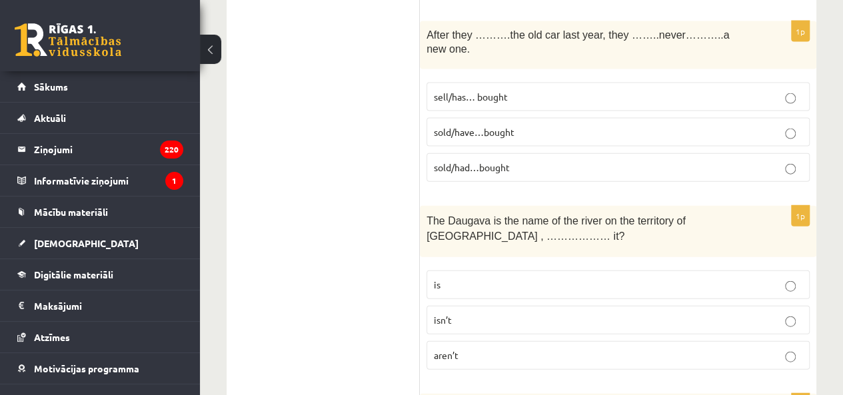
click at [541, 313] on p "isn’t" at bounding box center [618, 320] width 369 height 14
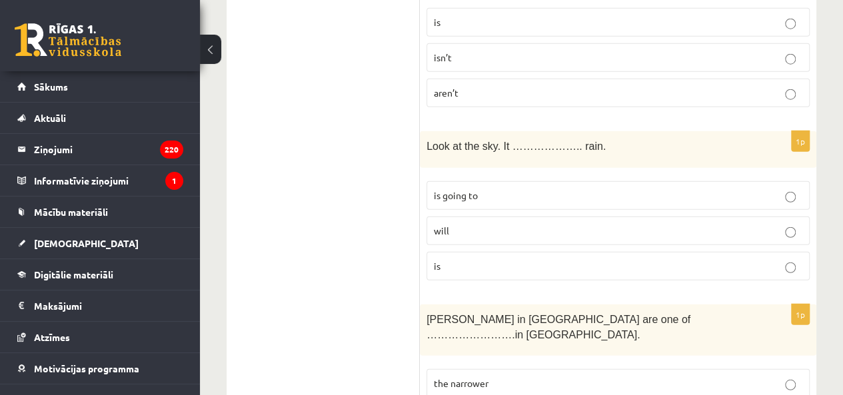
scroll to position [4228, 0]
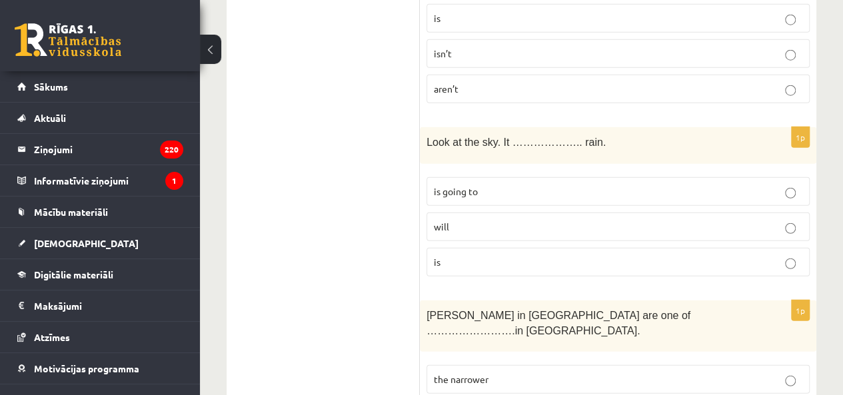
click at [503, 171] on fieldset "is going to will is" at bounding box center [618, 226] width 383 height 110
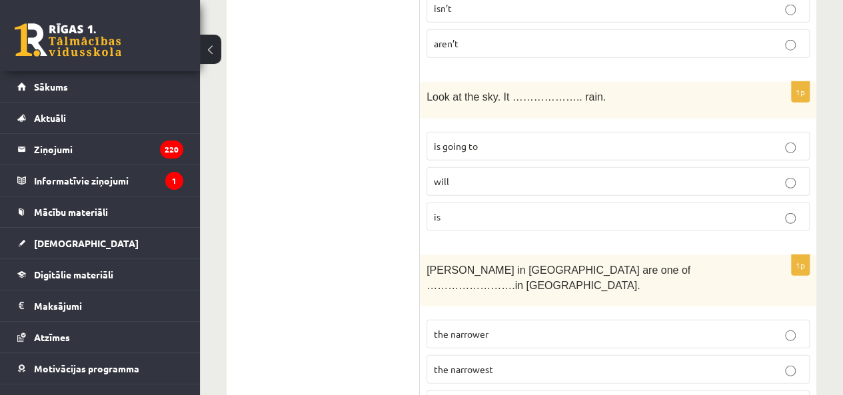
scroll to position [4295, 0]
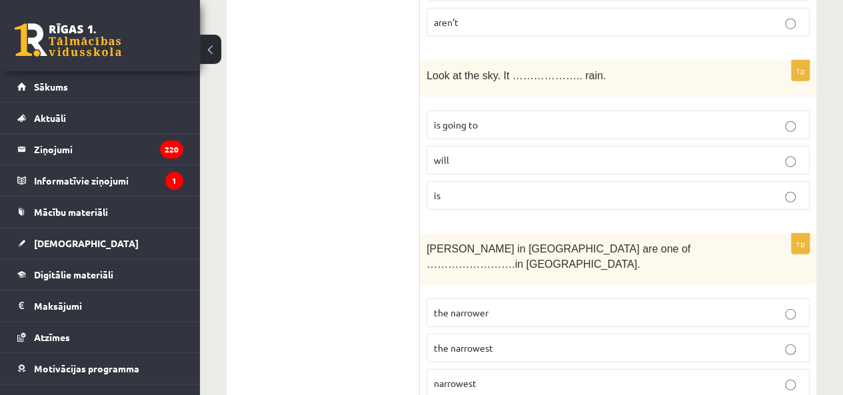
click at [575, 111] on label "is going to" at bounding box center [618, 125] width 383 height 29
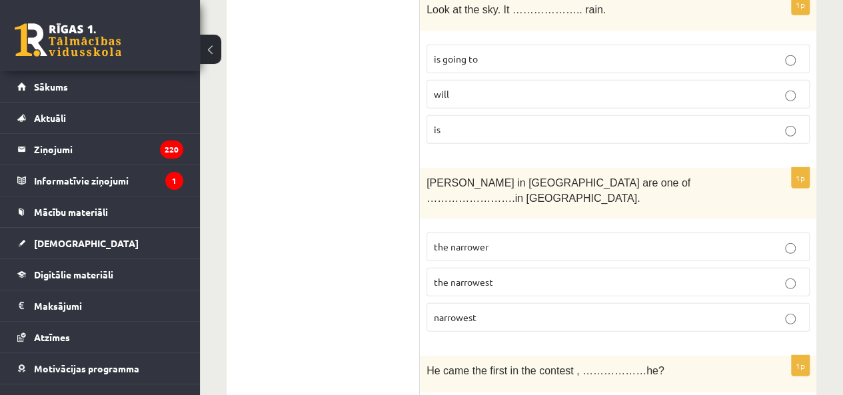
click at [459, 276] on span "the narrowest" at bounding box center [463, 282] width 59 height 12
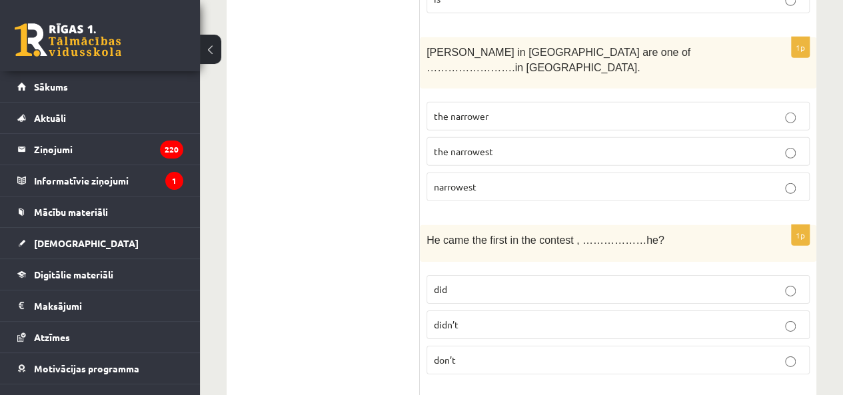
scroll to position [4494, 0]
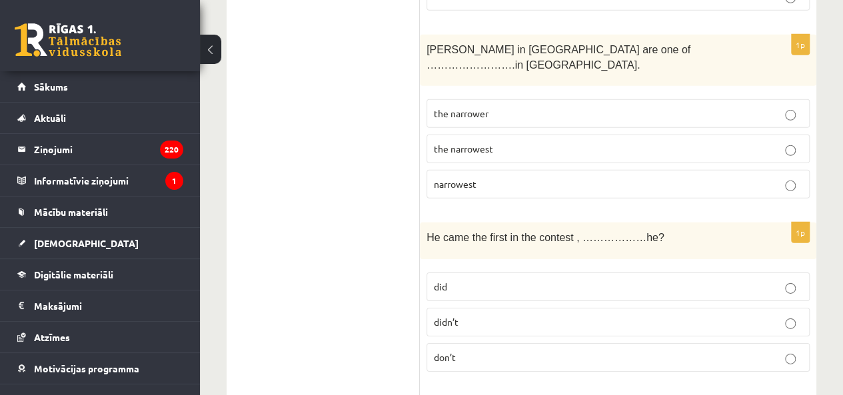
click at [497, 315] on p "didn’t" at bounding box center [618, 322] width 369 height 14
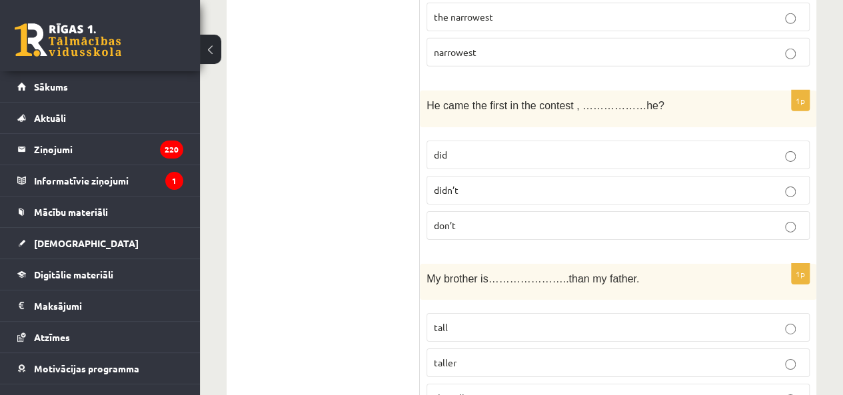
scroll to position [4627, 0]
click at [473, 355] on p "taller" at bounding box center [618, 362] width 369 height 14
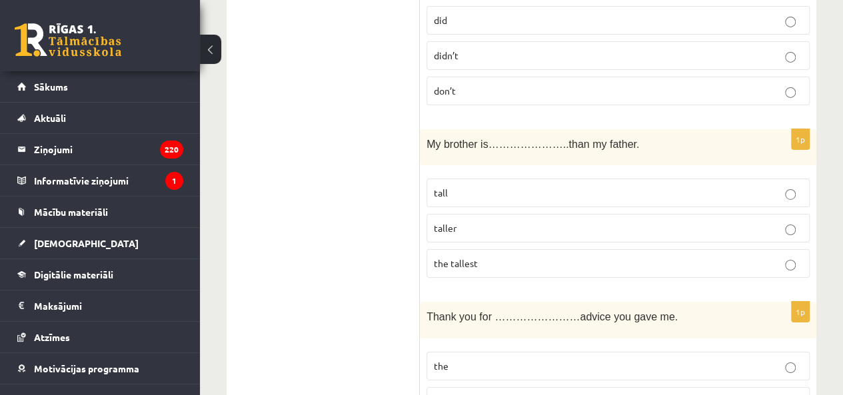
scroll to position [4827, 0]
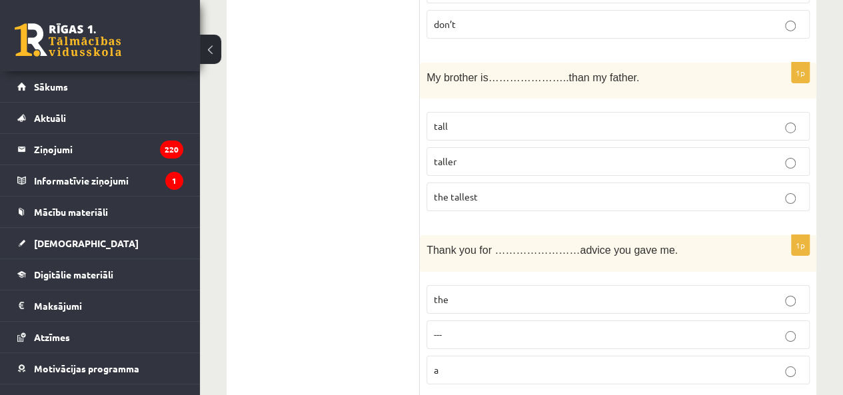
click at [465, 293] on p "the" at bounding box center [618, 300] width 369 height 14
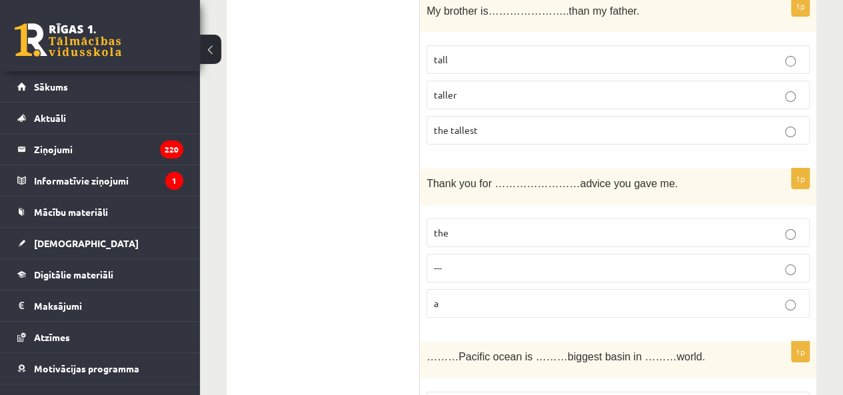
scroll to position [4894, 0]
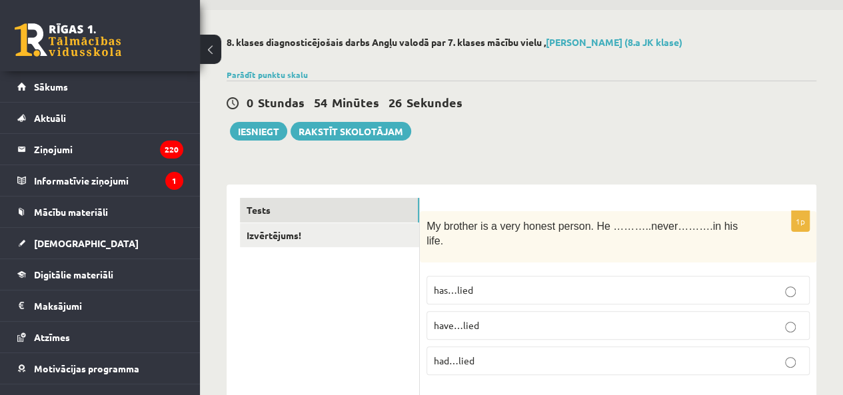
scroll to position [0, 0]
